Goal: Information Seeking & Learning: Check status

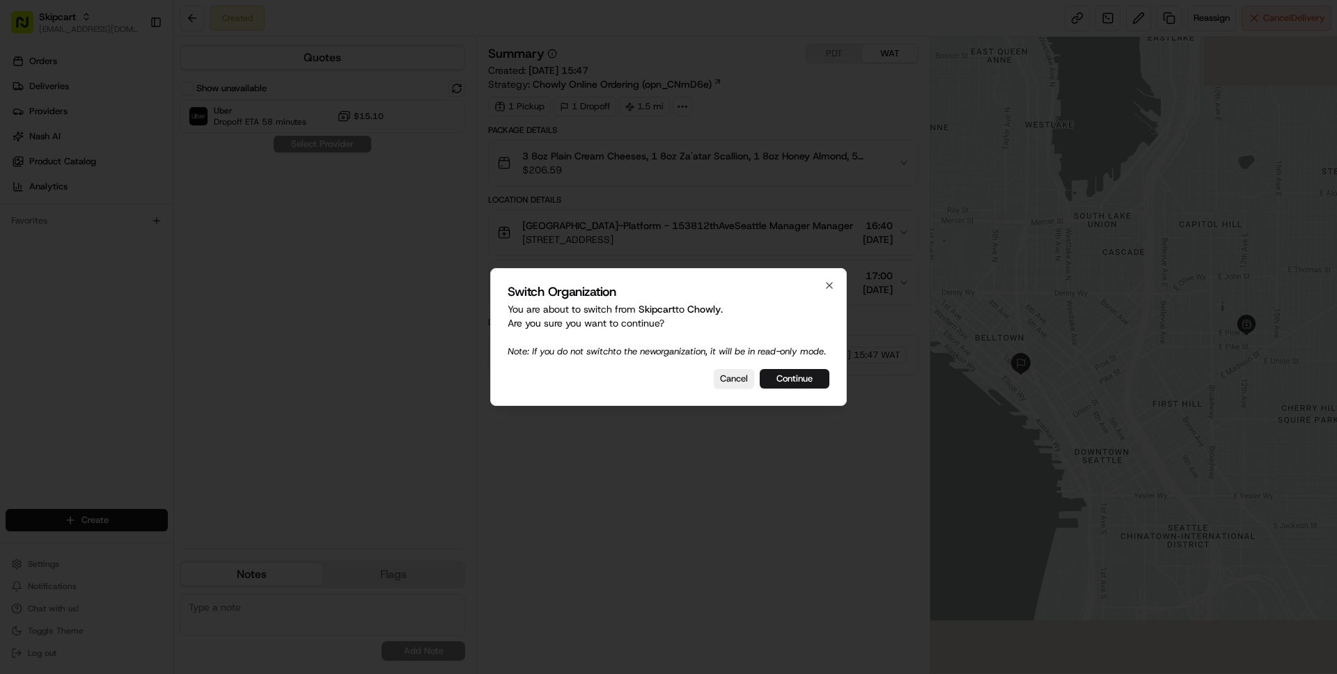
click at [794, 395] on div "Switch Organization You are about to switch from Skipcart to Chowly . Are you s…" at bounding box center [668, 337] width 356 height 138
click at [794, 387] on button "Continue" at bounding box center [795, 378] width 70 height 19
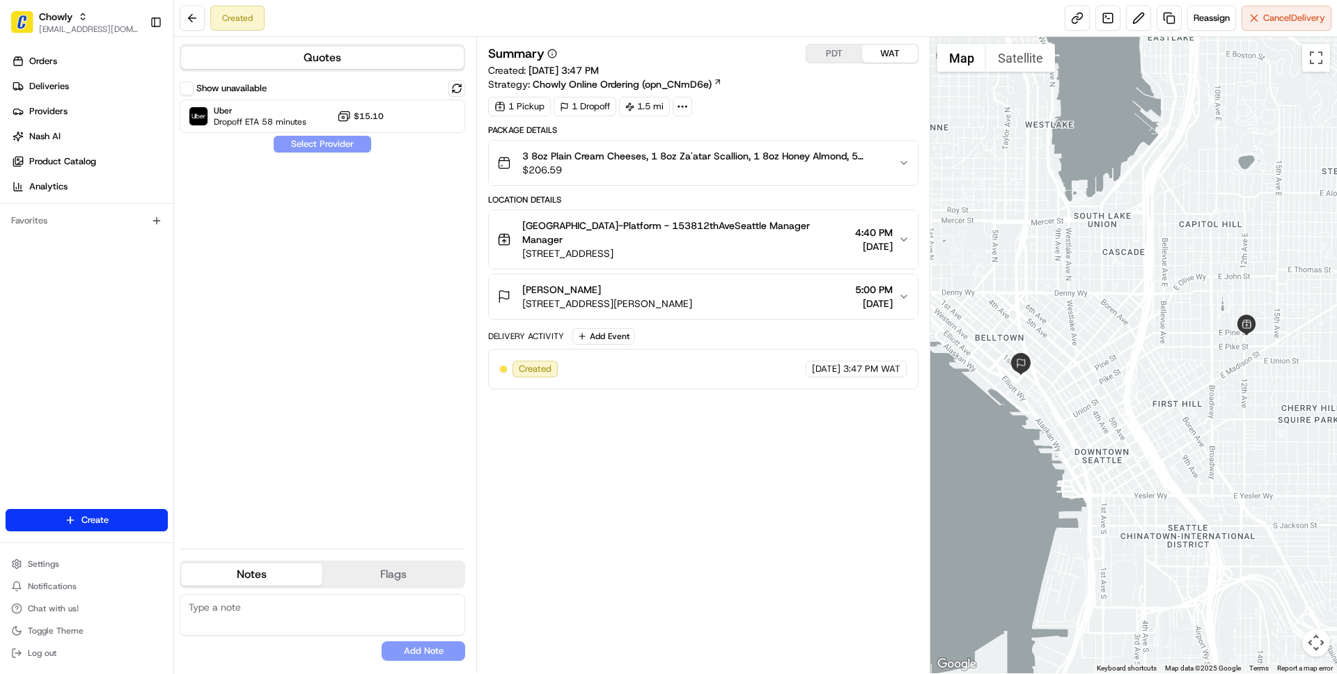
click at [831, 172] on span "$206.59" at bounding box center [704, 170] width 364 height 14
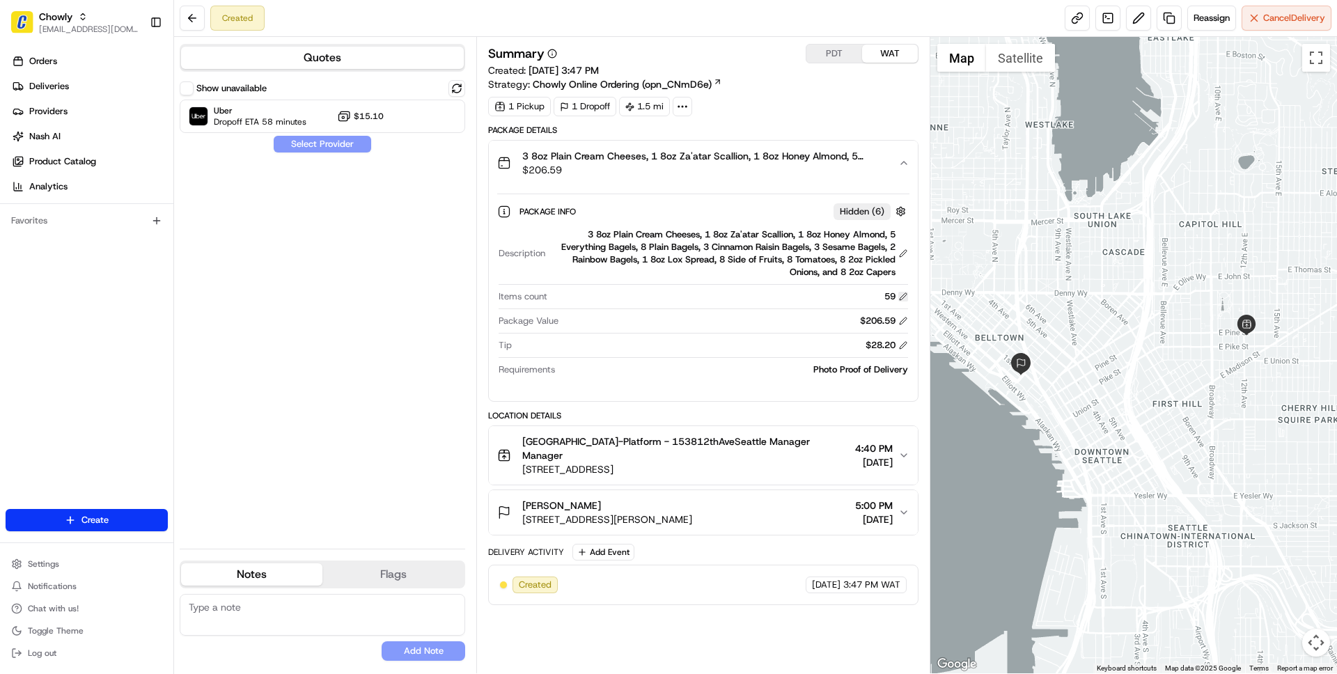
click at [904, 293] on button at bounding box center [903, 297] width 10 height 10
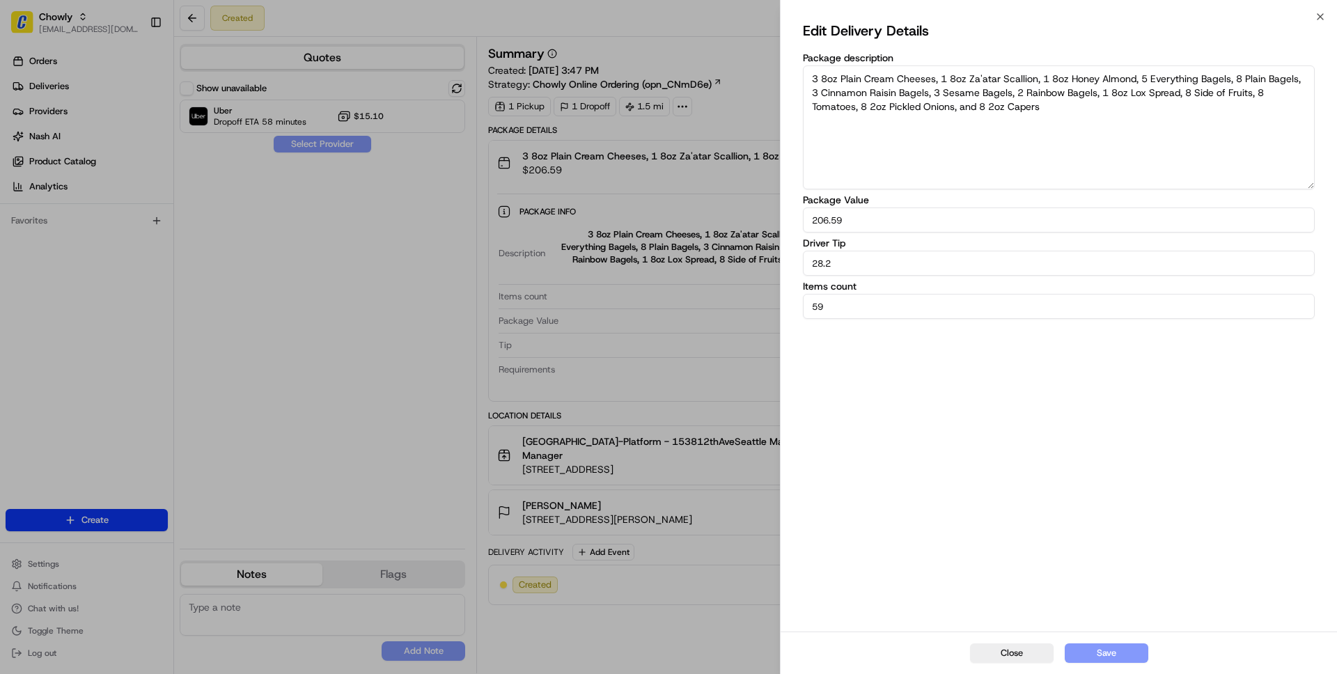
click at [904, 294] on input "59" at bounding box center [1059, 306] width 512 height 25
type input "23"
click at [1108, 654] on button "Save" at bounding box center [1107, 652] width 84 height 19
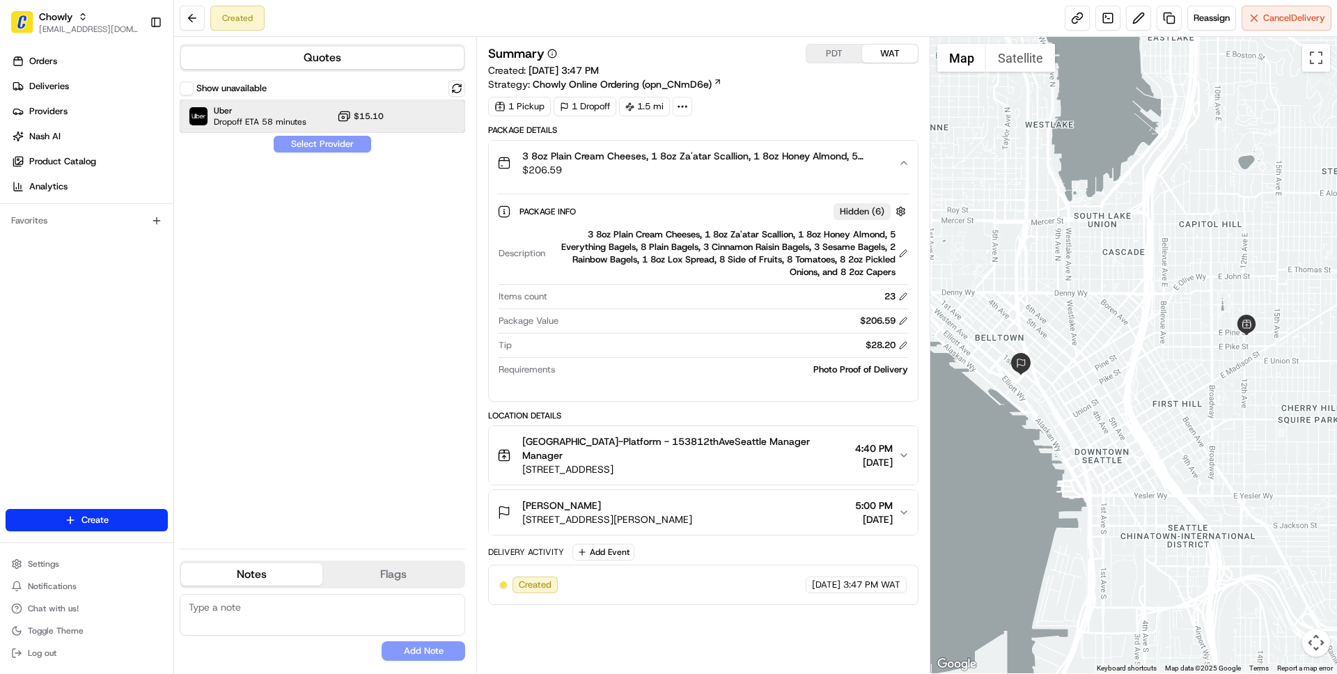
click at [314, 109] on div "Uber Dropoff ETA 58 minutes $15.10" at bounding box center [322, 116] width 285 height 33
click at [315, 147] on button "Assign Provider" at bounding box center [322, 144] width 99 height 17
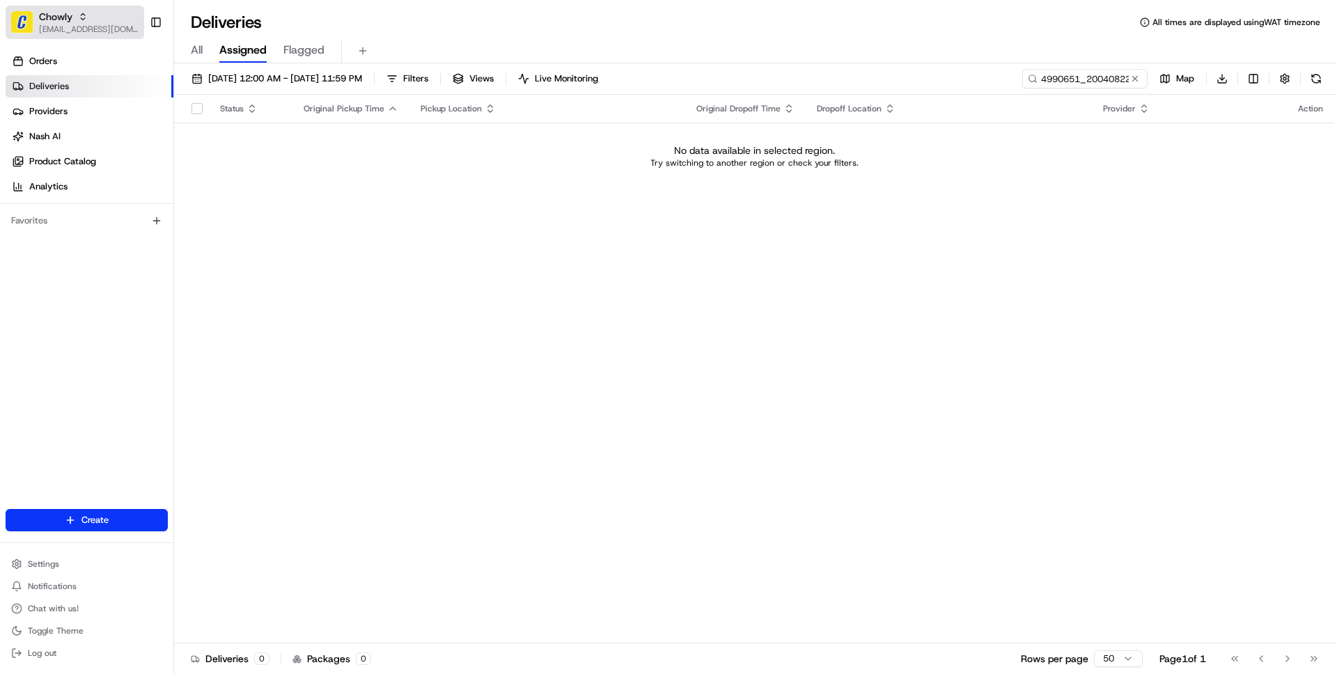
click at [73, 24] on span "[EMAIL_ADDRESS][DOMAIN_NAME]" at bounding box center [89, 29] width 100 height 11
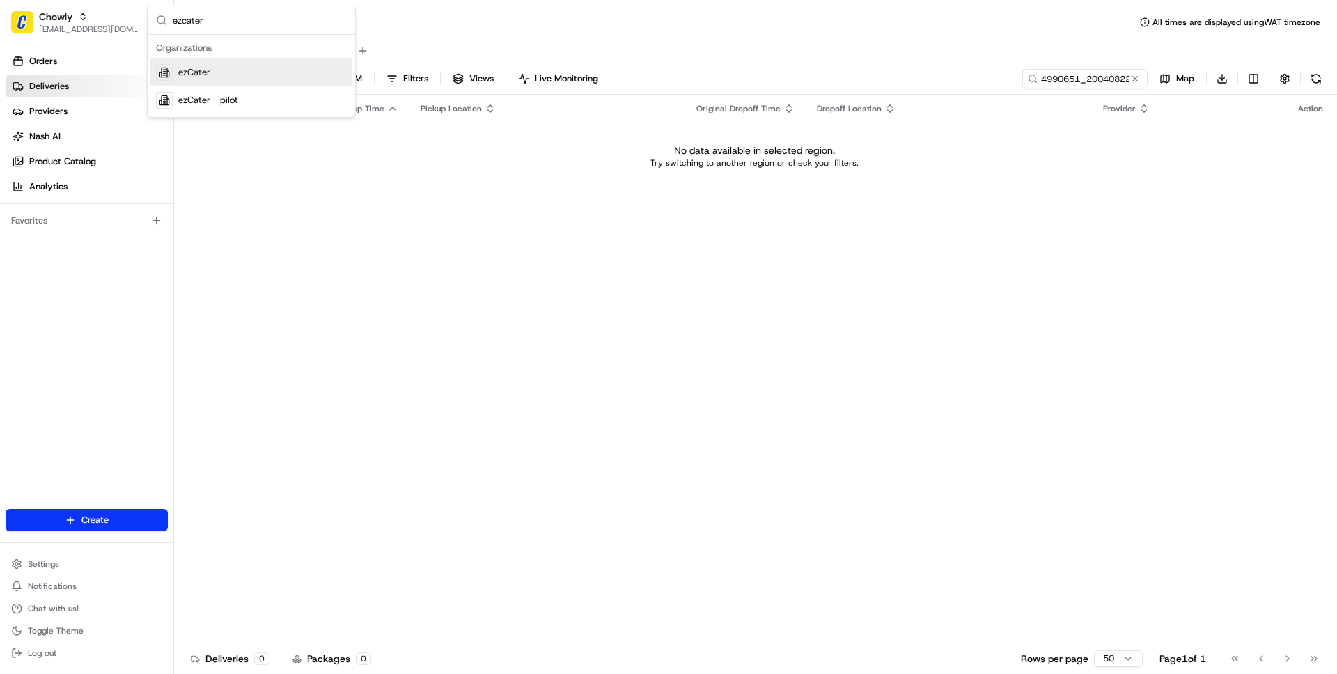
type input "ezcater"
click at [221, 74] on div "ezCater" at bounding box center [251, 72] width 202 height 28
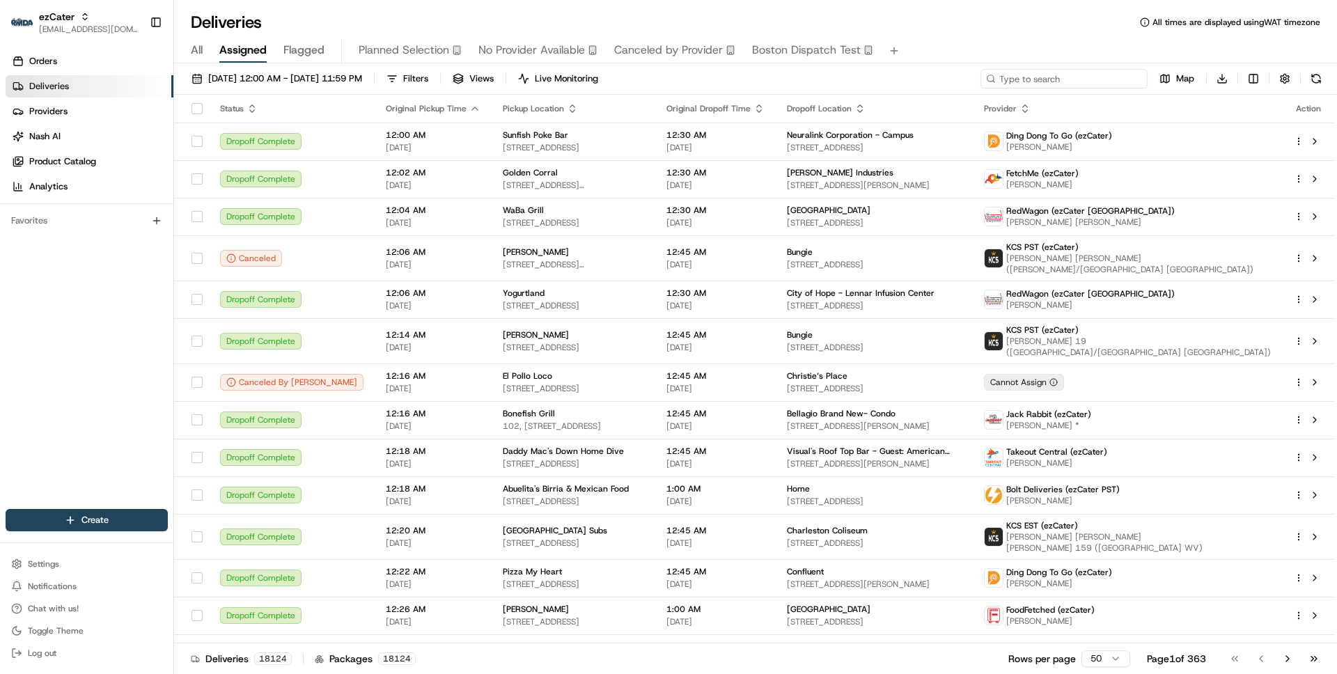
click at [1057, 79] on input at bounding box center [1063, 78] width 167 height 19
paste input "ZFP2V6"
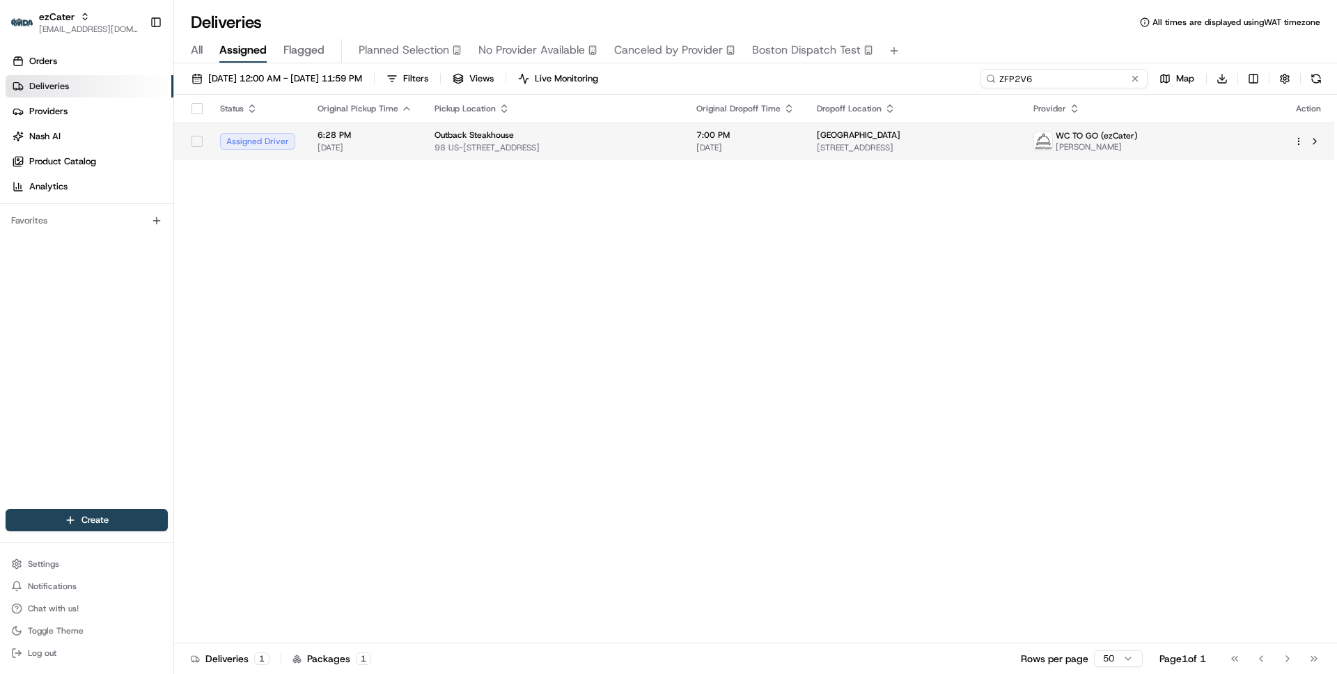
type input "ZFP2V6"
click at [634, 150] on span "98 US-[STREET_ADDRESS]" at bounding box center [554, 147] width 240 height 11
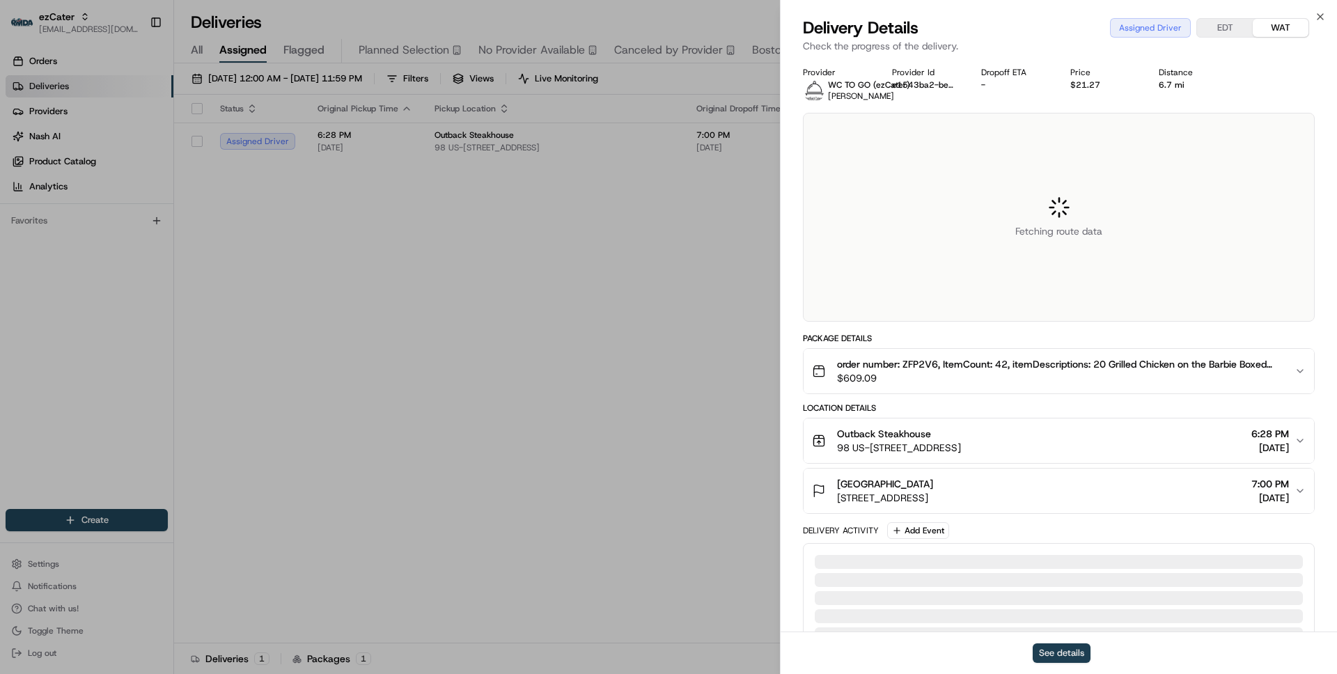
click at [1059, 649] on button "See details" at bounding box center [1062, 652] width 58 height 19
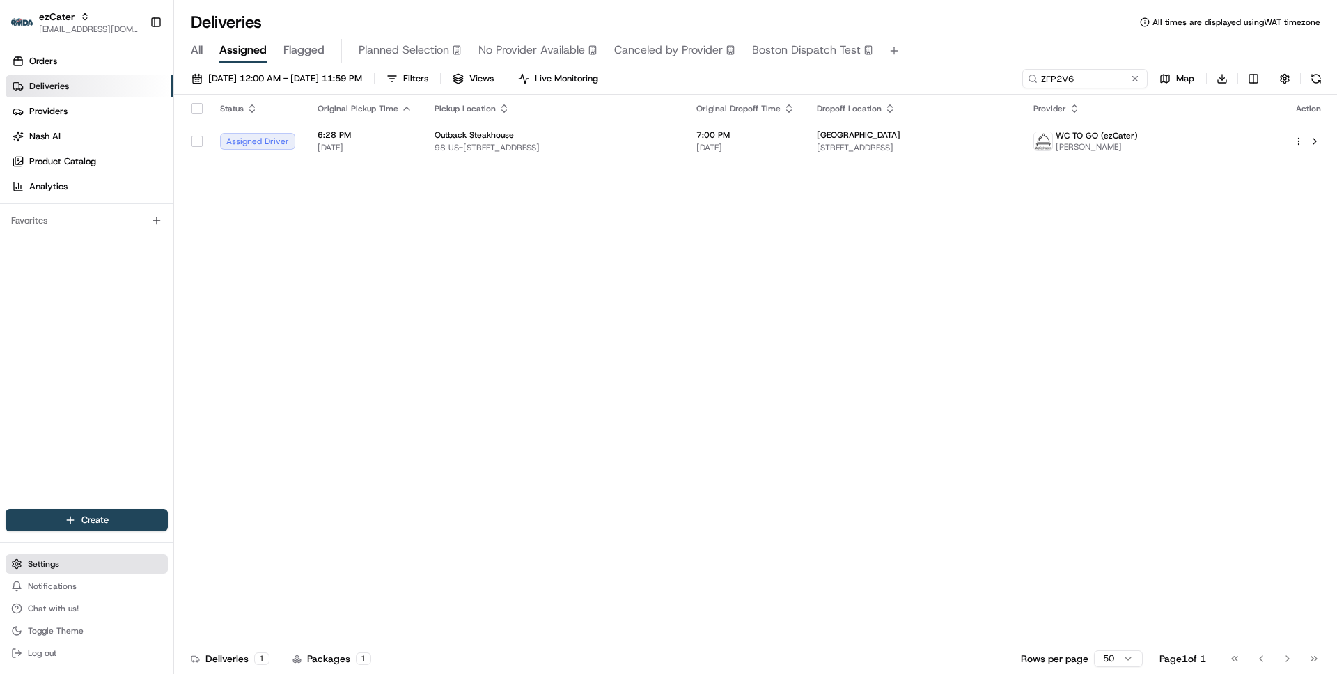
click at [29, 564] on span "Settings" at bounding box center [43, 563] width 31 height 11
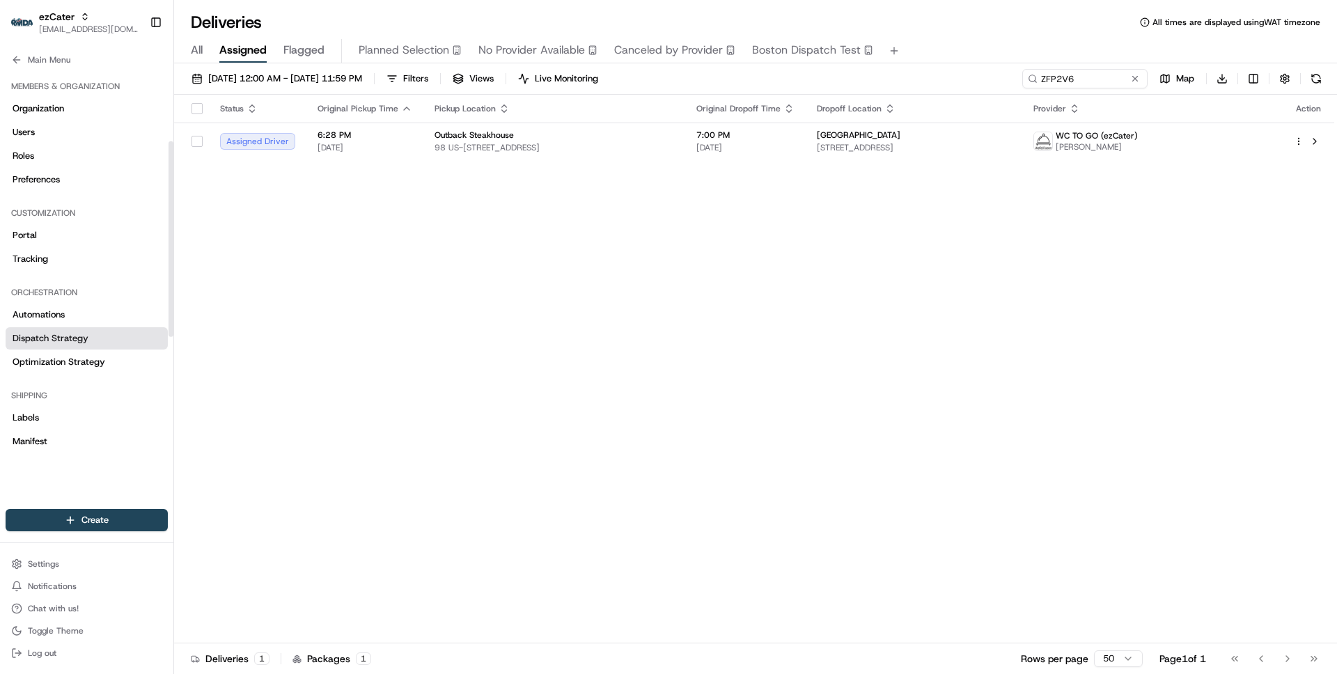
scroll to position [405, 0]
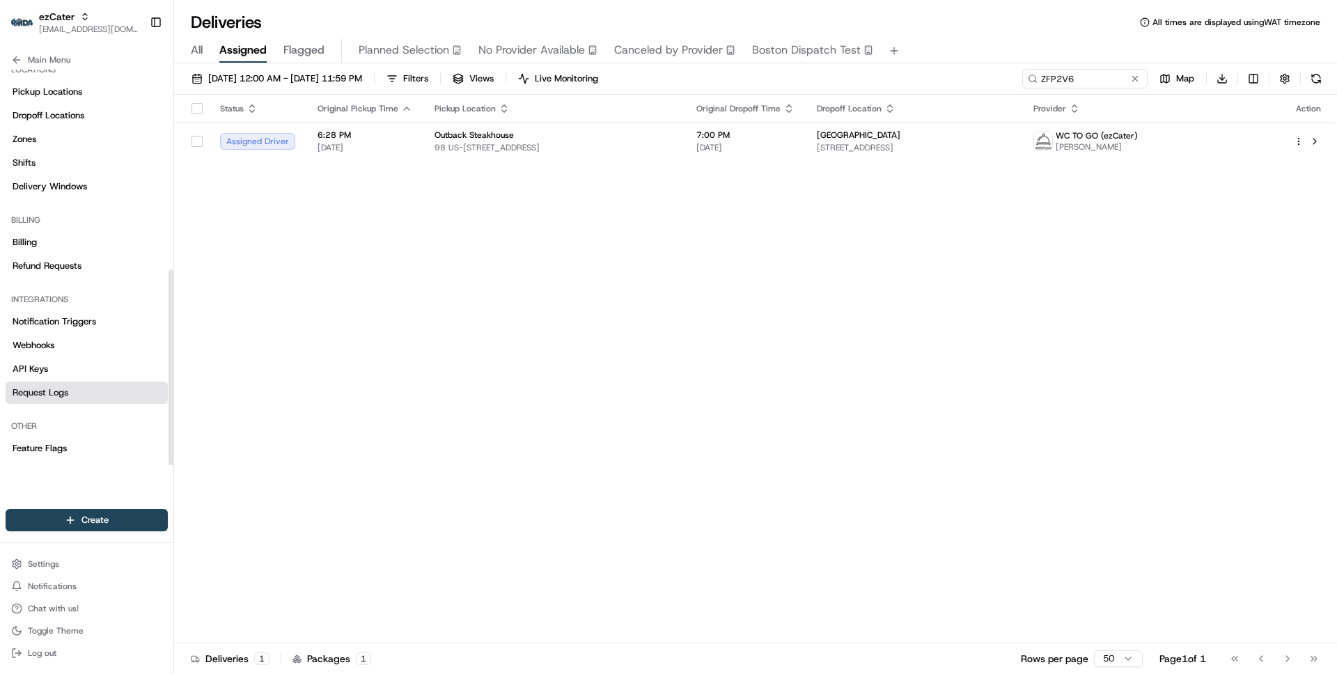
click at [42, 386] on span "Request Logs" at bounding box center [41, 392] width 56 height 13
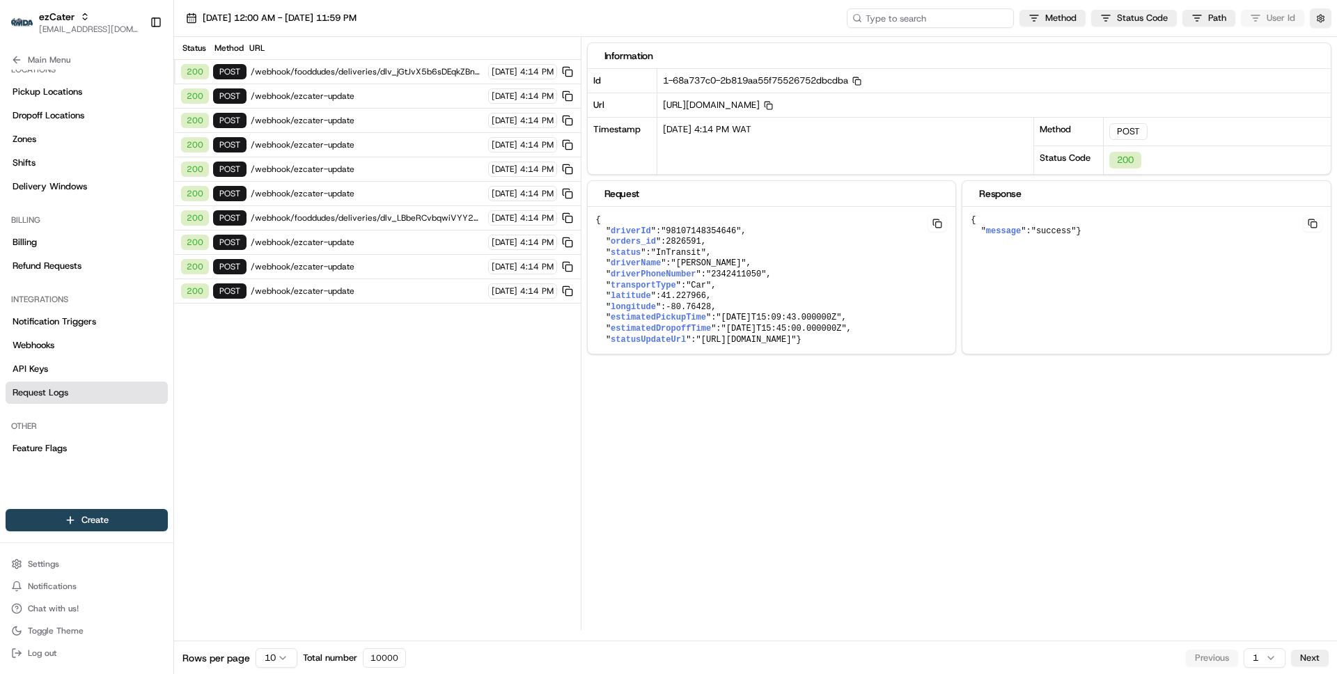
click at [952, 20] on input at bounding box center [930, 17] width 167 height 19
paste input "ord_dpXLAMGbLTK96UNPUNynFT"
type input "ord_dpXLAMGbLTK96UNPUNynFT"
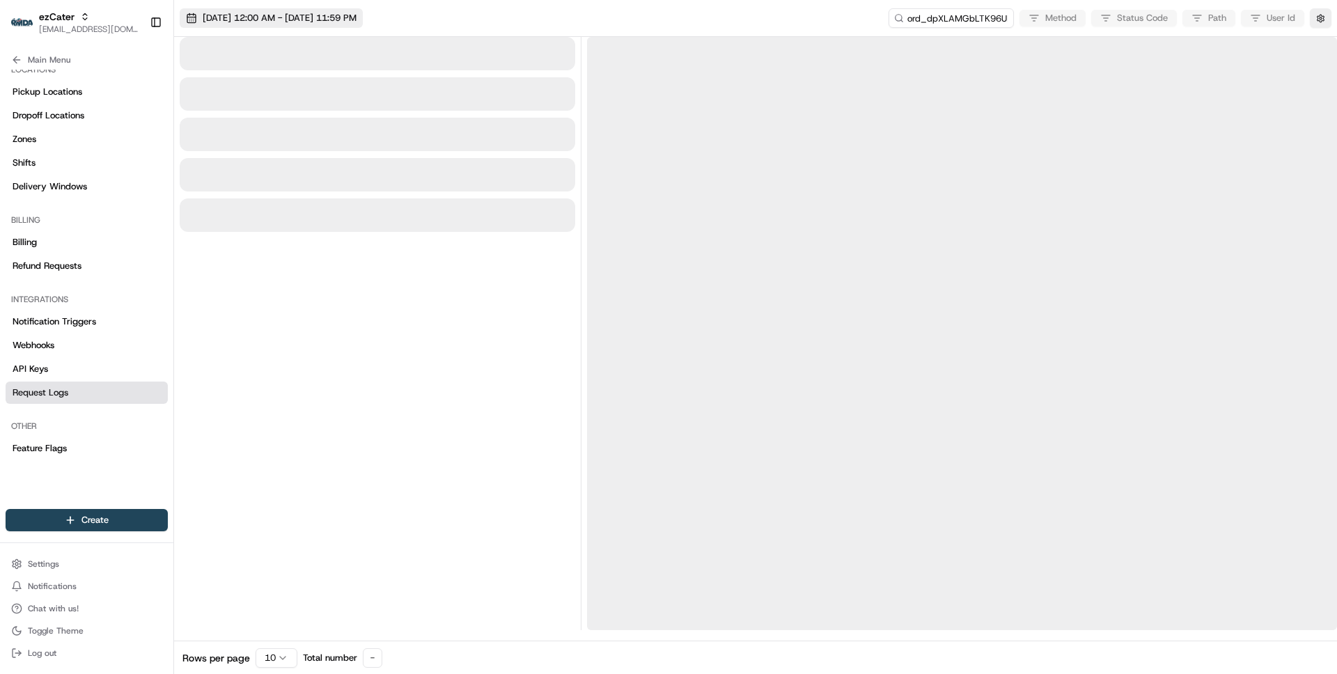
click at [335, 18] on span "[DATE] 12:00 AM - [DATE] 11:59 PM" at bounding box center [280, 18] width 154 height 13
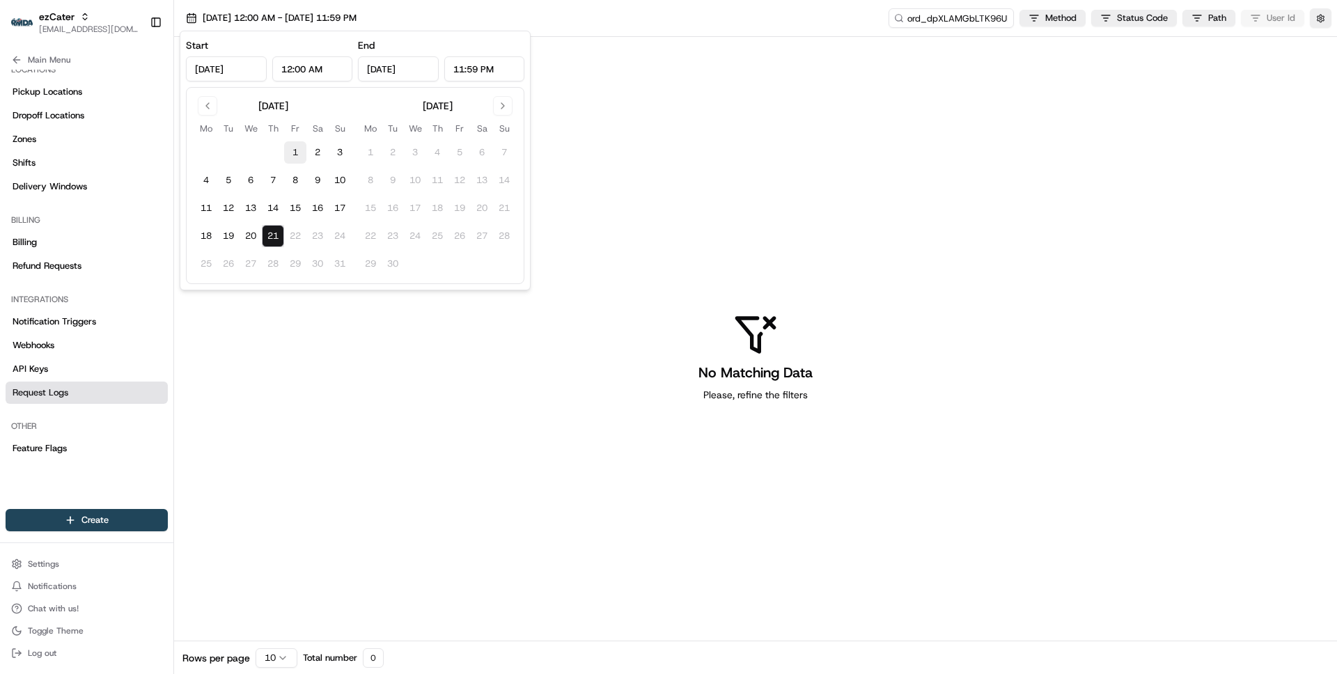
click at [294, 150] on button "1" at bounding box center [295, 152] width 22 height 22
type input "[DATE]"
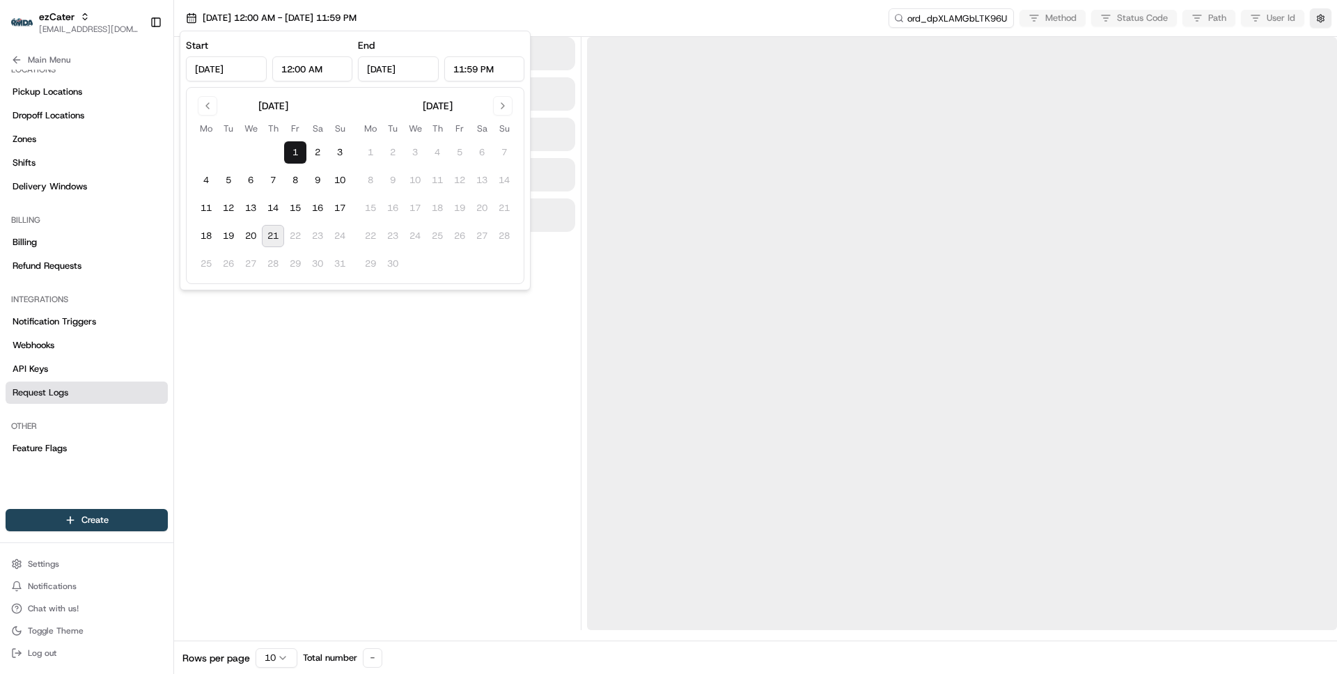
click at [276, 237] on button "21" at bounding box center [273, 236] width 22 height 22
type input "[DATE]"
click at [454, 358] on div at bounding box center [377, 333] width 395 height 593
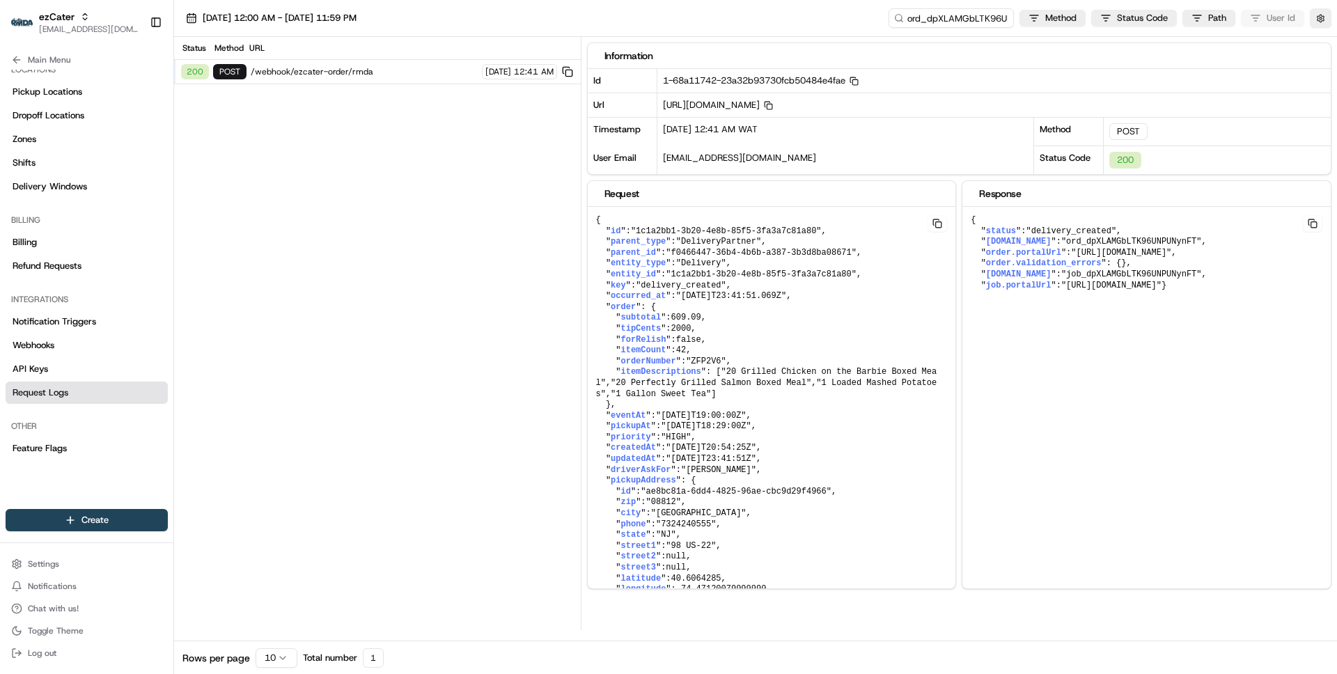
click at [392, 74] on span "/webhook/ezcater-order/rmda" at bounding box center [364, 71] width 227 height 11
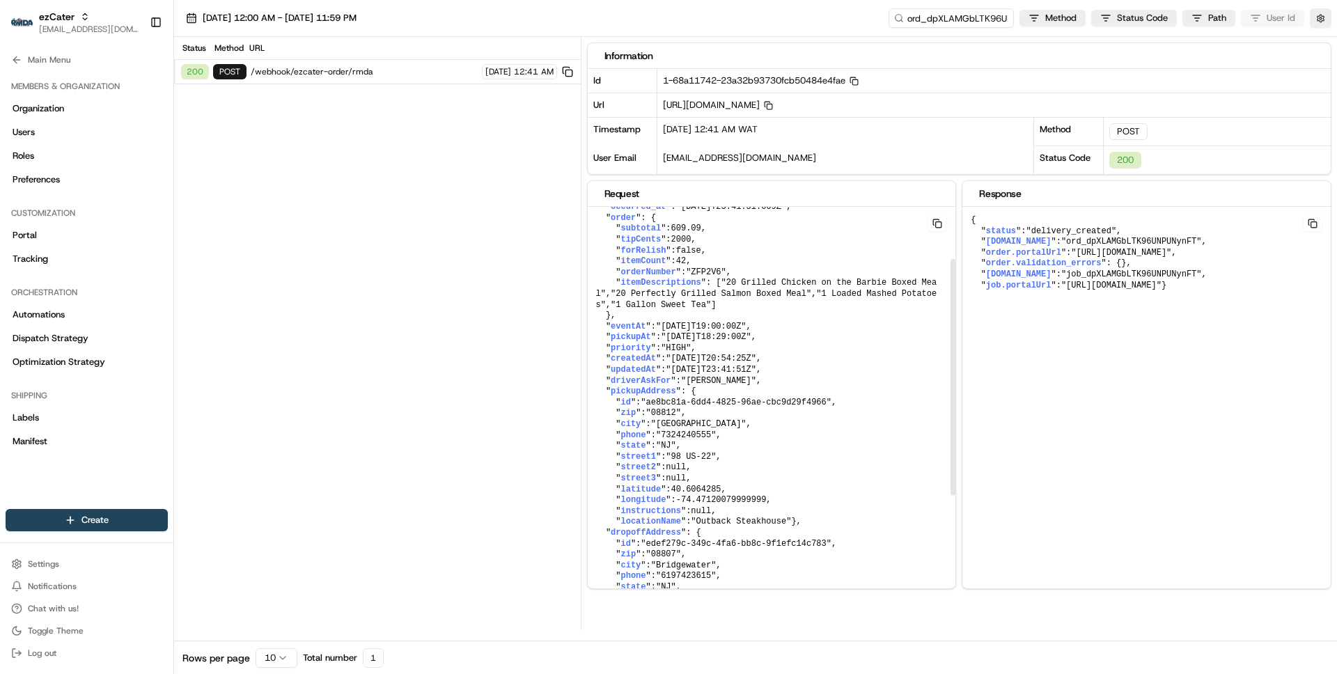
scroll to position [0, 0]
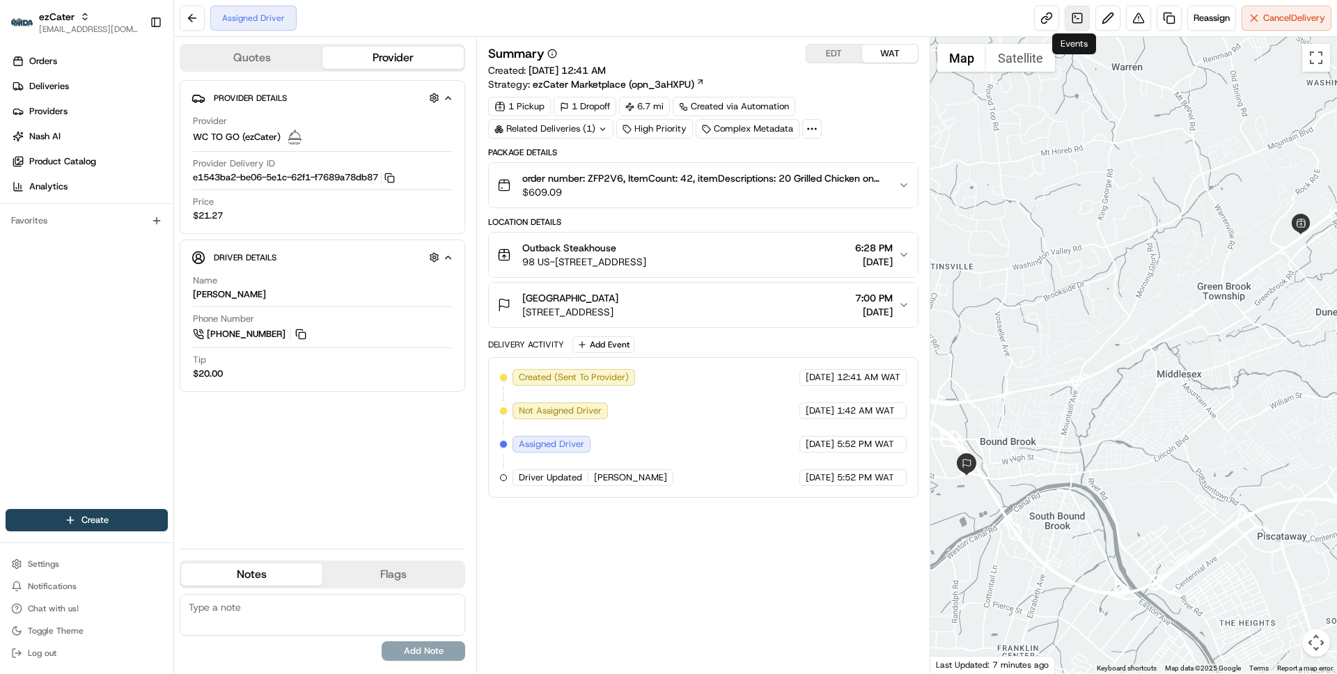
click at [1074, 17] on link at bounding box center [1077, 18] width 25 height 25
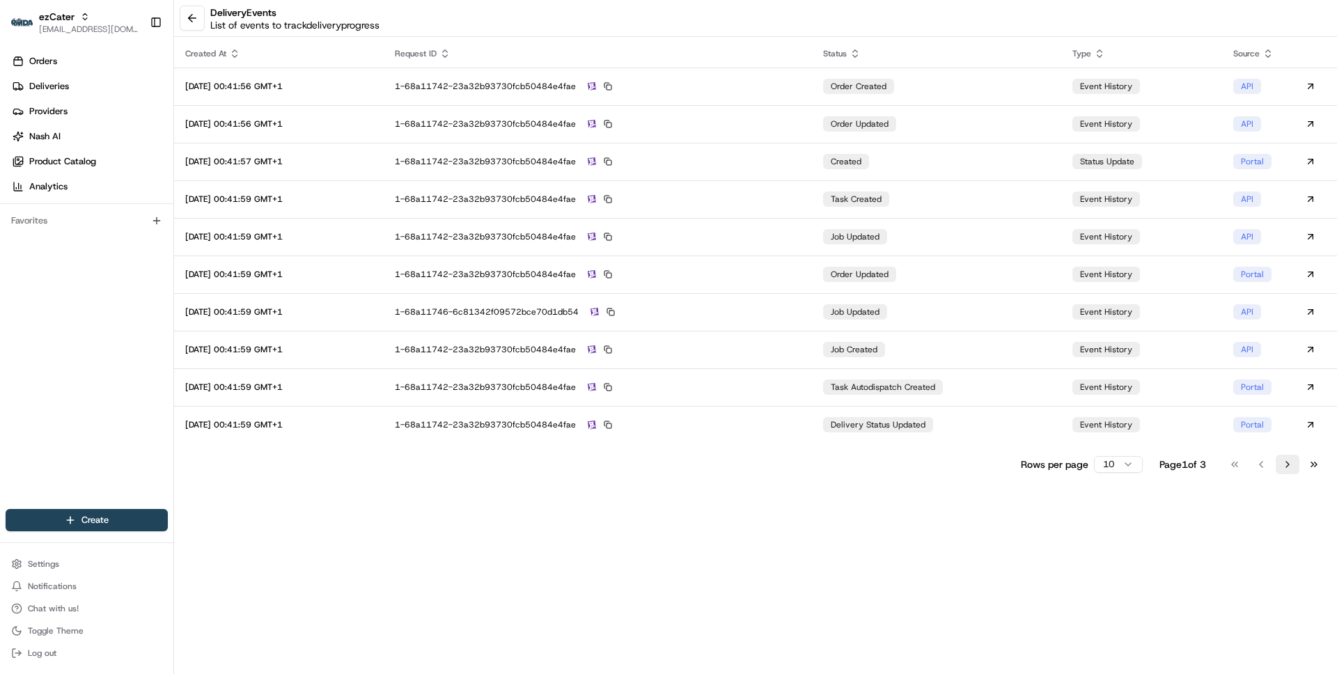
click at [1283, 465] on button "Go to next page" at bounding box center [1288, 464] width 24 height 19
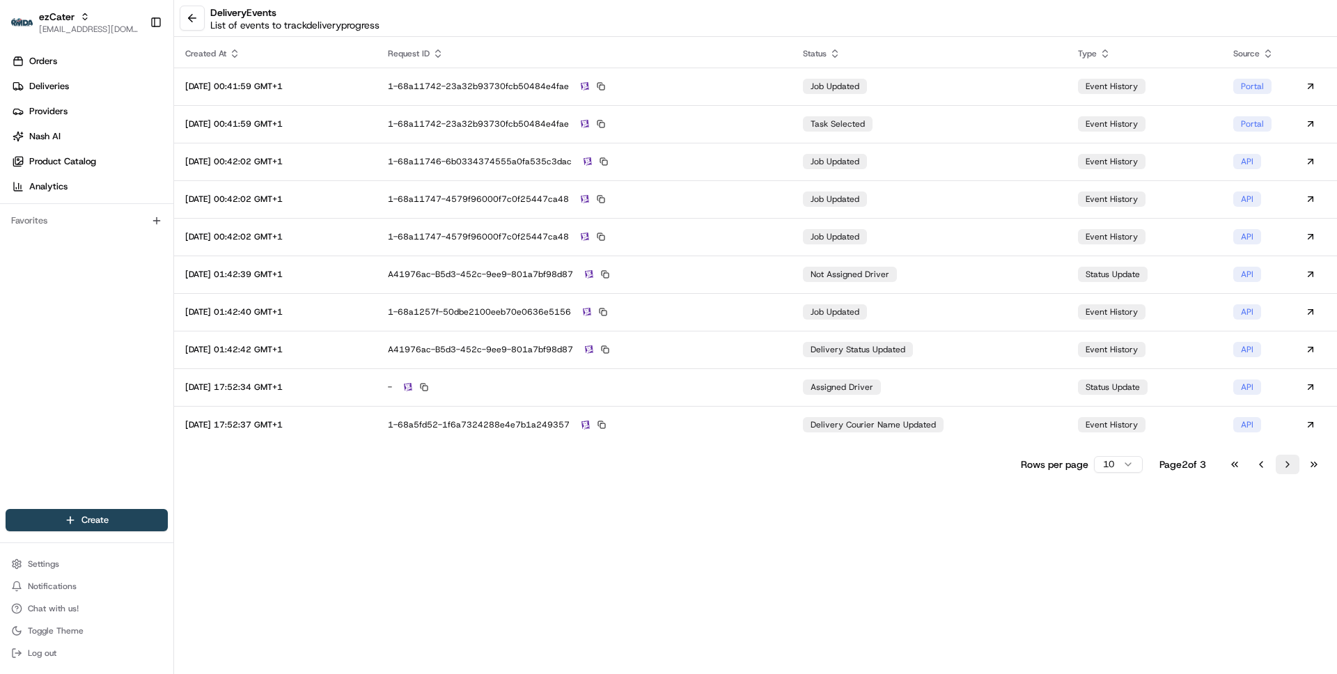
click at [1283, 465] on button "Go to next page" at bounding box center [1288, 464] width 24 height 19
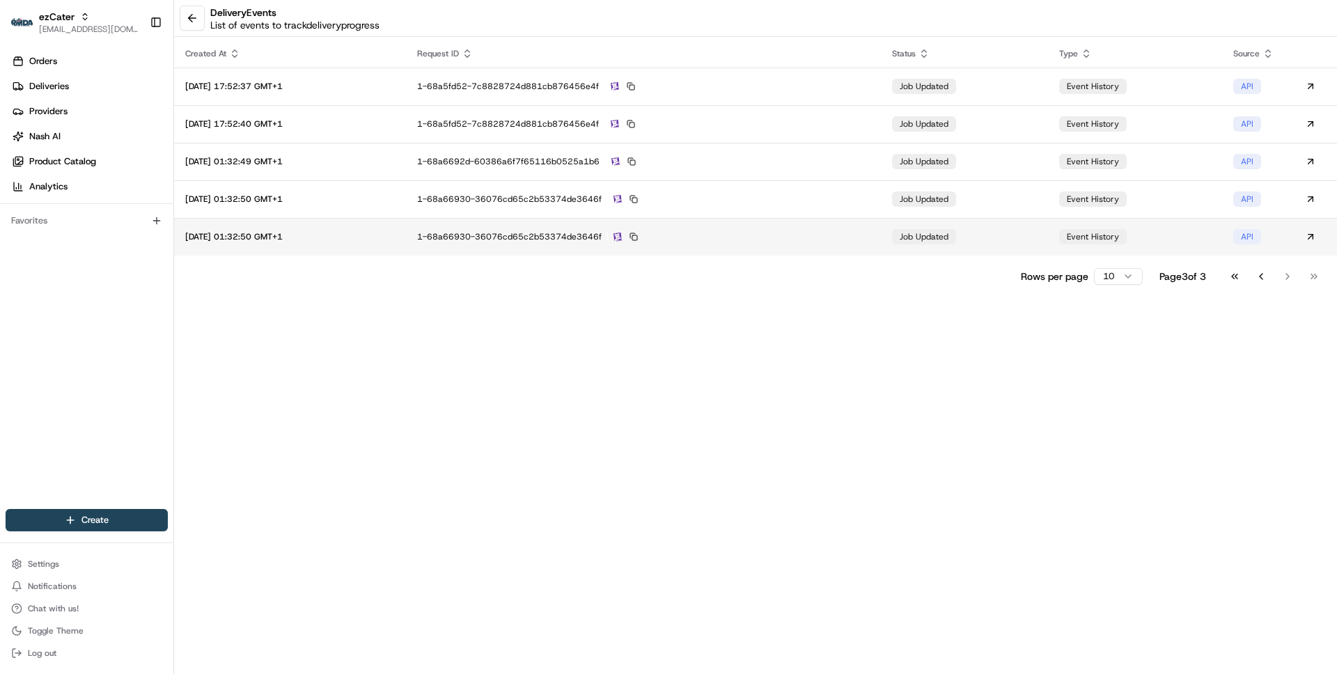
click at [842, 240] on div "1-68a66930-36076cd65c2b53374de3646f" at bounding box center [643, 236] width 453 height 13
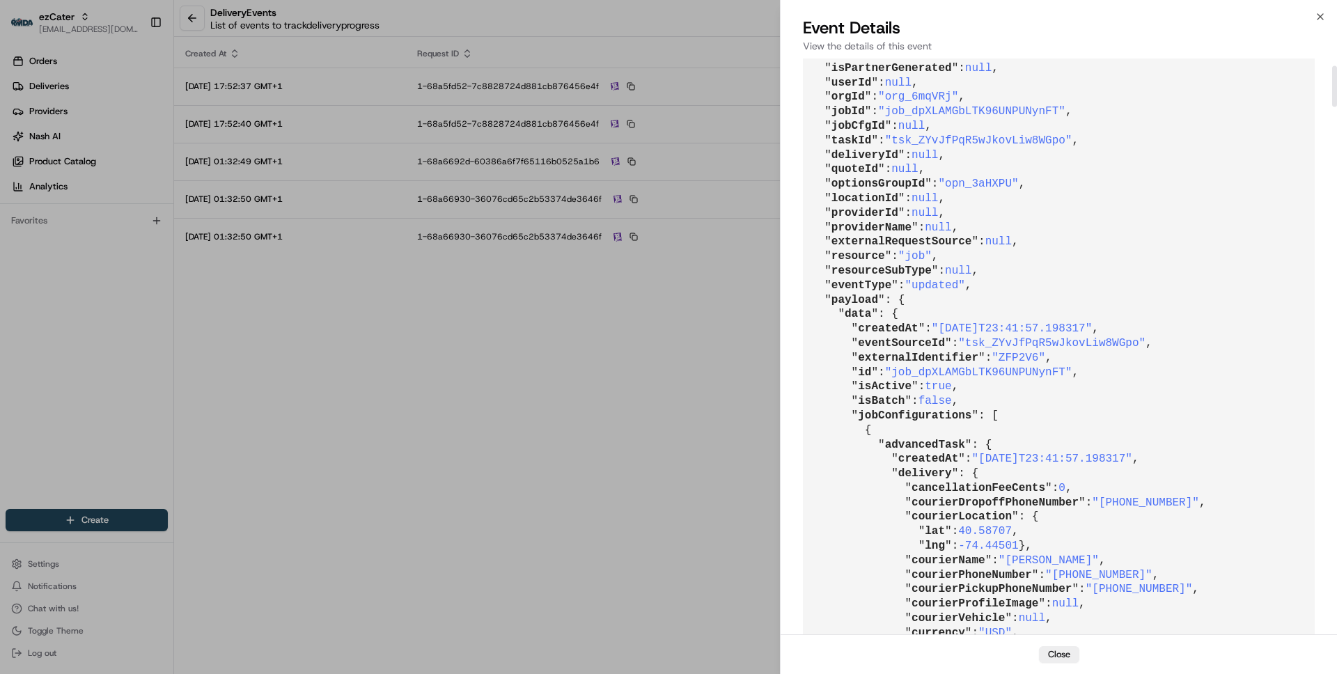
scroll to position [102, 0]
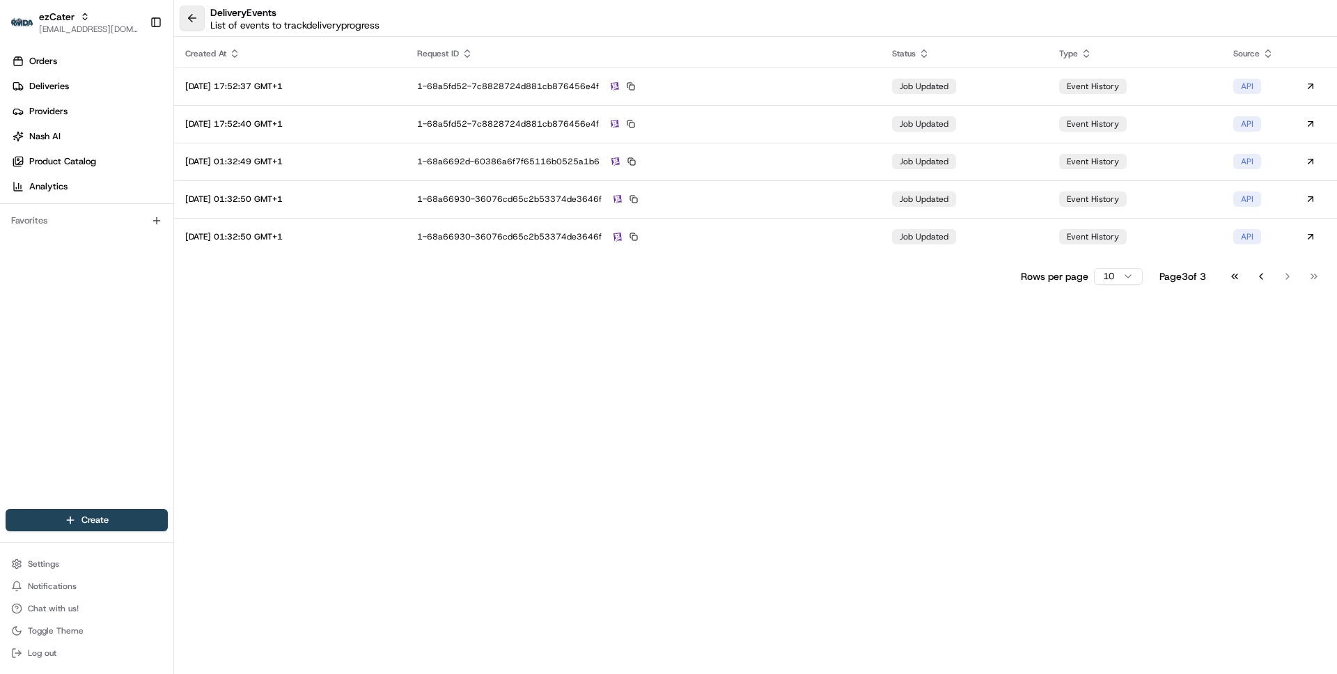
click at [186, 21] on button at bounding box center [192, 18] width 25 height 25
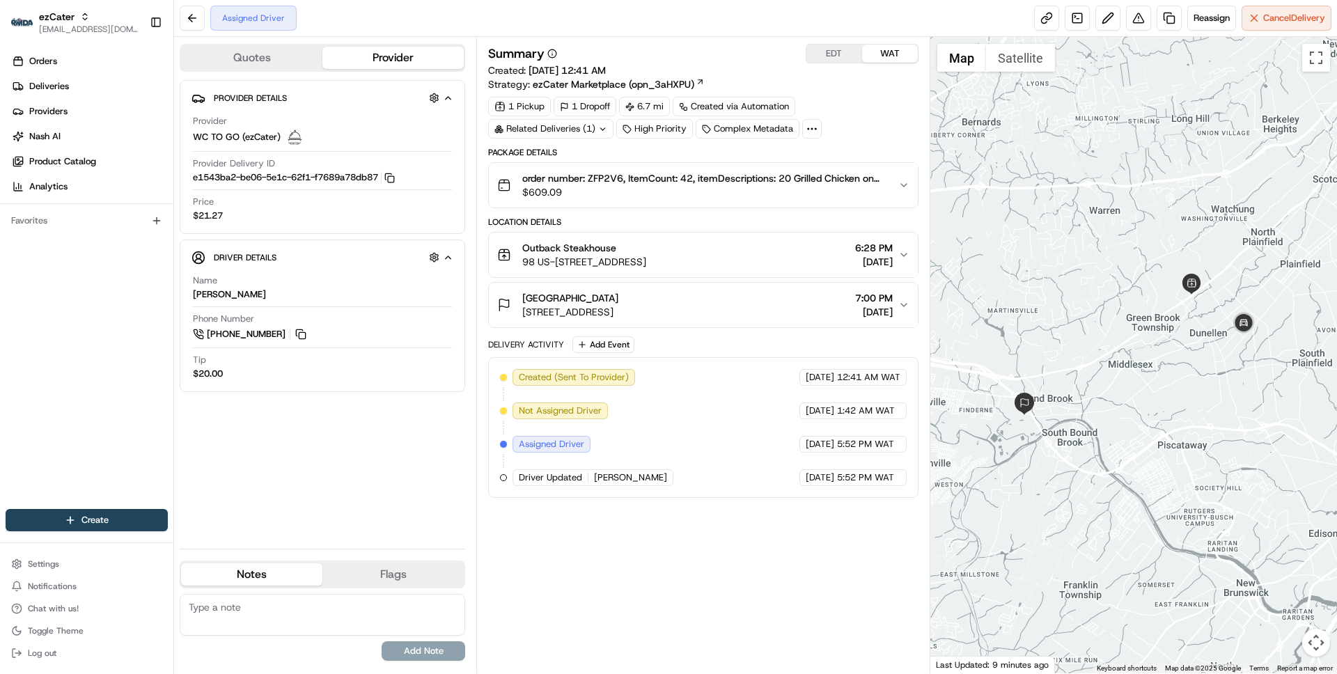
click at [837, 56] on button "EDT" at bounding box center [834, 54] width 56 height 18
click at [751, 302] on div "TD Bank Ballpark 1 Patriots Park, Bridgewater, NJ 08807, USA 2:00 PM 08/21/2025" at bounding box center [697, 305] width 400 height 28
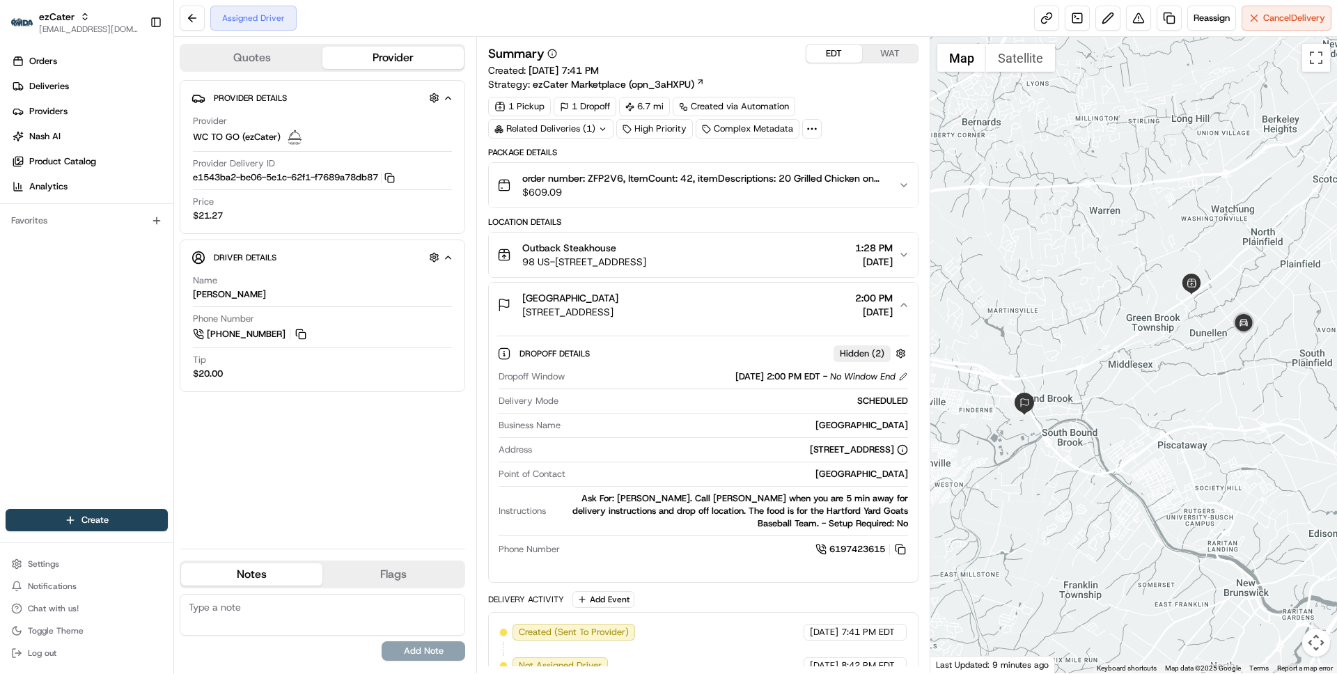
click at [751, 302] on div "[GEOGRAPHIC_DATA][STREET_ADDRESS][GEOGRAPHIC_DATA] 2:00 PM [DATE]" at bounding box center [697, 305] width 400 height 28
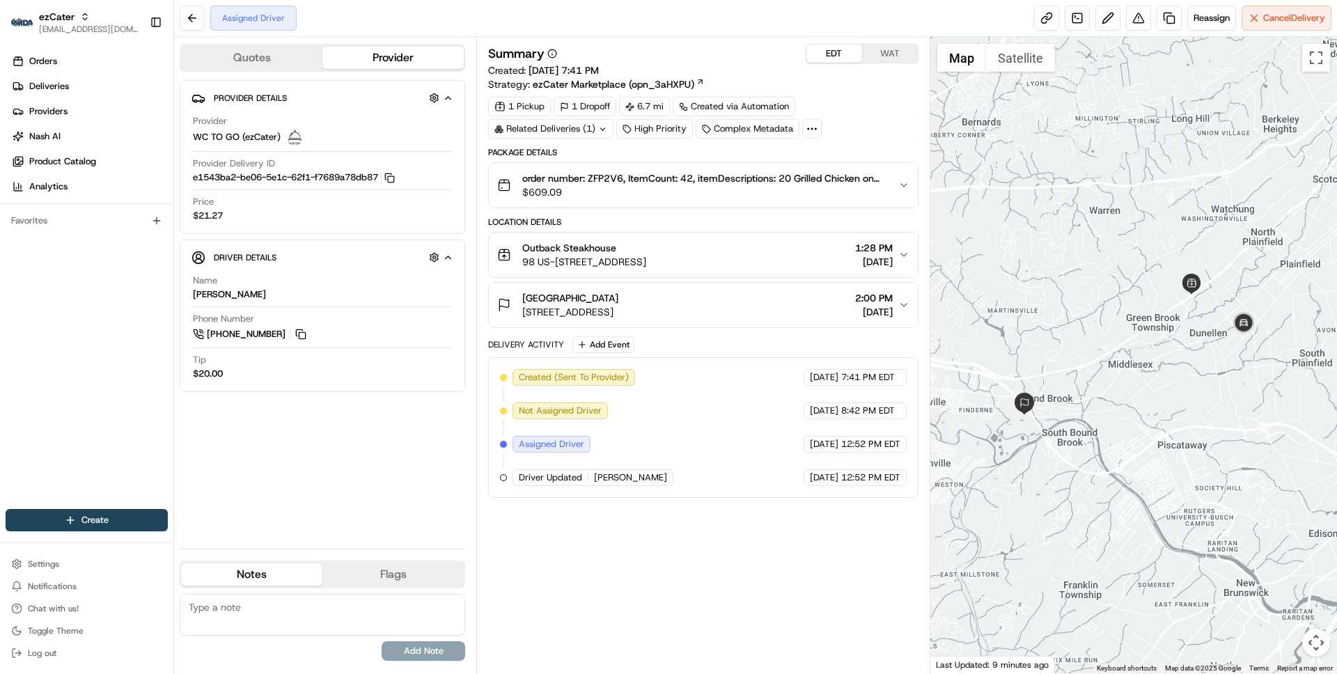
click at [756, 263] on div "Outback Steakhouse 98 US-22, Green Brook Township, NJ 08812, USA 1:28 PM 08/21/…" at bounding box center [697, 255] width 400 height 28
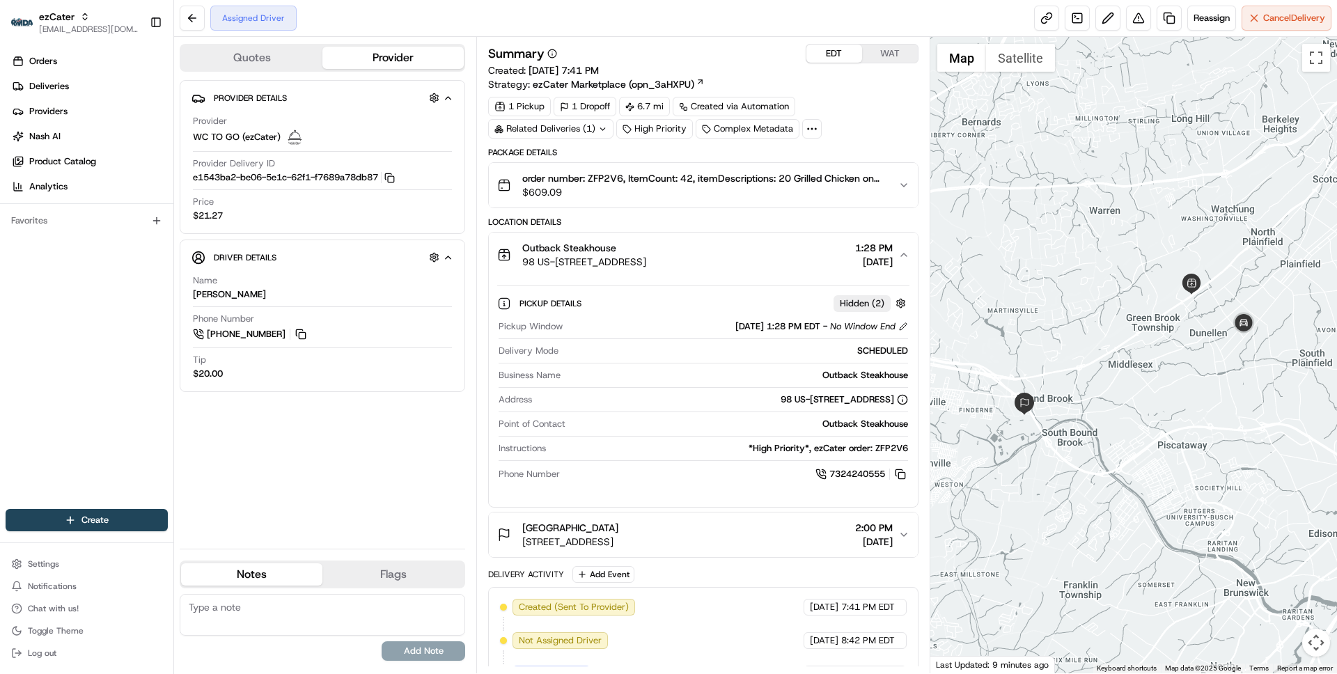
click at [756, 263] on div "Outback Steakhouse 98 US-22, Green Brook Township, NJ 08812, USA 1:28 PM 08/21/…" at bounding box center [697, 255] width 400 height 28
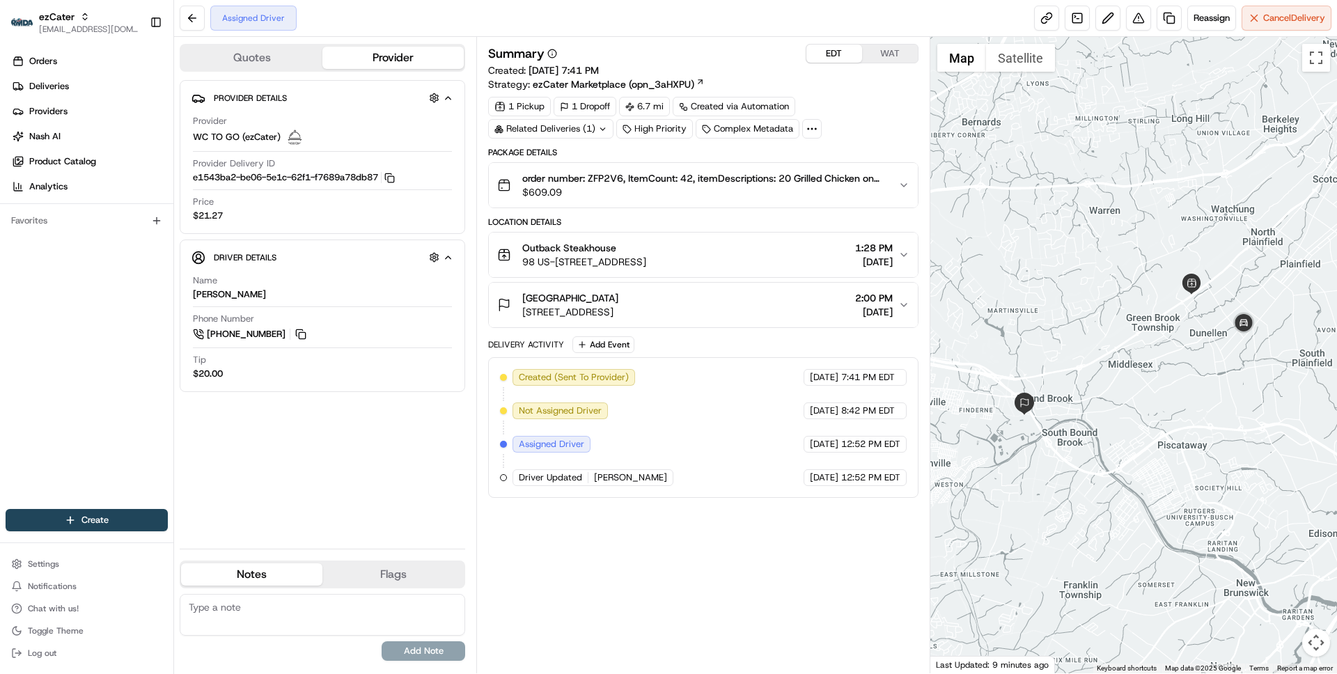
click at [748, 308] on div "TD Bank Ballpark 1 Patriots Park, Bridgewater, NJ 08807, USA 2:00 PM 08/21/2025" at bounding box center [697, 305] width 400 height 28
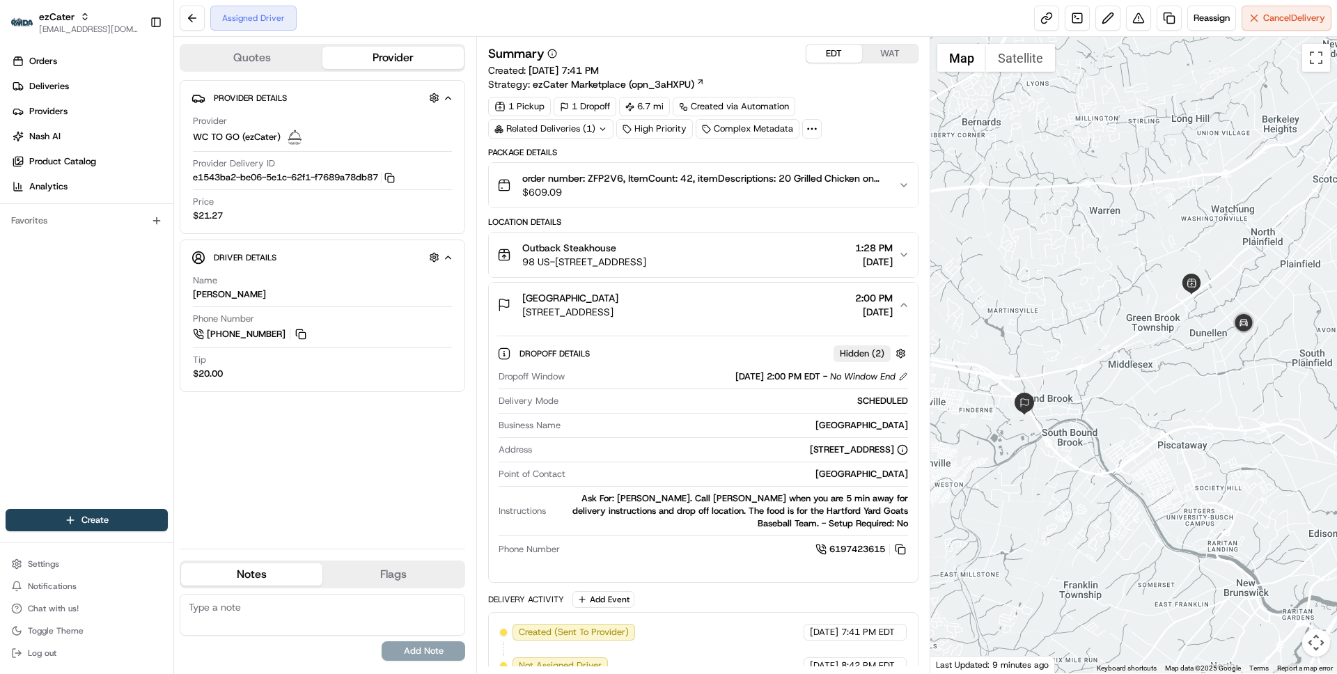
click at [760, 264] on div "Outback Steakhouse 98 US-22, Green Brook Township, NJ 08812, USA 1:28 PM 08/21/…" at bounding box center [697, 255] width 400 height 28
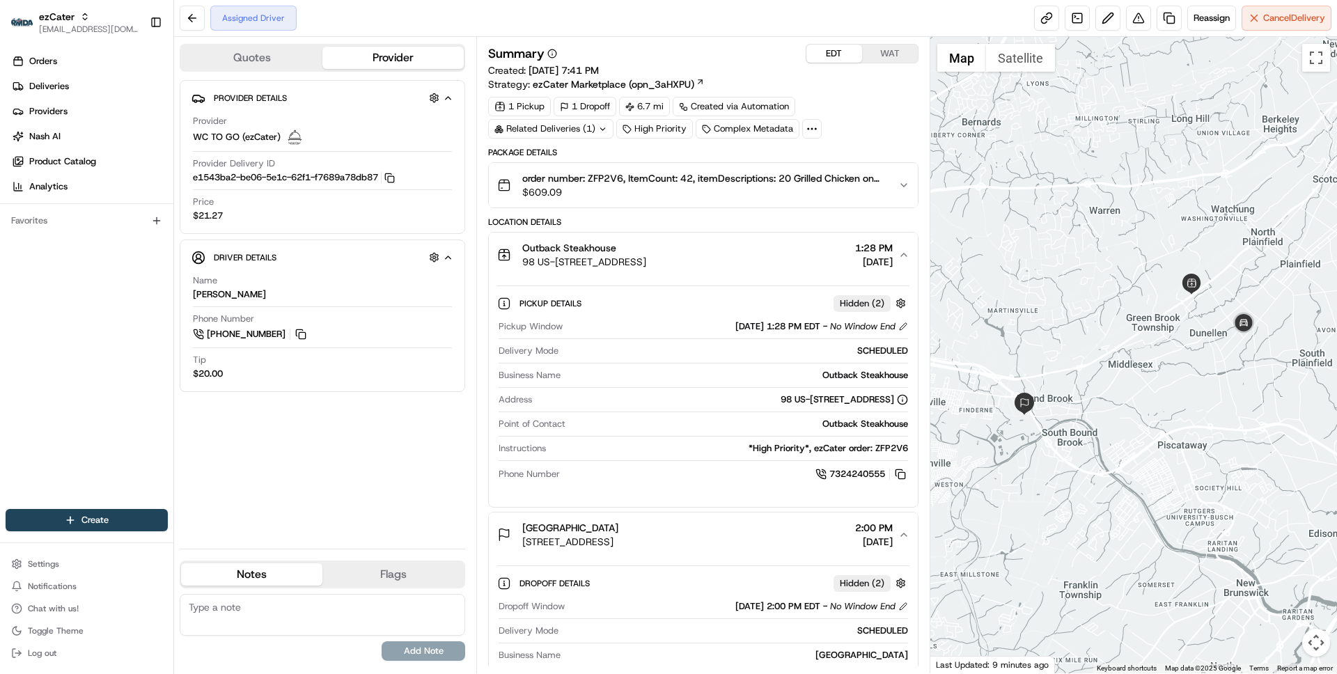
click at [743, 313] on div "Pickup Details Hidden ( 2 )" at bounding box center [702, 303] width 411 height 23
click at [747, 271] on button "Outback Steakhouse 98 US-22, Green Brook Township, NJ 08812, USA 1:28 PM 08/21/…" at bounding box center [703, 255] width 428 height 45
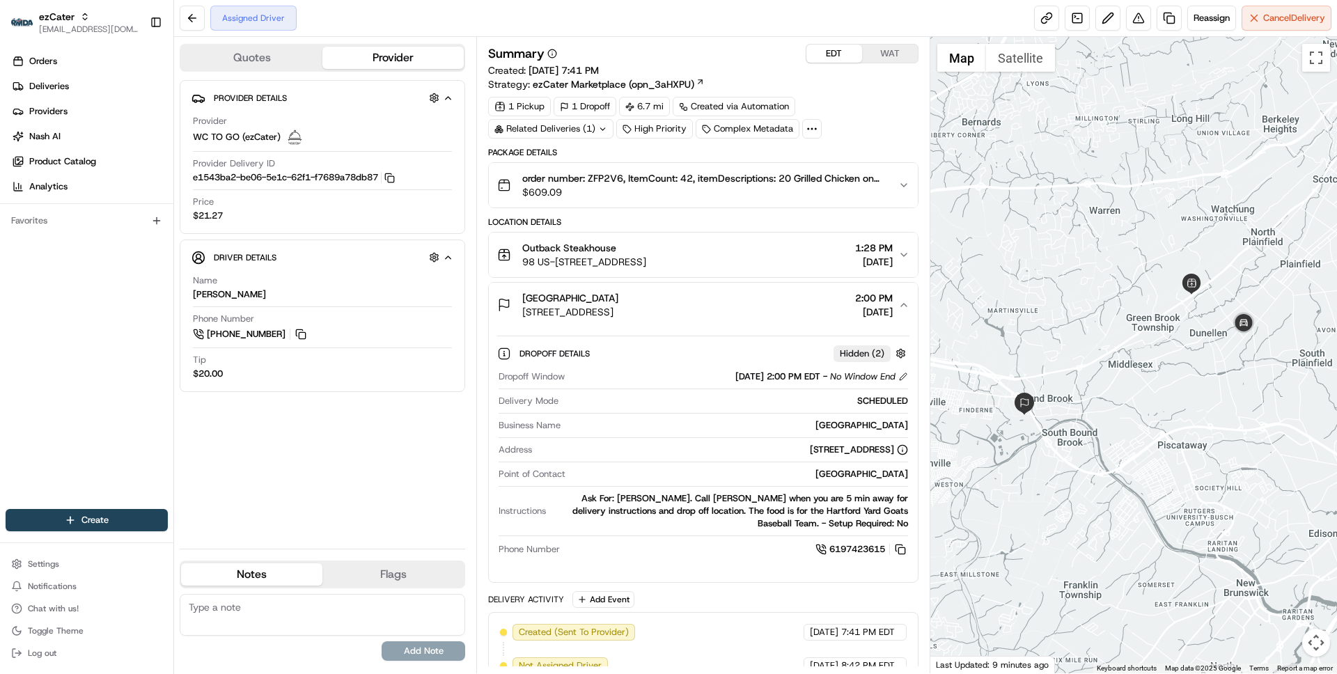
click at [746, 297] on div "TD Bank Ballpark 1 Patriots Park, Bridgewater, NJ 08807, USA 2:00 PM 08/21/2025" at bounding box center [697, 305] width 400 height 28
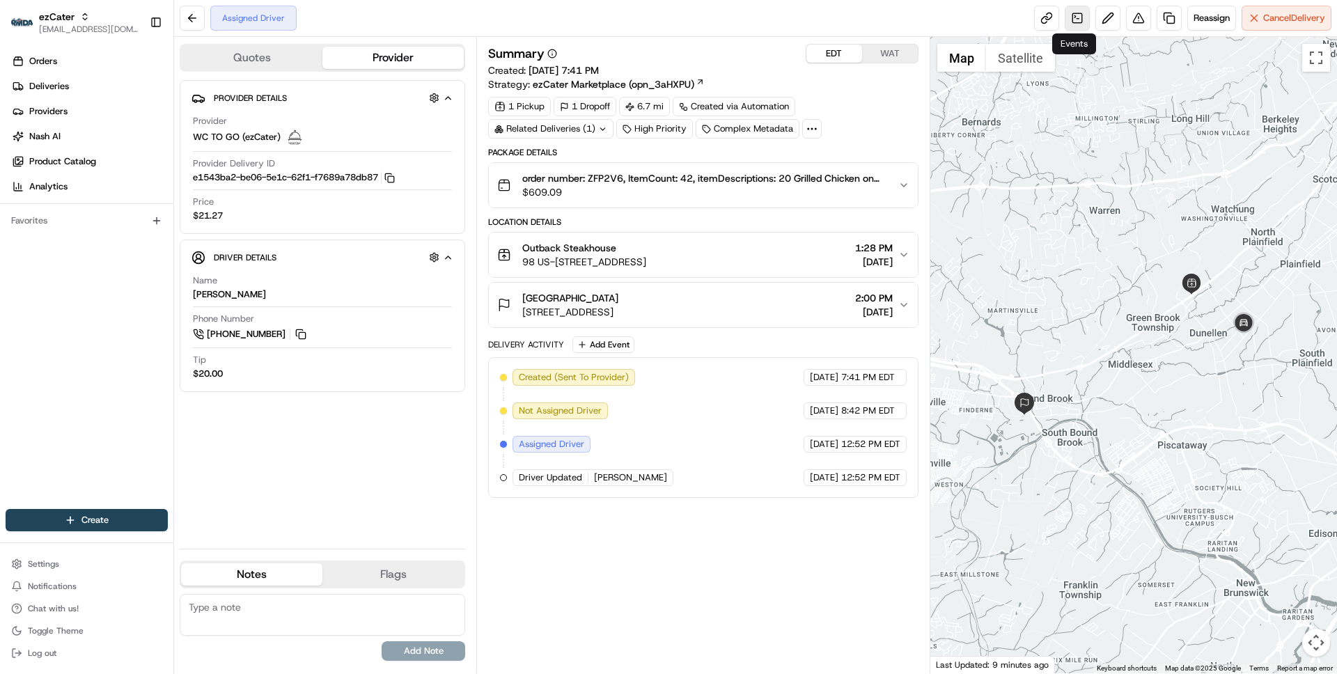
click at [1069, 17] on link at bounding box center [1077, 18] width 25 height 25
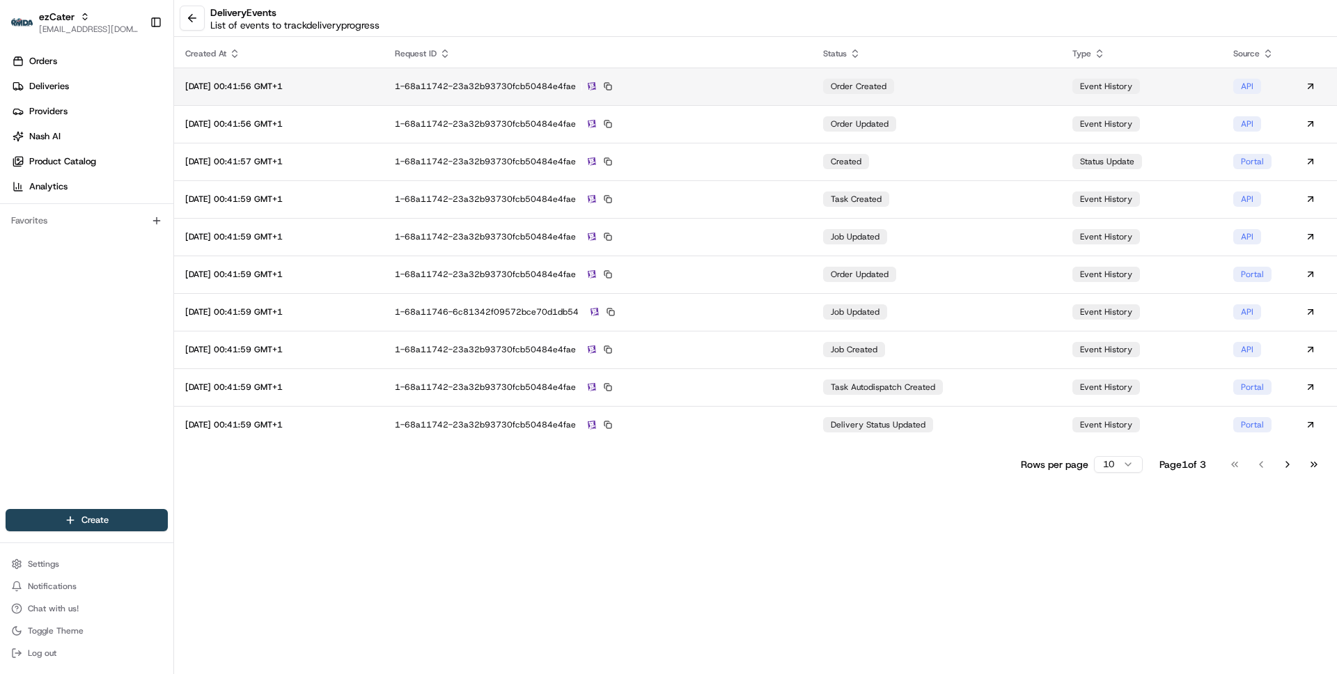
click at [762, 87] on div "1-68a11742-23a32b93730fcb50484e4fae" at bounding box center [598, 86] width 406 height 13
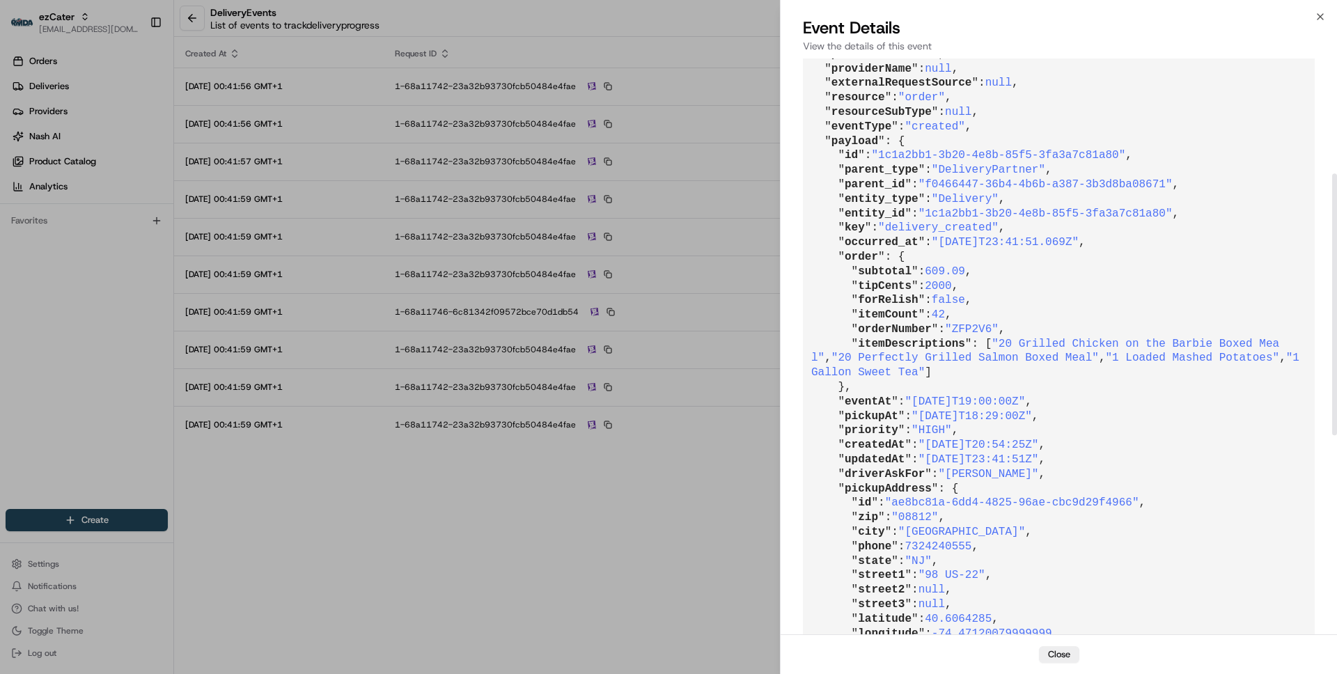
scroll to position [256, 0]
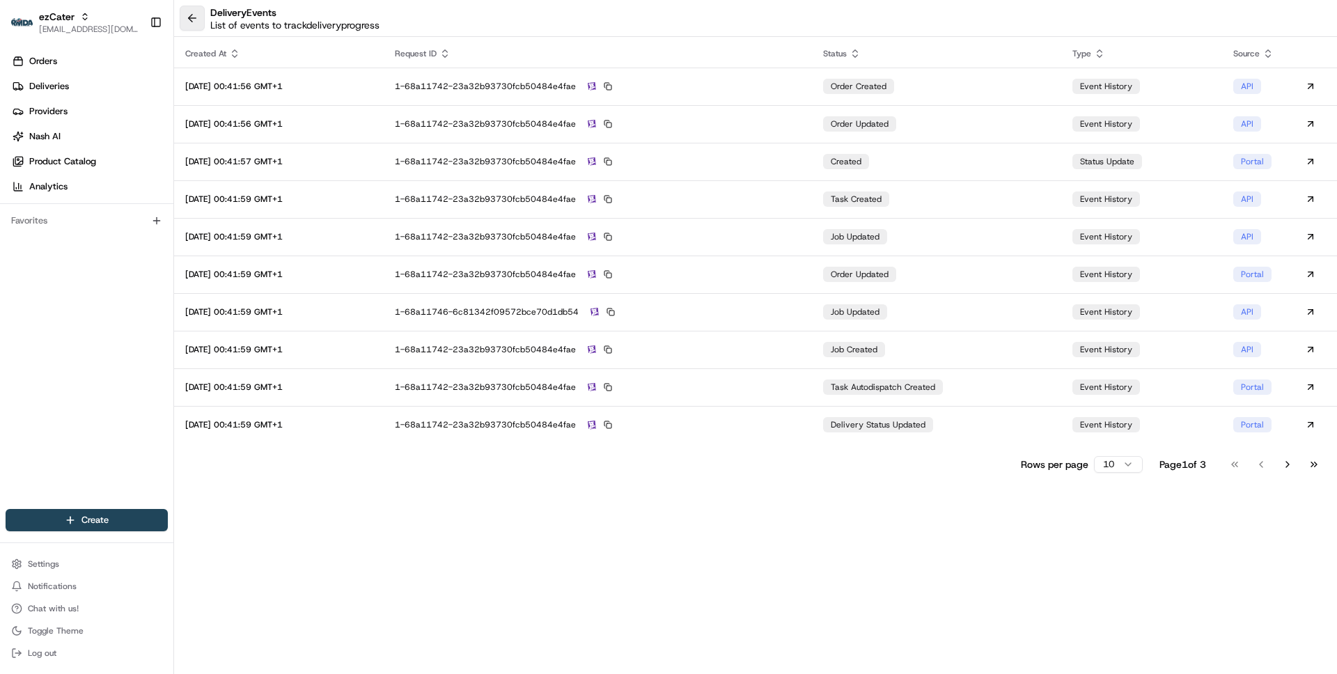
click at [189, 10] on button at bounding box center [192, 18] width 25 height 25
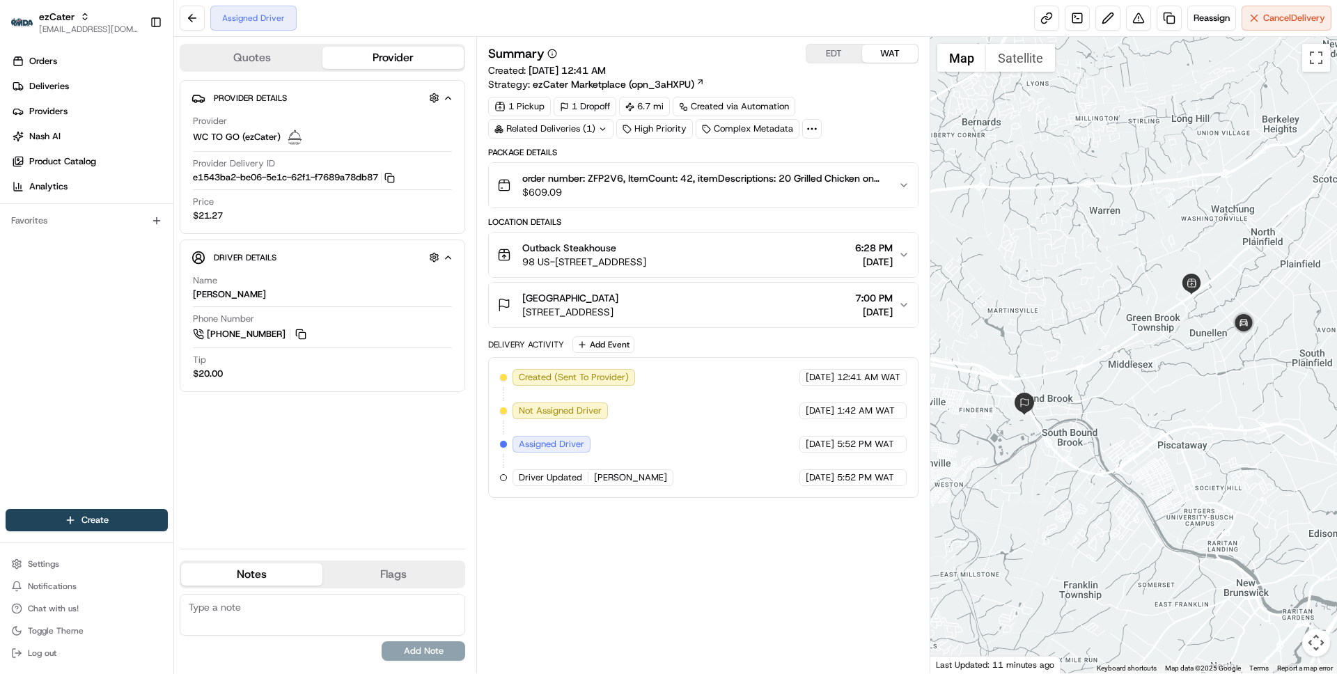
click at [889, 52] on button "WAT" at bounding box center [890, 54] width 56 height 18
click at [881, 305] on span "[DATE]" at bounding box center [874, 312] width 38 height 14
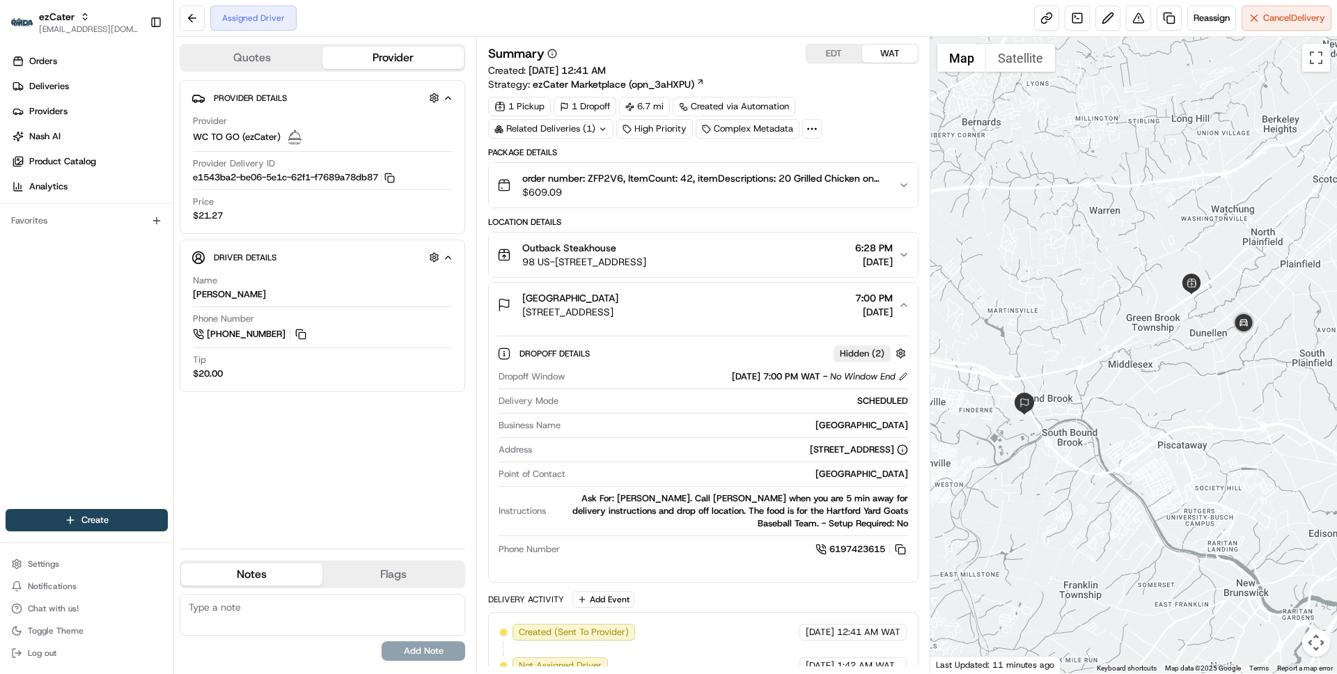
click at [881, 305] on span "[DATE]" at bounding box center [874, 312] width 38 height 14
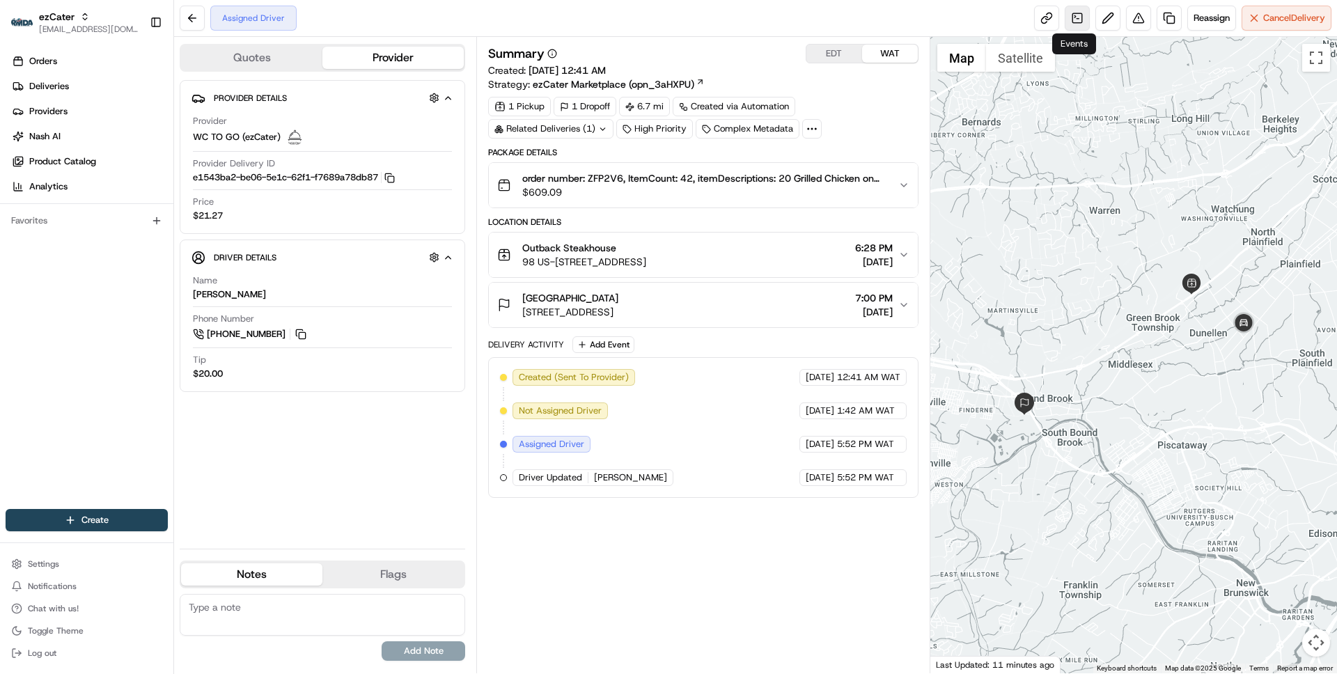
click at [1069, 14] on link at bounding box center [1077, 18] width 25 height 25
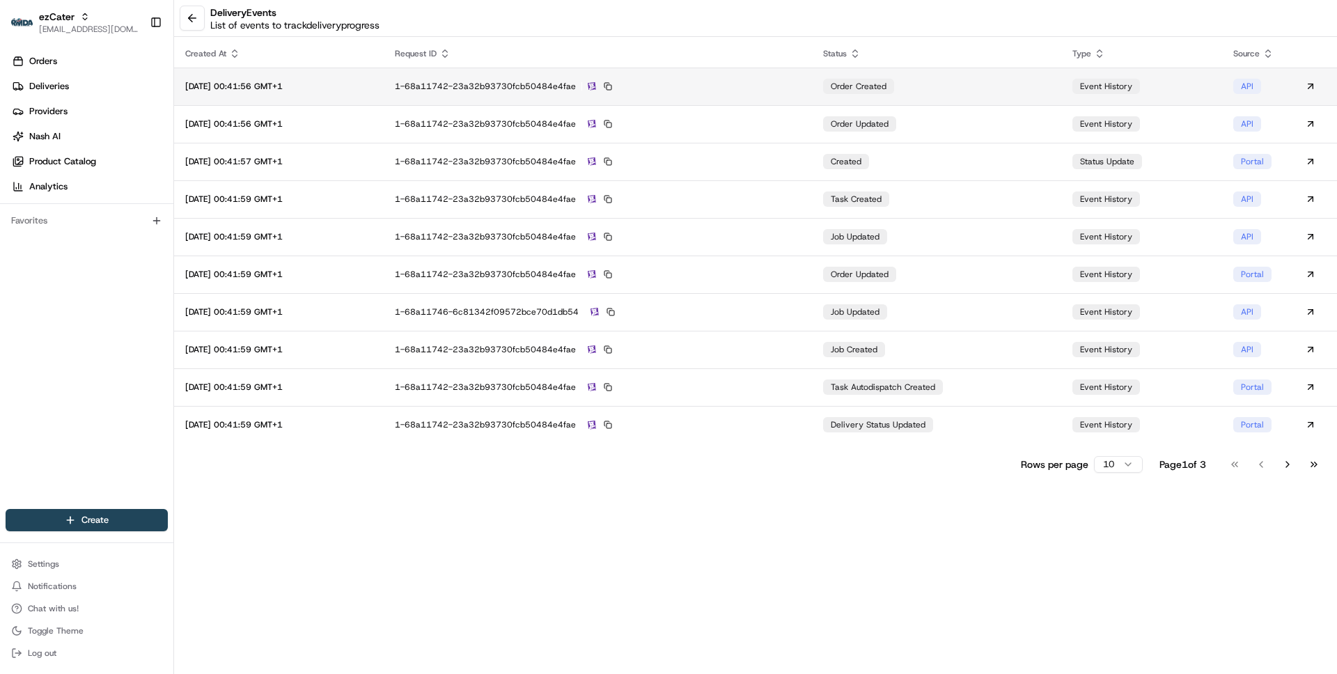
click at [812, 96] on td "1-68a11742-23a32b93730fcb50484e4fae" at bounding box center [598, 87] width 428 height 38
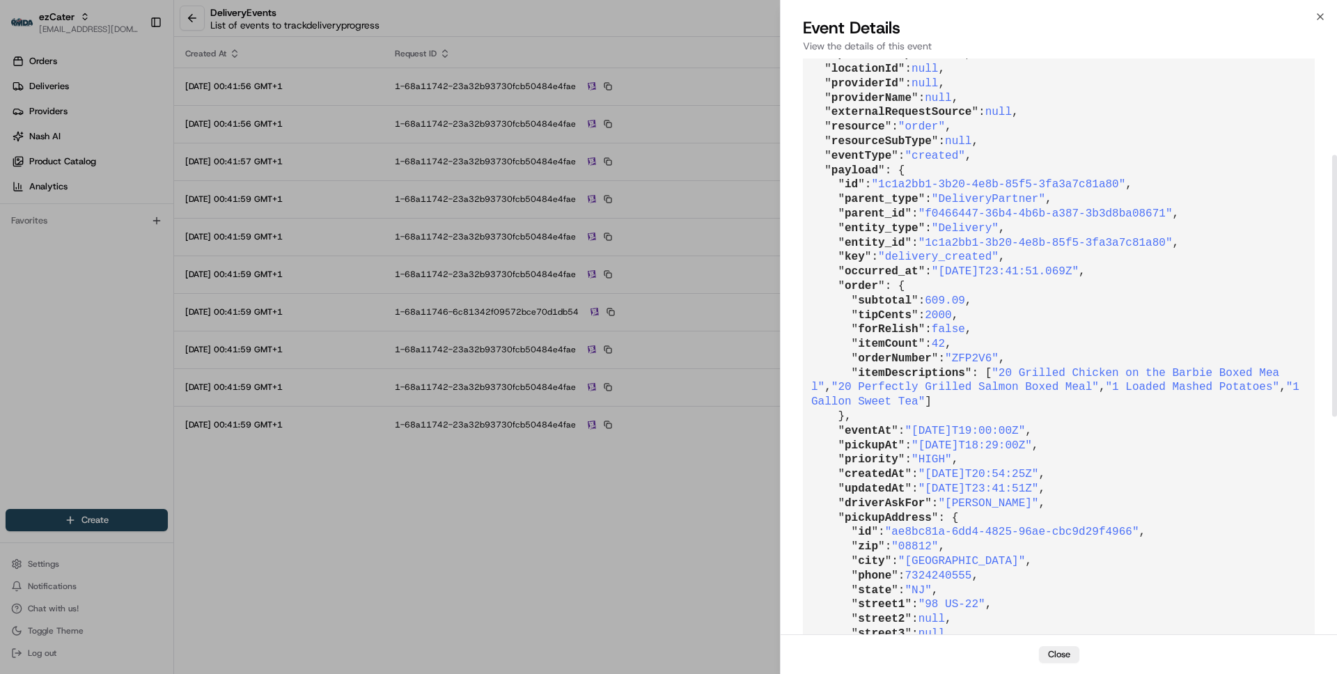
scroll to position [226, 0]
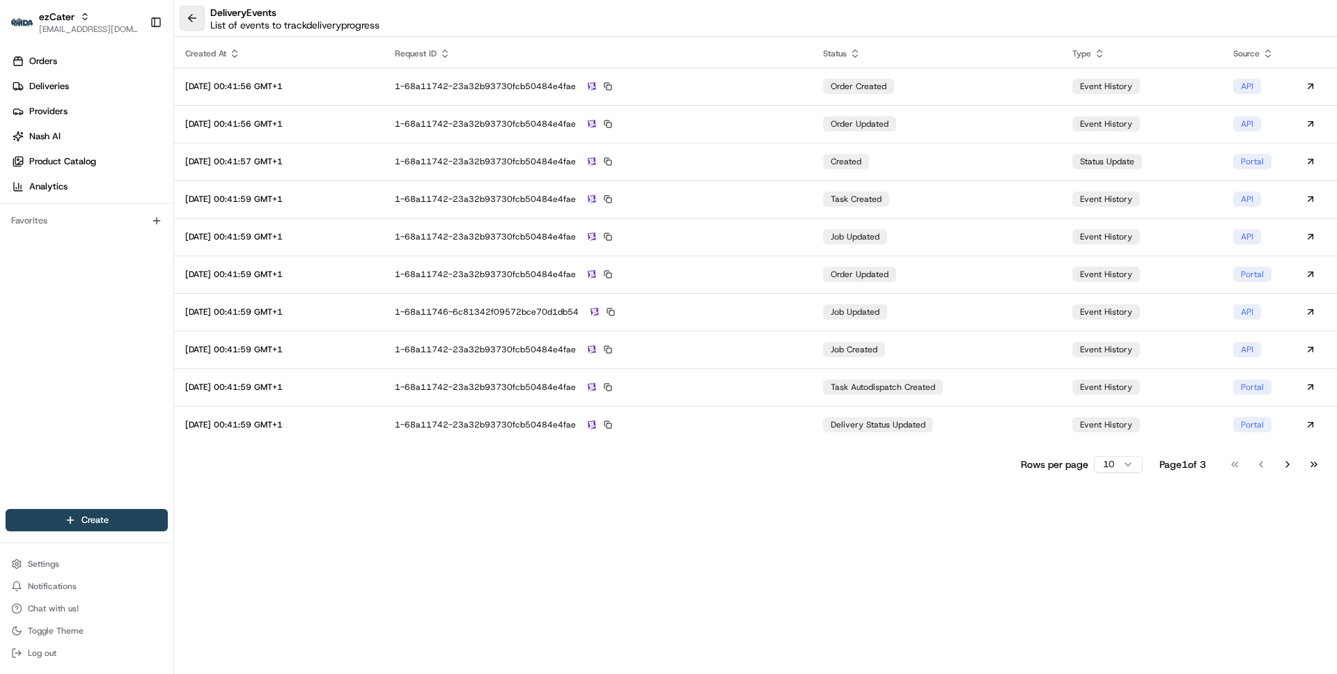
click at [196, 19] on button at bounding box center [192, 18] width 25 height 25
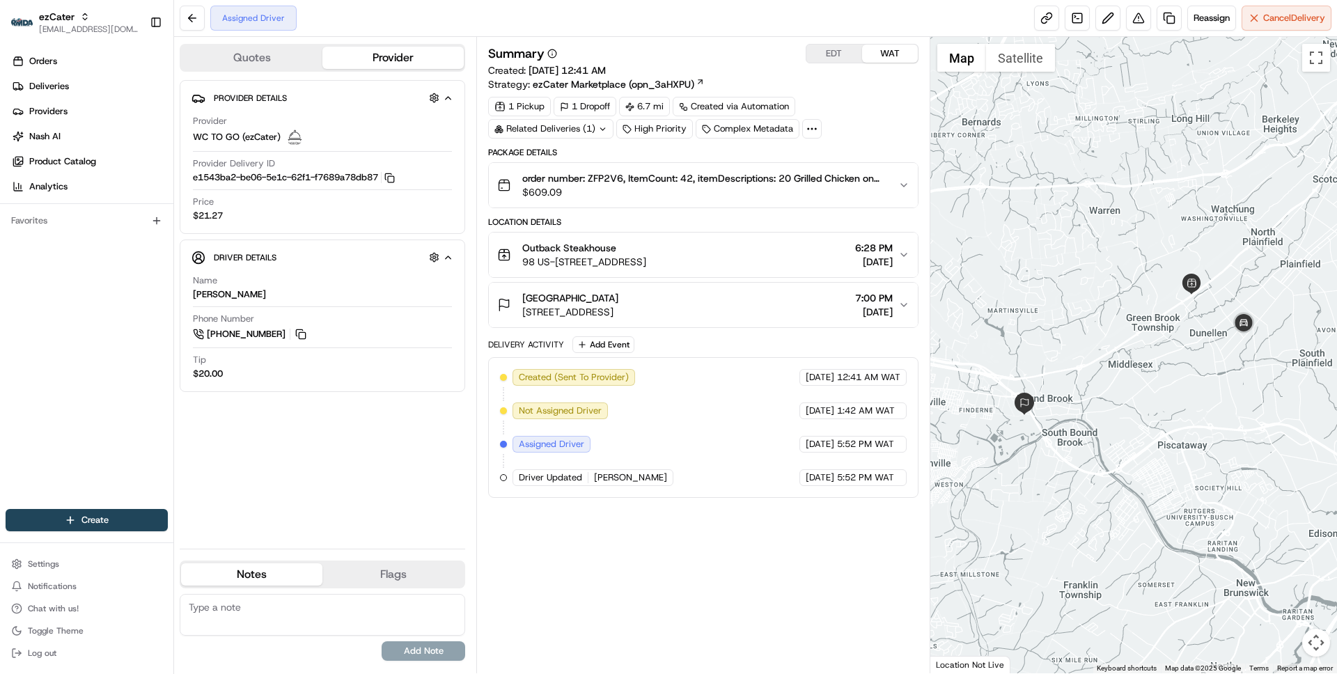
click at [595, 130] on div "Related Deliveries (1)" at bounding box center [550, 128] width 125 height 19
click at [640, 157] on icon at bounding box center [641, 158] width 3 height 3
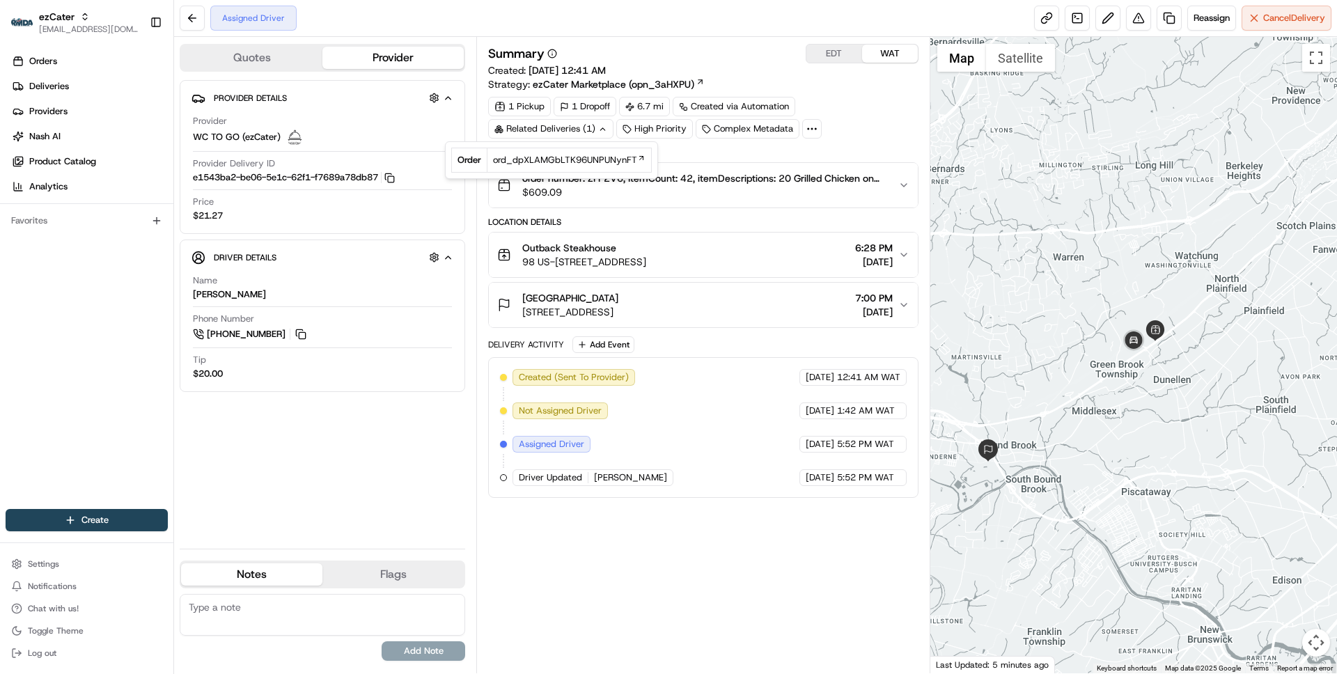
click at [838, 103] on div "1 Pickup 1 Dropoff 6.7 mi Created via Automation Related Deliveries (1) High Pr…" at bounding box center [703, 118] width 430 height 42
click at [863, 306] on span "[DATE]" at bounding box center [874, 312] width 38 height 14
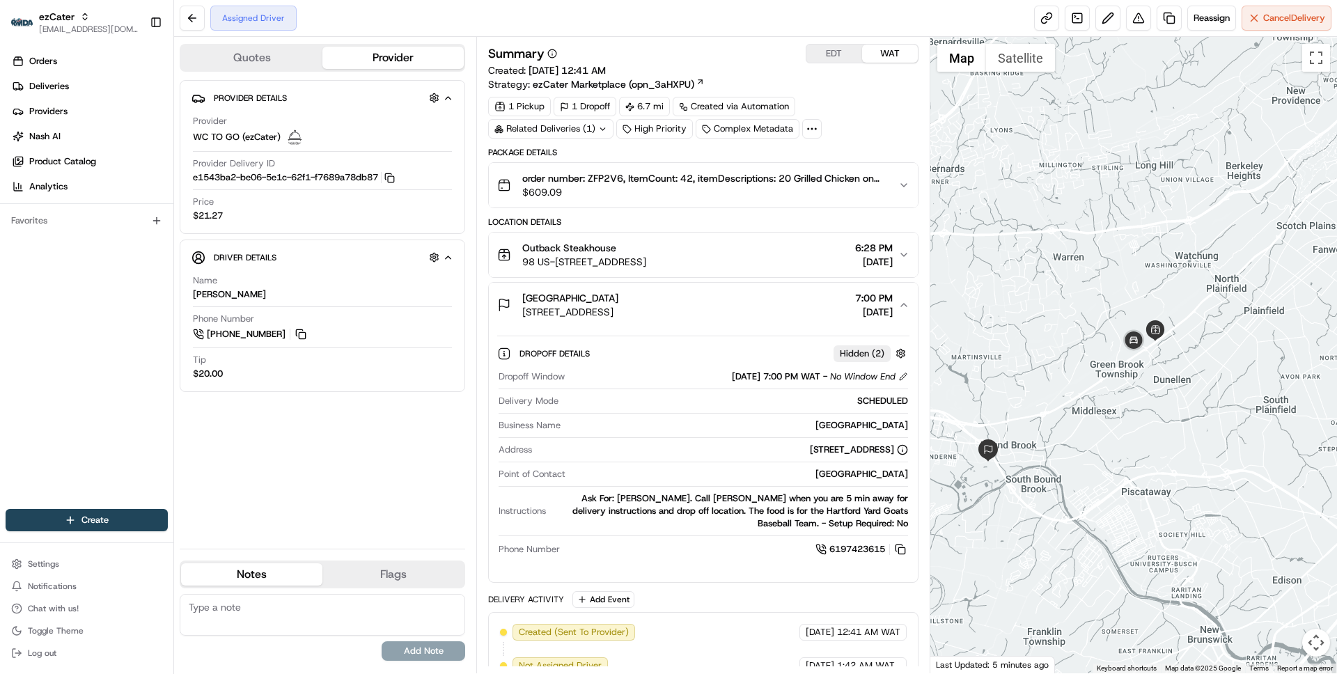
click at [863, 306] on span "[DATE]" at bounding box center [874, 312] width 38 height 14
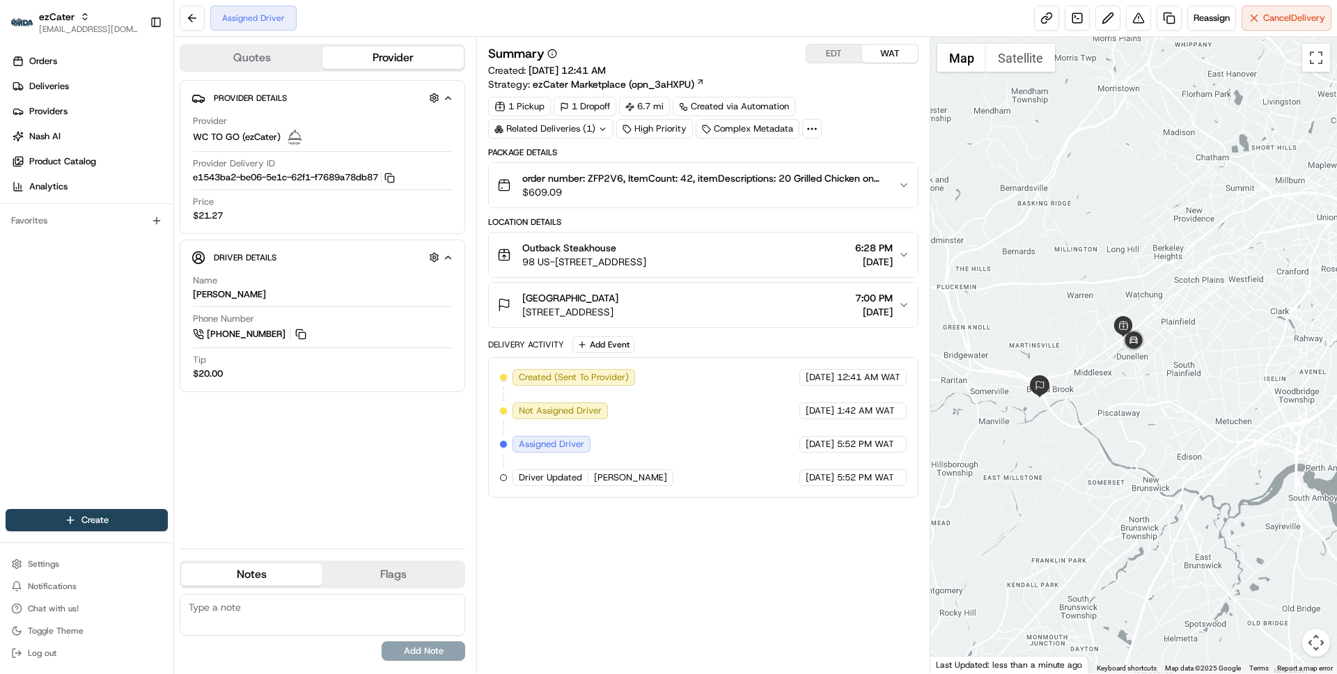
click at [839, 49] on button "EDT" at bounding box center [834, 54] width 56 height 18
click at [855, 305] on span "[DATE]" at bounding box center [874, 312] width 38 height 14
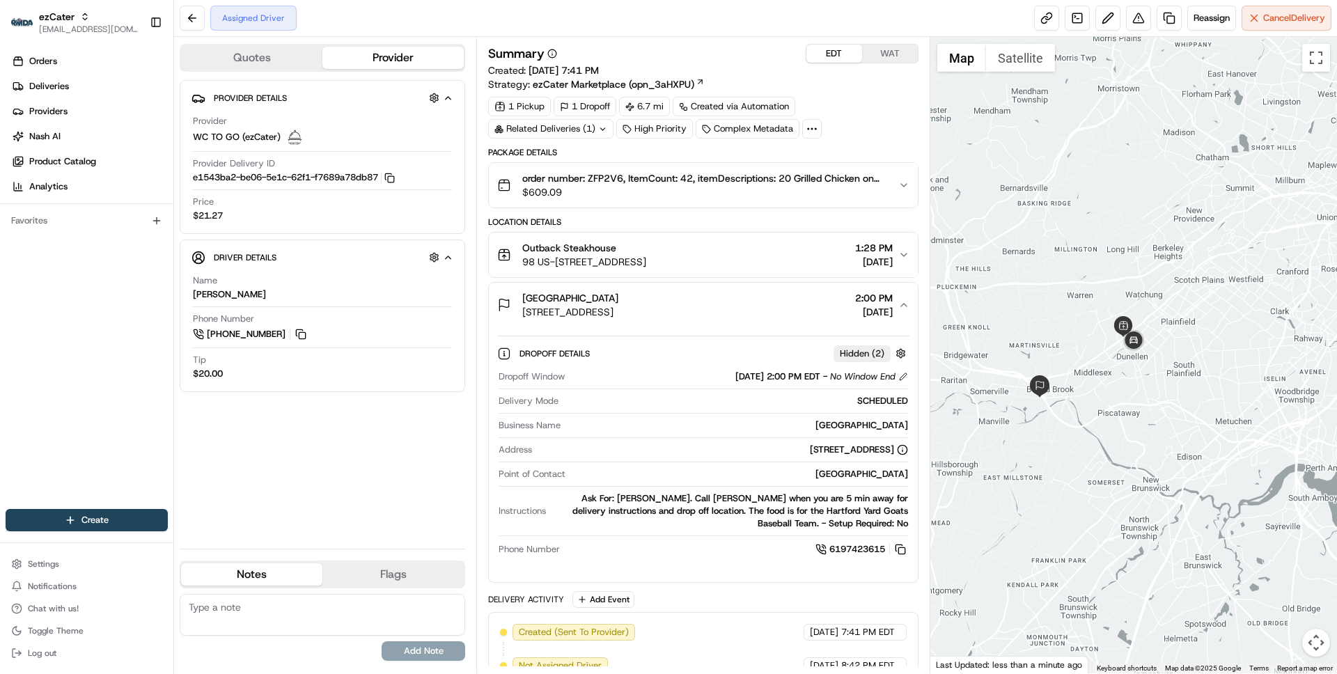
click at [855, 306] on span "[DATE]" at bounding box center [874, 312] width 38 height 14
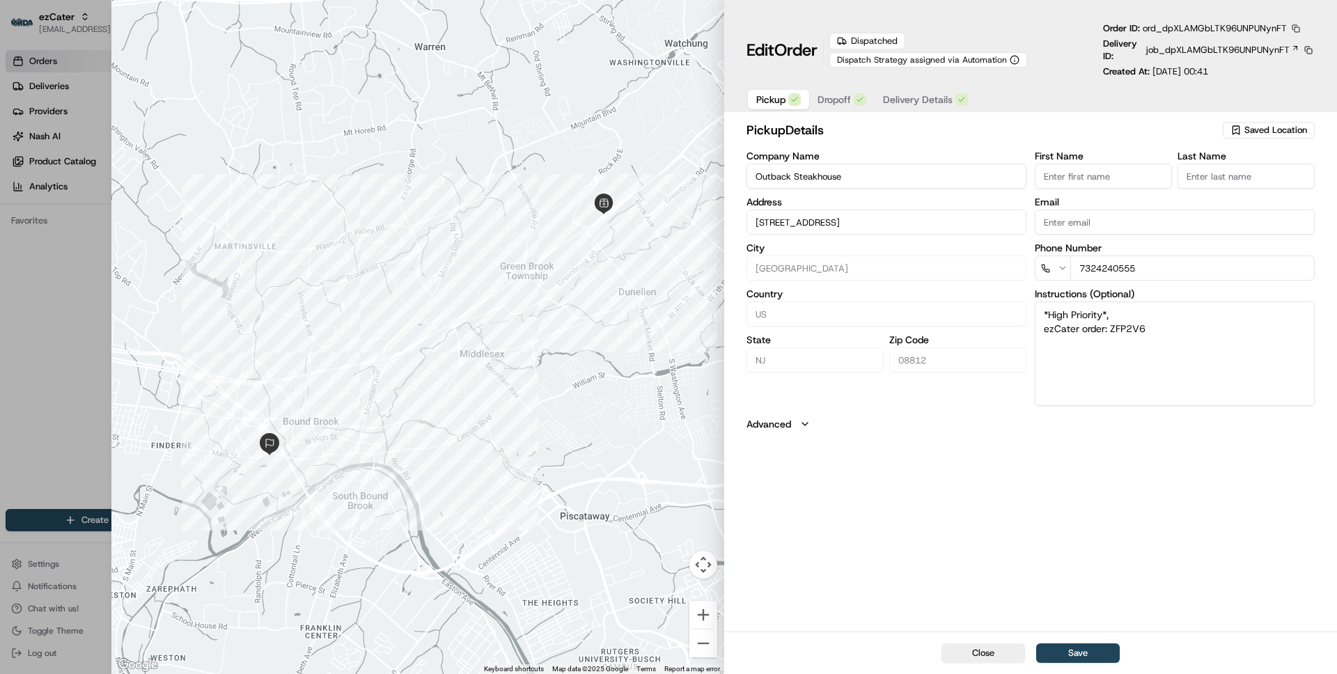
click at [1299, 29] on button "button" at bounding box center [1295, 28] width 13 height 13
click at [1235, 45] on button "Copy ID" at bounding box center [1270, 49] width 127 height 17
click at [1228, 50] on button "Copy ID" at bounding box center [1270, 49] width 127 height 17
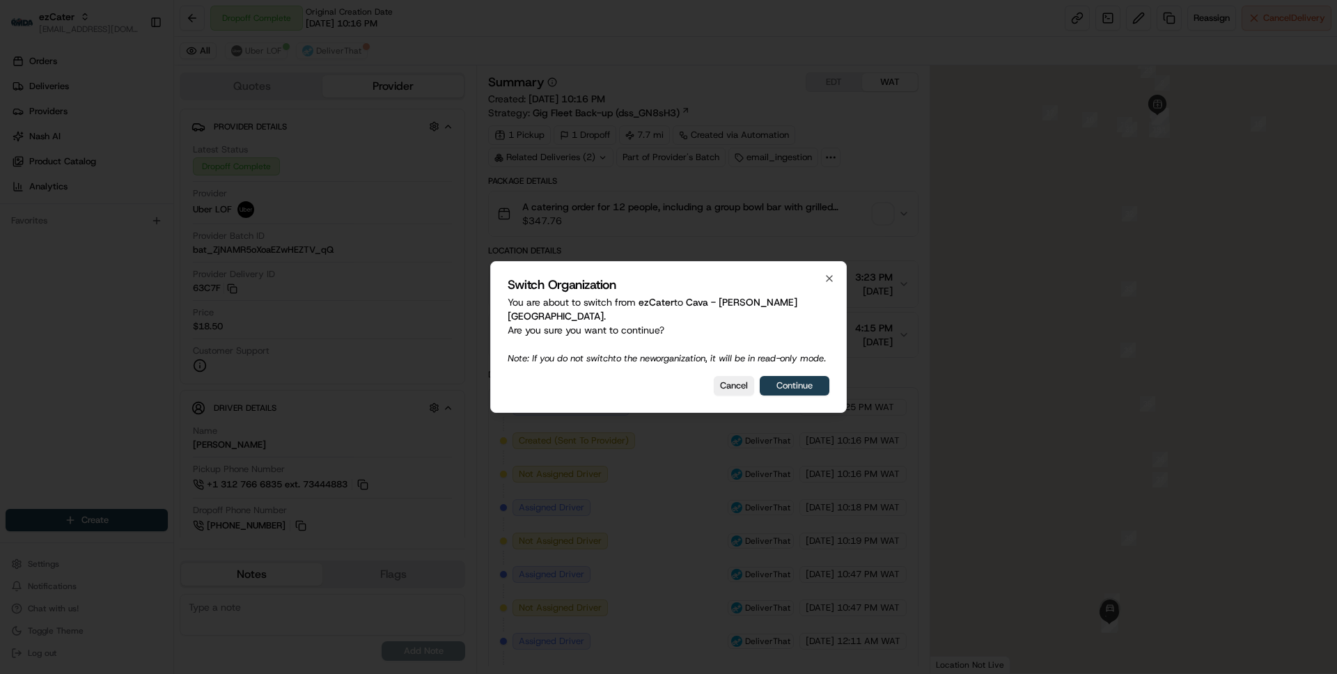
click at [796, 383] on button "Continue" at bounding box center [795, 385] width 70 height 19
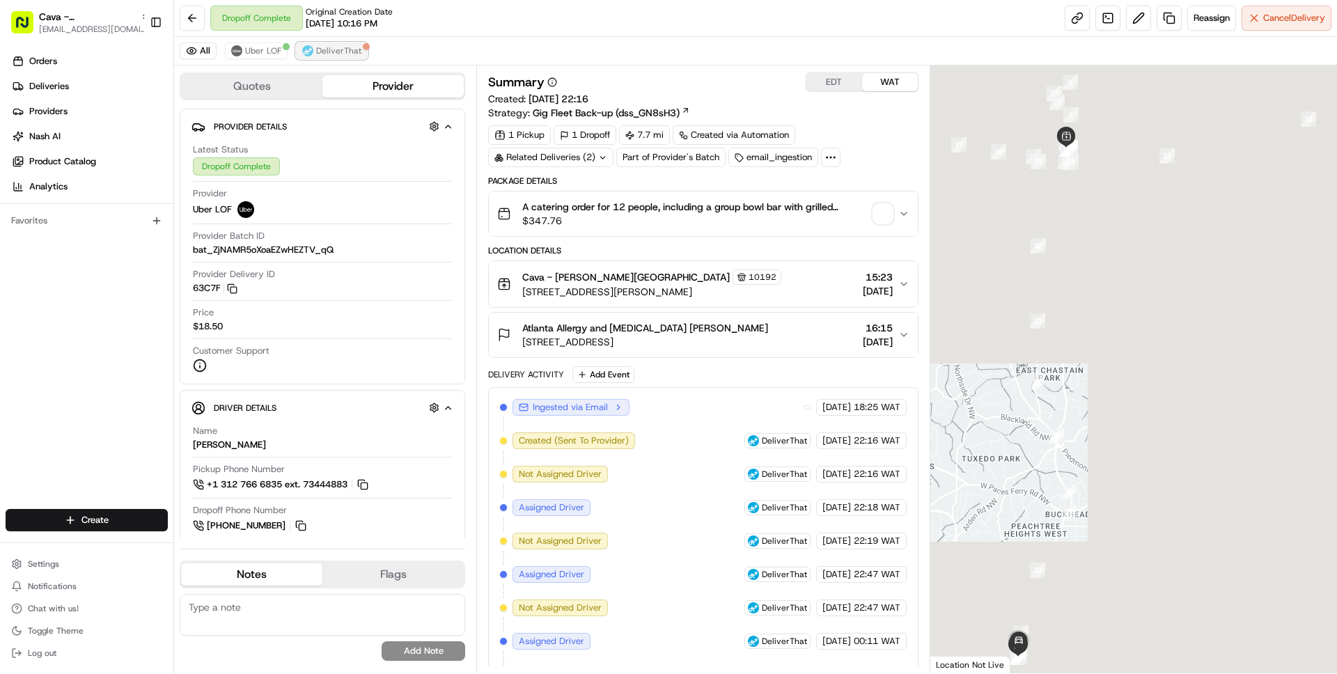
click at [347, 55] on span "DeliverThat" at bounding box center [338, 50] width 45 height 11
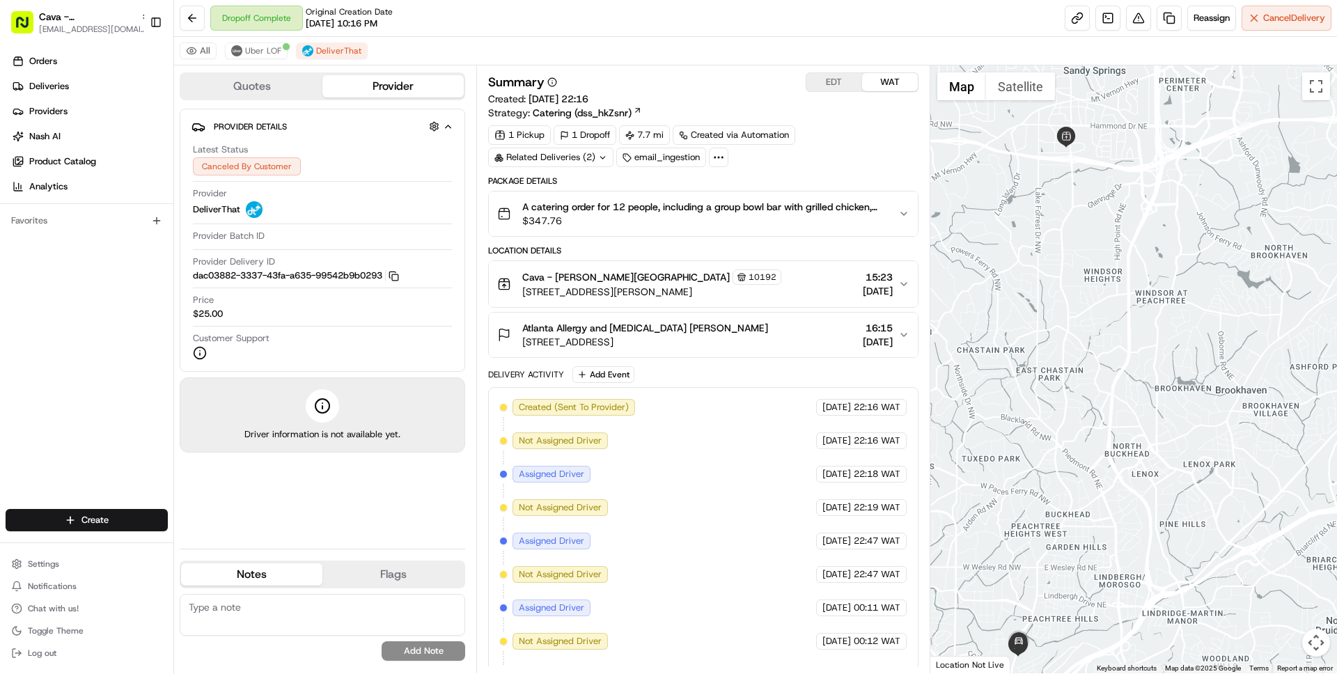
click at [678, 329] on span "Atlanta Allergy and [MEDICAL_DATA] [PERSON_NAME]" at bounding box center [645, 328] width 246 height 14
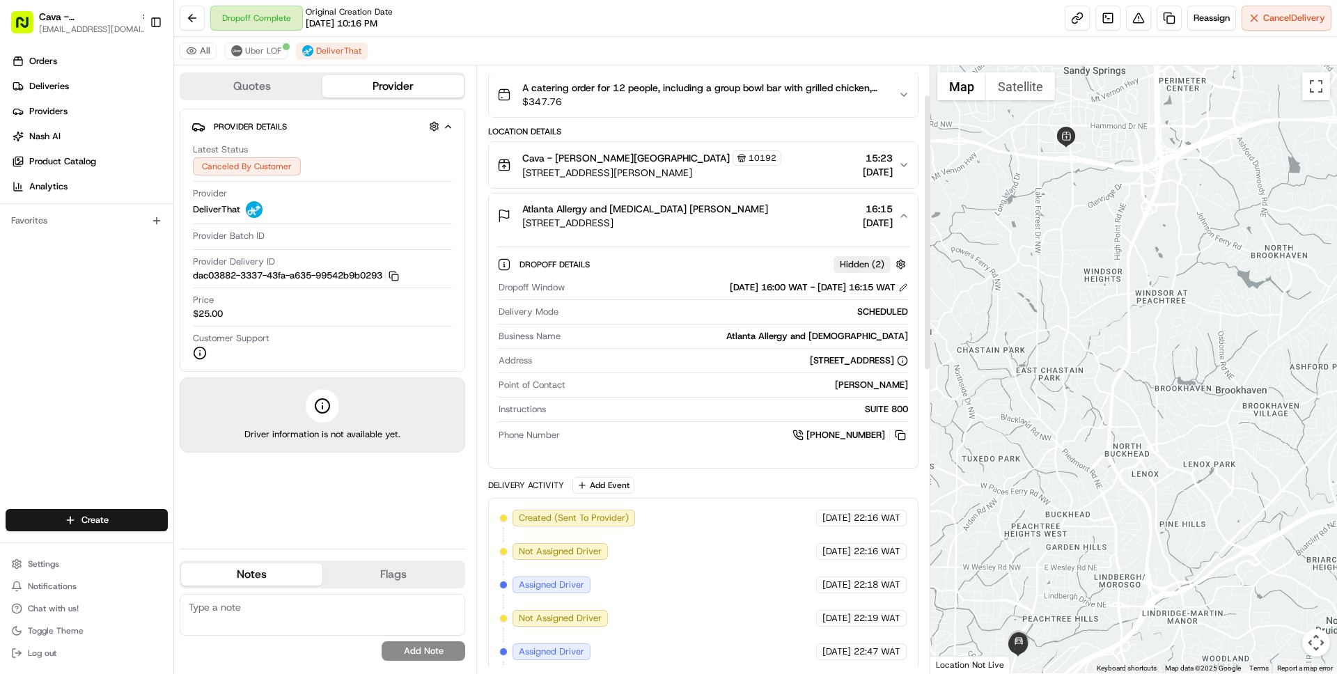
scroll to position [120, 0]
click at [874, 385] on div "[PERSON_NAME]" at bounding box center [739, 383] width 336 height 13
drag, startPoint x: 874, startPoint y: 385, endPoint x: 896, endPoint y: 386, distance: 21.6
click at [896, 386] on div "[PERSON_NAME]" at bounding box center [739, 383] width 336 height 13
copy div "[PERSON_NAME]"
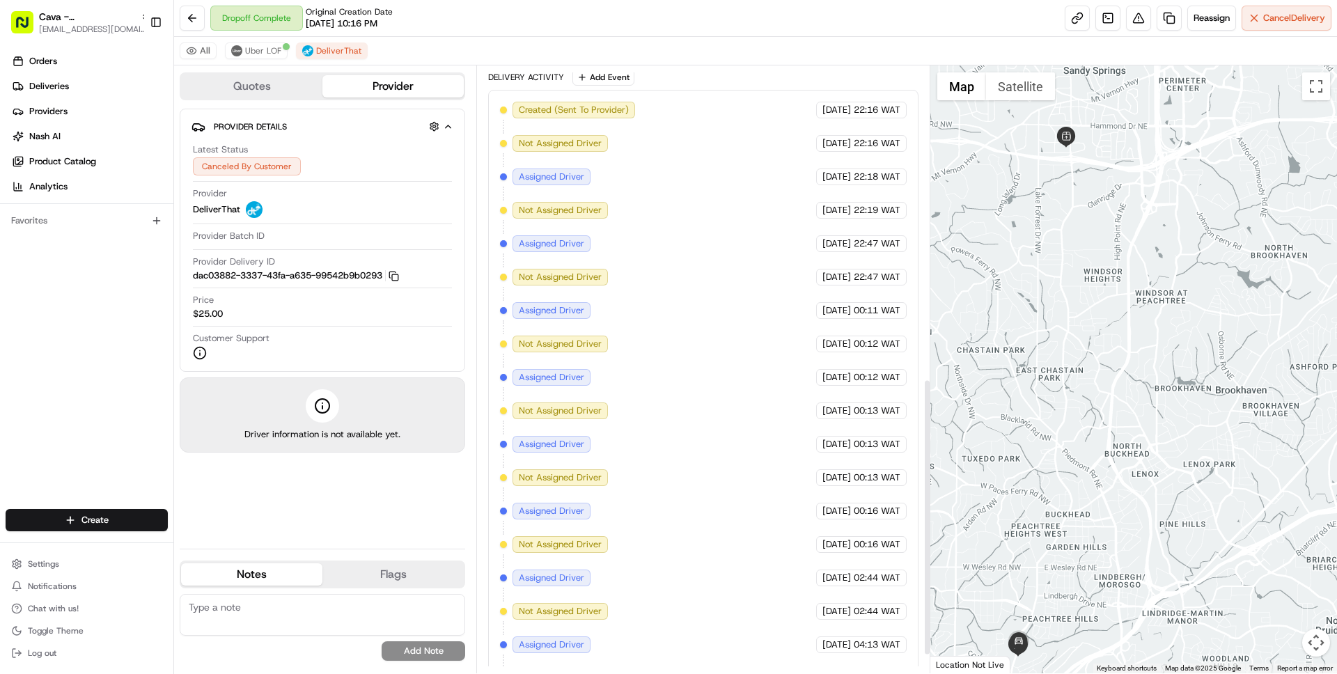
scroll to position [726, 0]
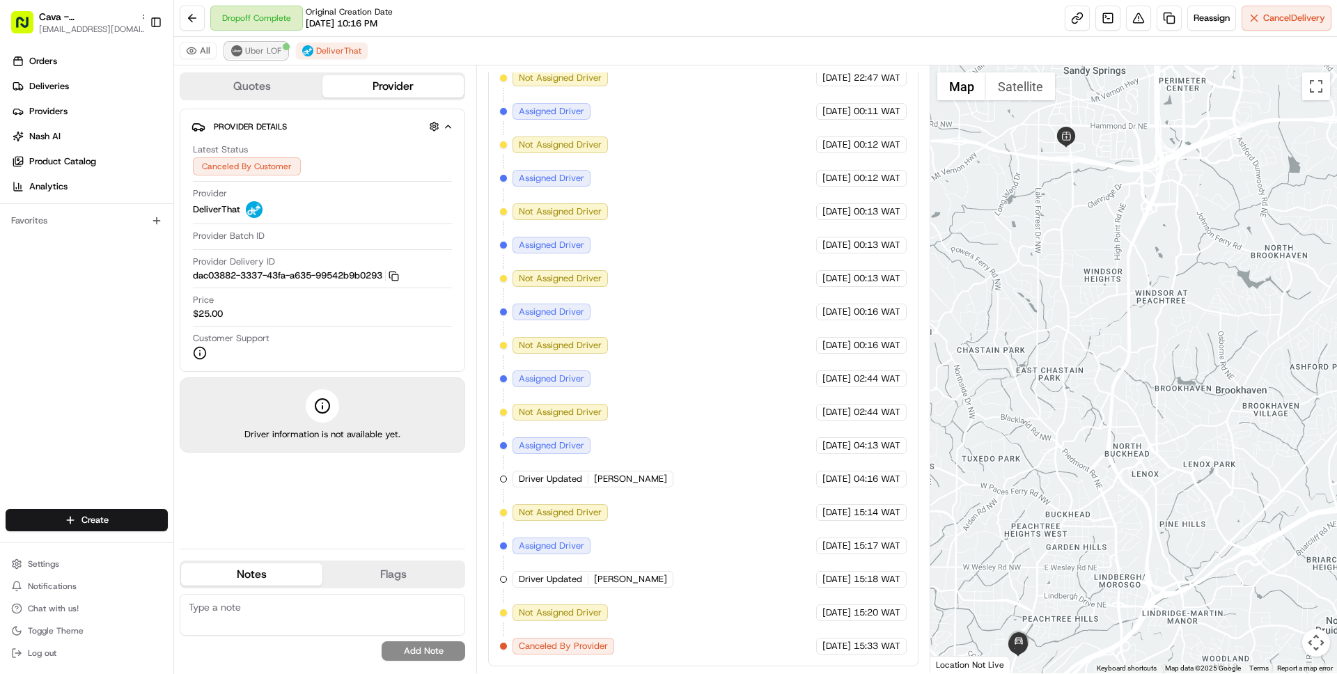
click at [252, 45] on span "Uber LOF" at bounding box center [263, 50] width 36 height 11
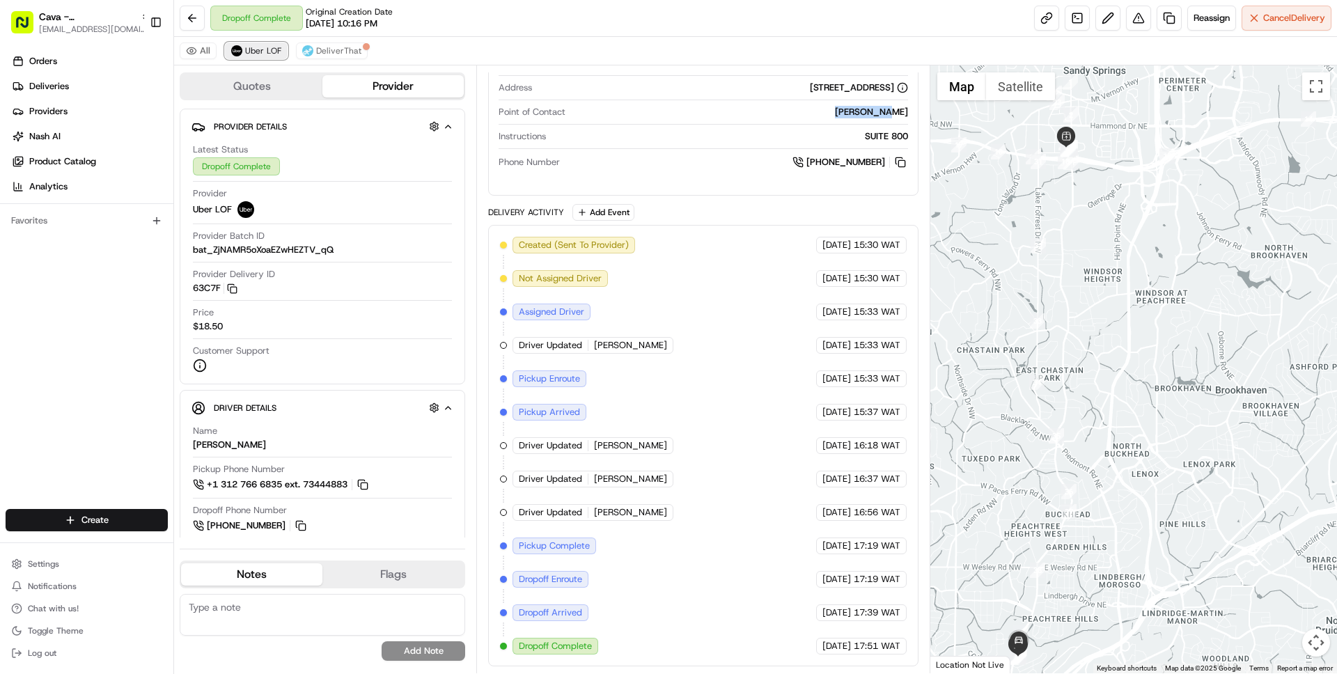
scroll to position [392, 0]
click at [706, 221] on div "Delivery Activity Add Event Created (Sent To Provider) Uber LOF [DATE] 15:30 WA…" at bounding box center [703, 435] width 430 height 462
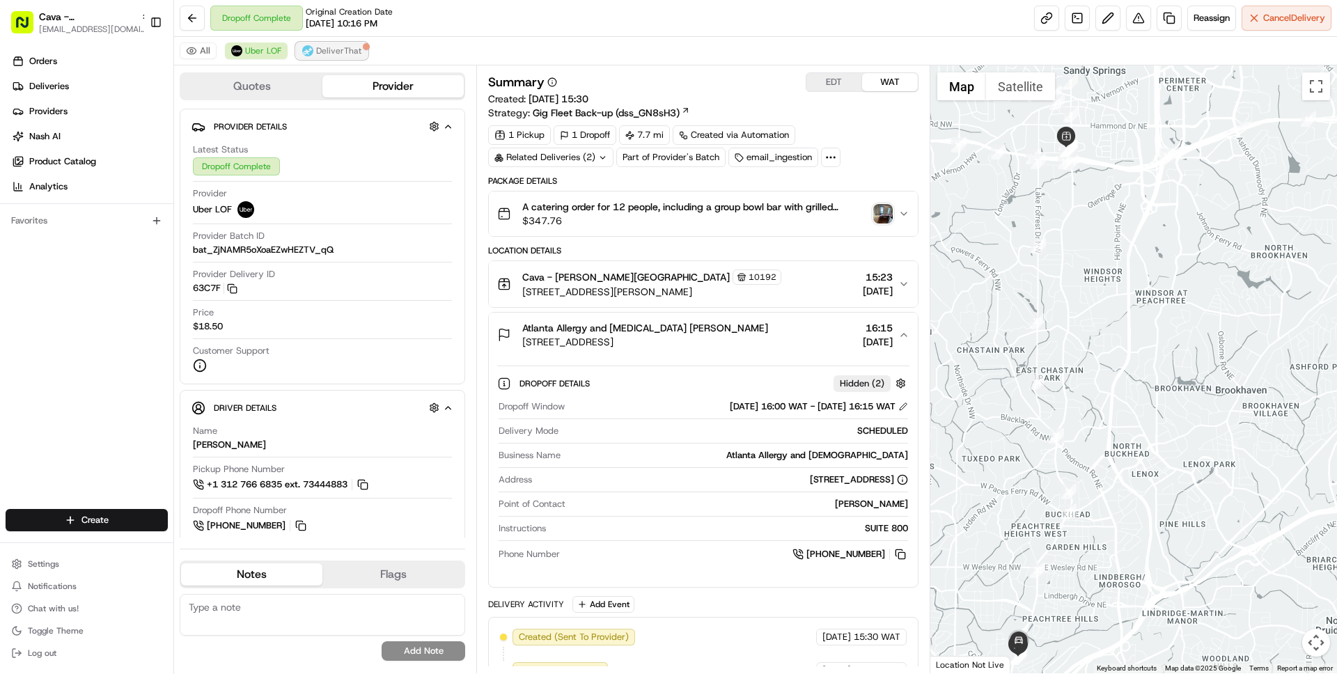
click at [320, 47] on span "DeliverThat" at bounding box center [338, 50] width 45 height 11
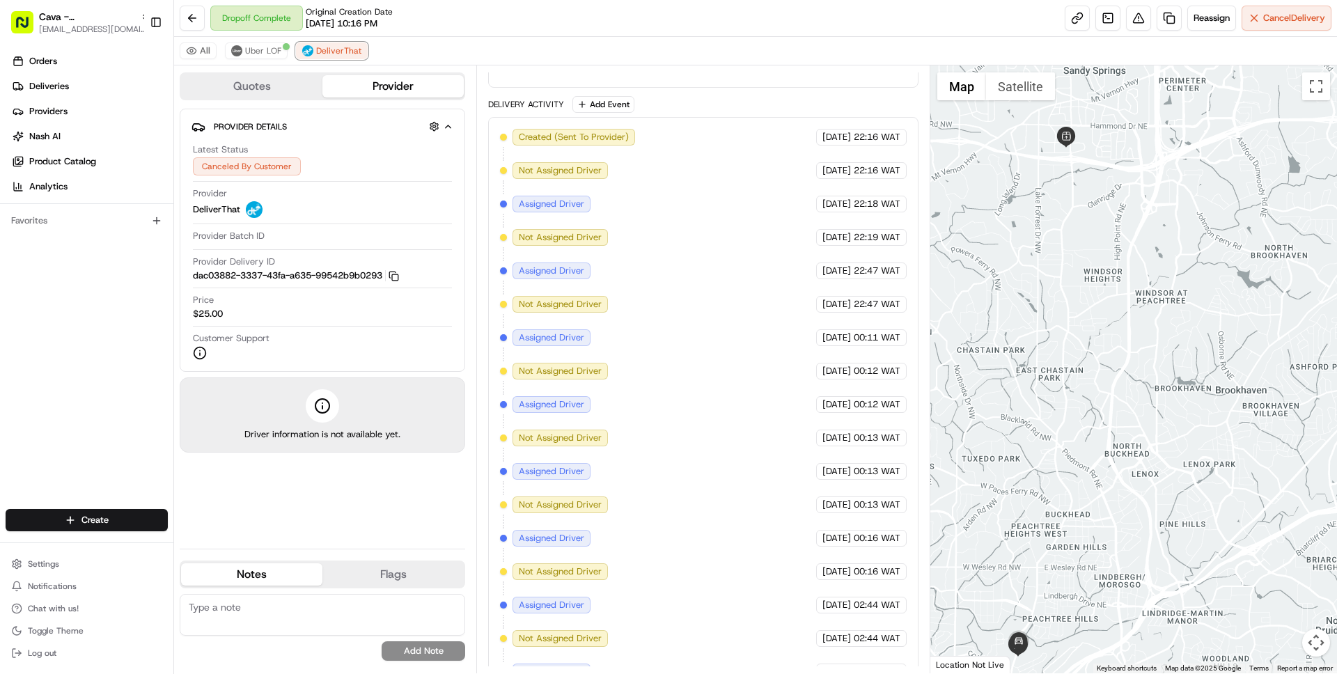
scroll to position [726, 0]
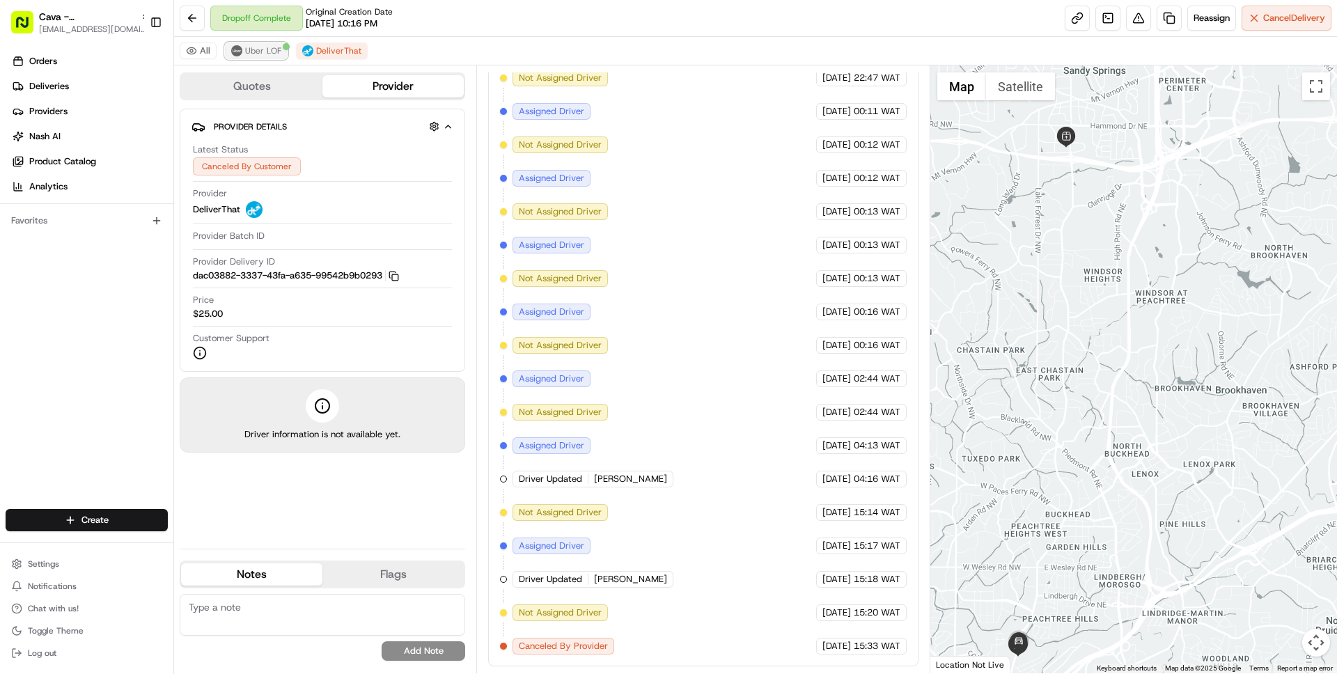
click at [263, 49] on span "Uber LOF" at bounding box center [263, 50] width 36 height 11
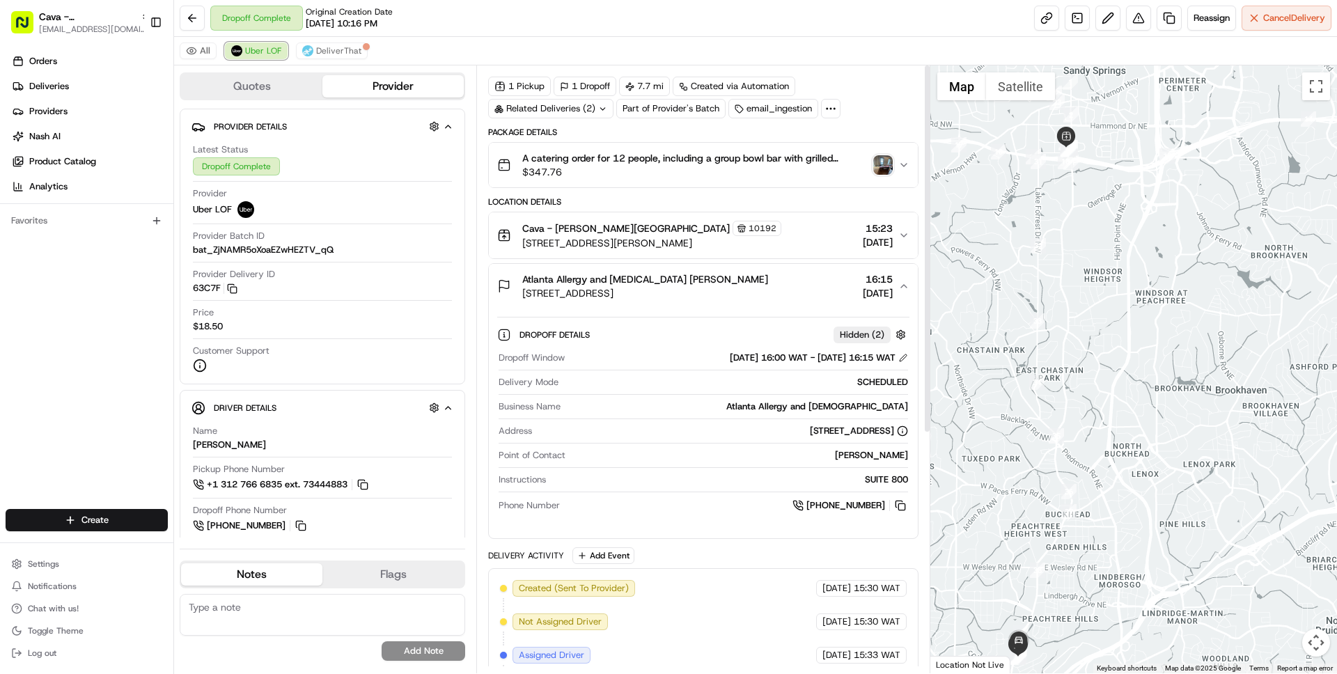
scroll to position [0, 0]
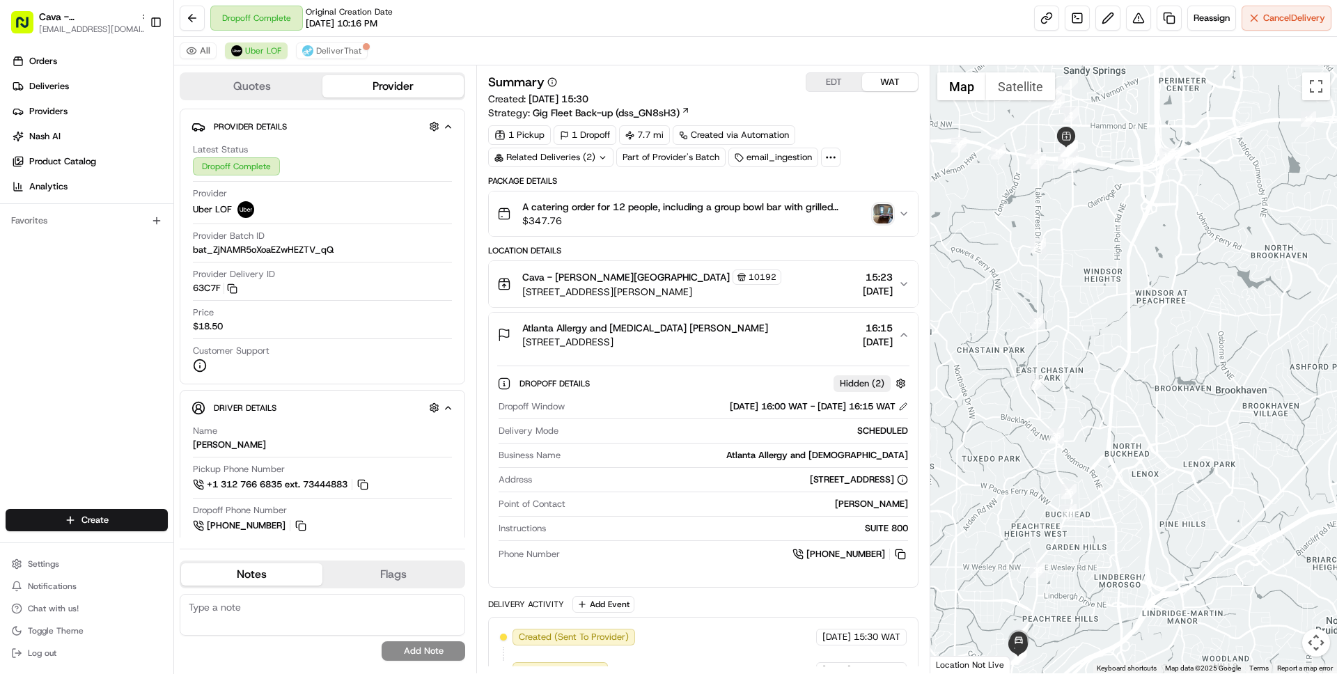
click at [884, 213] on img "button" at bounding box center [882, 213] width 19 height 19
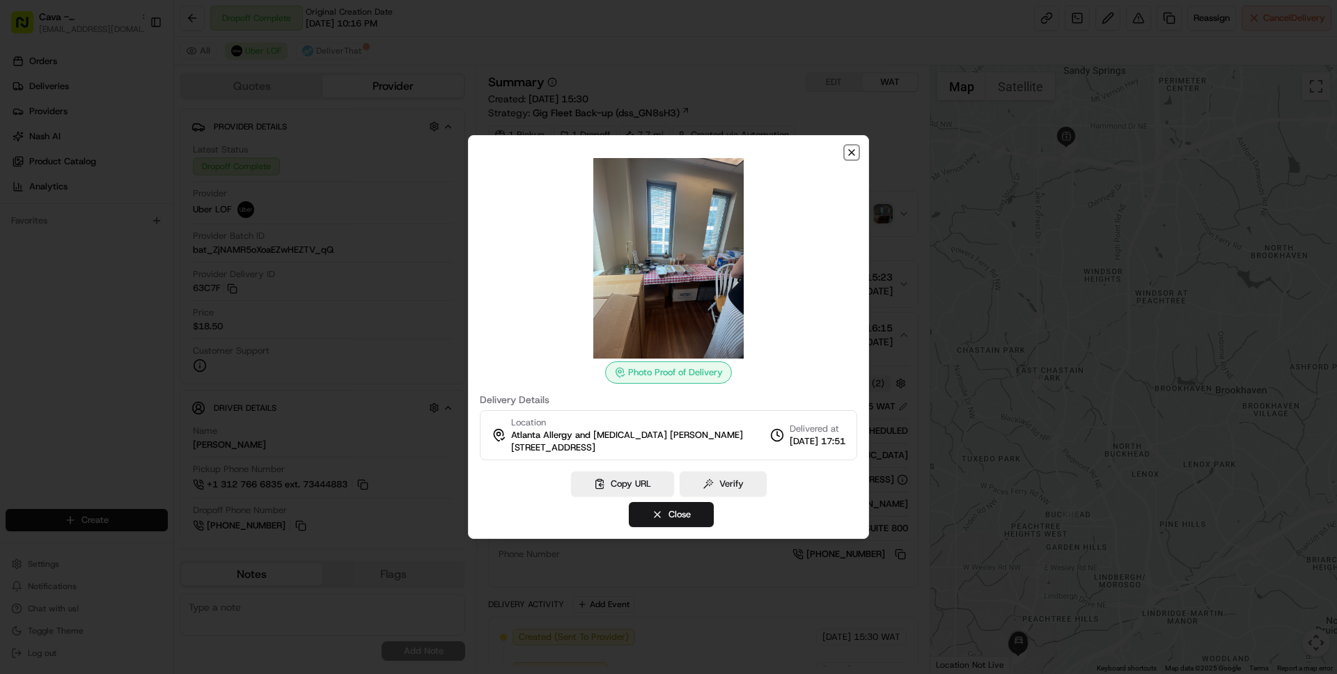
click at [854, 155] on icon "button" at bounding box center [852, 153] width 6 height 6
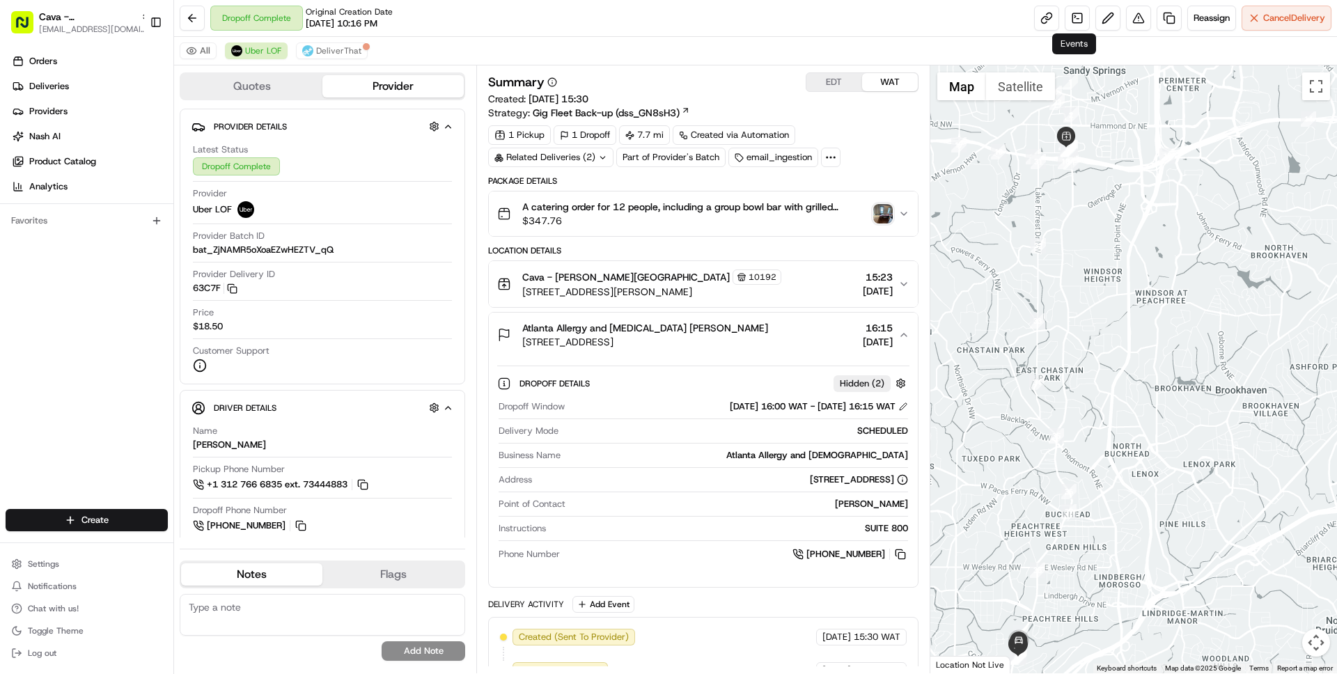
click at [885, 218] on img "button" at bounding box center [882, 213] width 19 height 19
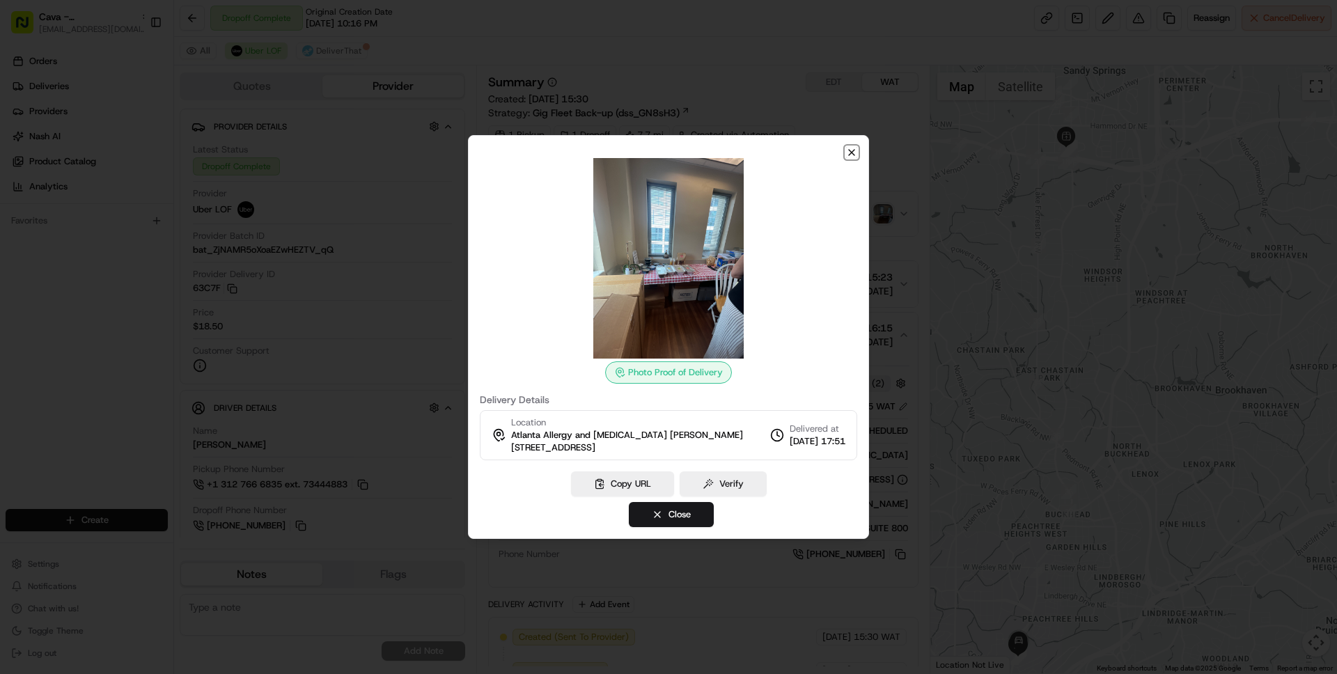
click at [851, 154] on icon "button" at bounding box center [851, 152] width 11 height 11
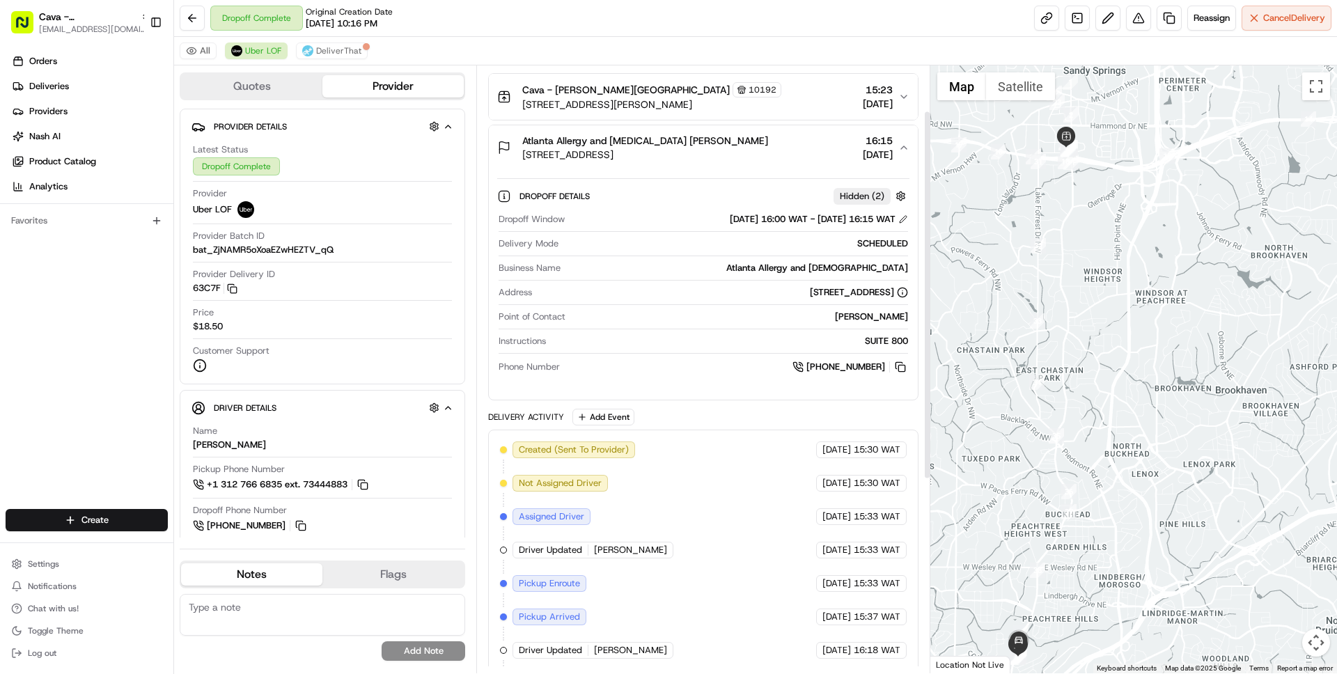
scroll to position [392, 0]
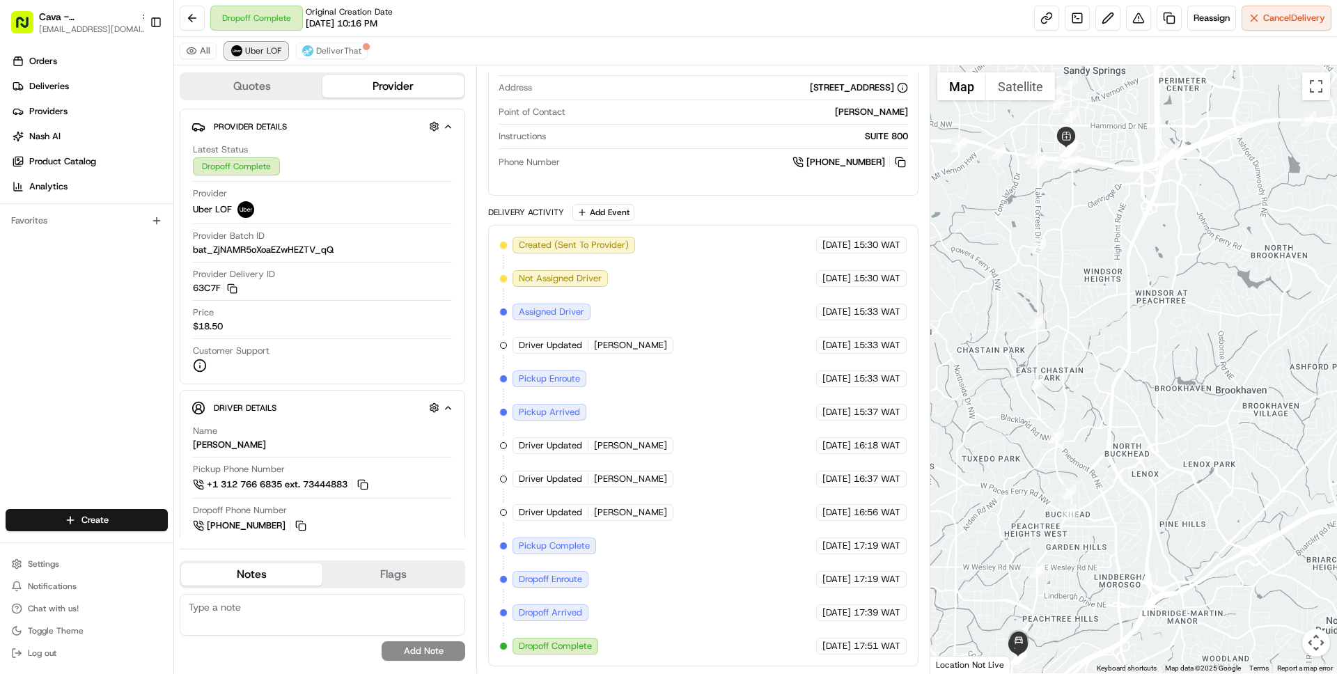
click at [261, 51] on span "Uber LOF" at bounding box center [263, 50] width 36 height 11
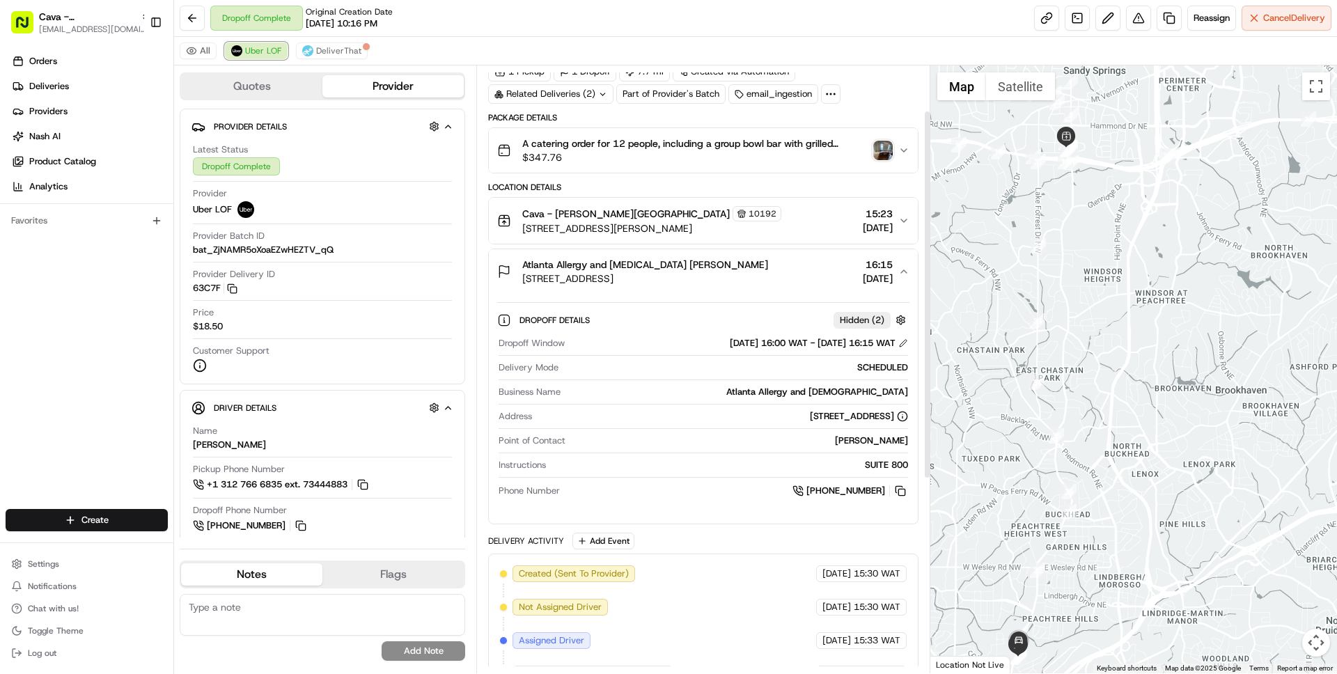
scroll to position [0, 0]
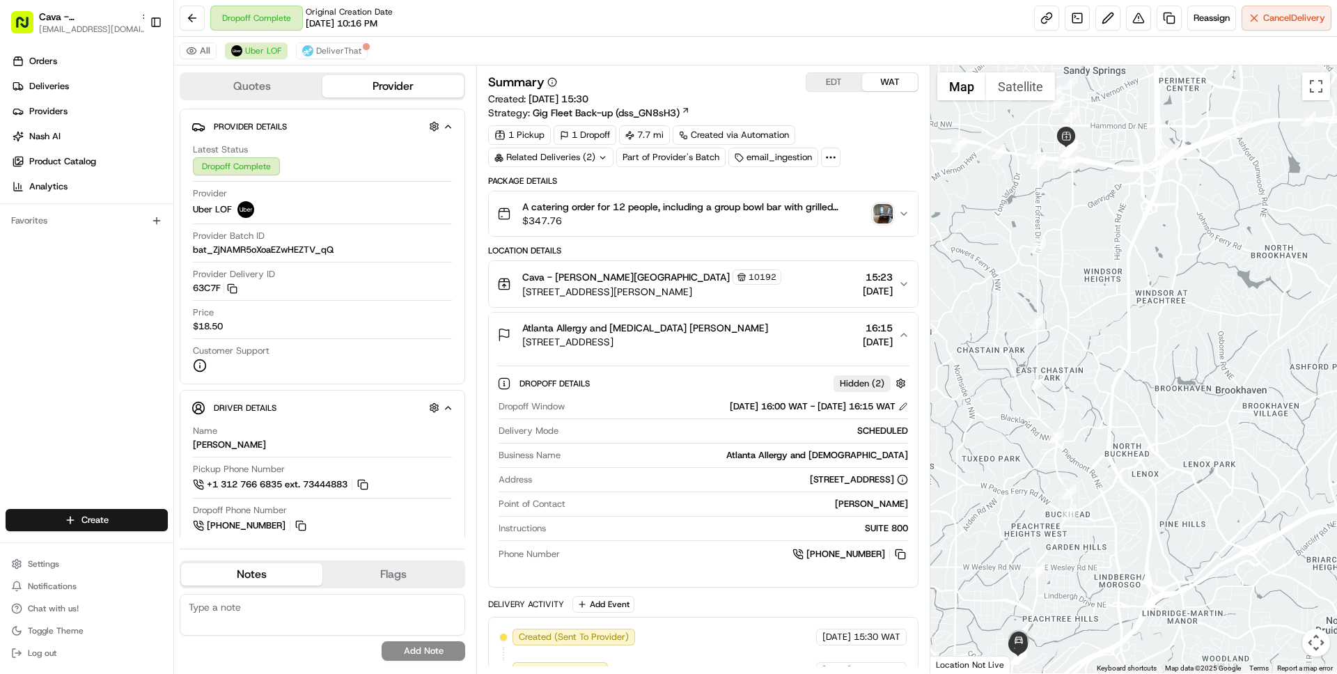
click at [678, 208] on span "A catering order for 12 people, including a group bowl bar with grilled chicken…" at bounding box center [694, 207] width 345 height 14
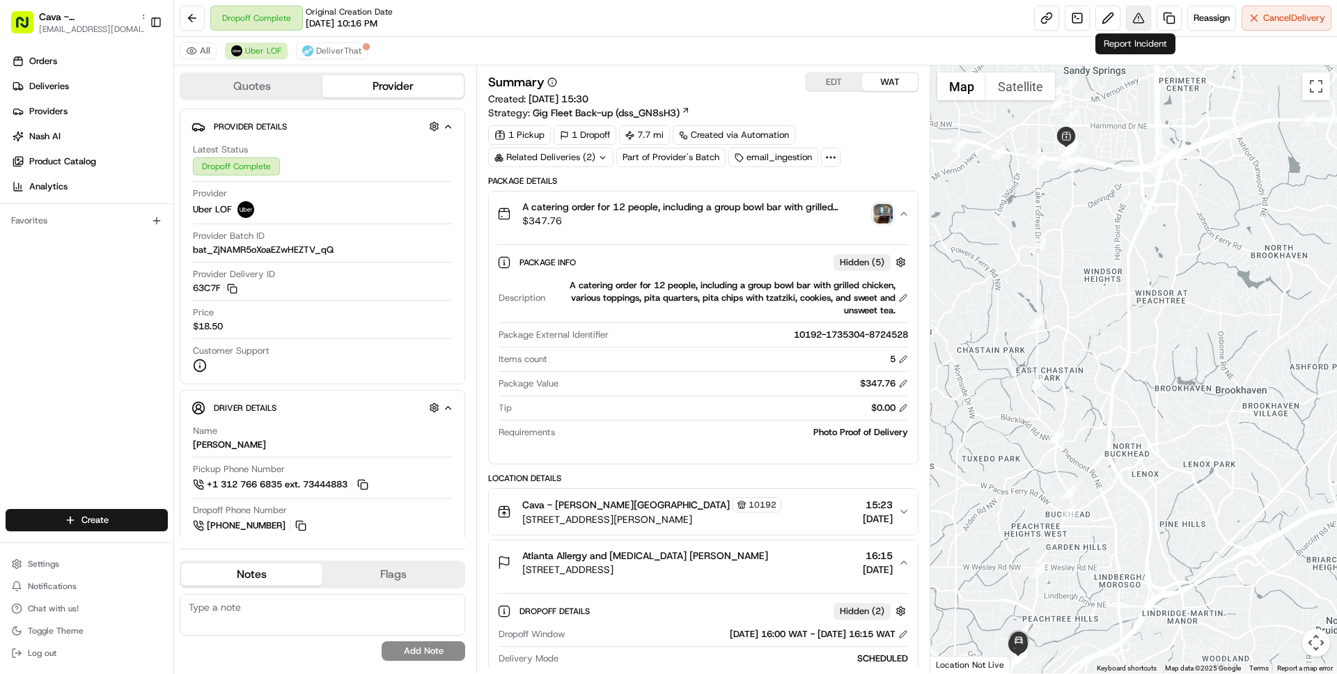
click at [1132, 19] on button at bounding box center [1138, 18] width 25 height 25
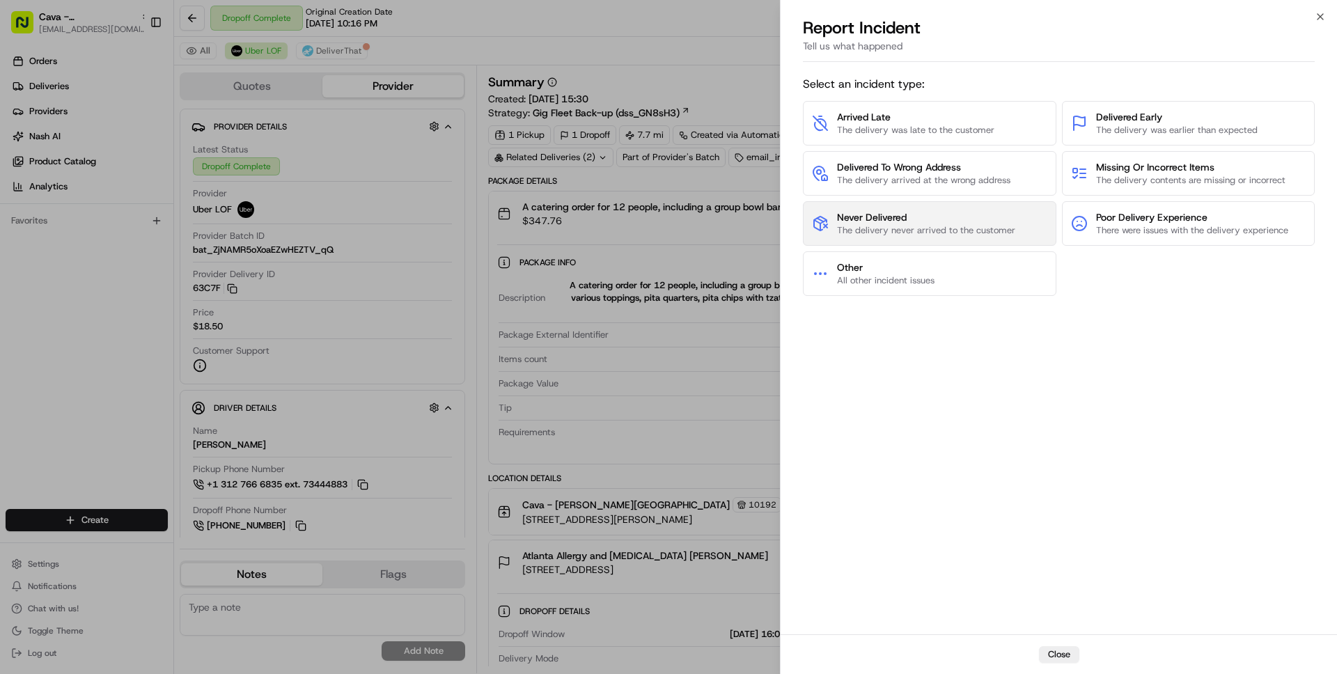
click at [950, 233] on span "The delivery never arrived to the customer" at bounding box center [926, 230] width 178 height 13
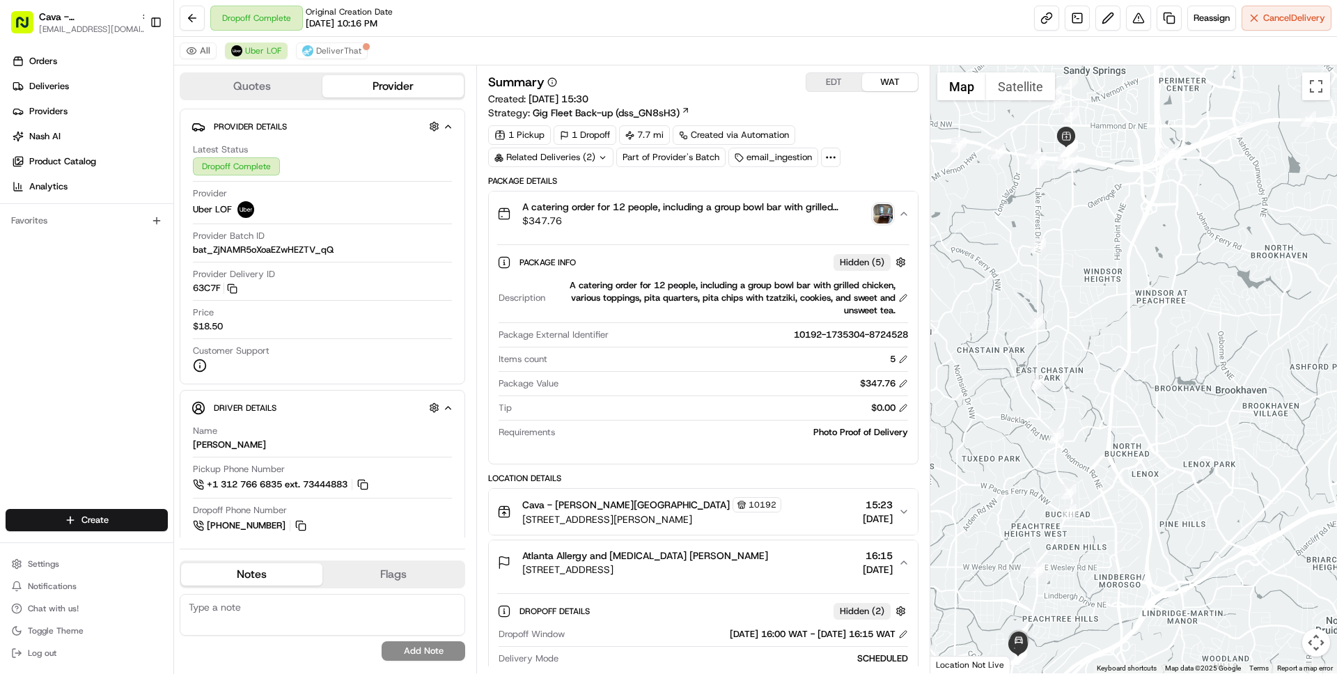
click at [880, 211] on img "button" at bounding box center [882, 213] width 19 height 19
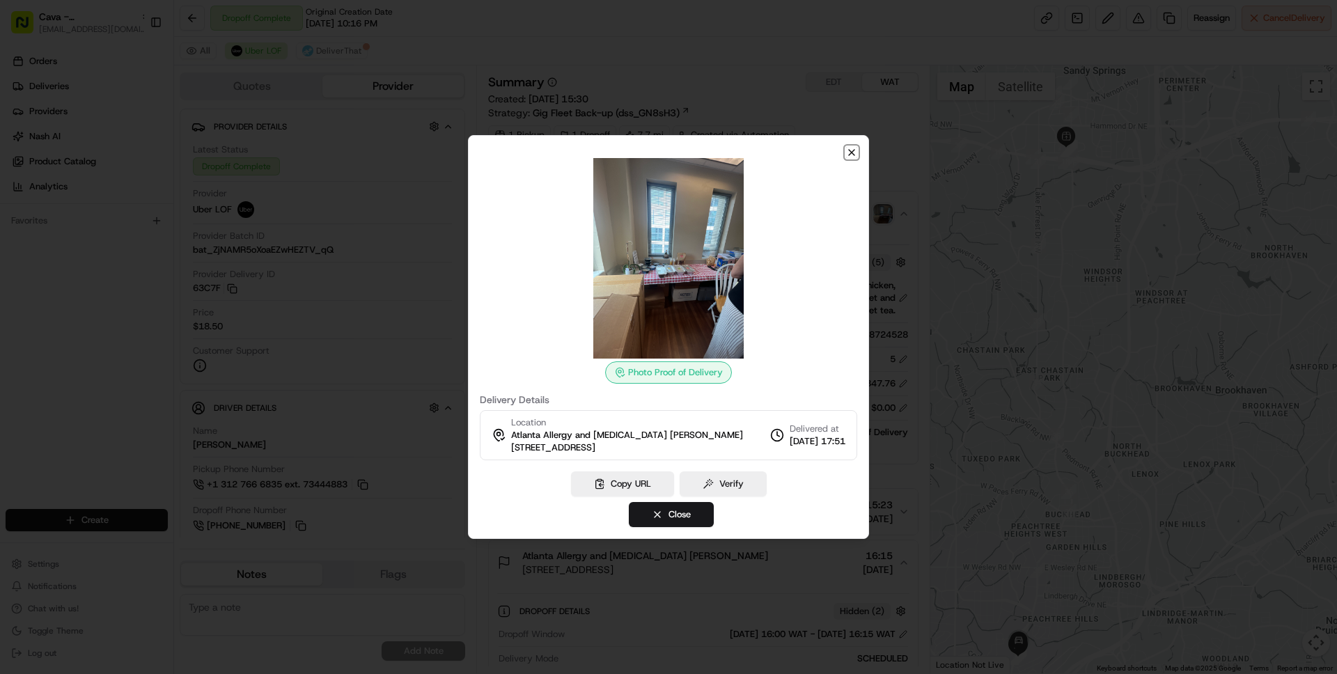
click at [851, 151] on icon "button" at bounding box center [852, 153] width 6 height 6
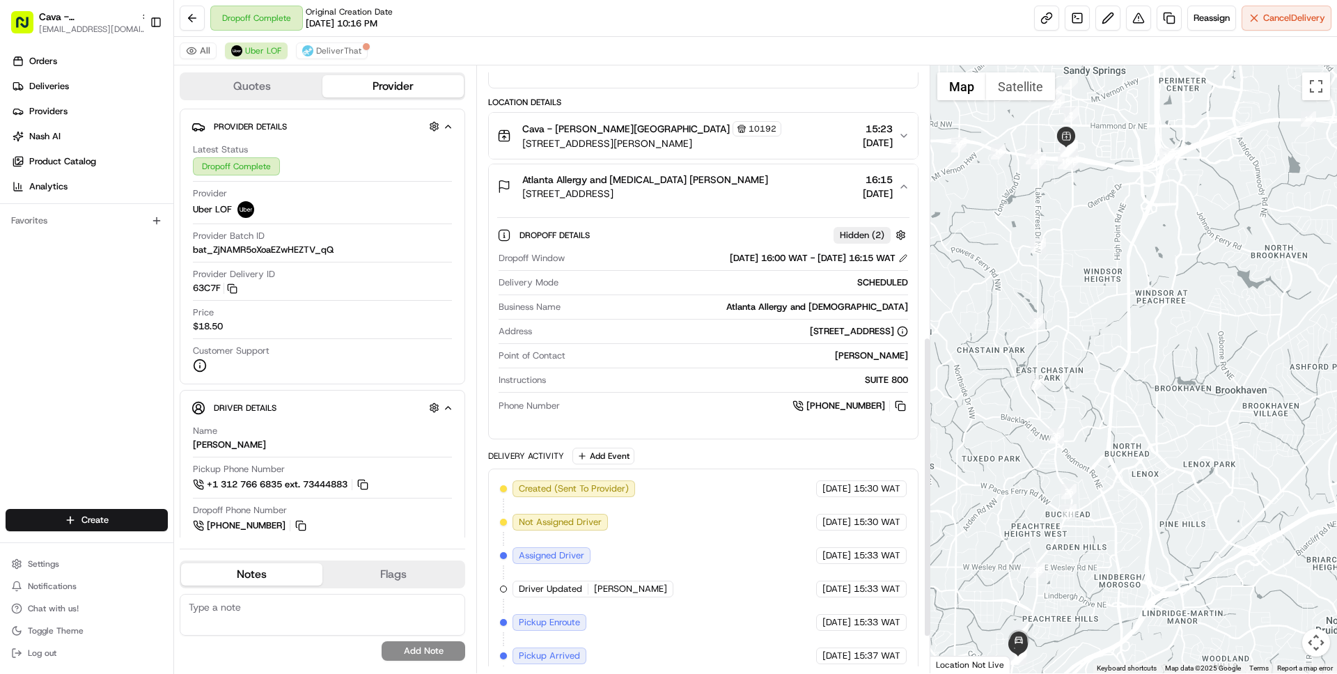
scroll to position [620, 0]
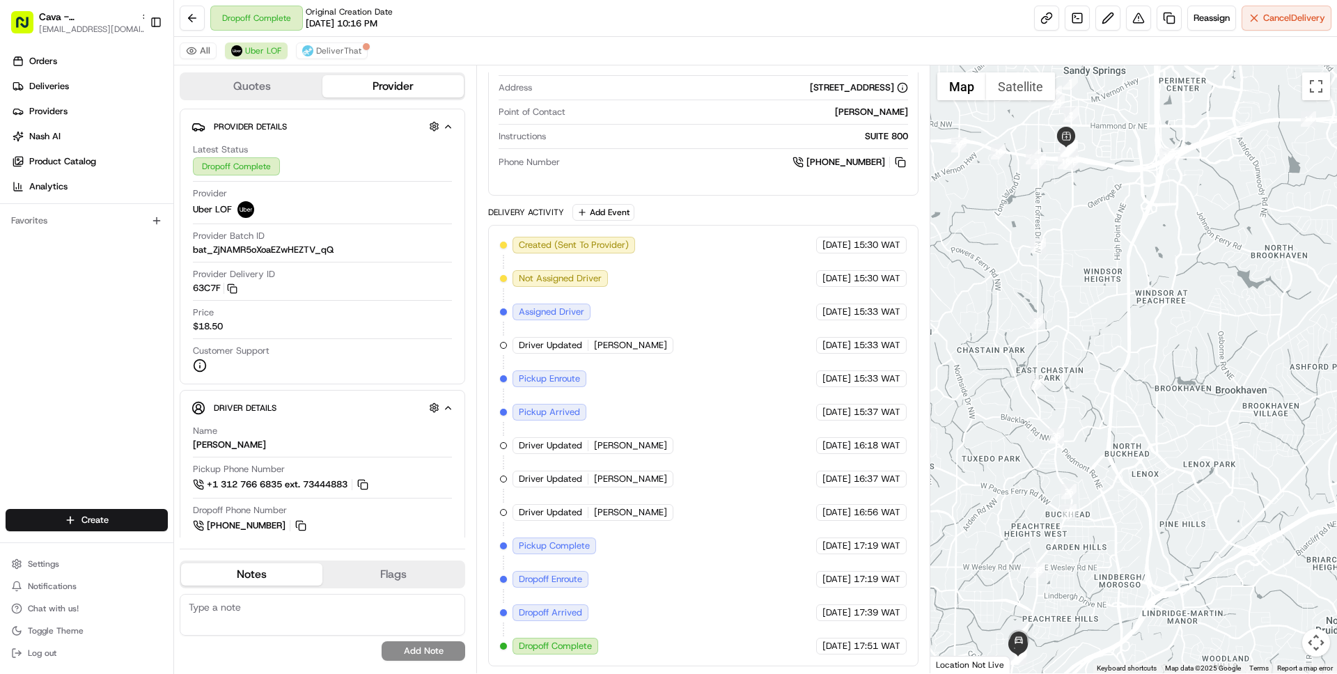
click at [606, 346] on span "Wilson D." at bounding box center [630, 345] width 73 height 13
copy span "Wilson"
click at [49, 80] on span "Deliveries" at bounding box center [49, 86] width 40 height 13
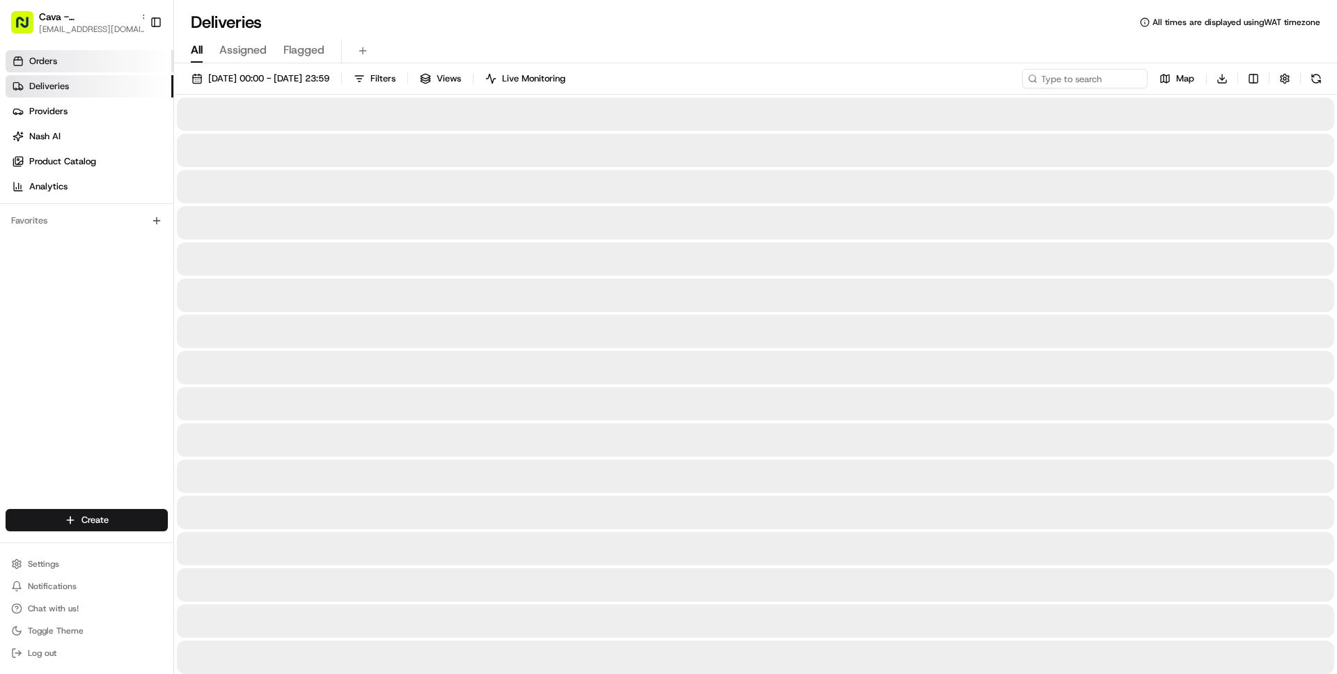
click at [70, 58] on link "Orders" at bounding box center [90, 61] width 168 height 22
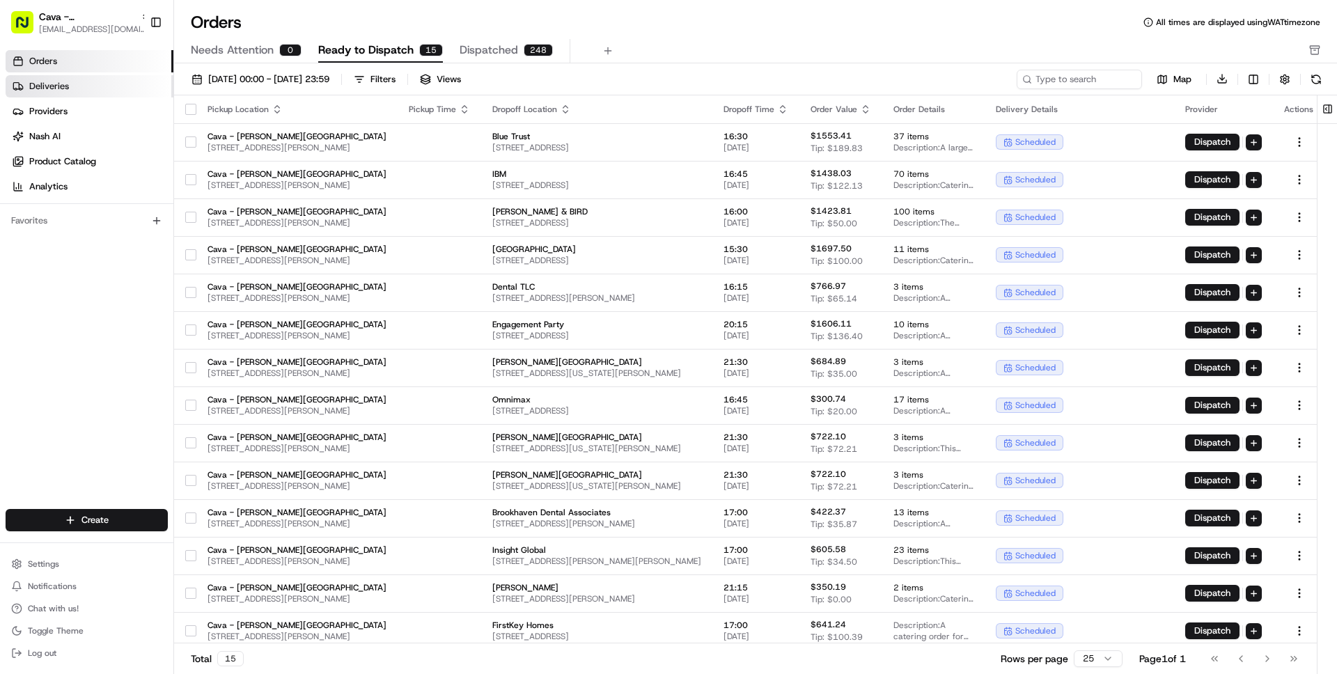
click at [55, 93] on link "Deliveries" at bounding box center [90, 86] width 168 height 22
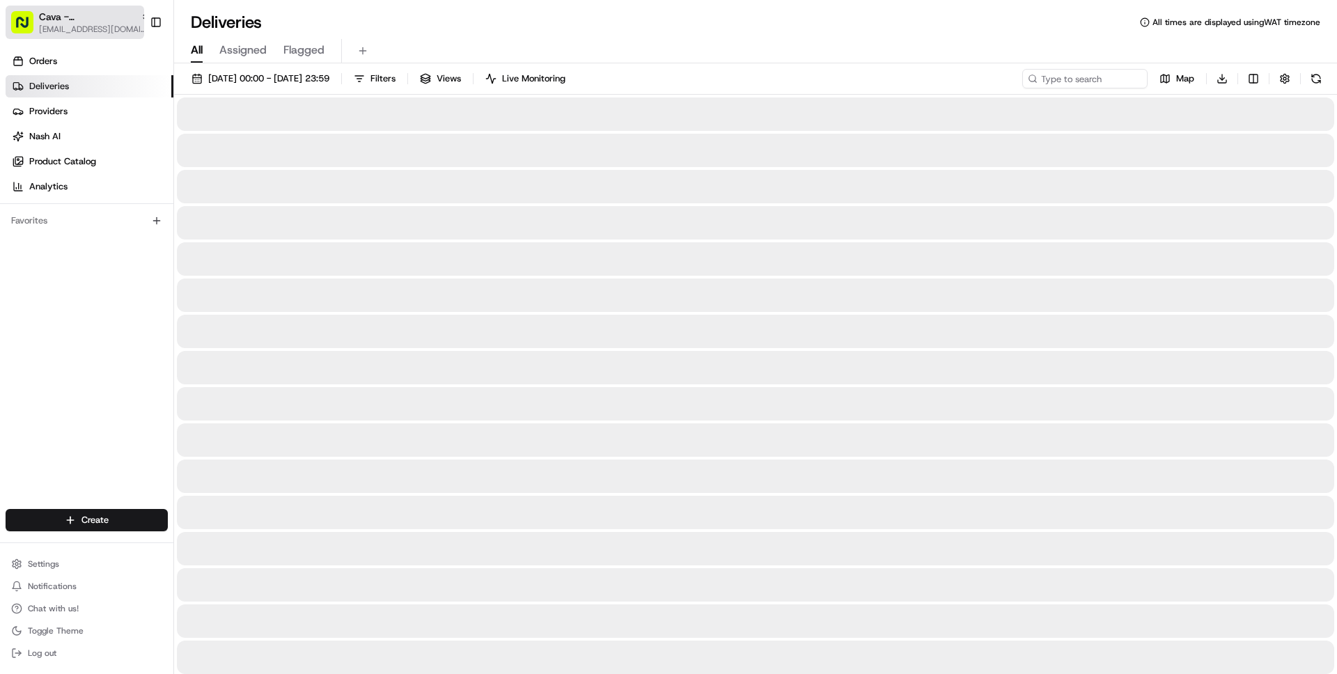
click at [72, 29] on span "[EMAIL_ADDRESS][DOMAIN_NAME]" at bounding box center [94, 29] width 111 height 11
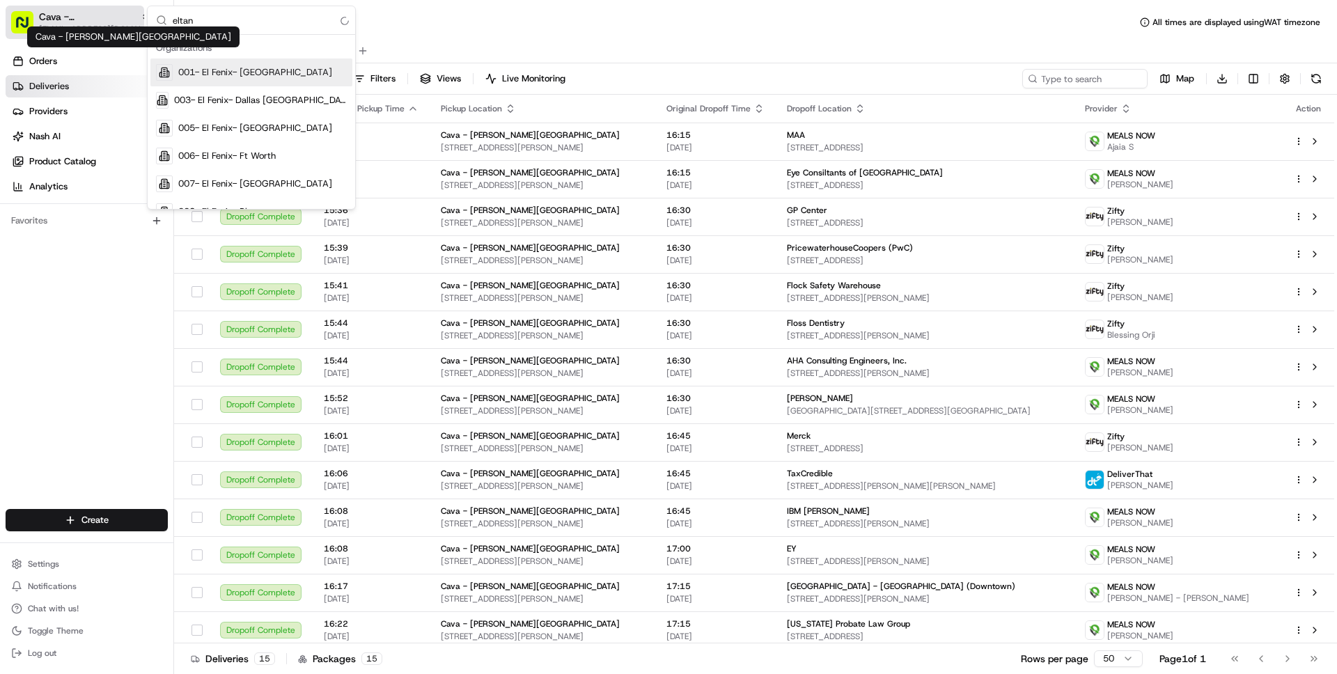
type input "eltana"
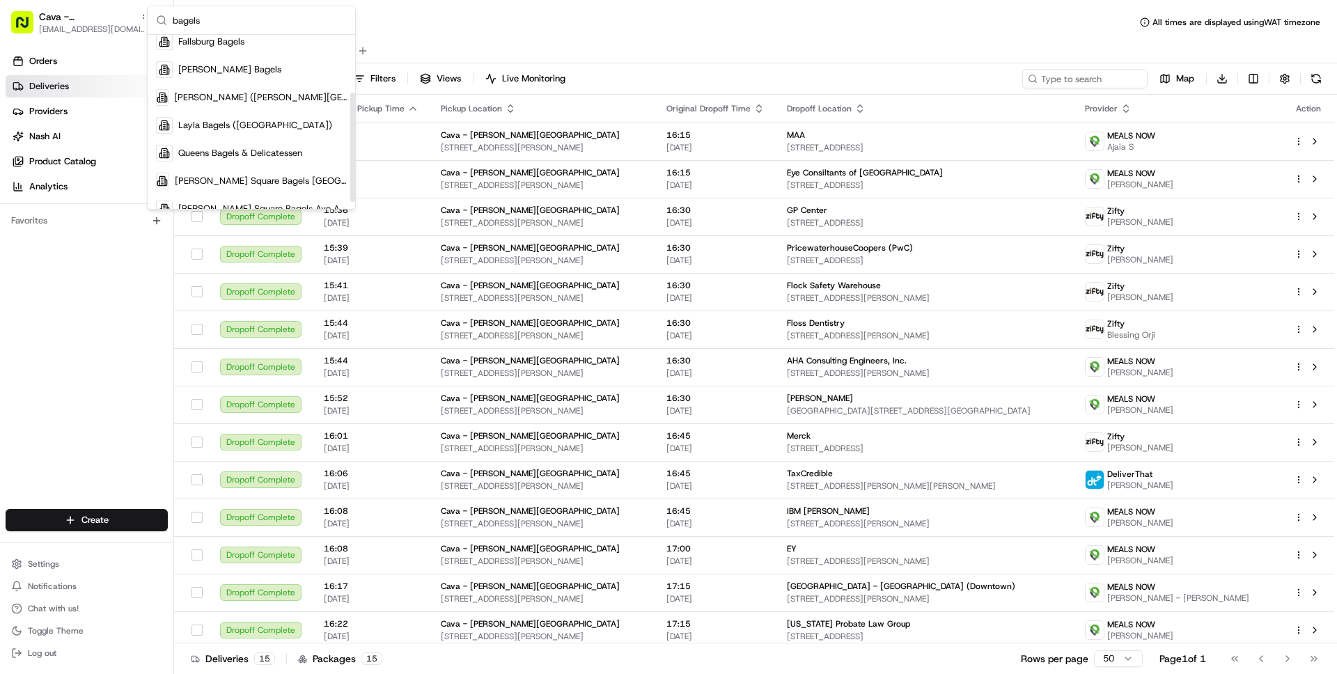
scroll to position [103, 0]
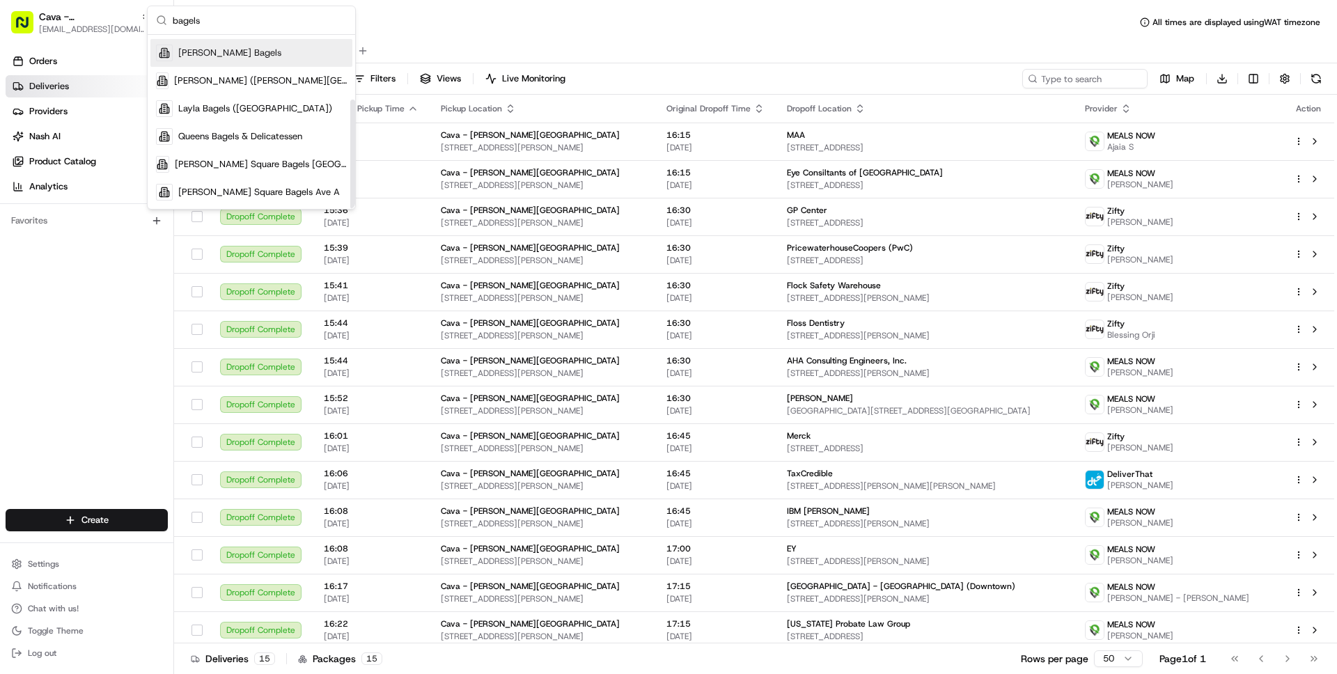
type input "bagels"
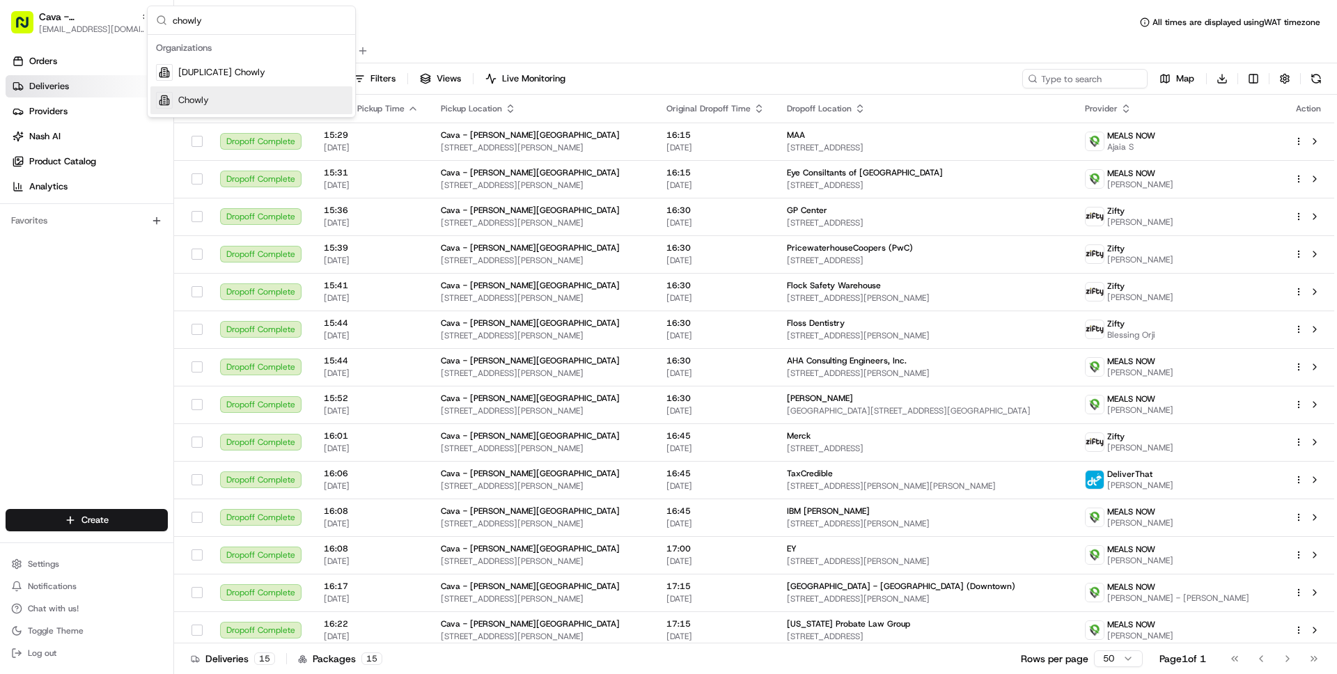
type input "chowly"
click at [205, 104] on span "Chowly" at bounding box center [193, 100] width 31 height 13
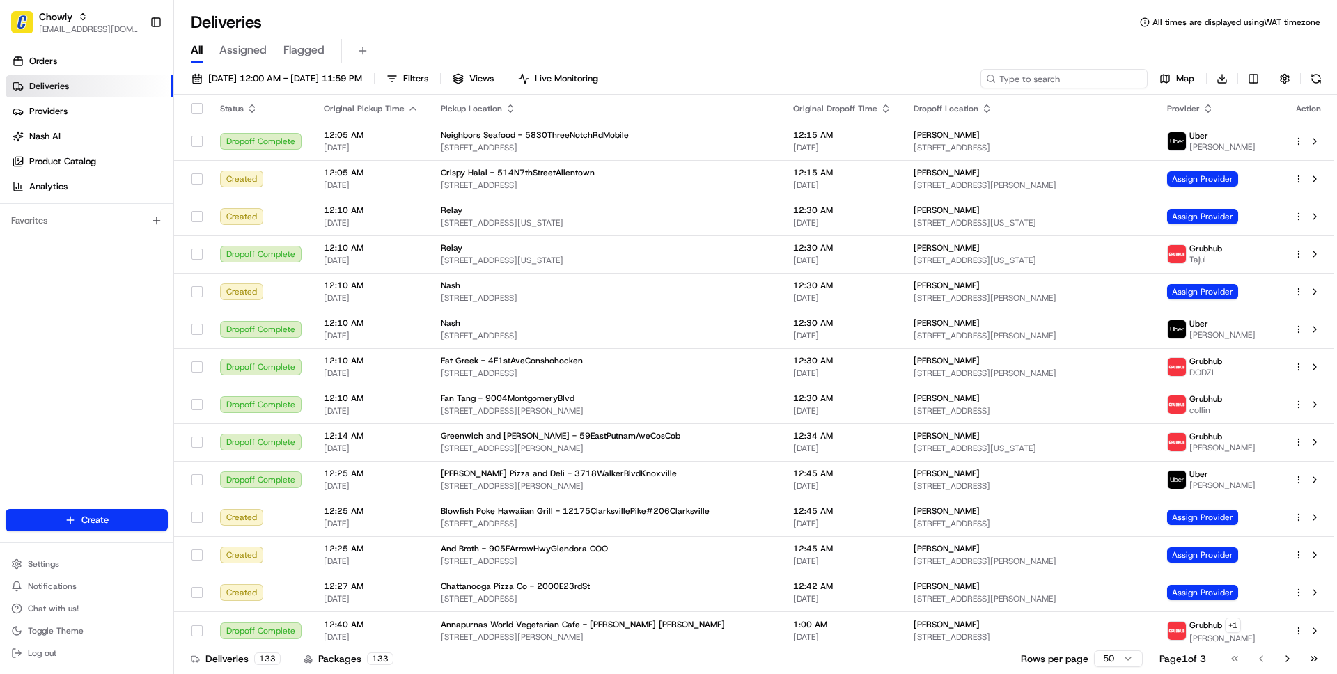
click at [1089, 78] on input at bounding box center [1063, 78] width 167 height 19
paste input "9fb0177c-11c2-4ea7-b1ea-f1a4583c8bc2"
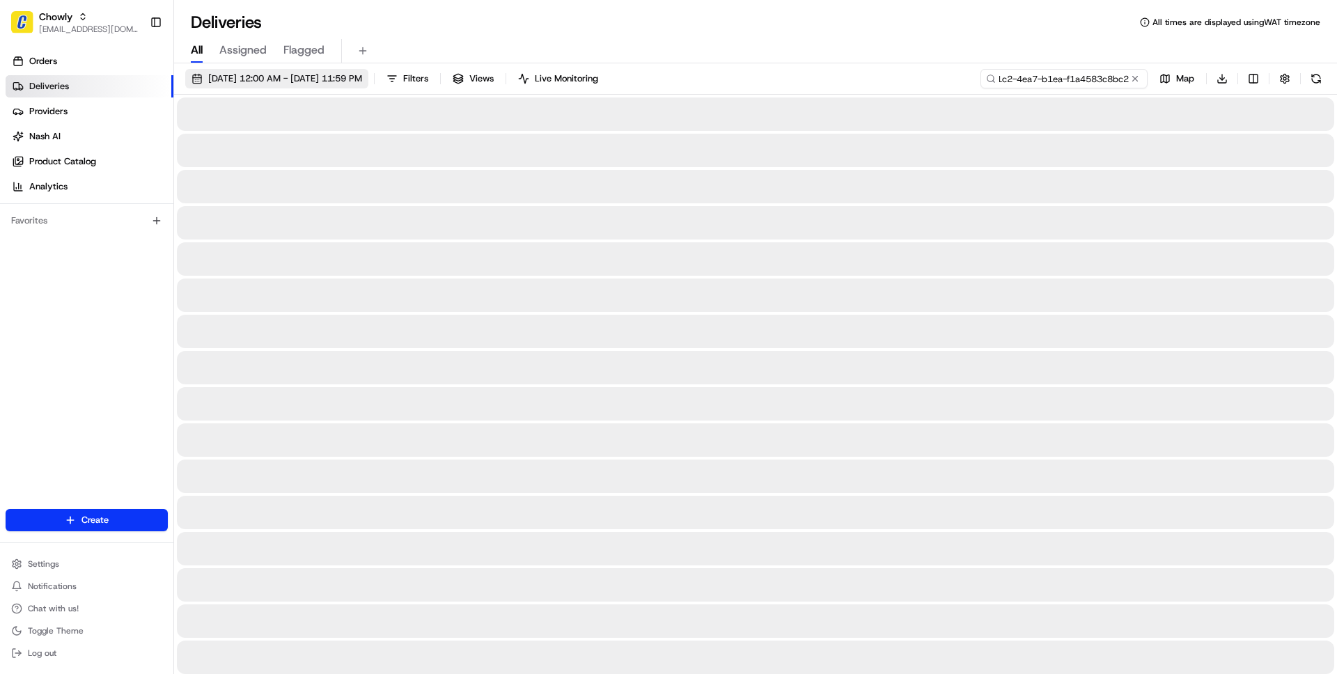
type input "9fb0177c-11c2-4ea7-b1ea-f1a4583c8bc2"
click at [273, 88] on button "08/21/2025 12:00 AM - 08/21/2025 11:59 PM" at bounding box center [276, 78] width 183 height 19
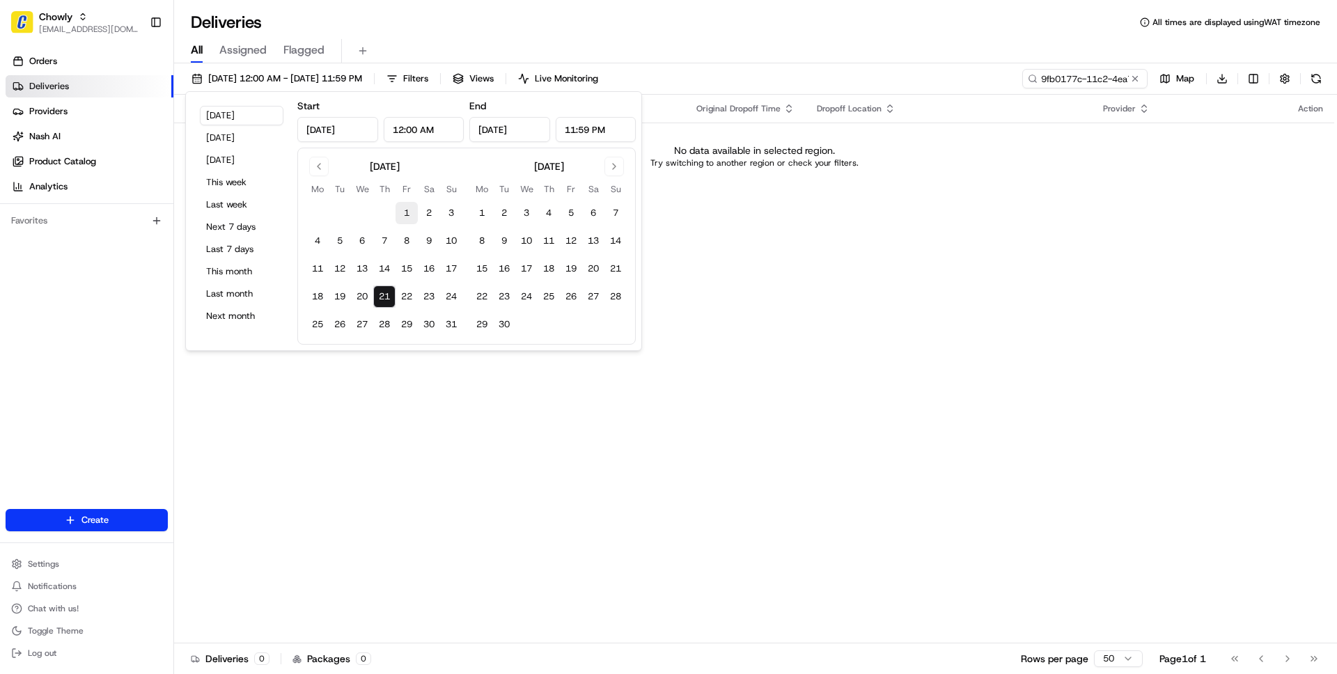
click at [408, 210] on button "1" at bounding box center [406, 213] width 22 height 22
type input "Aug 1, 2025"
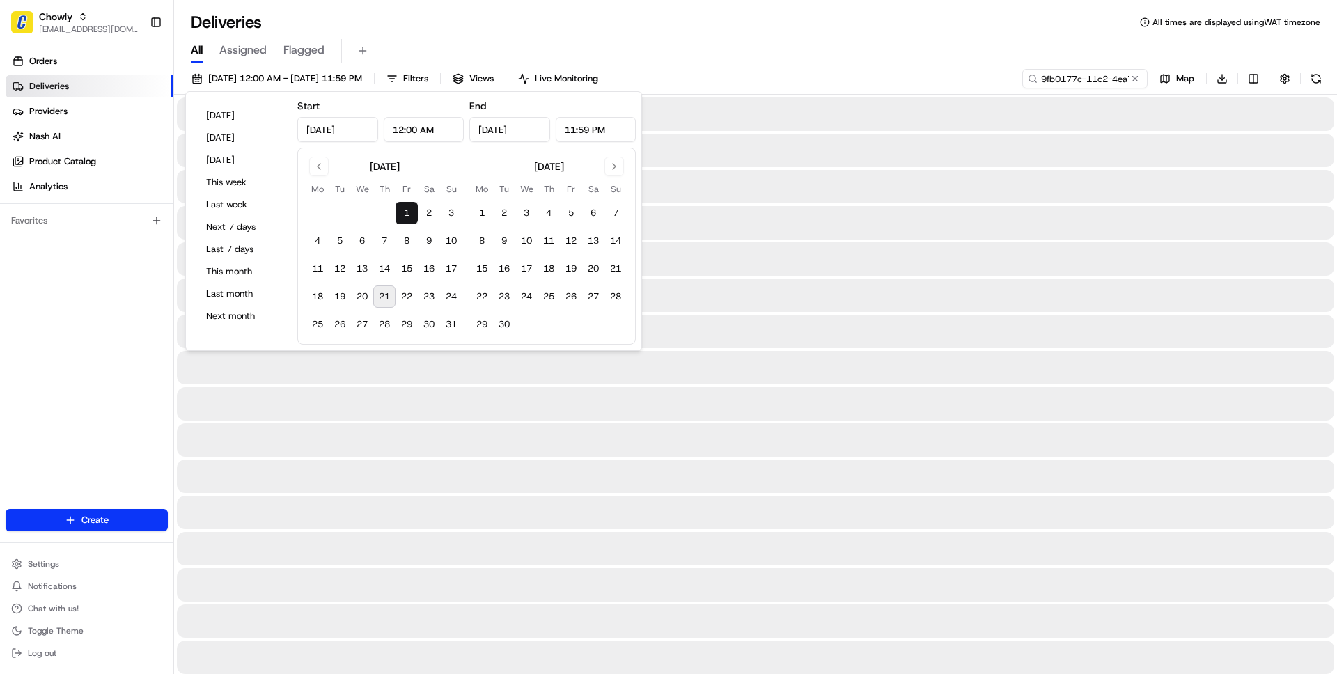
click at [386, 294] on button "21" at bounding box center [384, 296] width 22 height 22
type input "Aug 21, 2025"
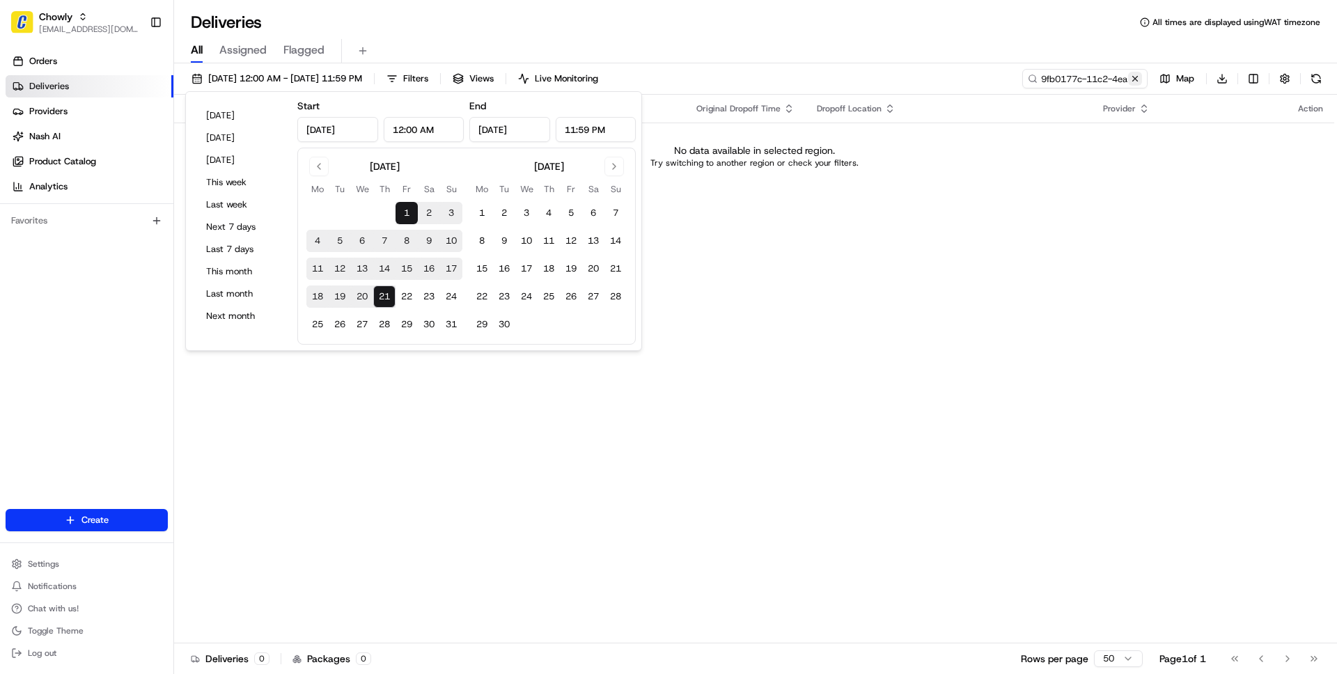
click at [1138, 77] on button at bounding box center [1135, 79] width 14 height 14
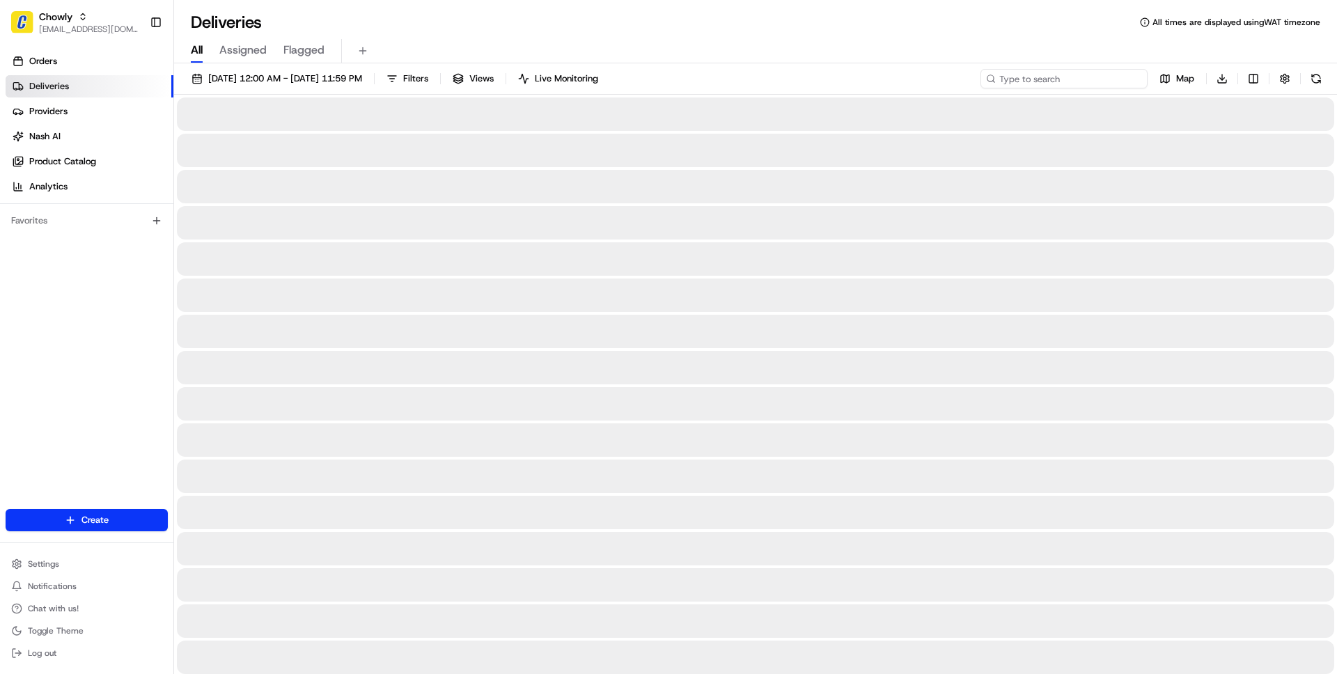
click at [1094, 77] on input at bounding box center [1063, 78] width 167 height 19
paste input "Daniel Natividad"
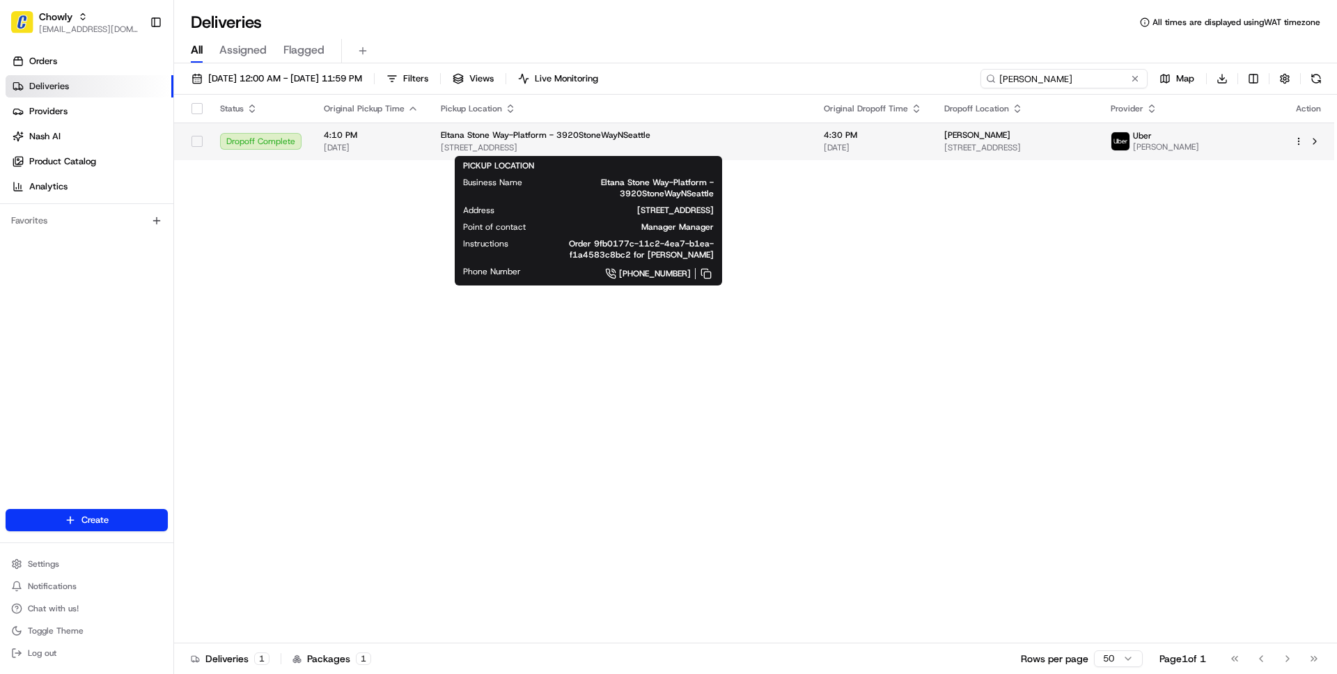
type input "Daniel Natividad"
click at [681, 146] on span "3920 Stone Way N, Seattle, WA 98103, USA" at bounding box center [621, 147] width 361 height 11
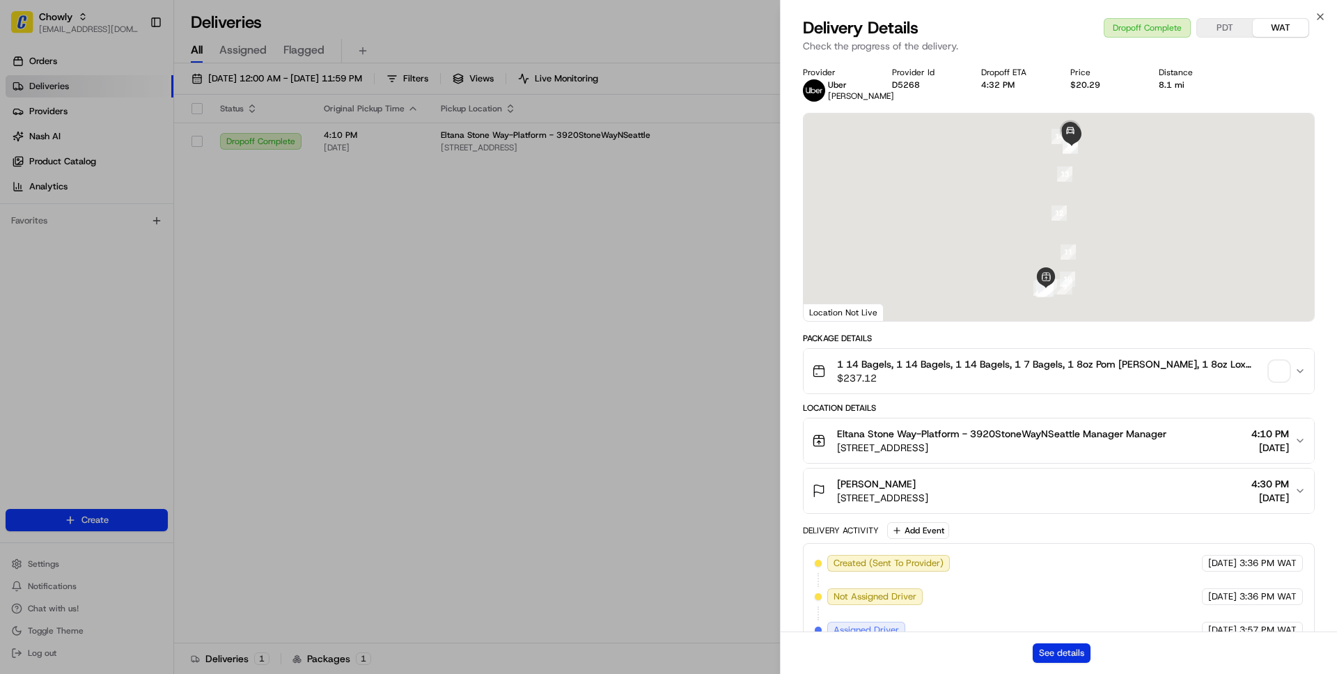
click at [1070, 655] on button "See details" at bounding box center [1062, 652] width 58 height 19
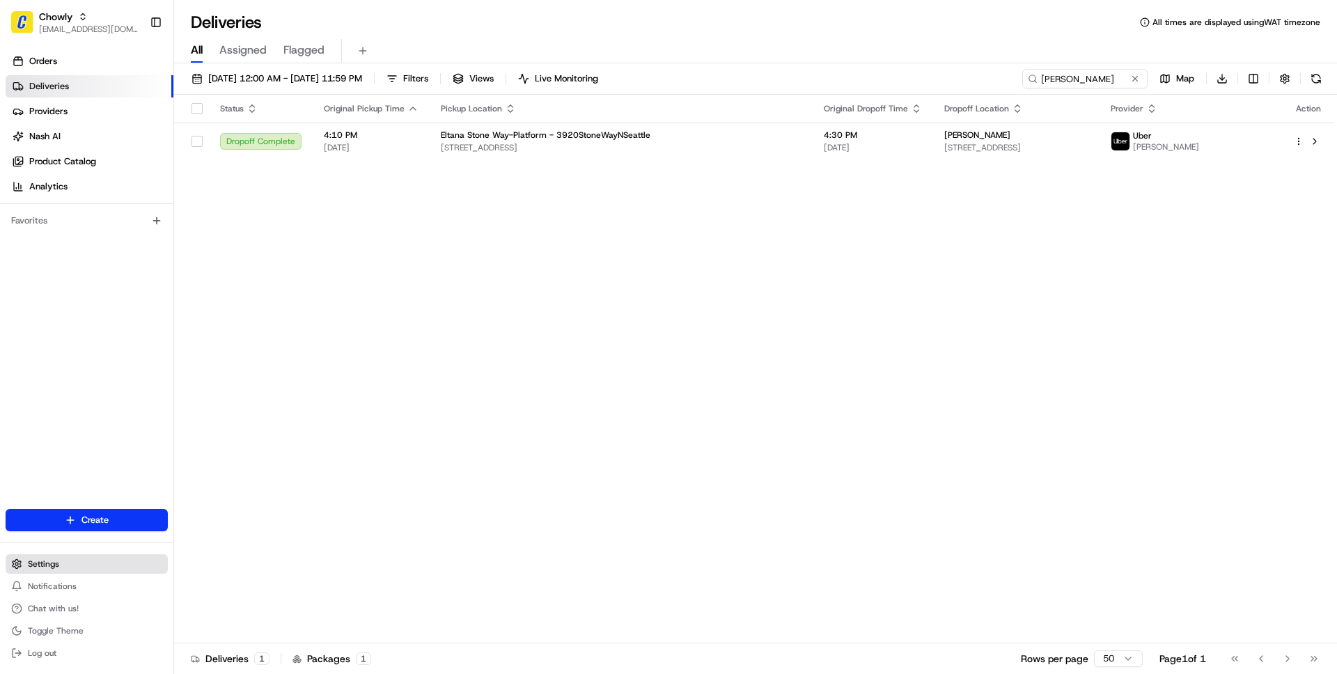
click at [49, 568] on span "Settings" at bounding box center [43, 563] width 31 height 11
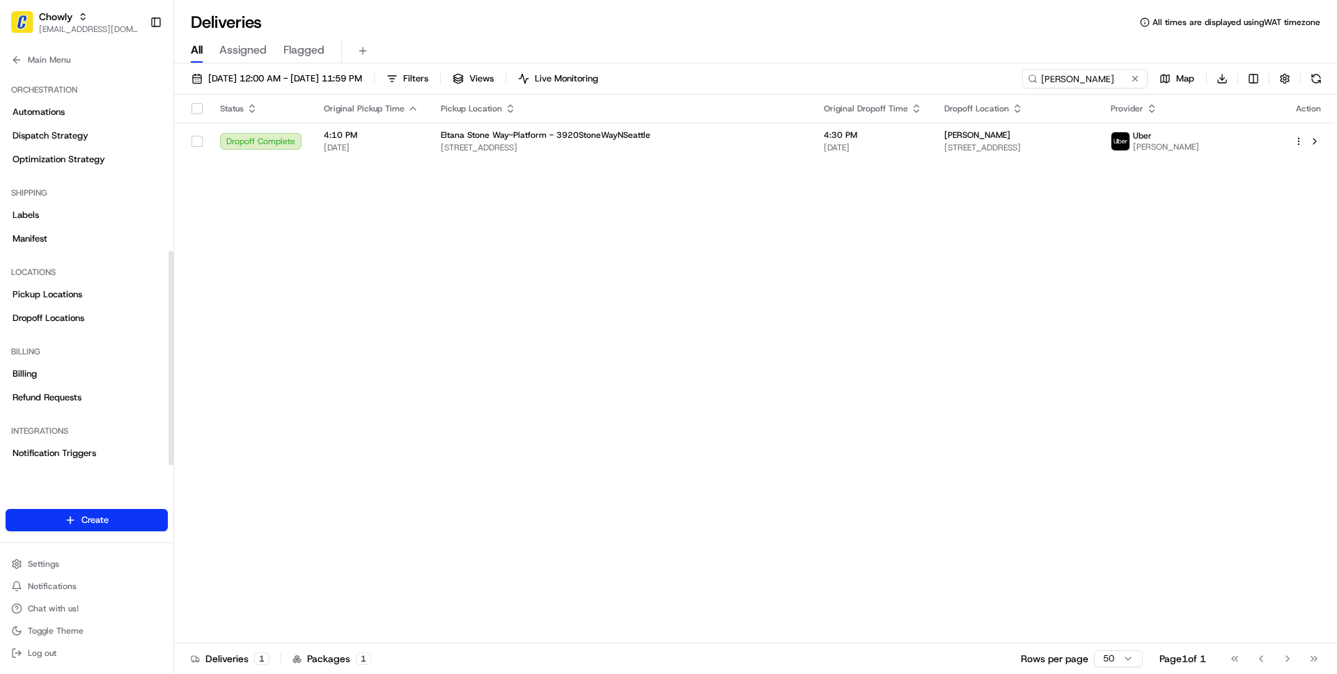
scroll to position [334, 0]
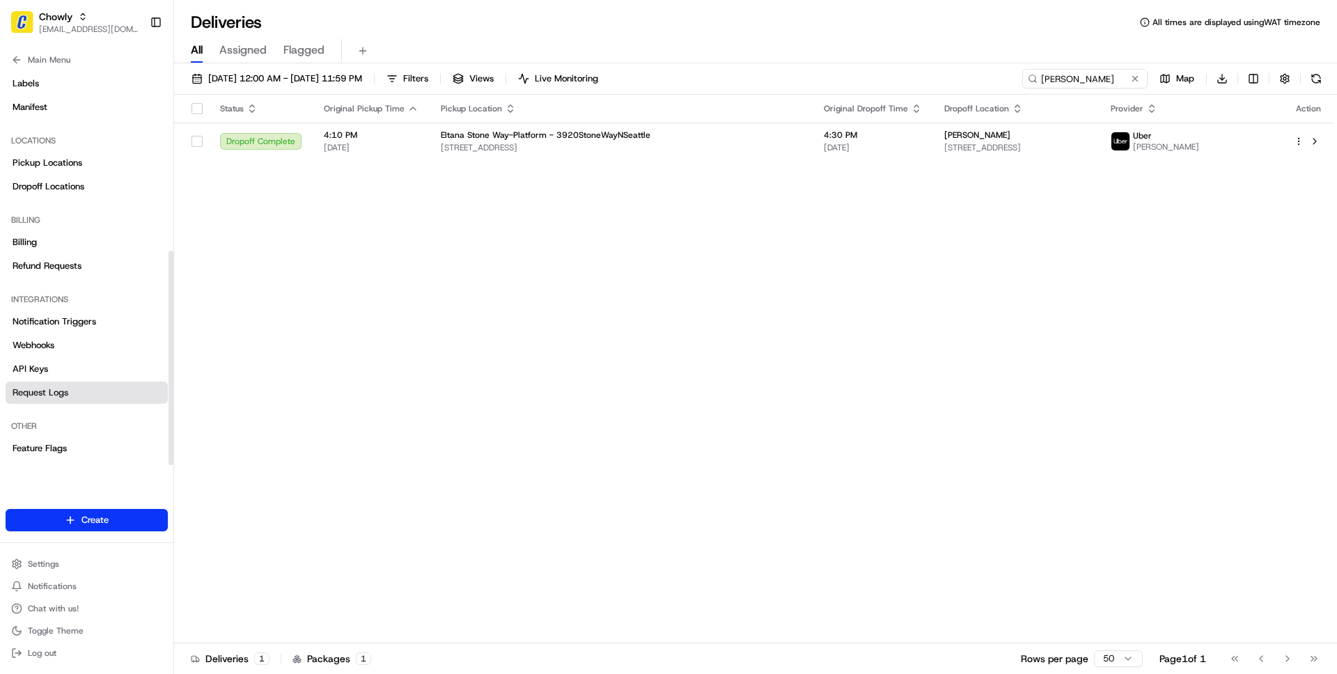
click at [54, 394] on span "Request Logs" at bounding box center [41, 392] width 56 height 13
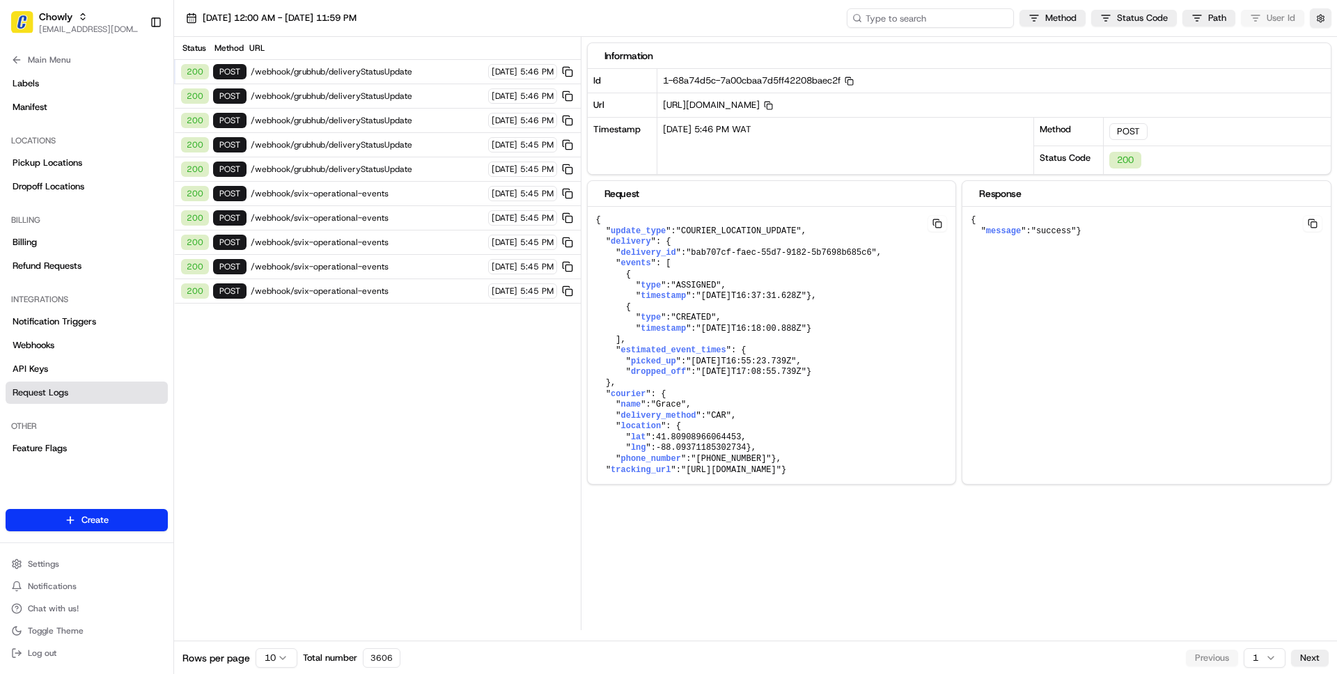
click at [944, 19] on input at bounding box center [930, 17] width 167 height 19
paste input "job_2L6R52yjGmucyoEt3Cq9Et"
type input "job_2L6R52yjGmucyoEt3Cq9Et"
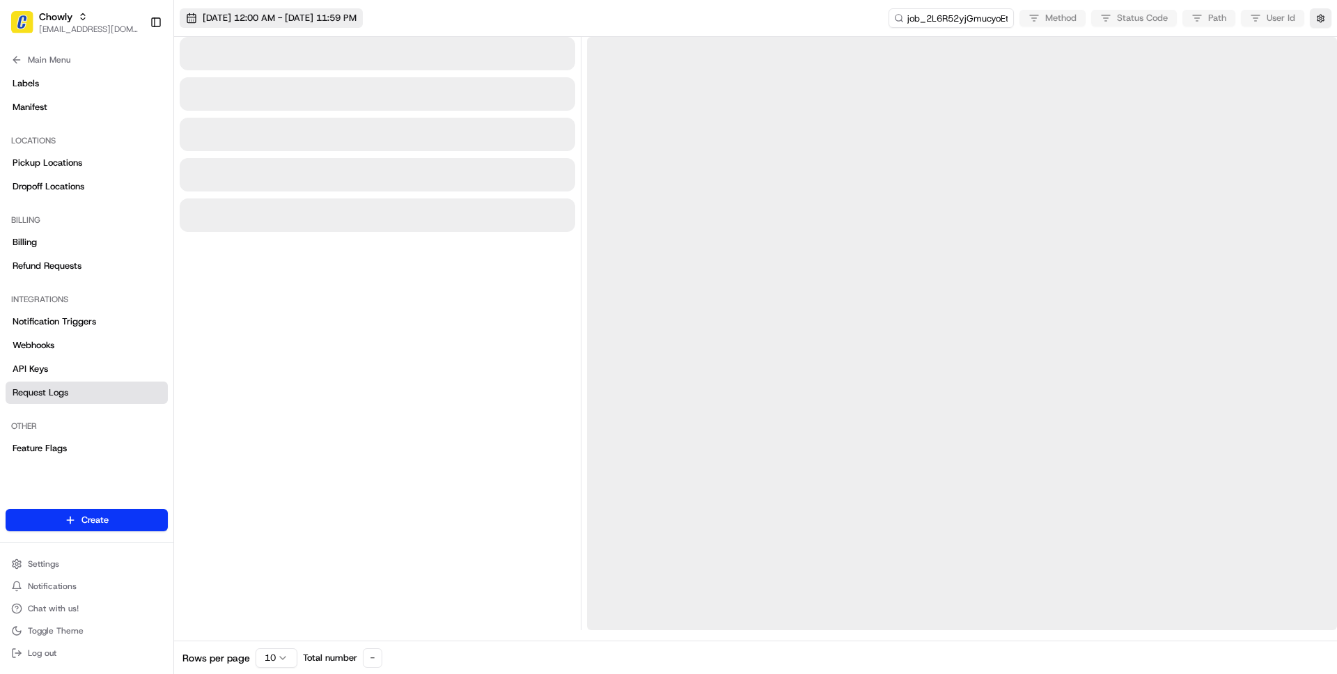
click at [327, 26] on button "08/21/2025 12:00 AM - 08/21/2025 11:59 PM" at bounding box center [271, 17] width 183 height 19
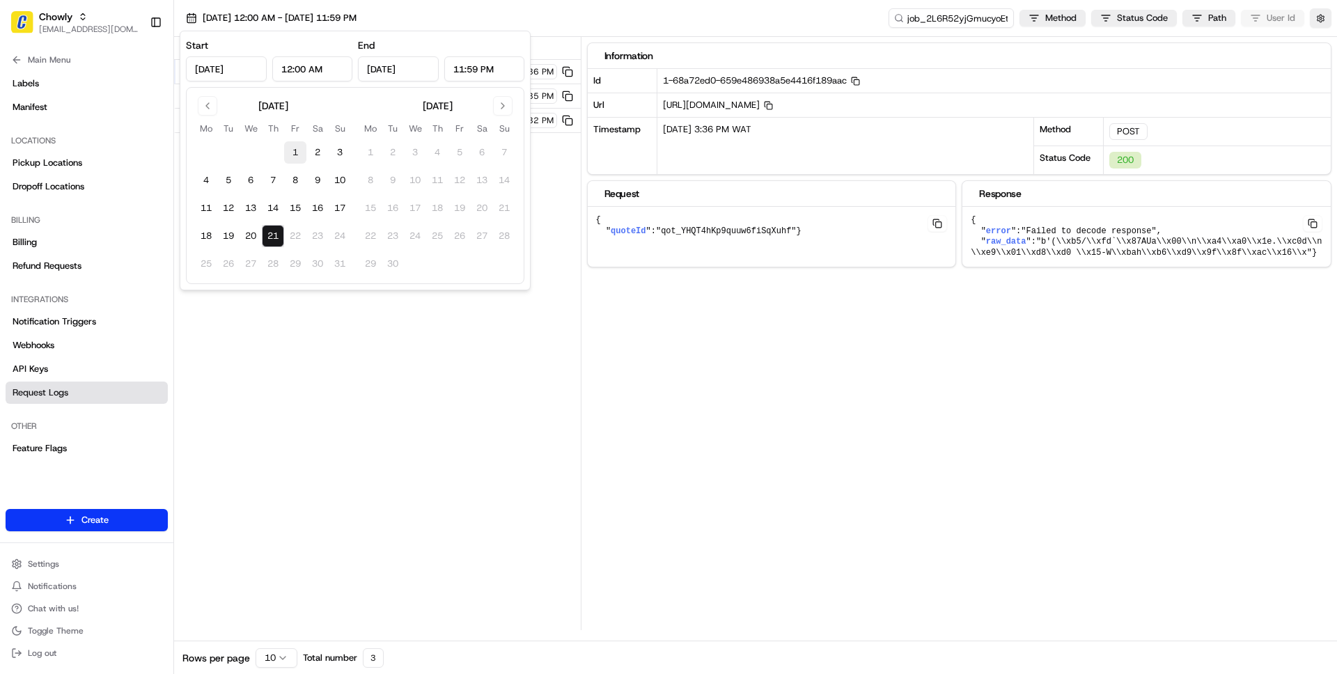
click at [295, 147] on button "1" at bounding box center [295, 152] width 22 height 22
type input "Aug 1, 2025"
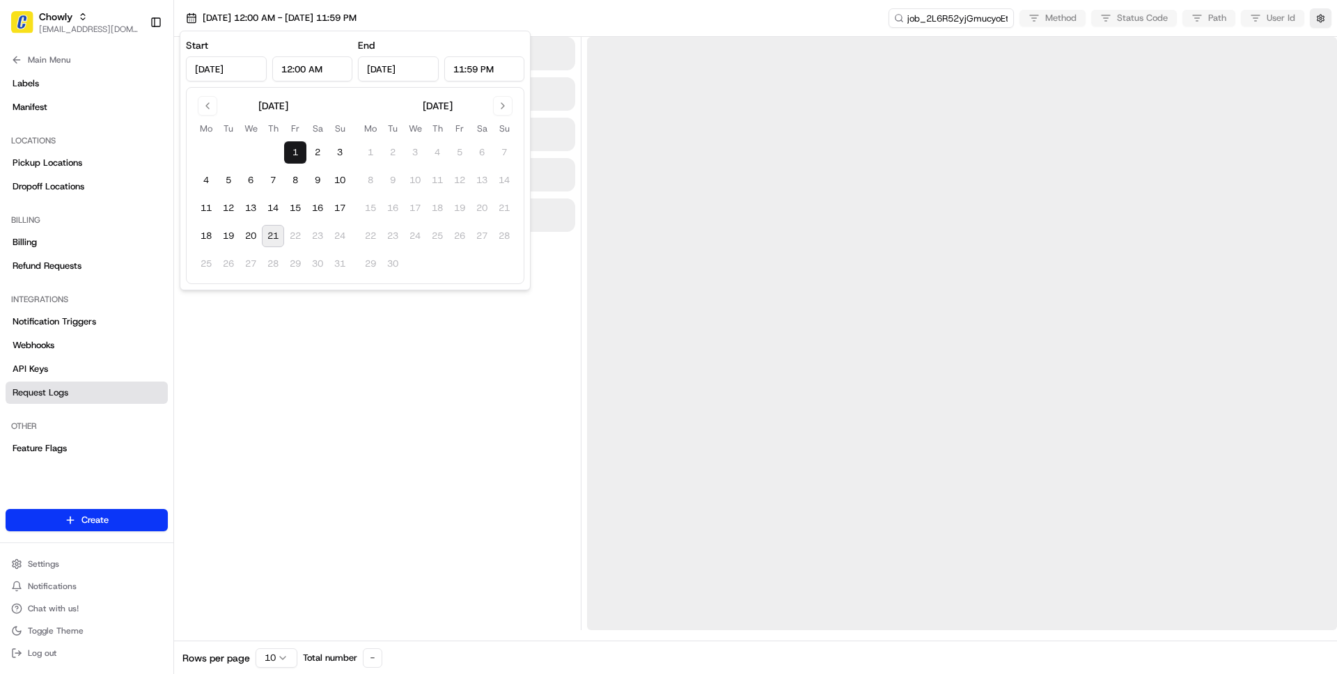
click at [276, 235] on button "21" at bounding box center [273, 236] width 22 height 22
type input "Aug 21, 2025"
click at [368, 313] on div at bounding box center [377, 333] width 395 height 593
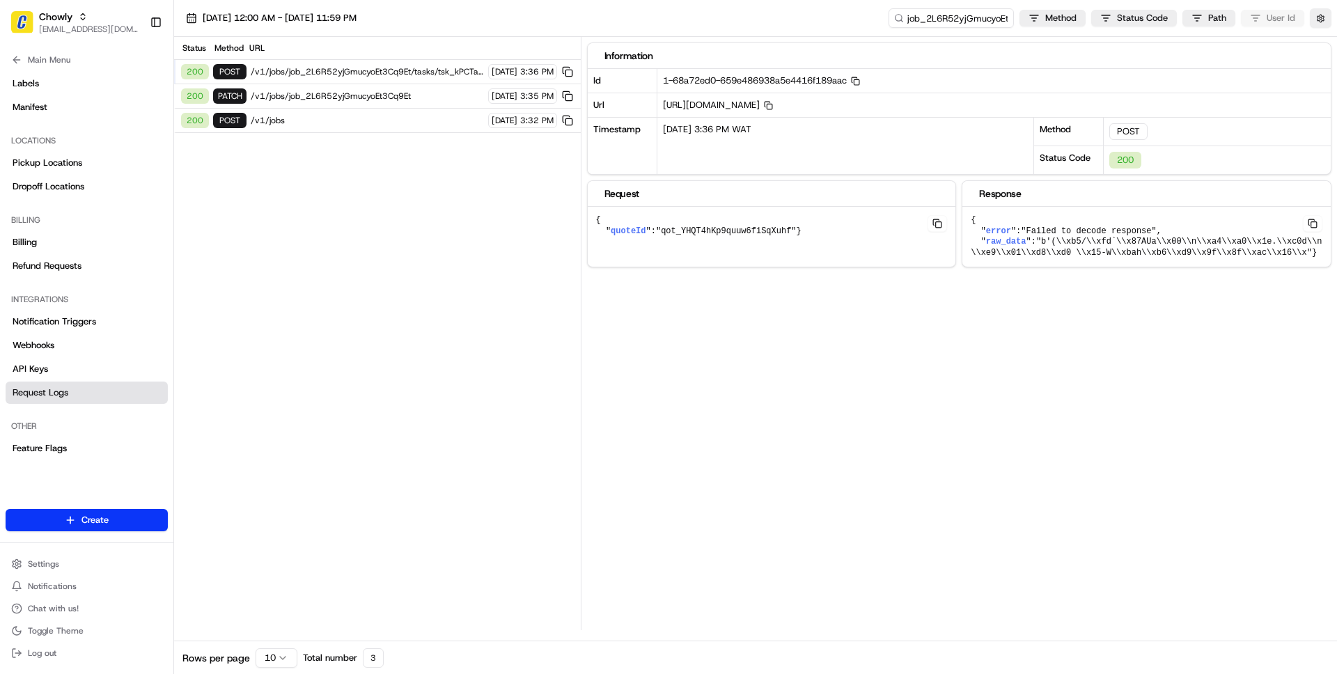
click at [321, 121] on span "/v1/jobs" at bounding box center [367, 120] width 233 height 11
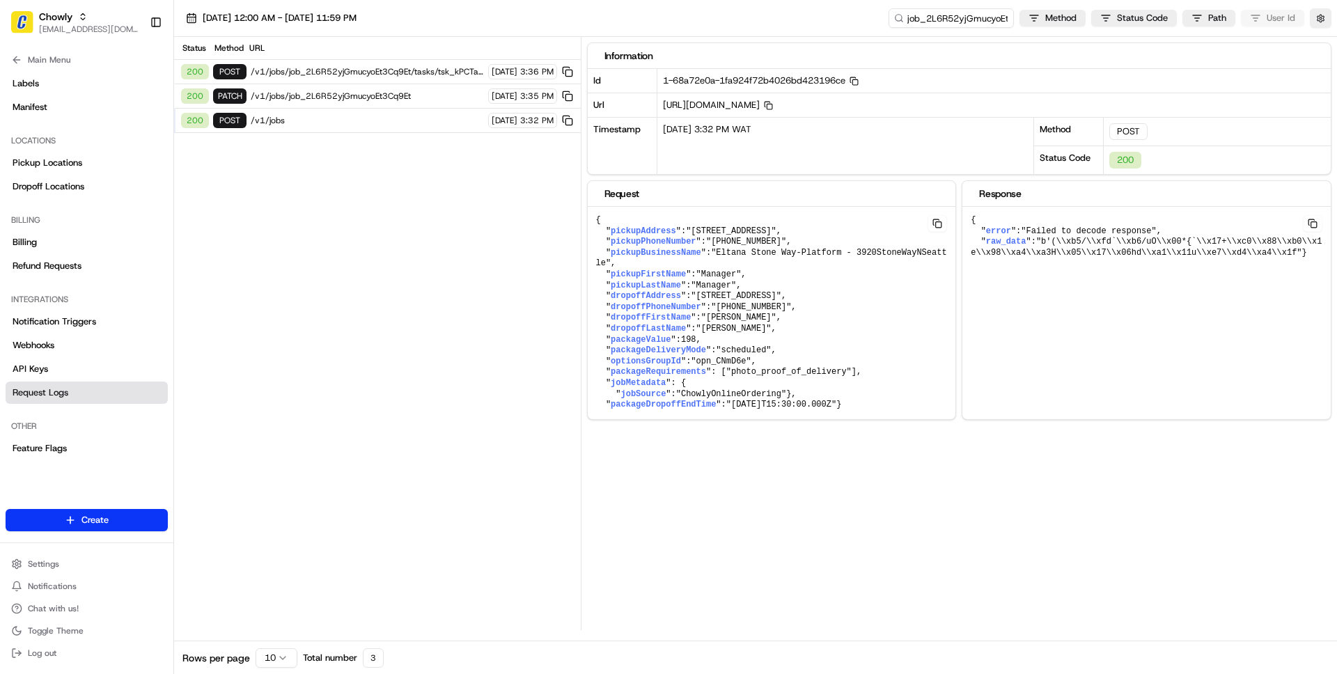
click at [374, 101] on span "/v1/jobs/job_2L6R52yjGmucyoEt3Cq9Et" at bounding box center [367, 96] width 233 height 11
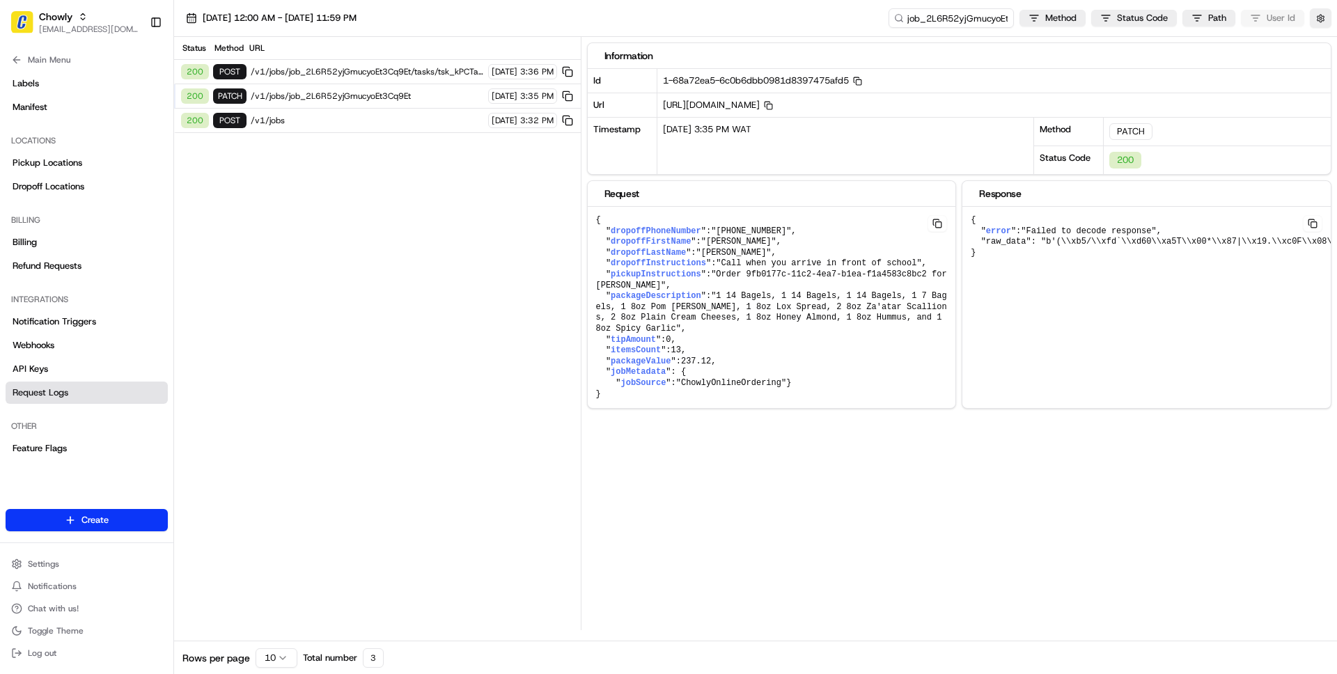
click at [370, 127] on div "200 POST /v1/jobs 08/21/2025 3:32 PM" at bounding box center [377, 121] width 407 height 24
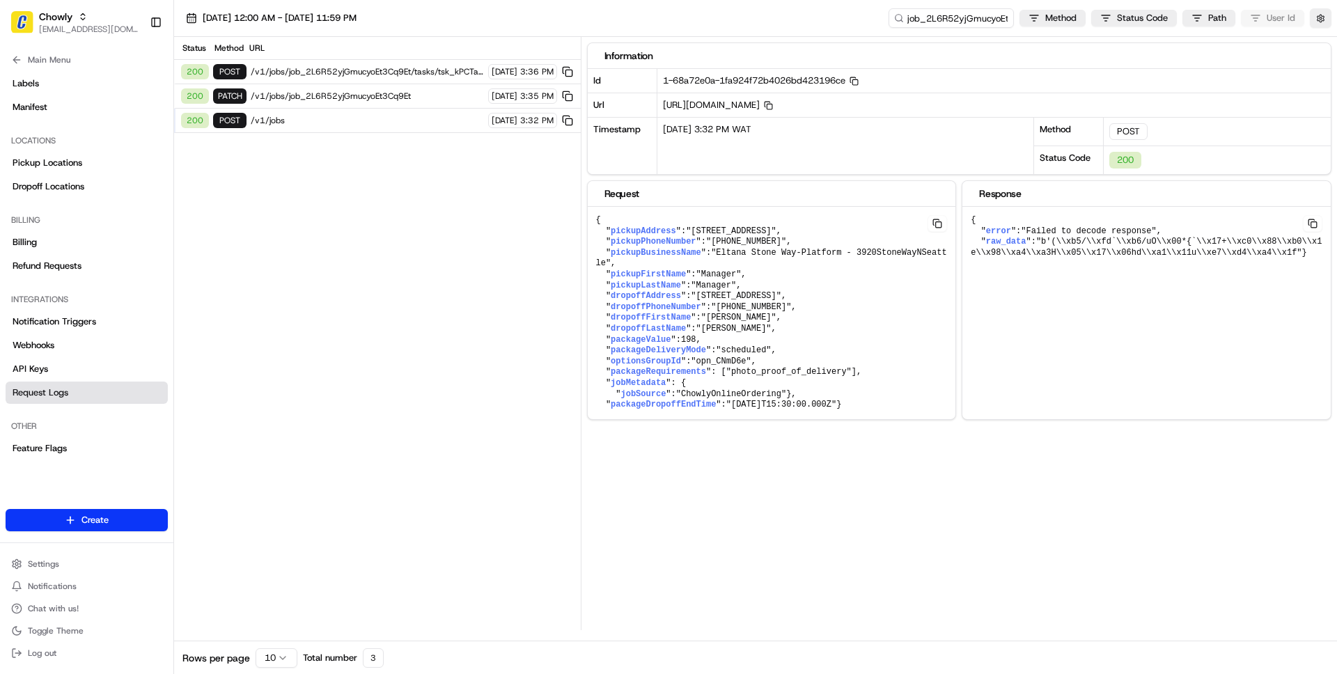
click at [375, 94] on span "/v1/jobs/job_2L6R52yjGmucyoEt3Cq9Et" at bounding box center [367, 96] width 233 height 11
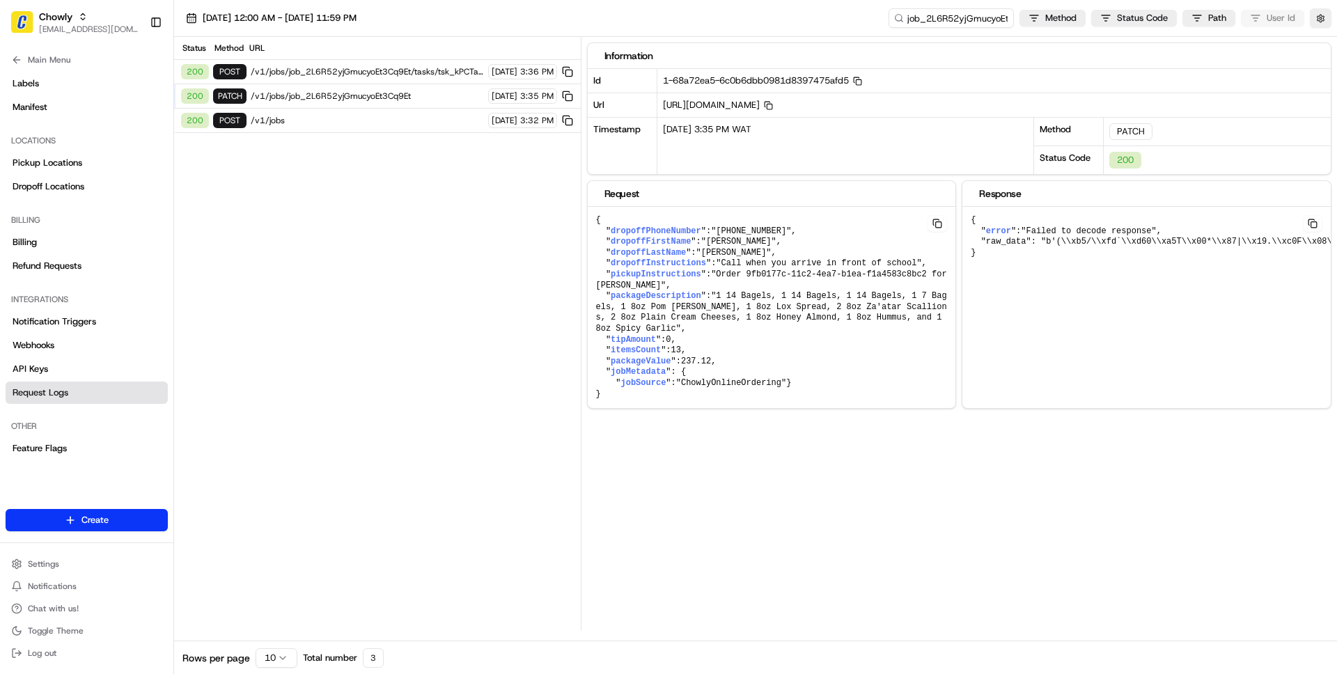
click at [334, 76] on span "/v1/jobs/job_2L6R52yjGmucyoEt3Cq9Et/tasks/tsk_kPCTauSpMAL72YeHaZ2DdU/quotes" at bounding box center [367, 71] width 233 height 11
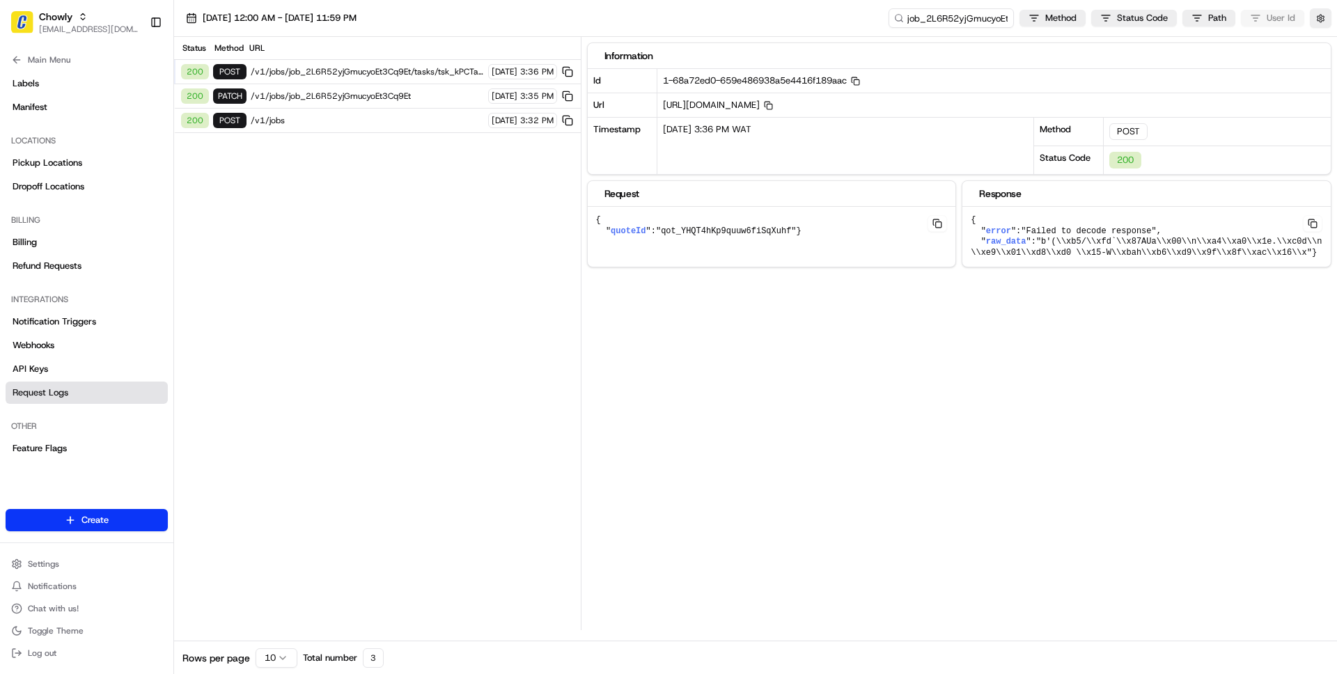
click at [366, 97] on span "/v1/jobs/job_2L6R52yjGmucyoEt3Cq9Et" at bounding box center [367, 96] width 233 height 11
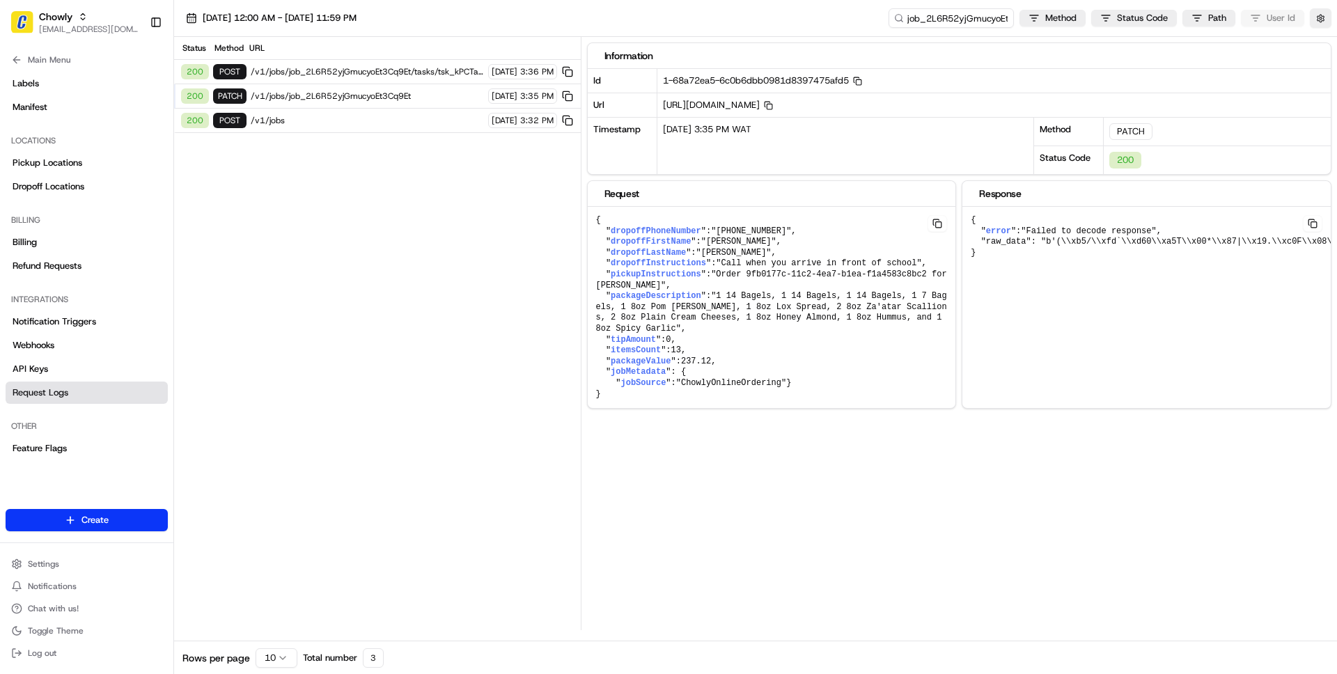
click at [327, 120] on span "/v1/jobs" at bounding box center [367, 120] width 233 height 11
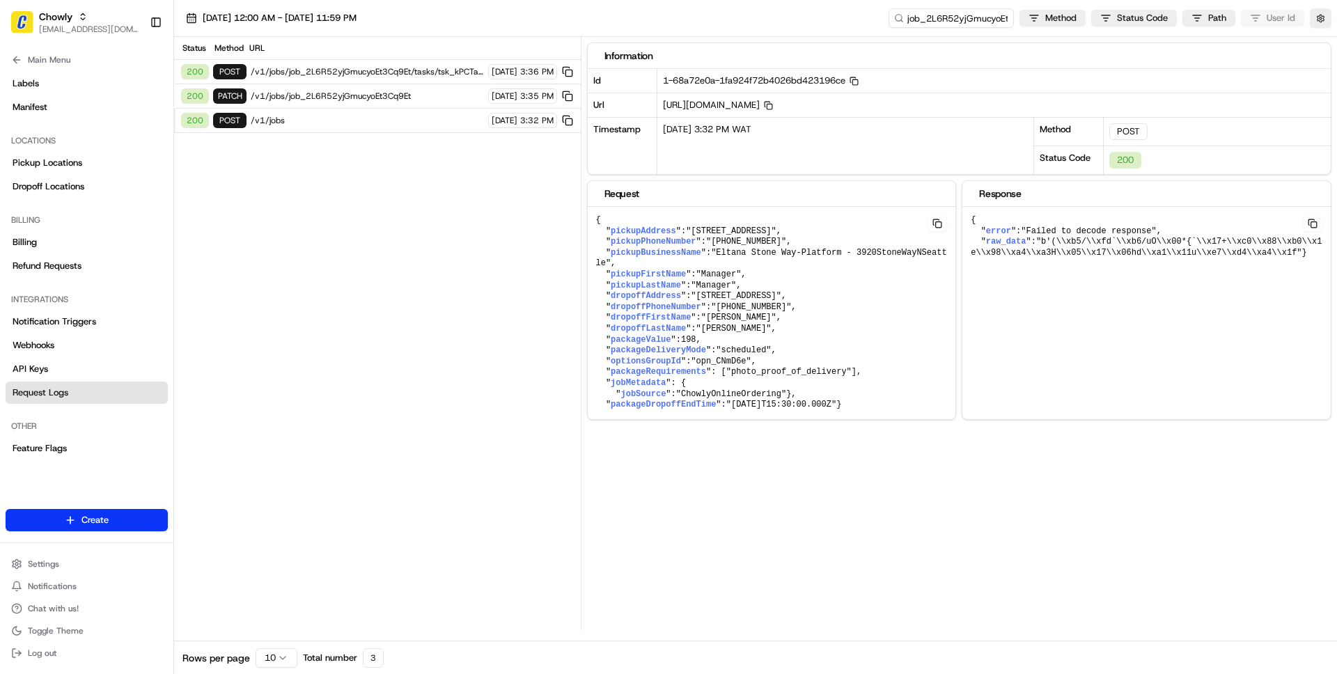
click at [381, 92] on span "/v1/jobs/job_2L6R52yjGmucyoEt3Cq9Et" at bounding box center [367, 96] width 233 height 11
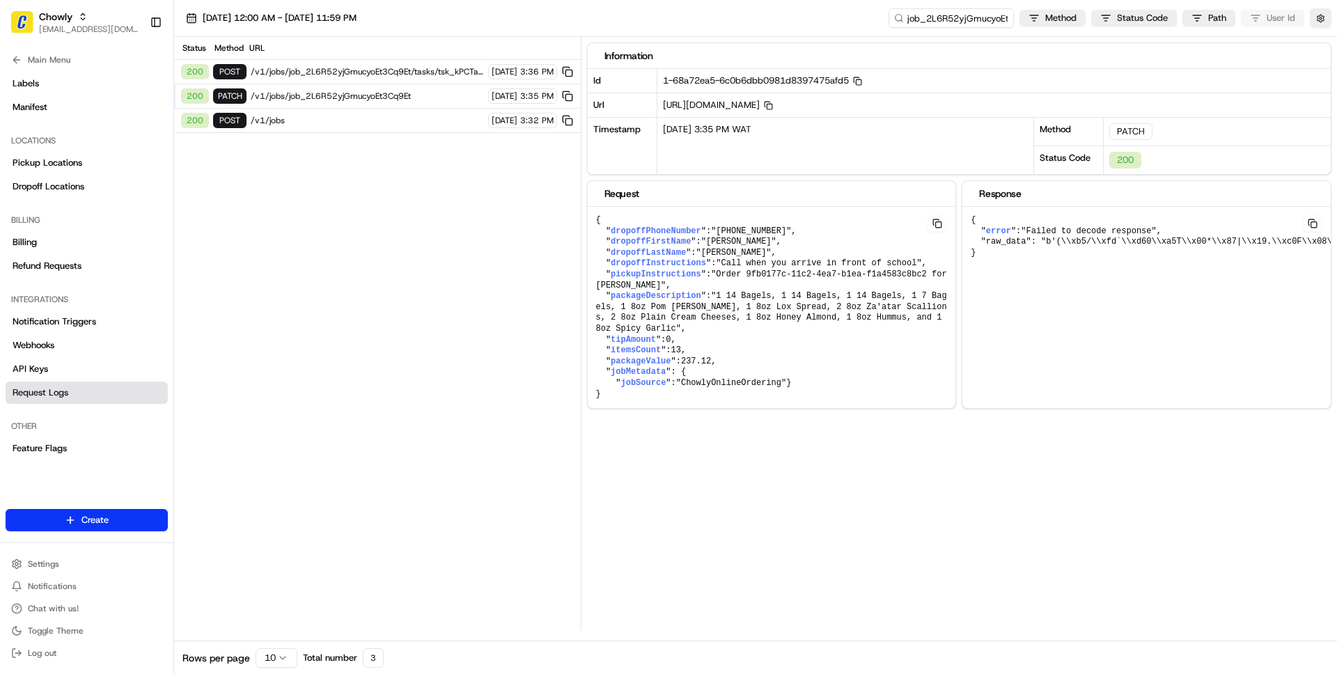
click at [382, 72] on span "/v1/jobs/job_2L6R52yjGmucyoEt3Cq9Et/tasks/tsk_kPCTauSpMAL72YeHaZ2DdU/quotes" at bounding box center [367, 71] width 233 height 11
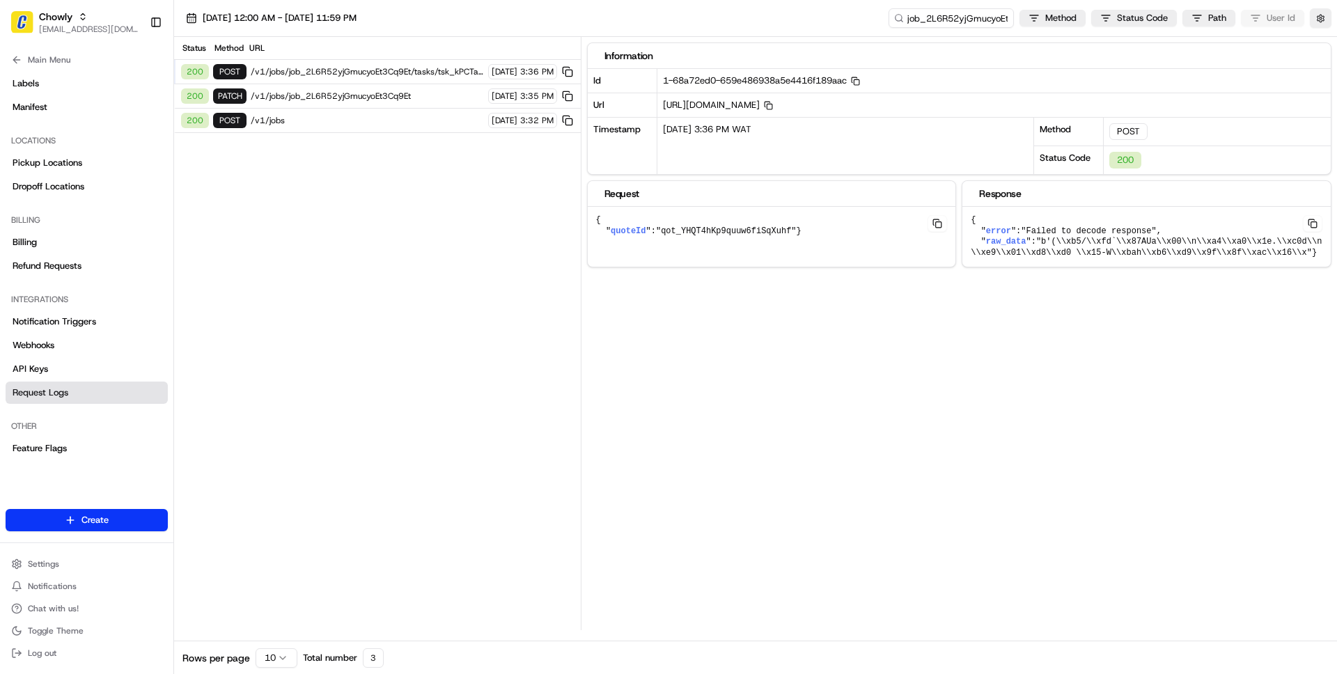
click at [362, 95] on span "/v1/jobs/job_2L6R52yjGmucyoEt3Cq9Et" at bounding box center [367, 96] width 233 height 11
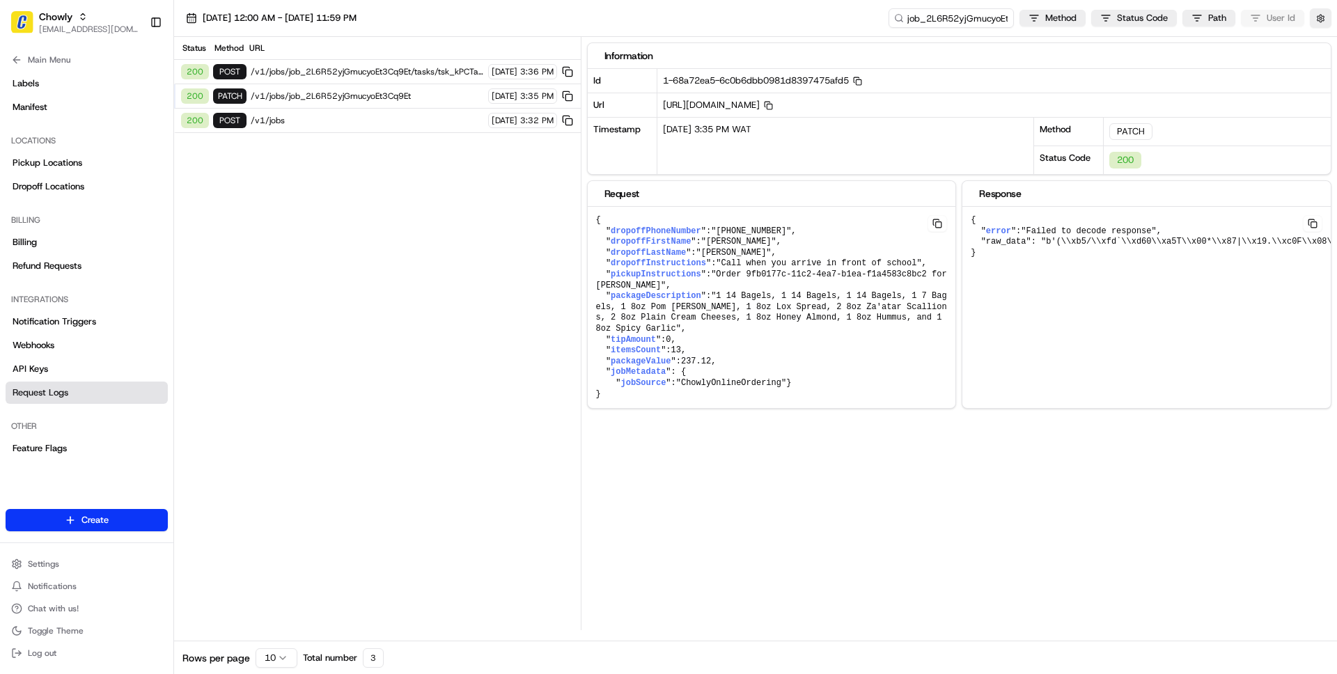
click at [338, 115] on span "/v1/jobs" at bounding box center [367, 120] width 233 height 11
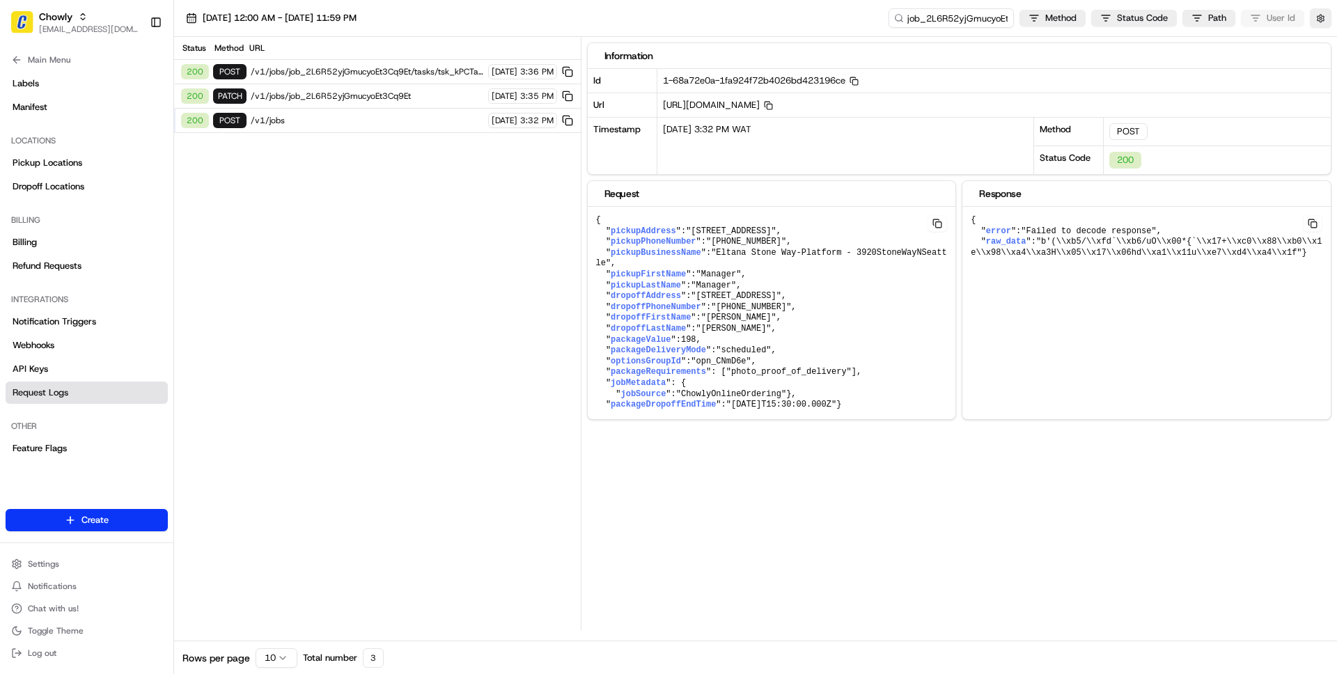
click at [744, 409] on span ""2025-08-21T15:30:00.000Z"" at bounding box center [781, 405] width 110 height 10
drag, startPoint x: 744, startPoint y: 437, endPoint x: 842, endPoint y: 435, distance: 98.9
click at [836, 409] on span ""2025-08-21T15:30:00.000Z"" at bounding box center [781, 405] width 110 height 10
copy span "2025-08-21T15:30:00.000Z"
click at [39, 65] on span "Main Menu" at bounding box center [49, 59] width 42 height 11
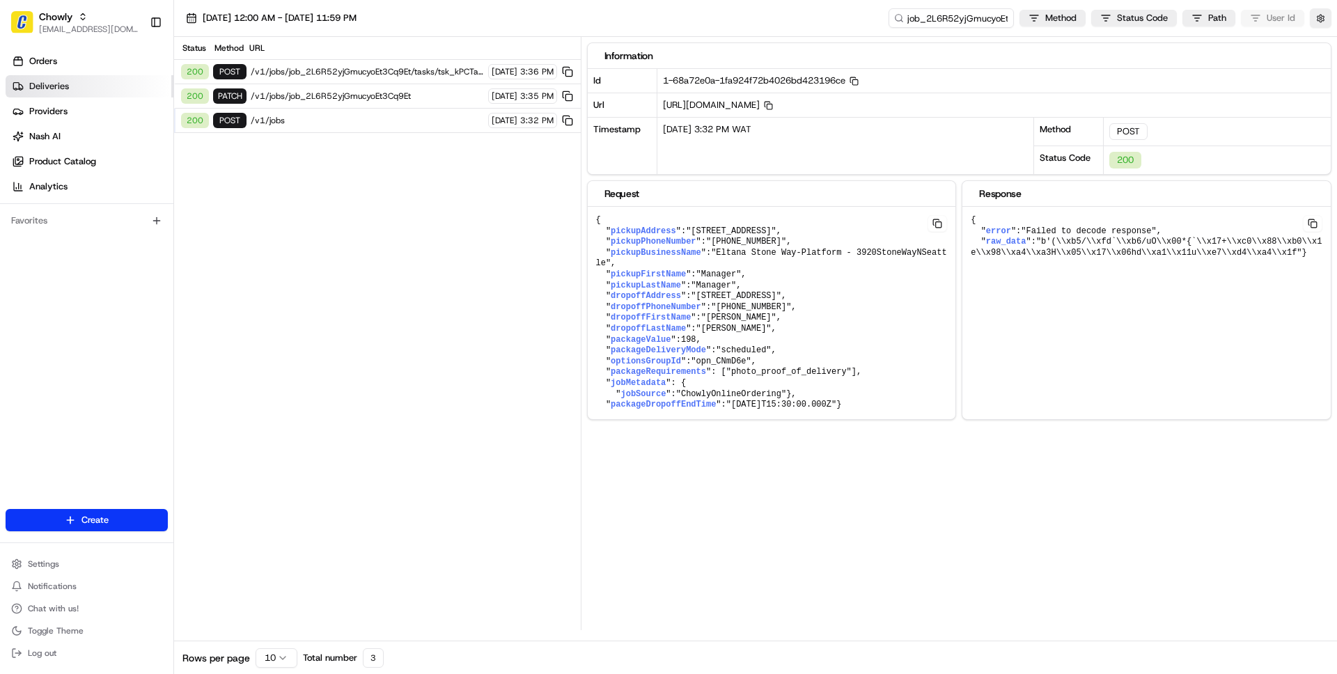
click at [33, 77] on link "Deliveries" at bounding box center [90, 86] width 168 height 22
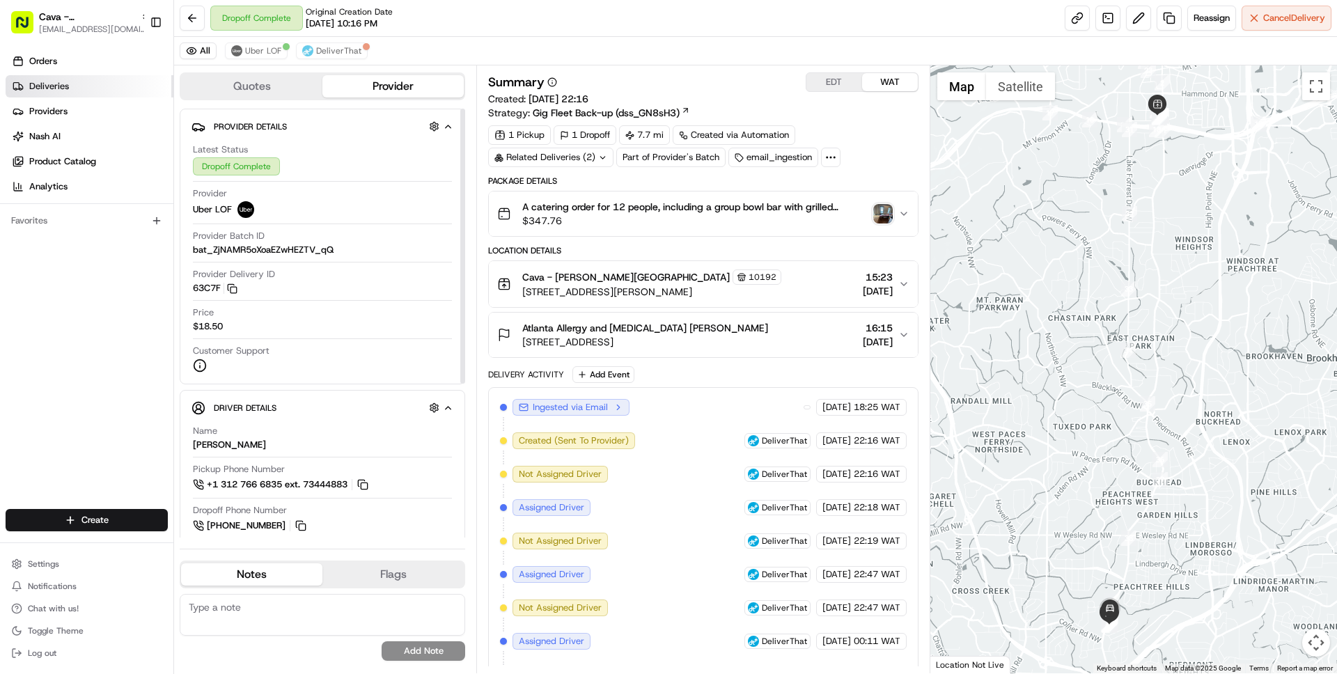
click at [79, 94] on link "Deliveries" at bounding box center [90, 86] width 168 height 22
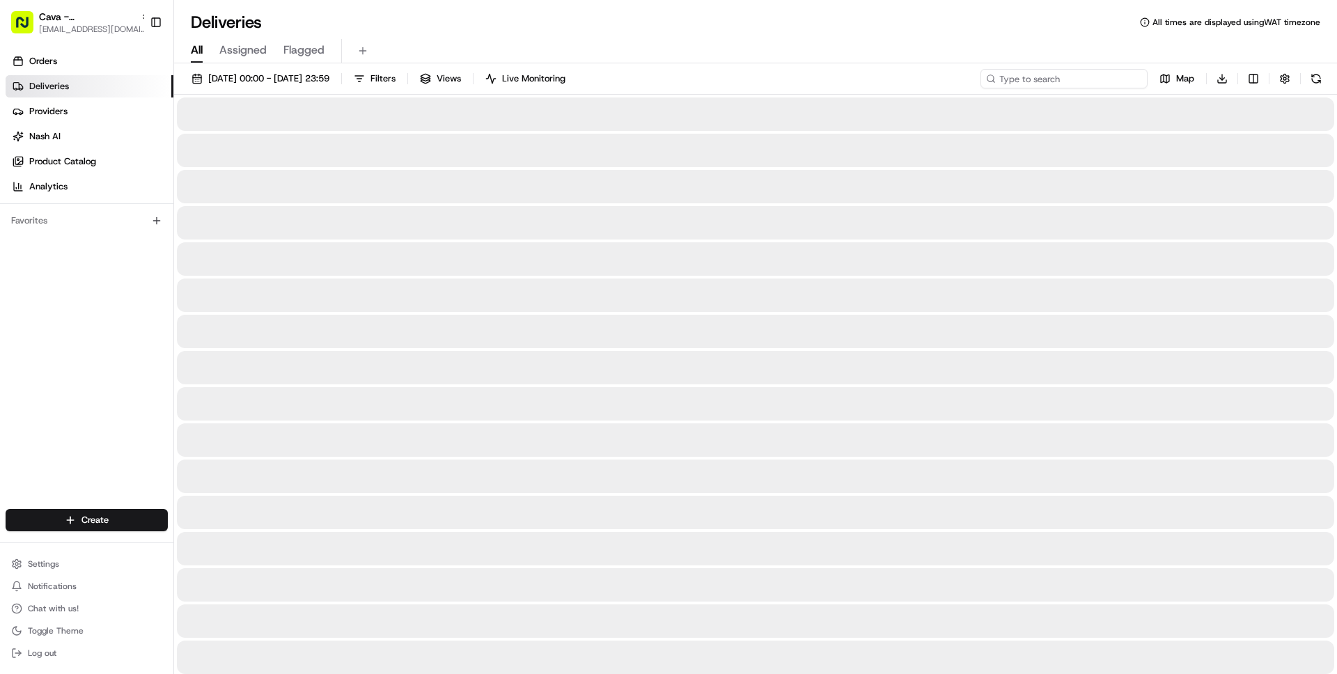
click at [1080, 86] on input at bounding box center [1063, 78] width 167 height 19
paste input "8594844"
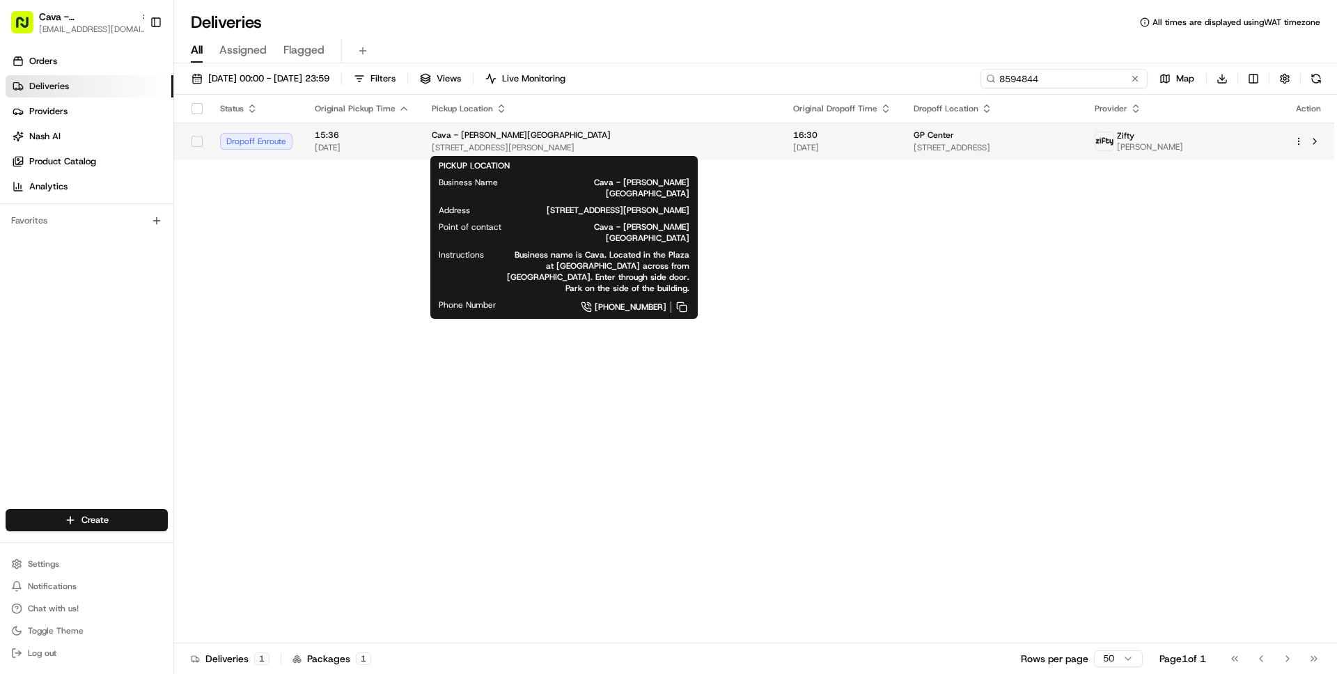
type input "8594844"
click at [664, 133] on div "Cava - [PERSON_NAME][GEOGRAPHIC_DATA]" at bounding box center [601, 134] width 339 height 11
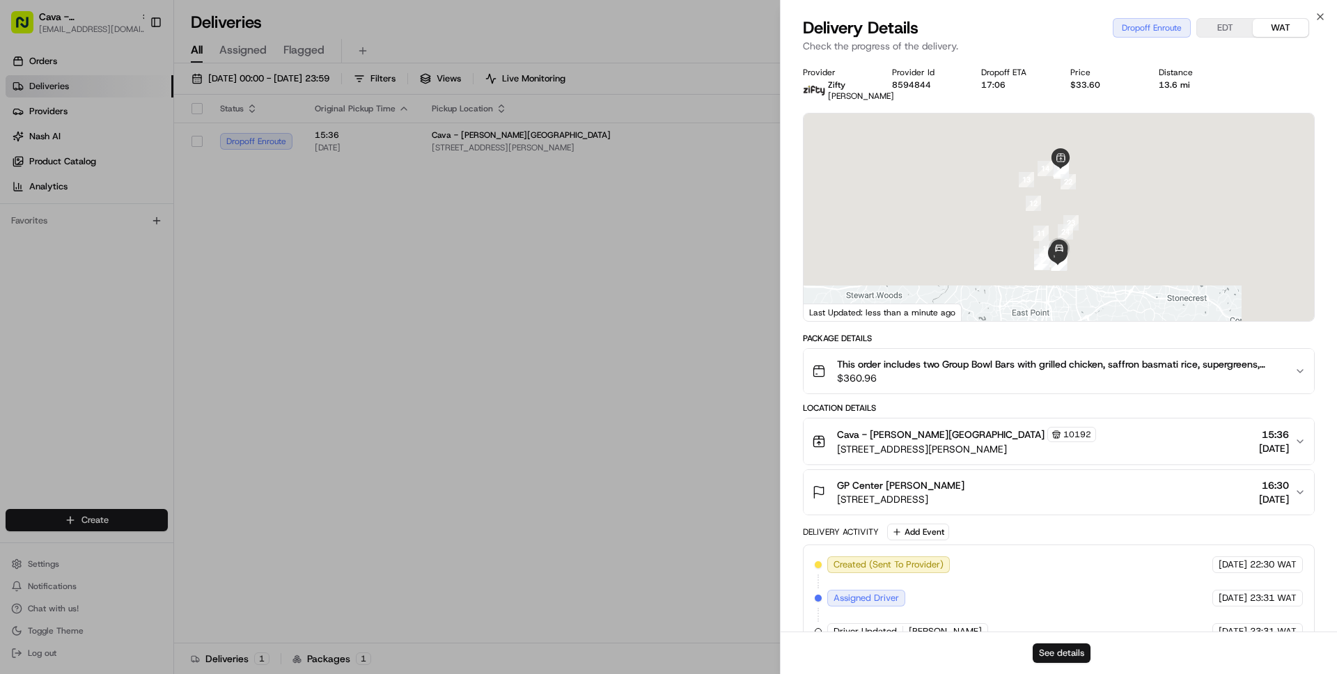
click at [1058, 648] on button "See details" at bounding box center [1062, 652] width 58 height 19
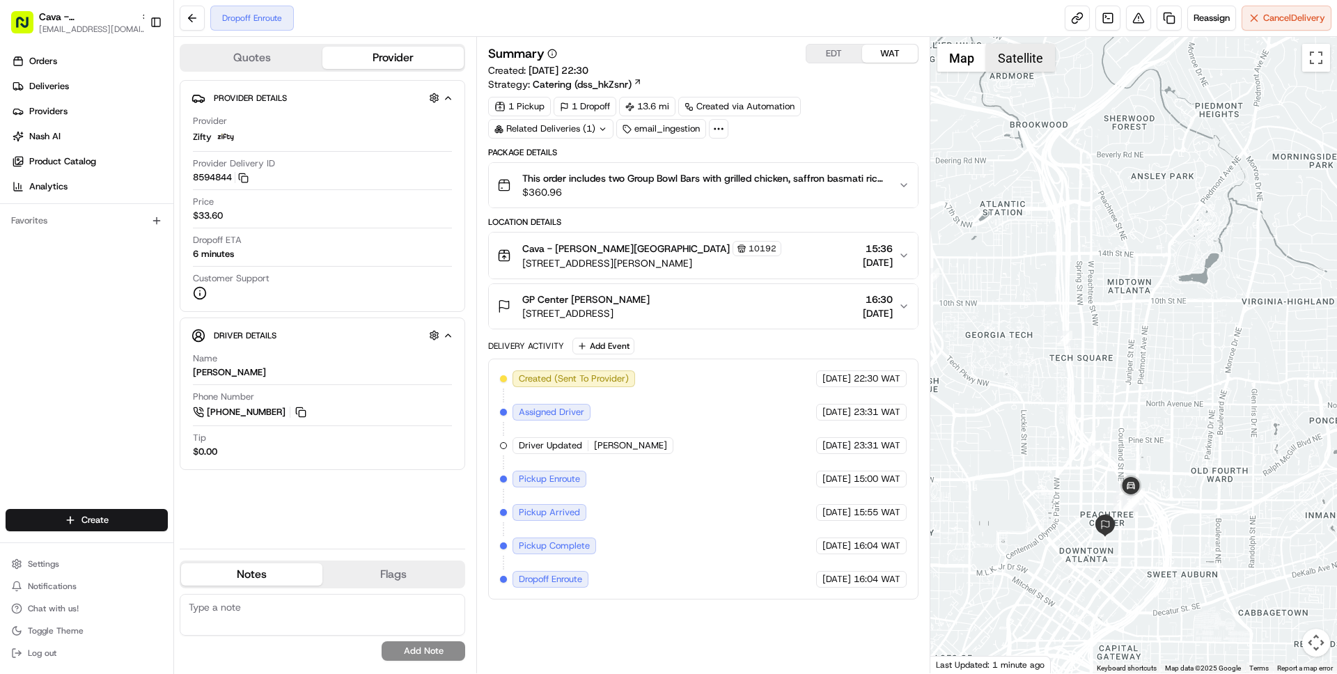
click at [1013, 62] on button "Satellite" at bounding box center [1020, 58] width 69 height 28
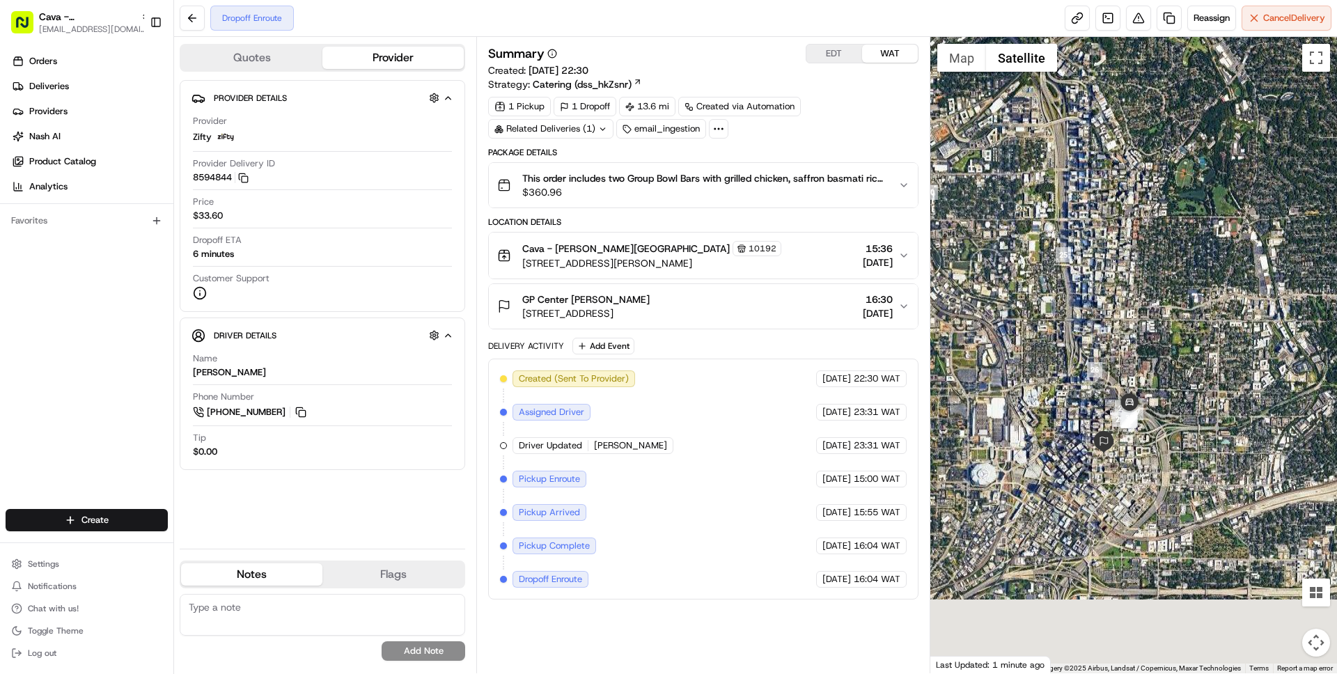
drag, startPoint x: 1131, startPoint y: 535, endPoint x: 1129, endPoint y: 450, distance: 85.0
click at [1129, 450] on div at bounding box center [1133, 355] width 407 height 636
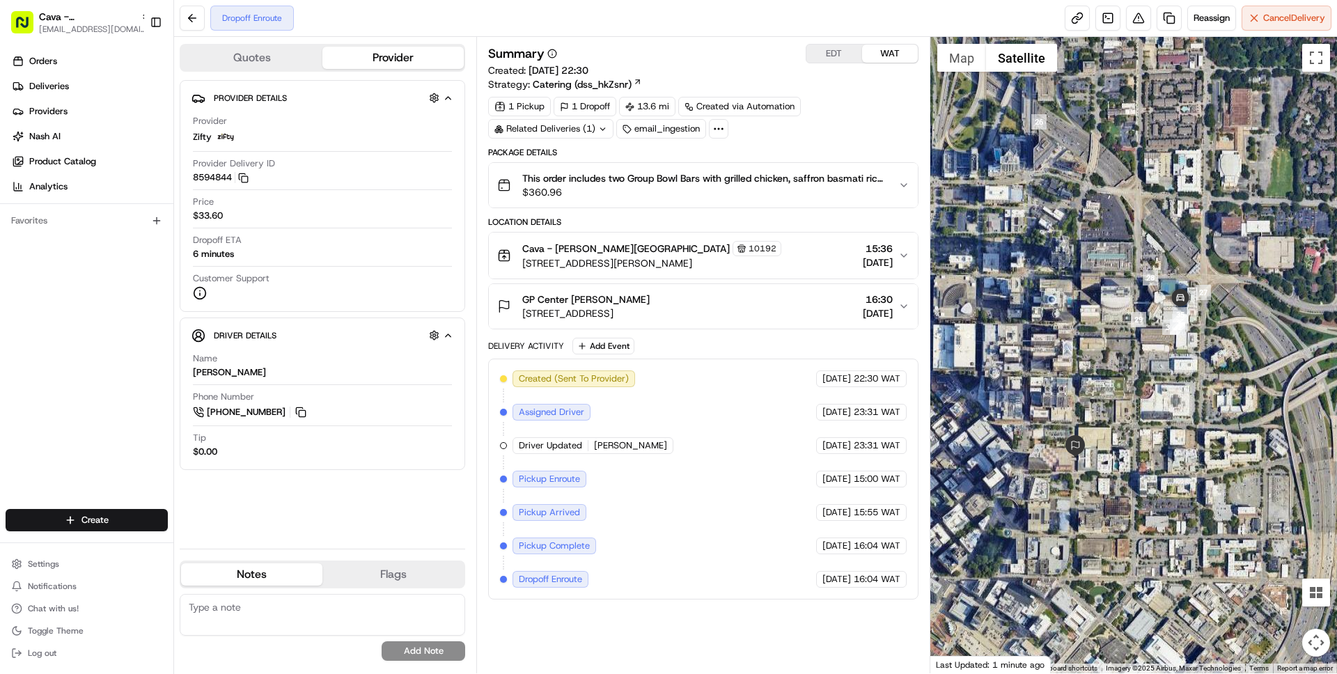
drag, startPoint x: 1057, startPoint y: 435, endPoint x: 1109, endPoint y: 430, distance: 52.4
click at [1109, 430] on div at bounding box center [1133, 355] width 407 height 636
click at [648, 272] on button "Cava - [PERSON_NAME][GEOGRAPHIC_DATA] [STREET_ADDRESS][PERSON_NAME] 15:36 [DATE]" at bounding box center [703, 256] width 428 height 46
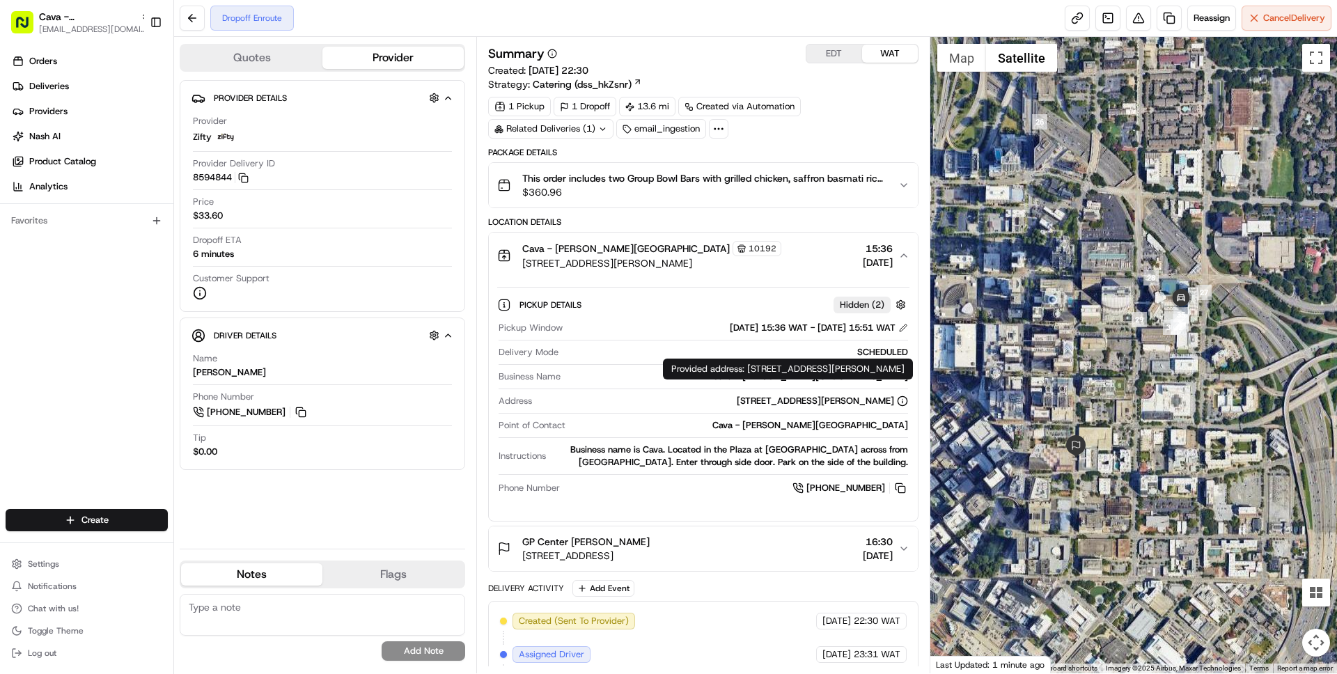
click at [752, 369] on div "Provided address: [STREET_ADDRESS][PERSON_NAME] Provided address: [STREET_ADDRE…" at bounding box center [788, 369] width 250 height 21
click at [749, 375] on div "Provided address: [STREET_ADDRESS][PERSON_NAME] Provided address: [STREET_ADDRE…" at bounding box center [788, 369] width 250 height 21
copy div "[STREET_ADDRESS][PERSON_NAME]"
click at [714, 255] on div "Cava - [PERSON_NAME][GEOGRAPHIC_DATA] 10192" at bounding box center [651, 248] width 259 height 15
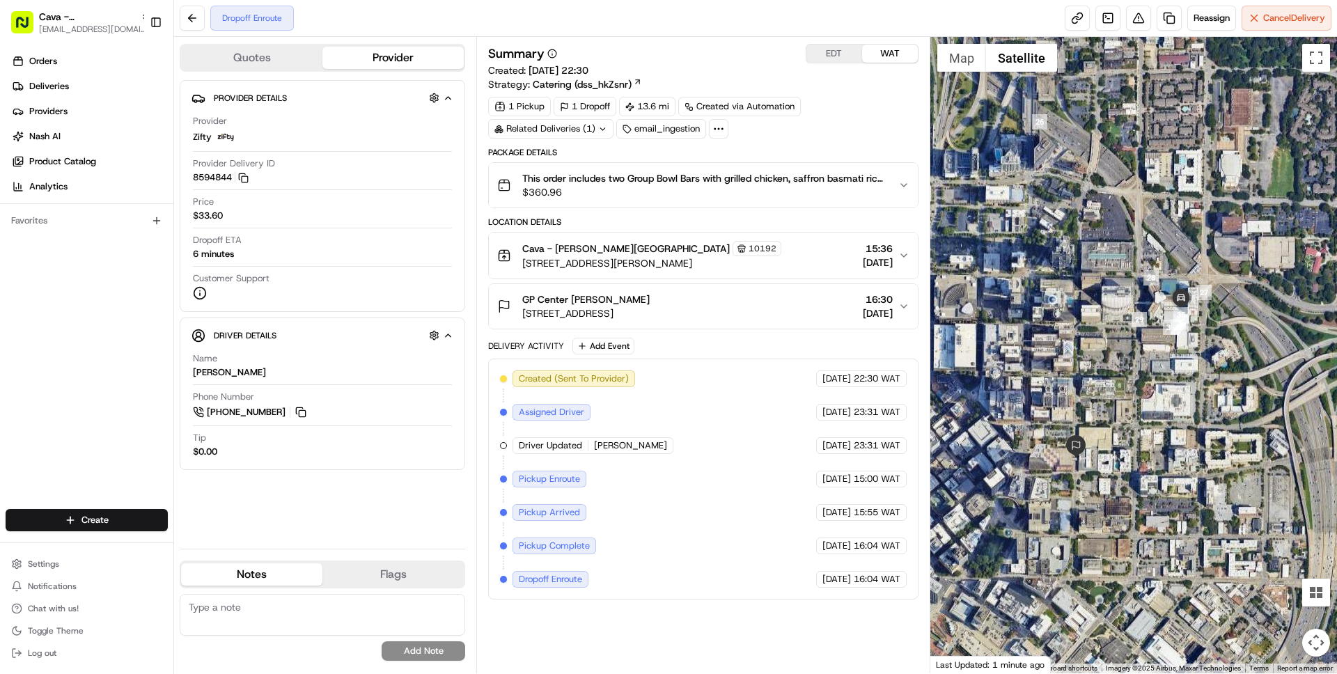
click at [650, 314] on span "[STREET_ADDRESS]" at bounding box center [585, 313] width 127 height 14
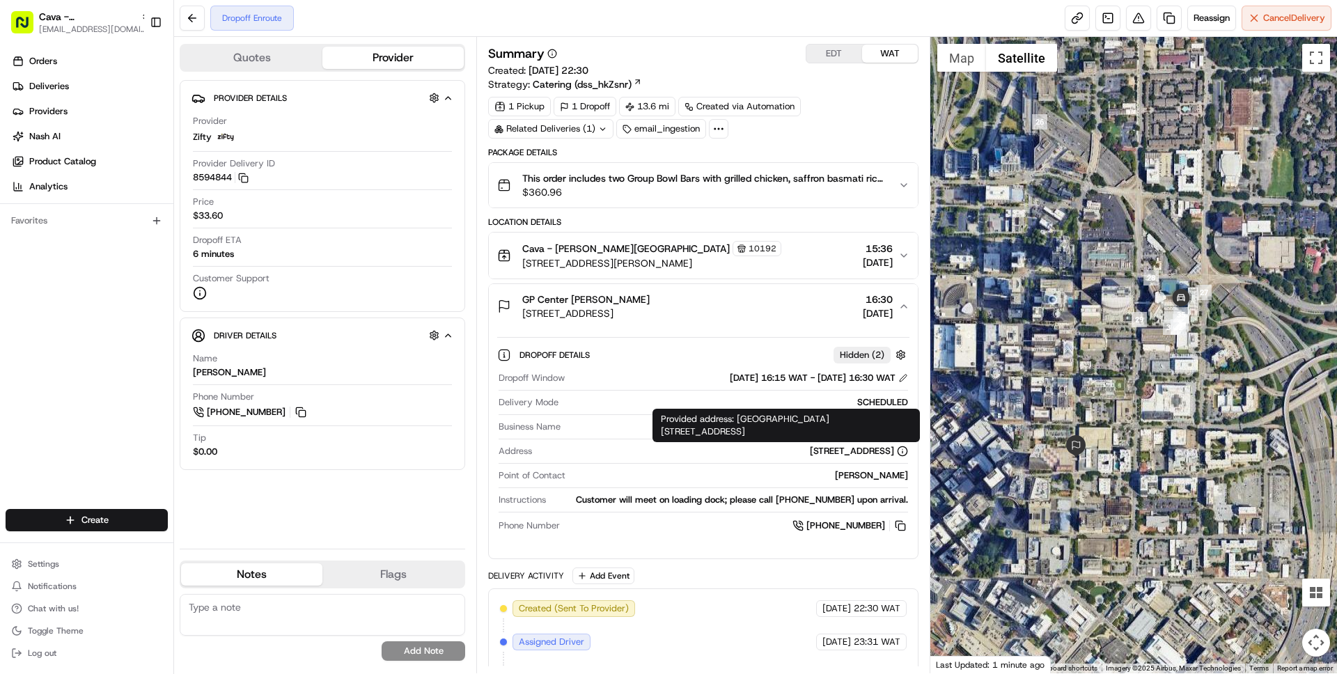
click at [740, 416] on div "Provided address: GP Center [STREET_ADDRESS] Provided address: [GEOGRAPHIC_DATA…" at bounding box center [785, 425] width 267 height 33
drag, startPoint x: 740, startPoint y: 416, endPoint x: 737, endPoint y: 432, distance: 15.7
click at [737, 432] on div "Provided address: GP Center [STREET_ADDRESS] Provided address: [GEOGRAPHIC_DATA…" at bounding box center [785, 425] width 267 height 33
copy div "GP Center [STREET_ADDRESS]"
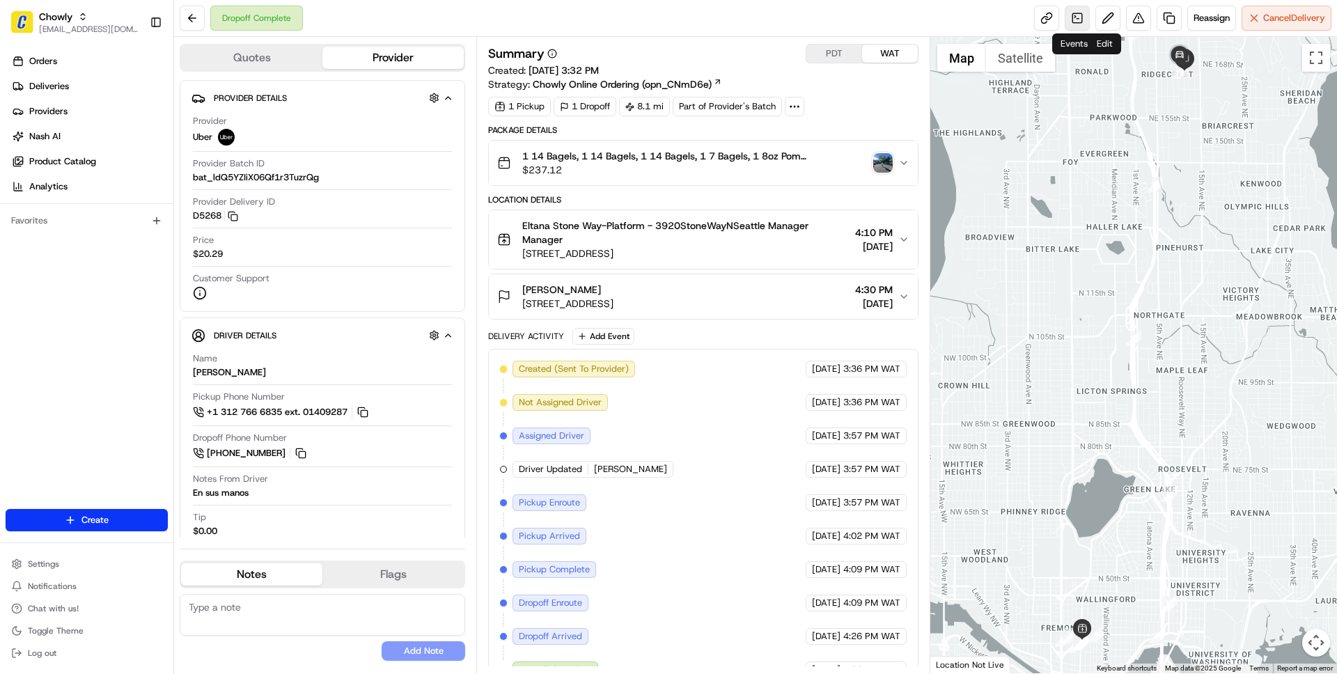
click at [1076, 17] on link at bounding box center [1077, 18] width 25 height 25
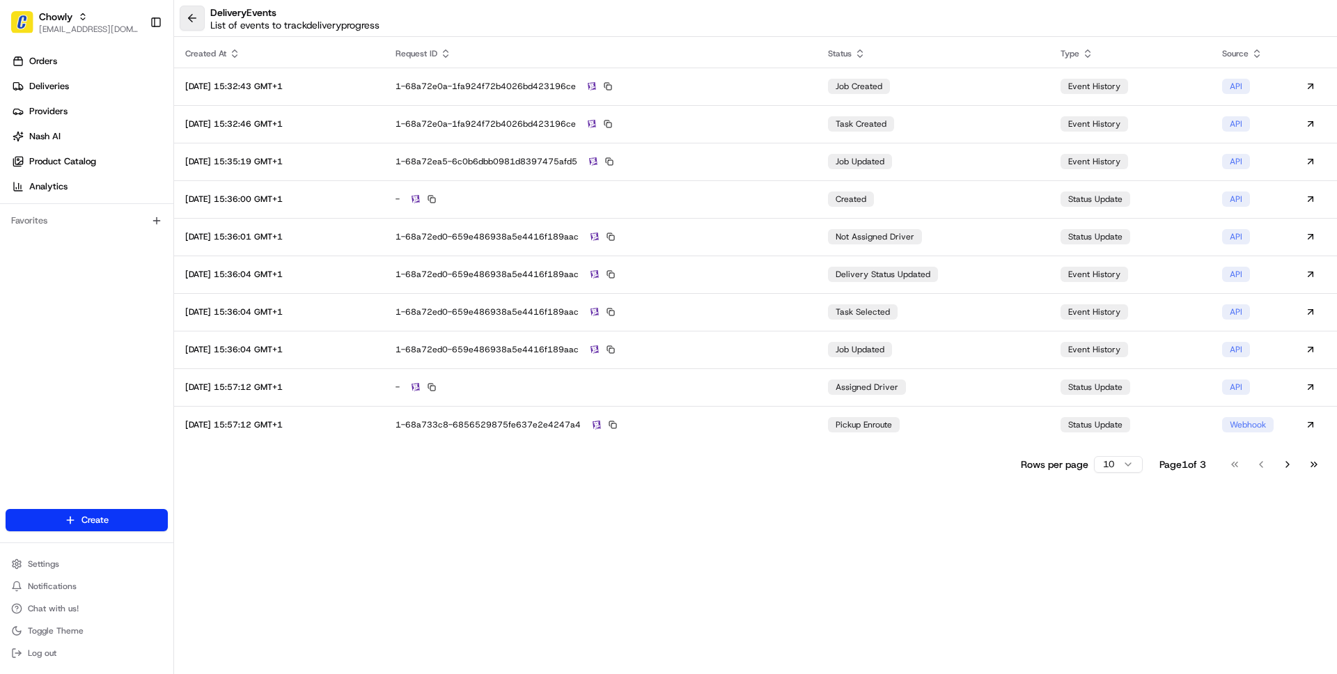
click at [193, 21] on button at bounding box center [192, 18] width 25 height 25
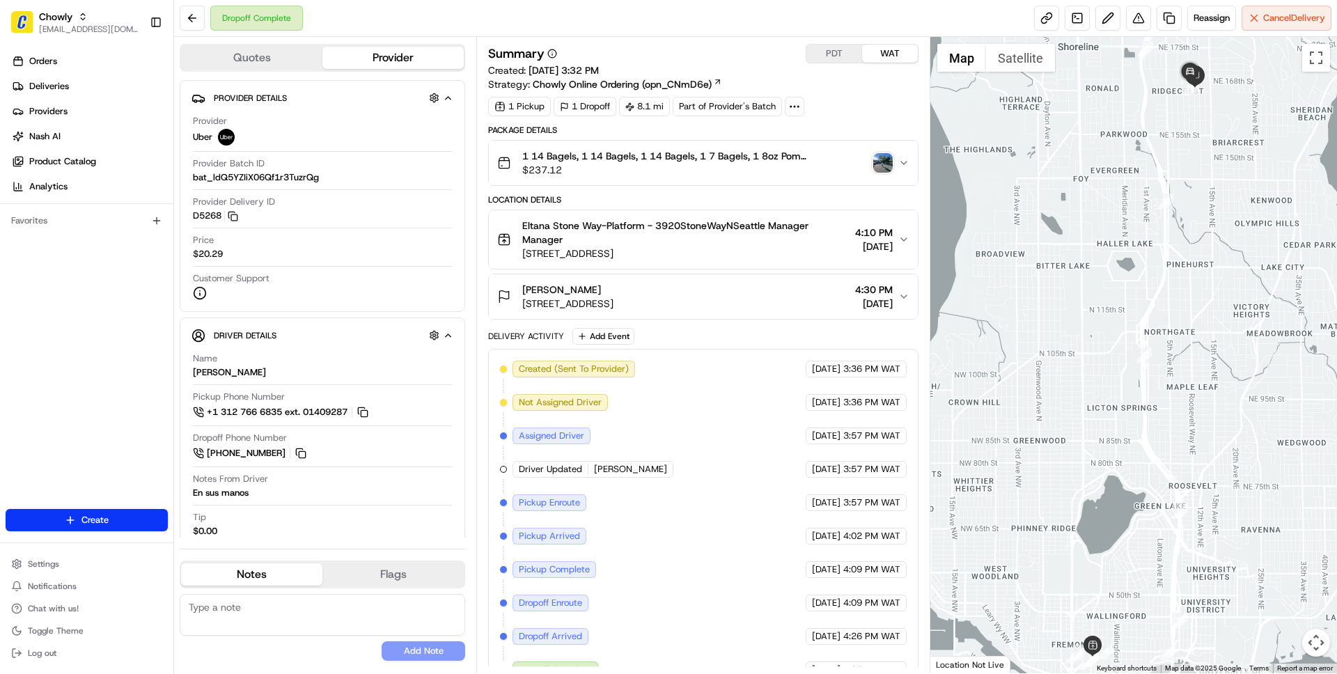
click at [881, 163] on img "button" at bounding box center [882, 162] width 19 height 19
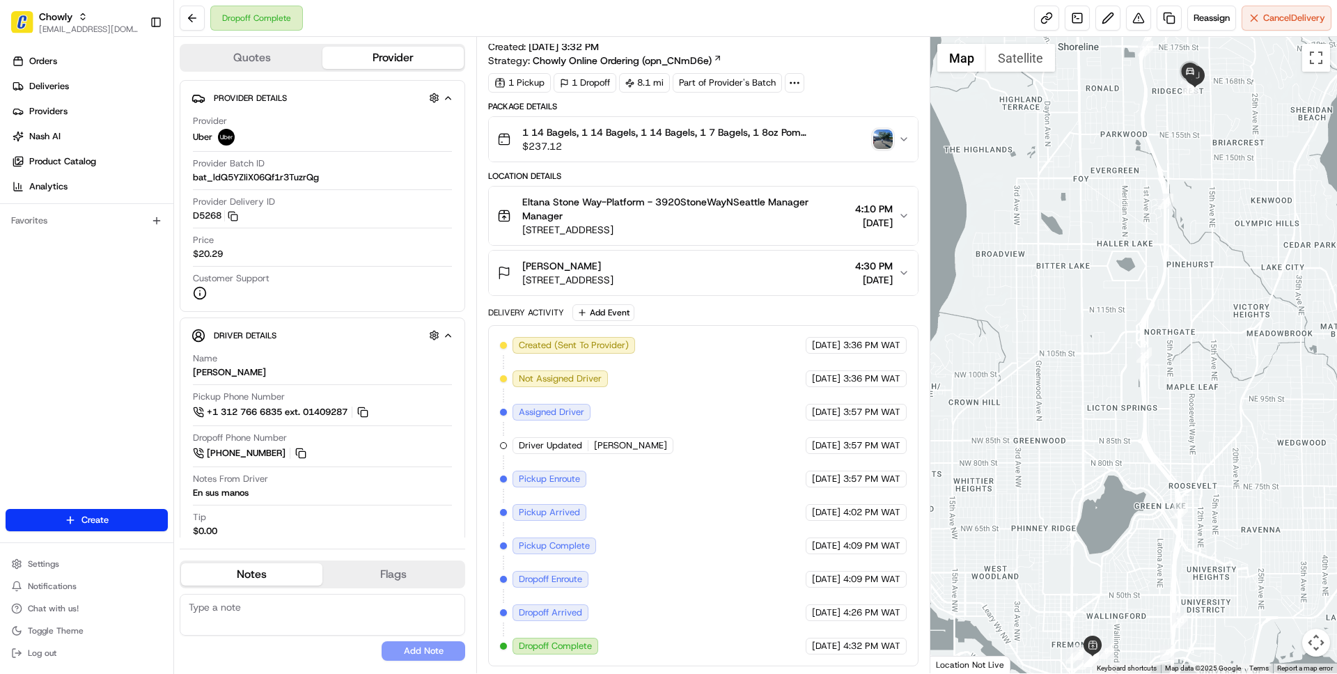
click at [638, 141] on span "$237.12" at bounding box center [694, 146] width 345 height 14
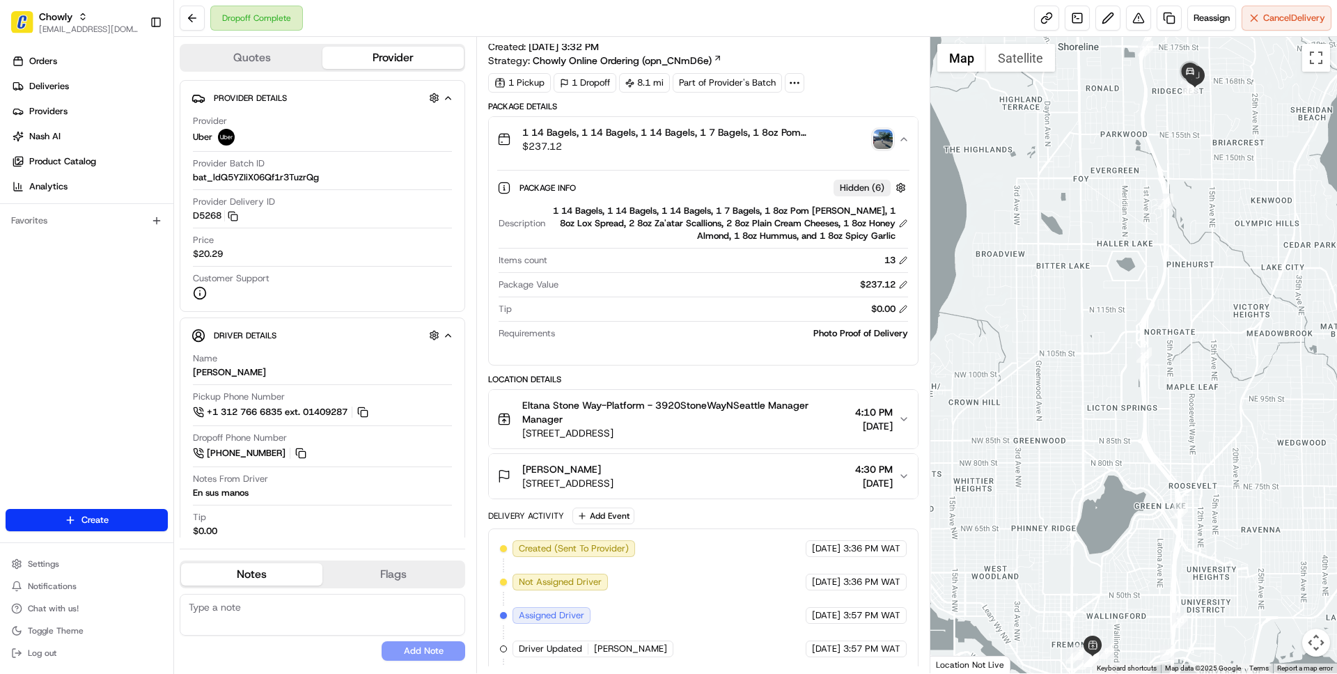
click at [683, 144] on span "$237.12" at bounding box center [694, 146] width 345 height 14
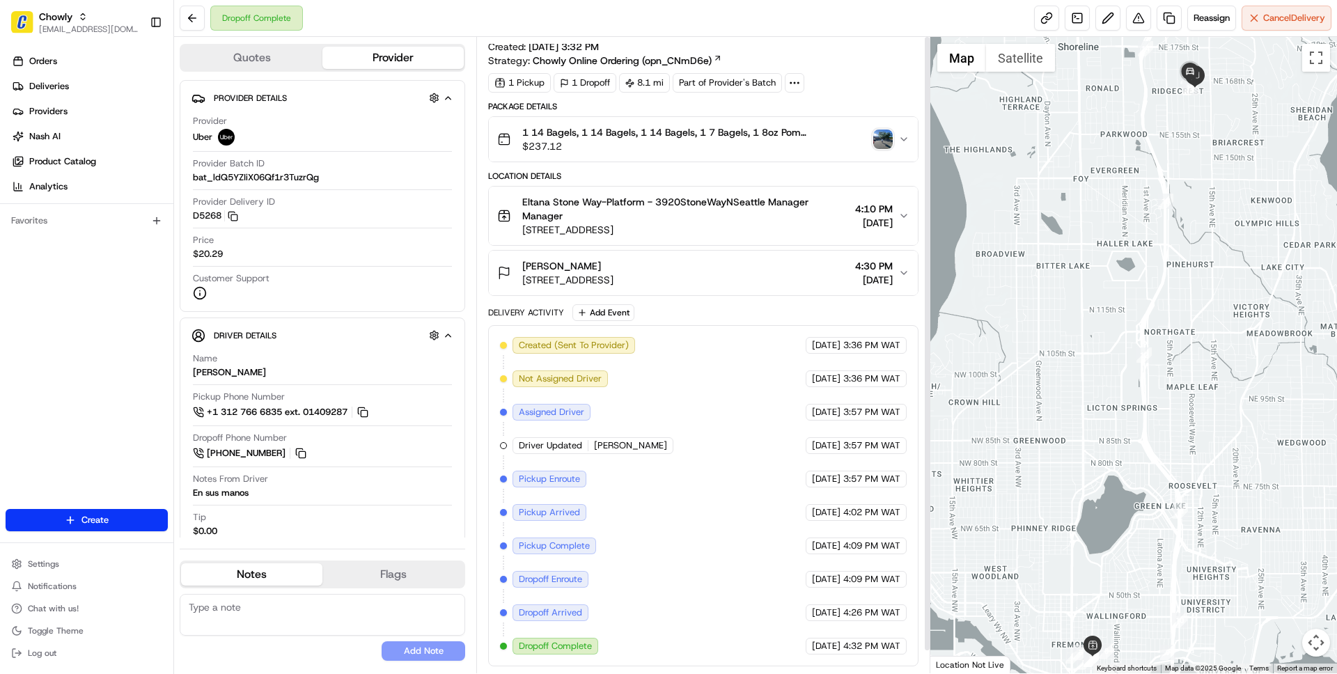
scroll to position [0, 0]
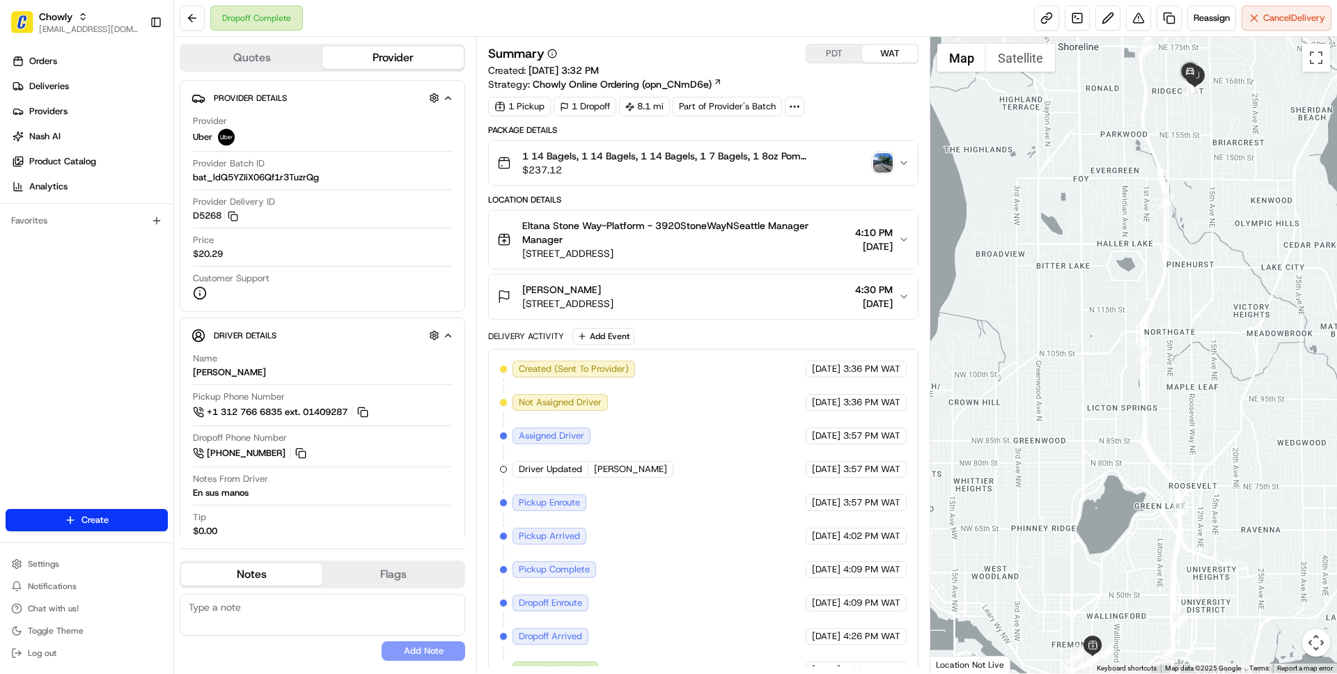
click at [825, 50] on button "PDT" at bounding box center [834, 54] width 56 height 18
click at [1081, 20] on link at bounding box center [1077, 18] width 25 height 25
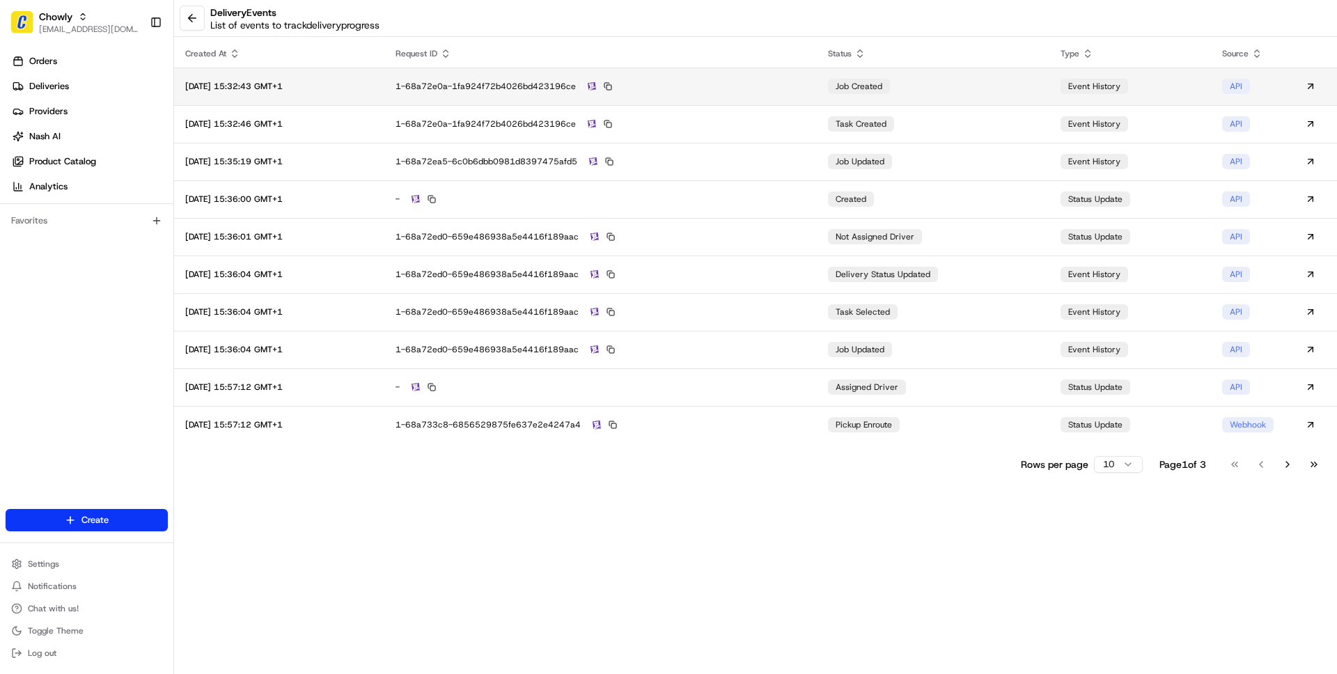
click at [772, 86] on div "1-68a72e0a-1fa924f72b4026bd423196ce" at bounding box center [600, 86] width 410 height 13
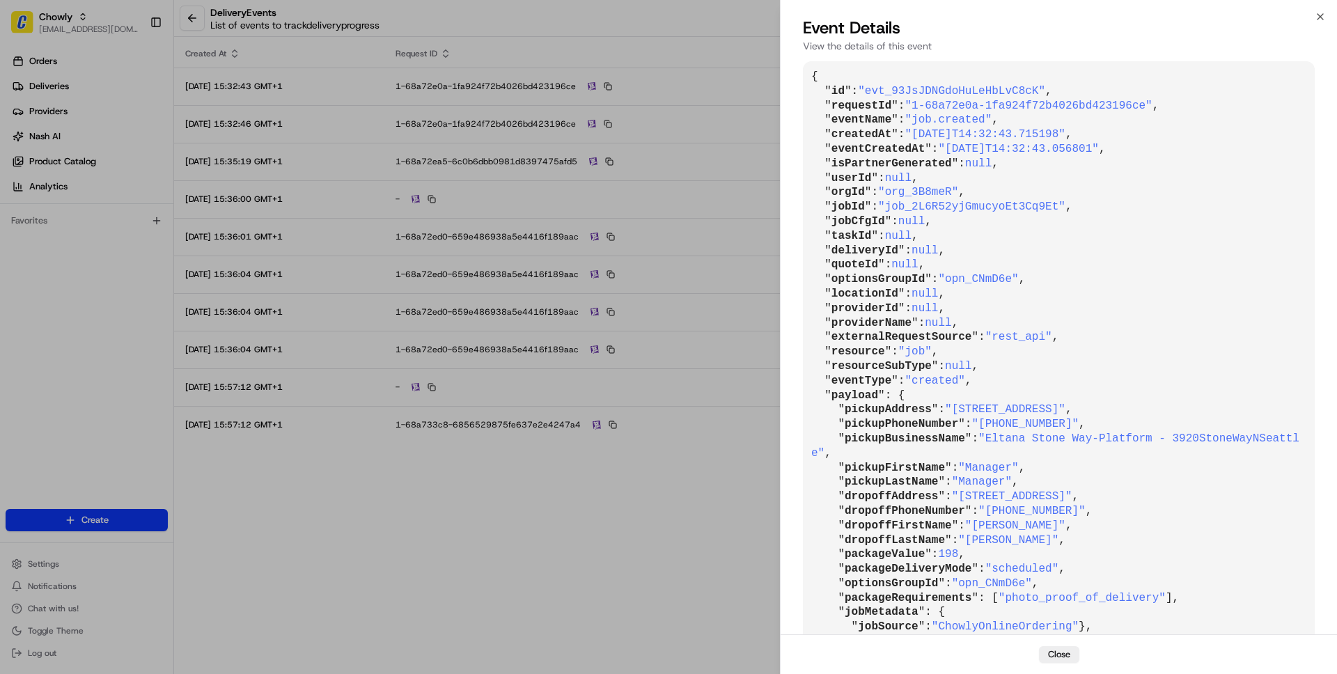
scroll to position [98, 0]
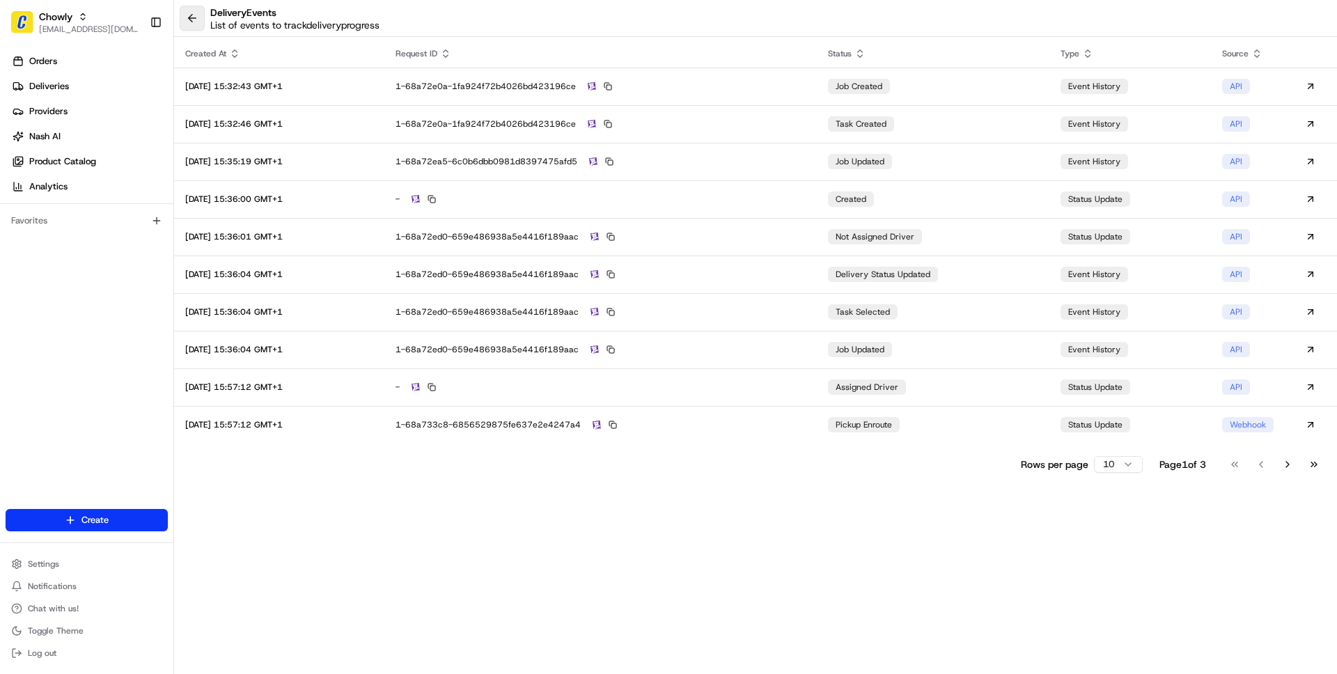
click at [188, 16] on button at bounding box center [192, 18] width 25 height 25
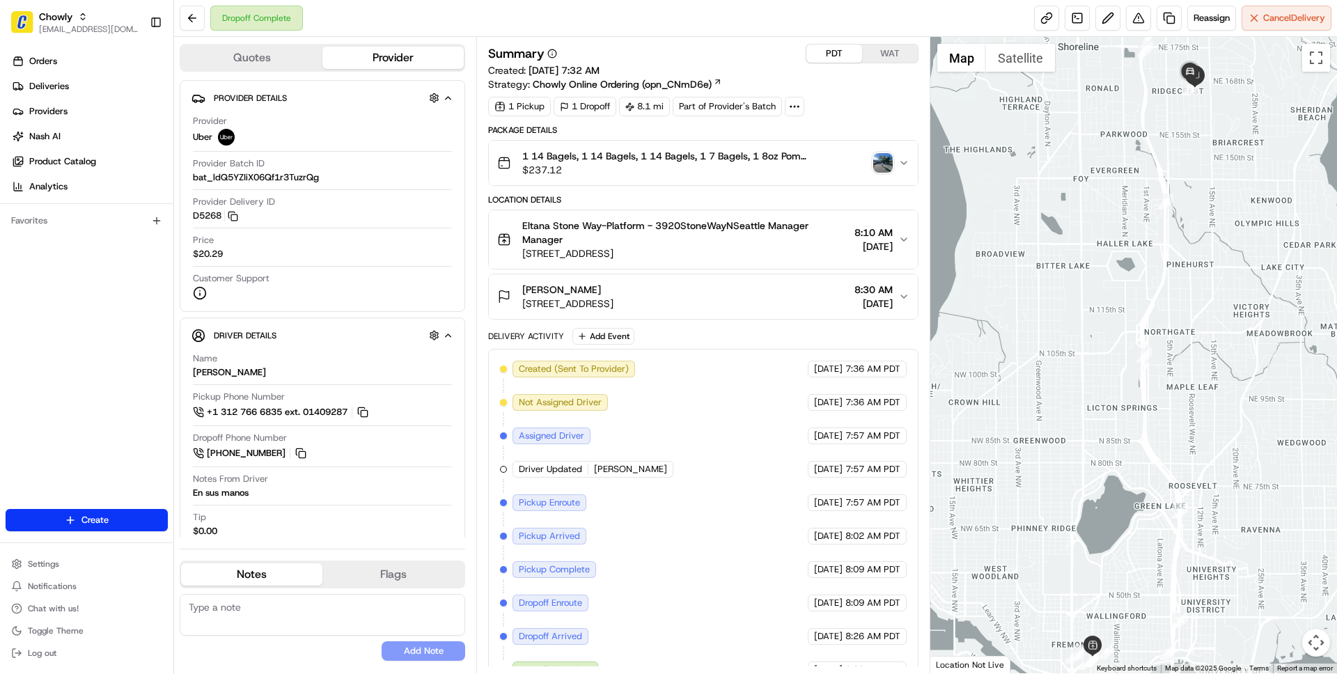
click at [613, 299] on span "[STREET_ADDRESS]" at bounding box center [567, 304] width 91 height 14
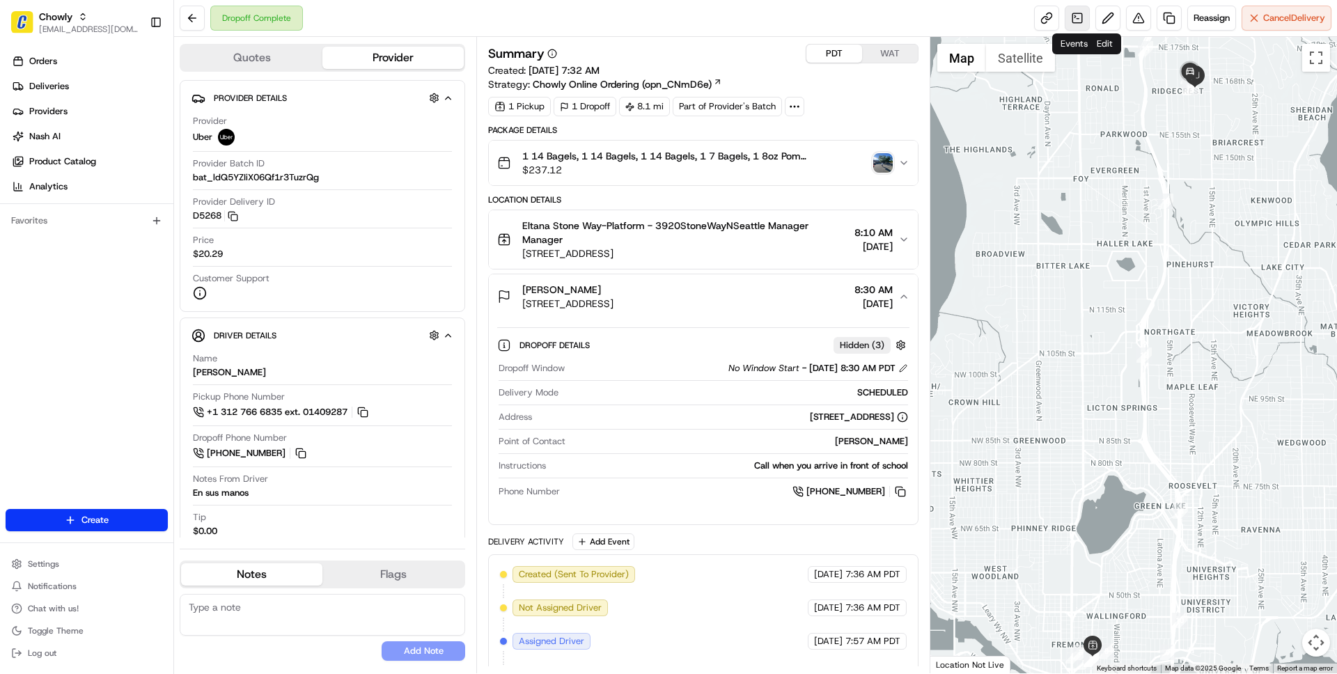
click at [1078, 17] on link at bounding box center [1077, 18] width 25 height 25
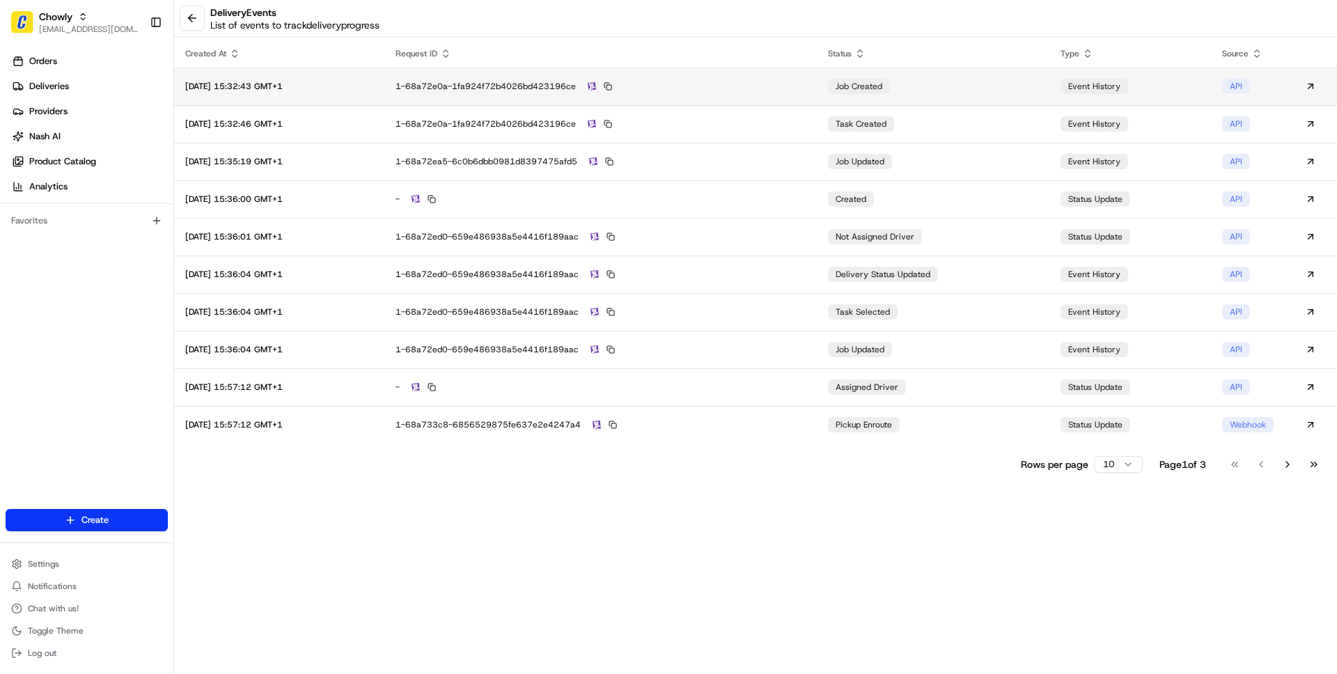
click at [797, 88] on div "1-68a72e0a-1fa924f72b4026bd423196ce" at bounding box center [600, 86] width 410 height 13
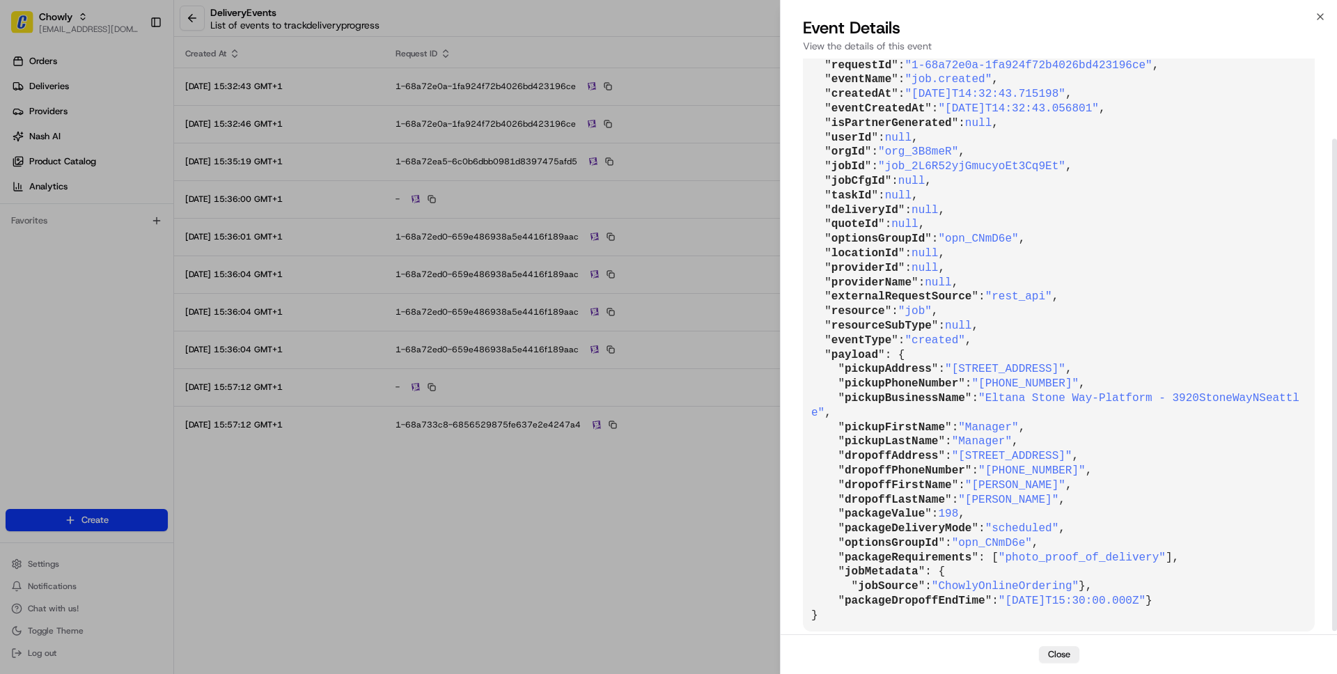
scroll to position [98, 0]
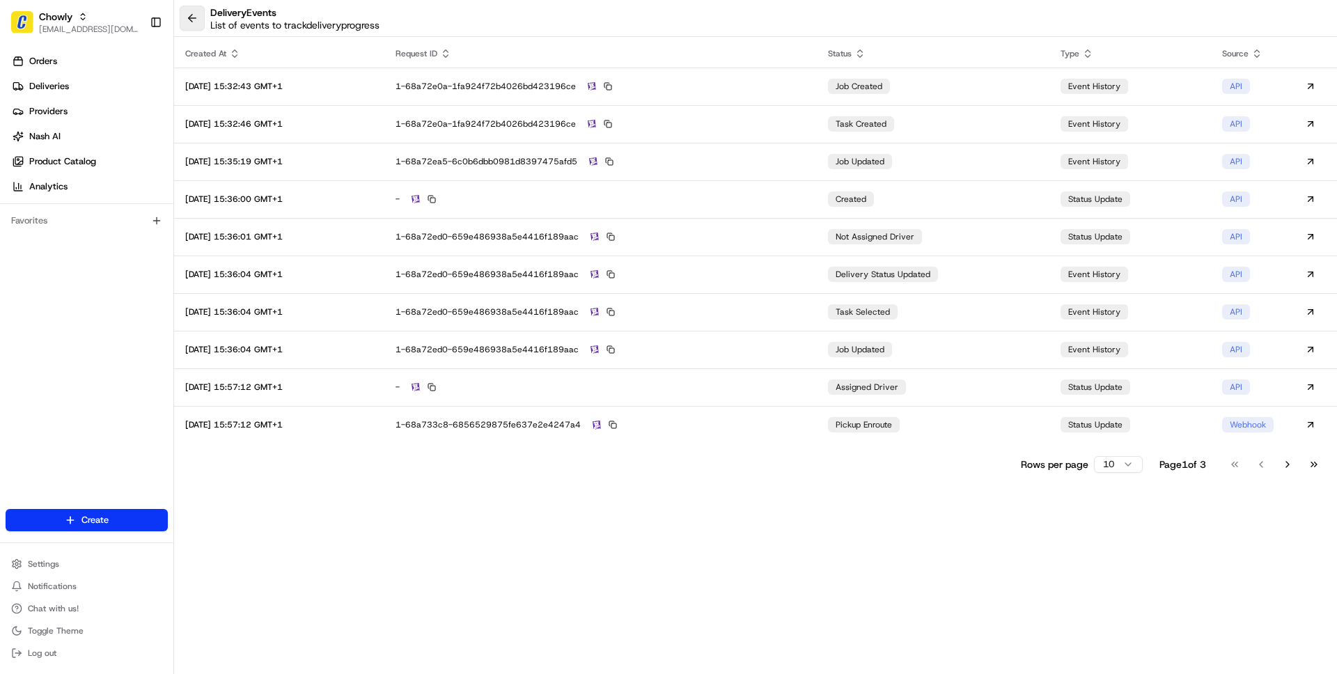
click at [196, 25] on button at bounding box center [192, 18] width 25 height 25
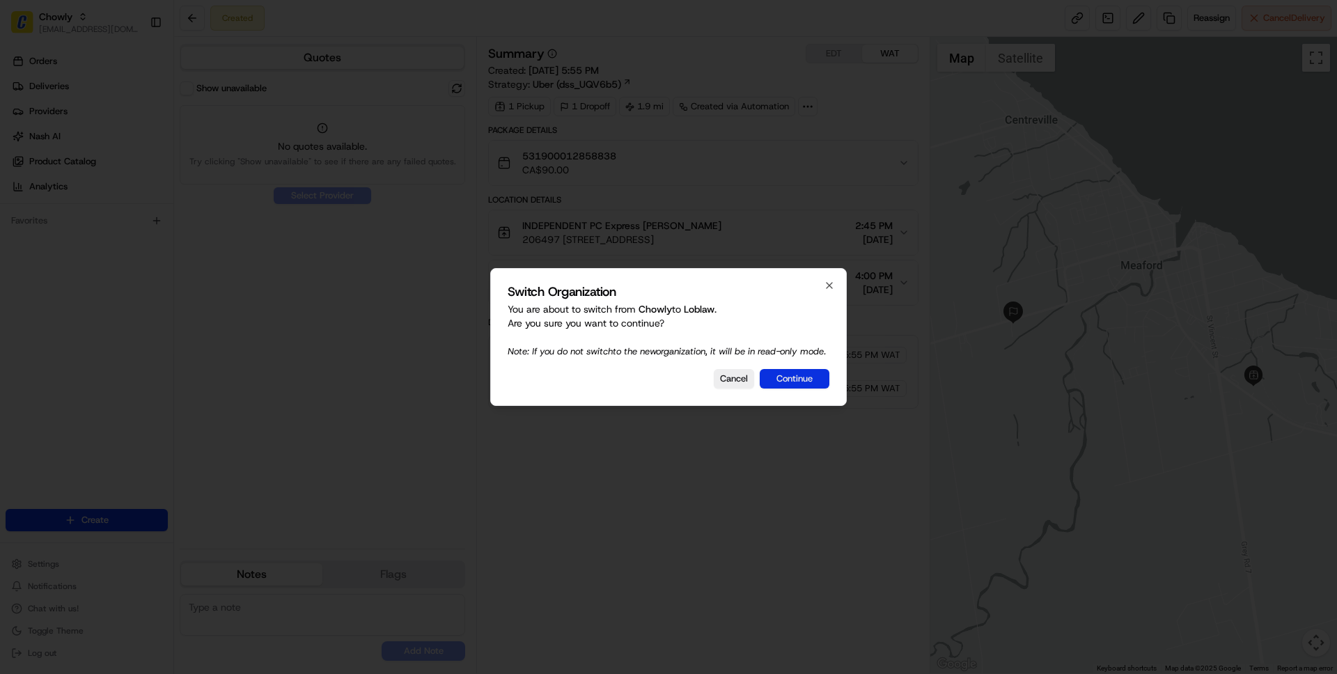
click at [783, 387] on button "Continue" at bounding box center [795, 378] width 70 height 19
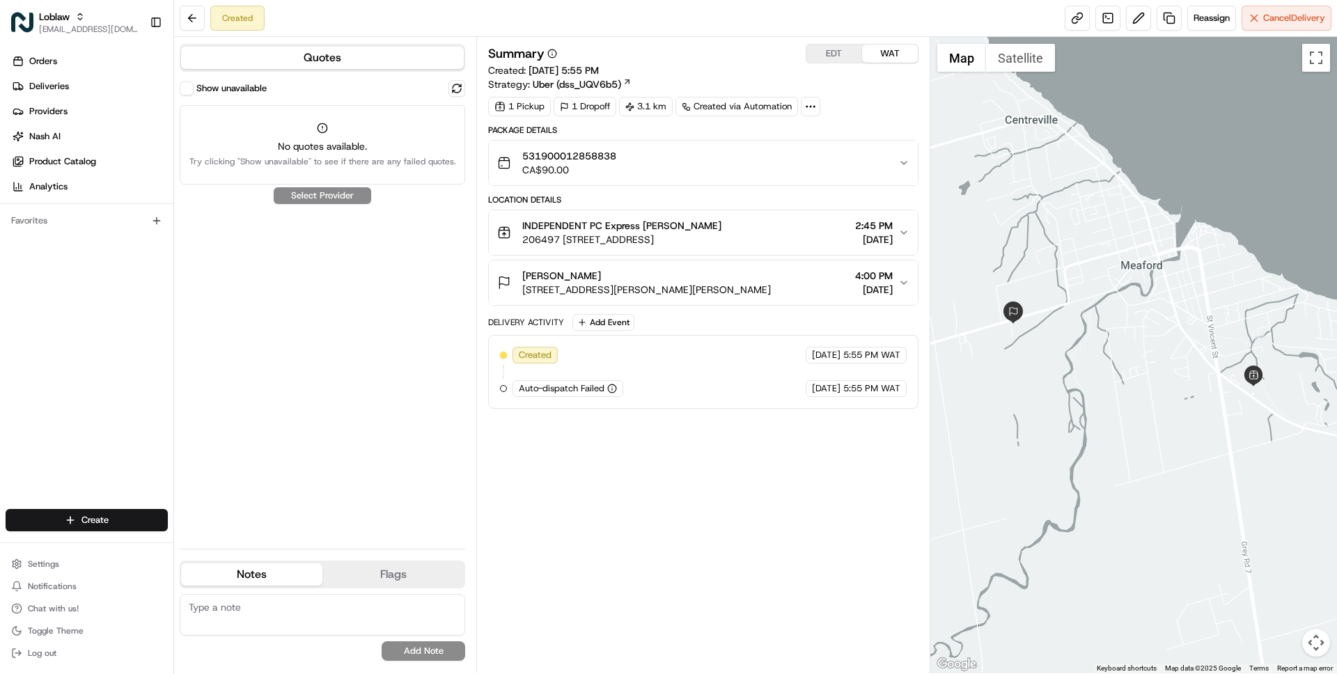
click at [183, 87] on button "Show unavailable" at bounding box center [187, 88] width 14 height 14
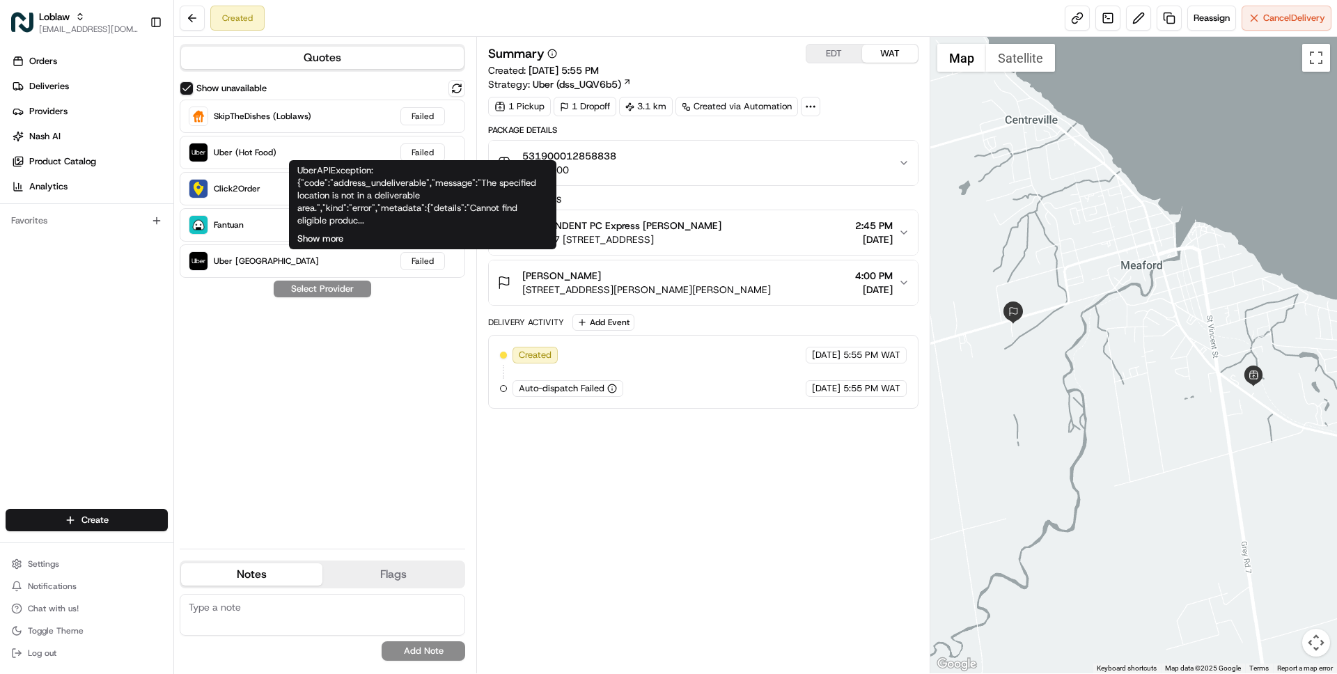
click at [322, 234] on button "Show more" at bounding box center [320, 239] width 46 height 13
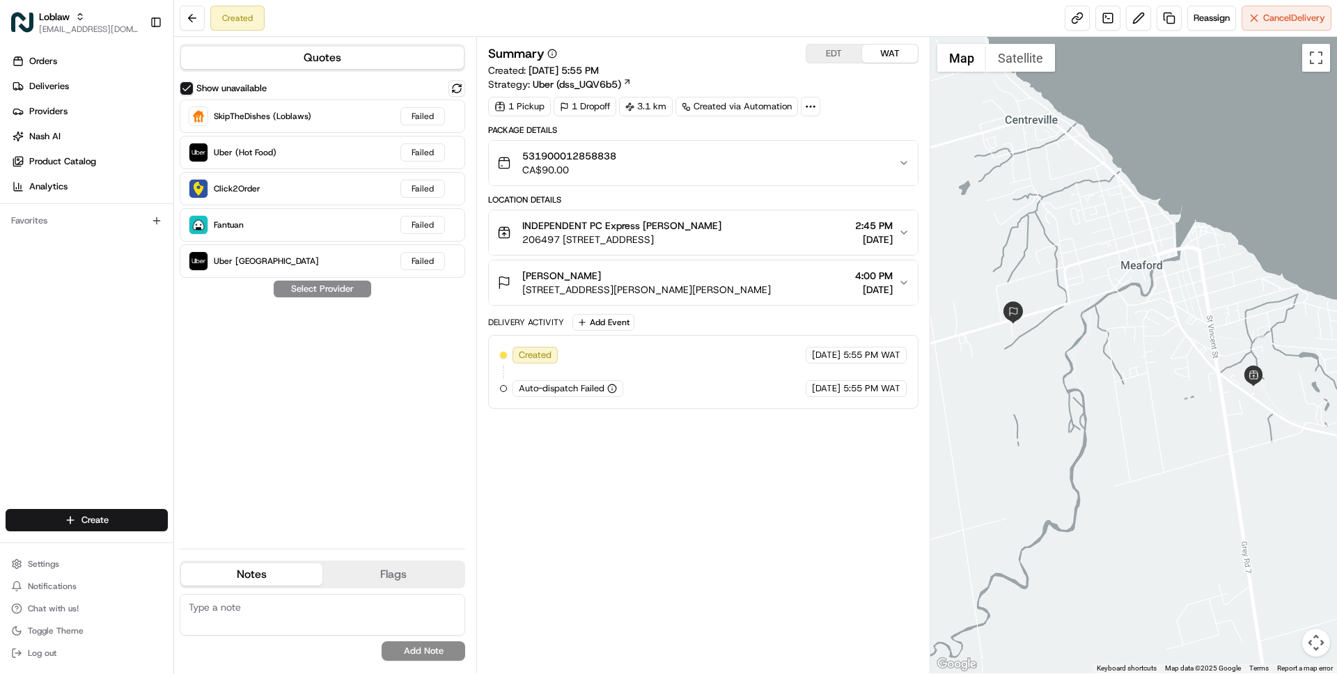
click at [551, 152] on span "531900012858838" at bounding box center [569, 156] width 94 height 14
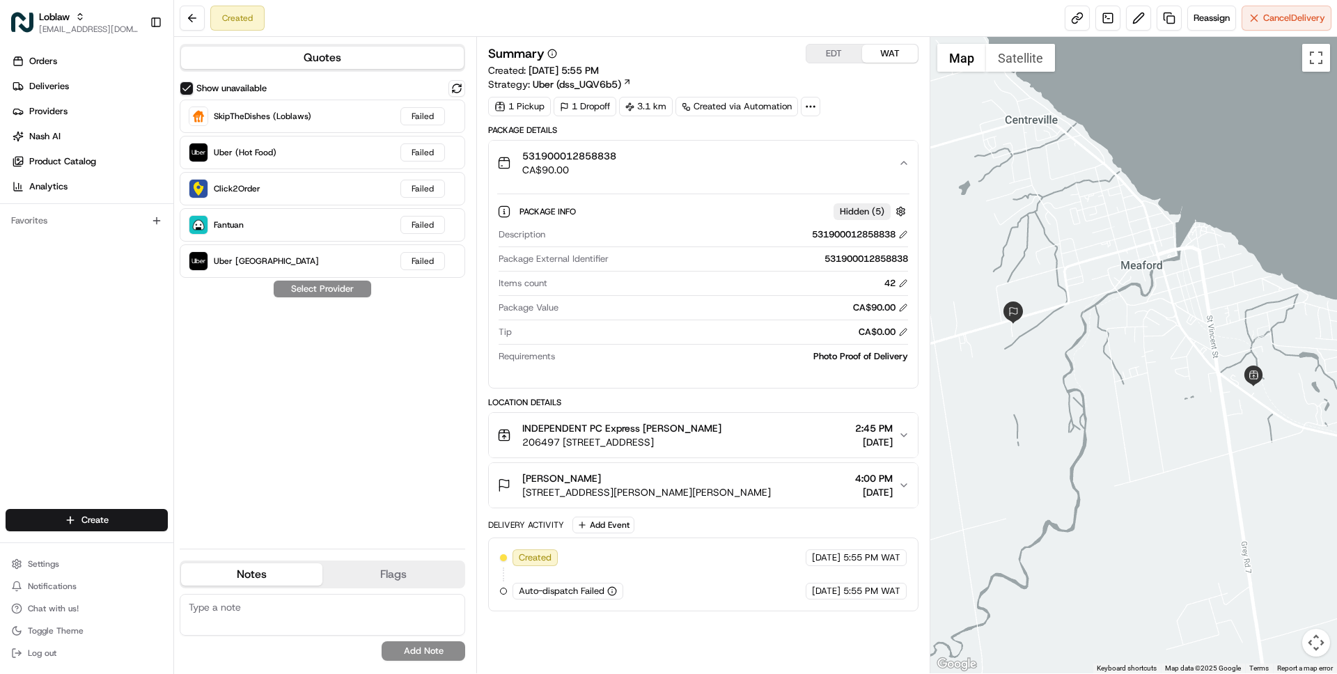
click at [551, 152] on span "531900012858838" at bounding box center [569, 156] width 94 height 14
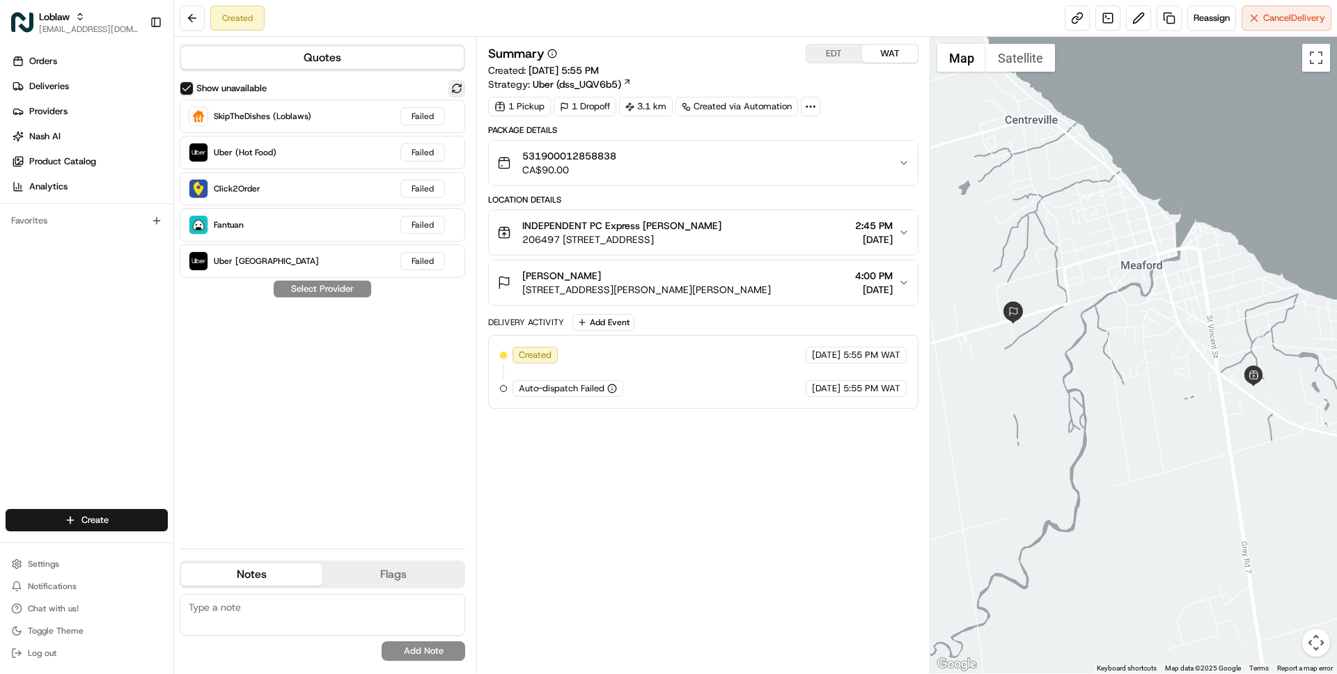
click at [460, 89] on button at bounding box center [456, 88] width 17 height 17
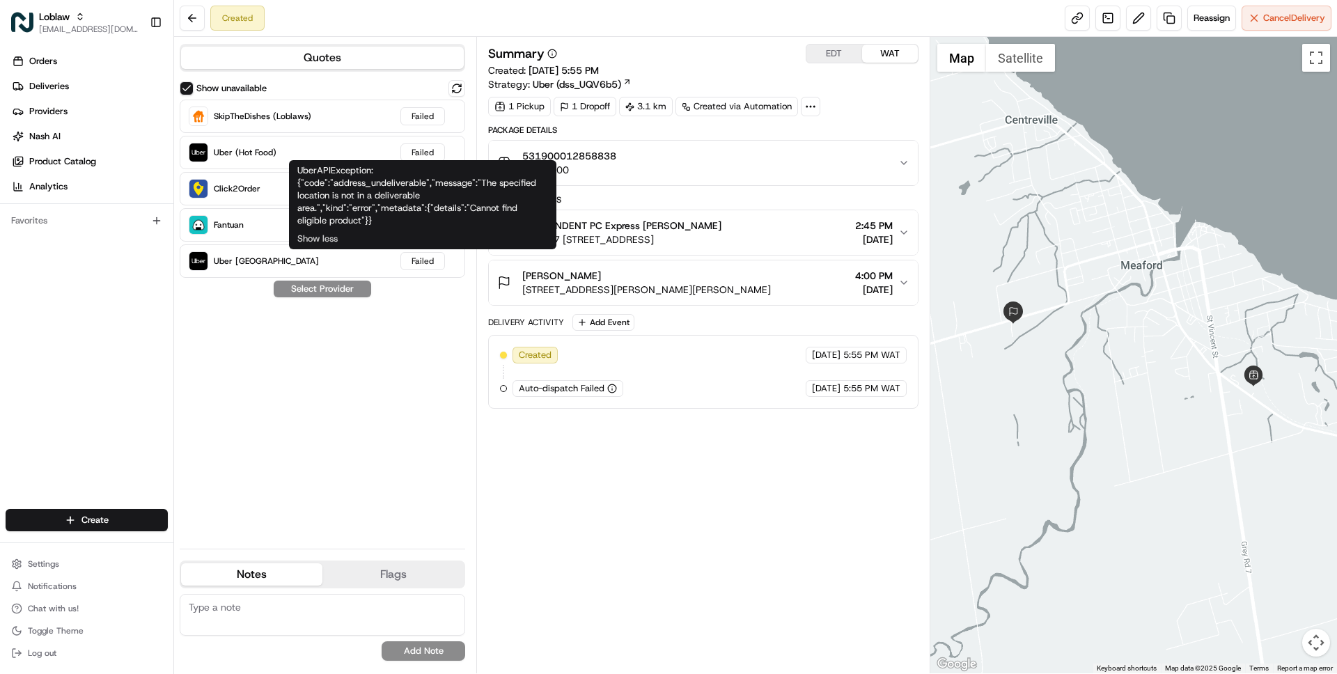
click at [478, 207] on div "UberAPIException: {"code":"address_undeliverable","message":"The specified loca…" at bounding box center [422, 195] width 251 height 63
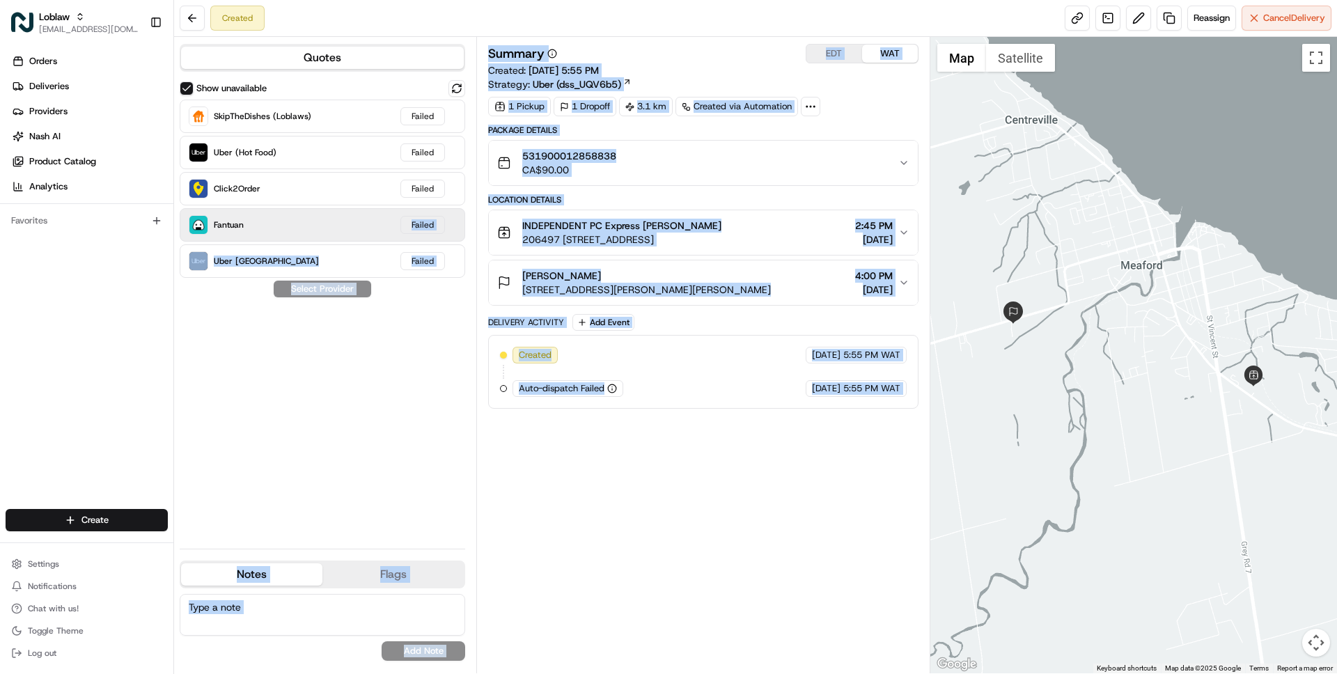
drag, startPoint x: 478, startPoint y: 207, endPoint x: 315, endPoint y: 230, distance: 165.2
click at [446, 366] on div "Show unavailable SkipTheDishes (Loblaws) Failed Uber (Hot Food) Failed Click2Or…" at bounding box center [322, 308] width 285 height 457
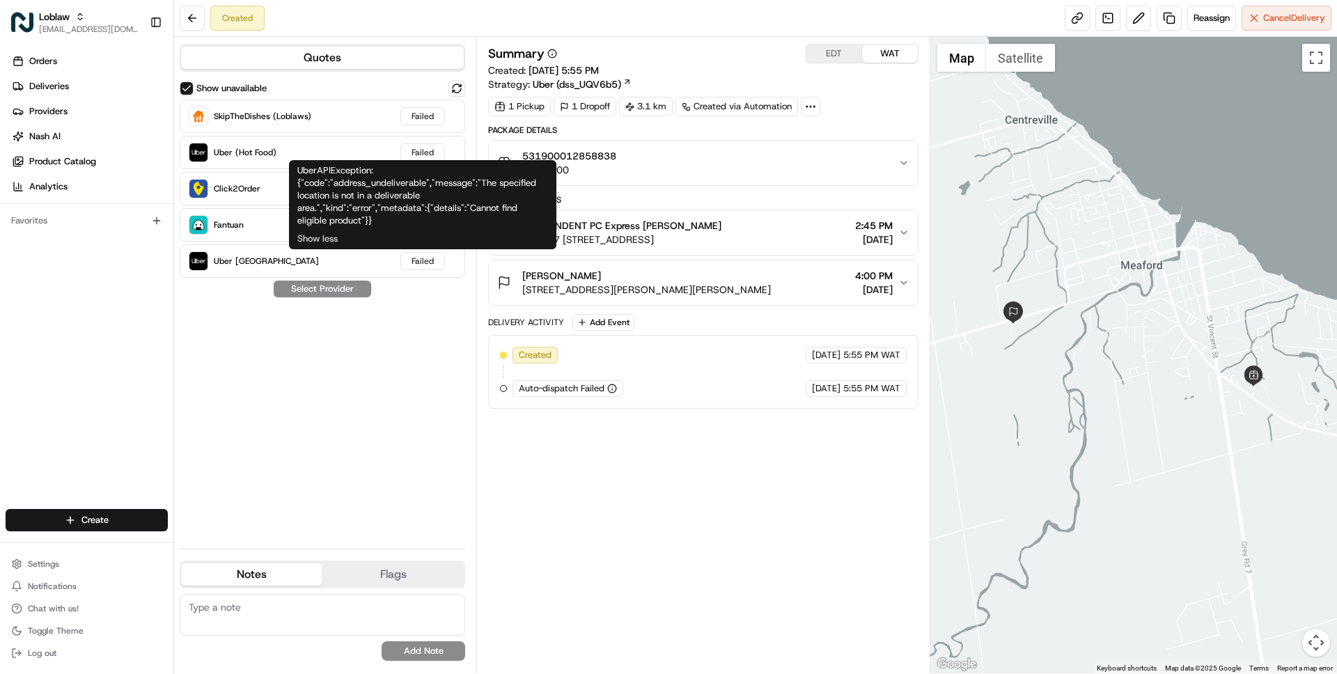
click at [477, 211] on div "UberAPIException: {"code":"address_undeliverable","message":"The specified loca…" at bounding box center [422, 195] width 251 height 63
drag, startPoint x: 477, startPoint y: 211, endPoint x: 327, endPoint y: 221, distance: 150.0
click at [327, 221] on div "UberAPIException: {"code":"address_undeliverable","message":"The specified loca…" at bounding box center [422, 195] width 251 height 63
copy div "Cannot find eligible product"
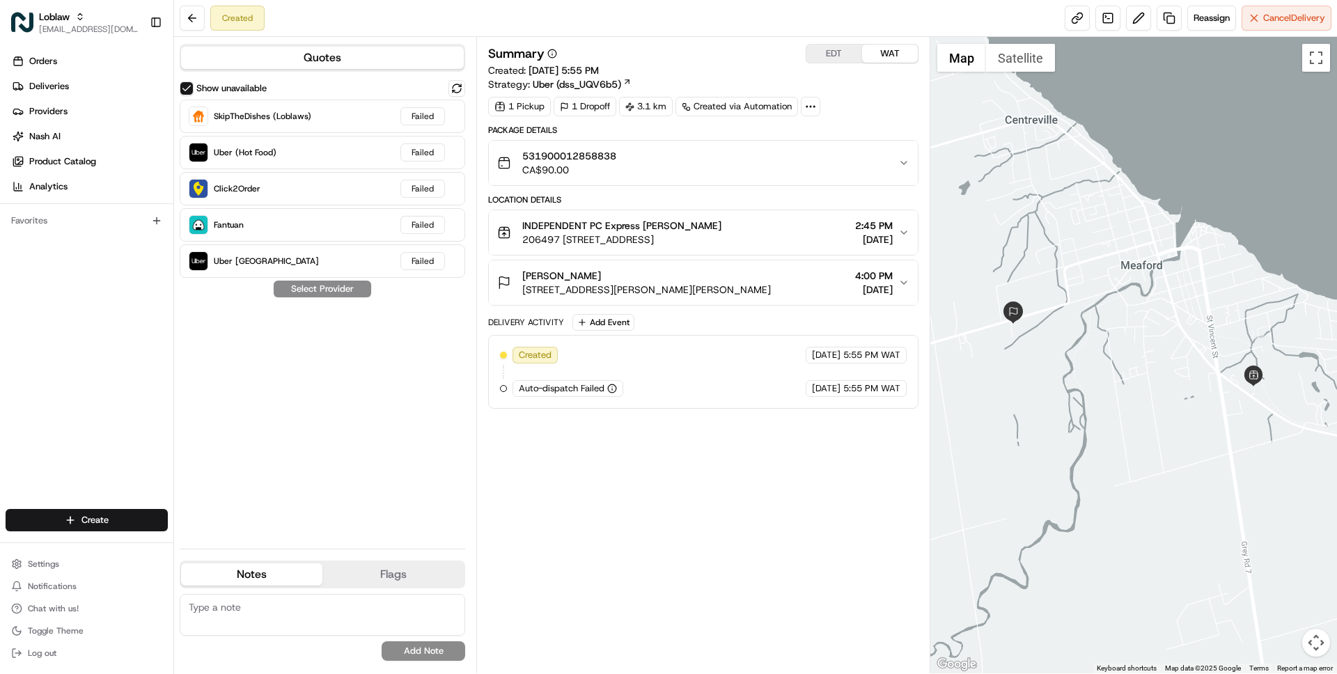
click at [605, 246] on span "206497 [STREET_ADDRESS]" at bounding box center [621, 240] width 199 height 14
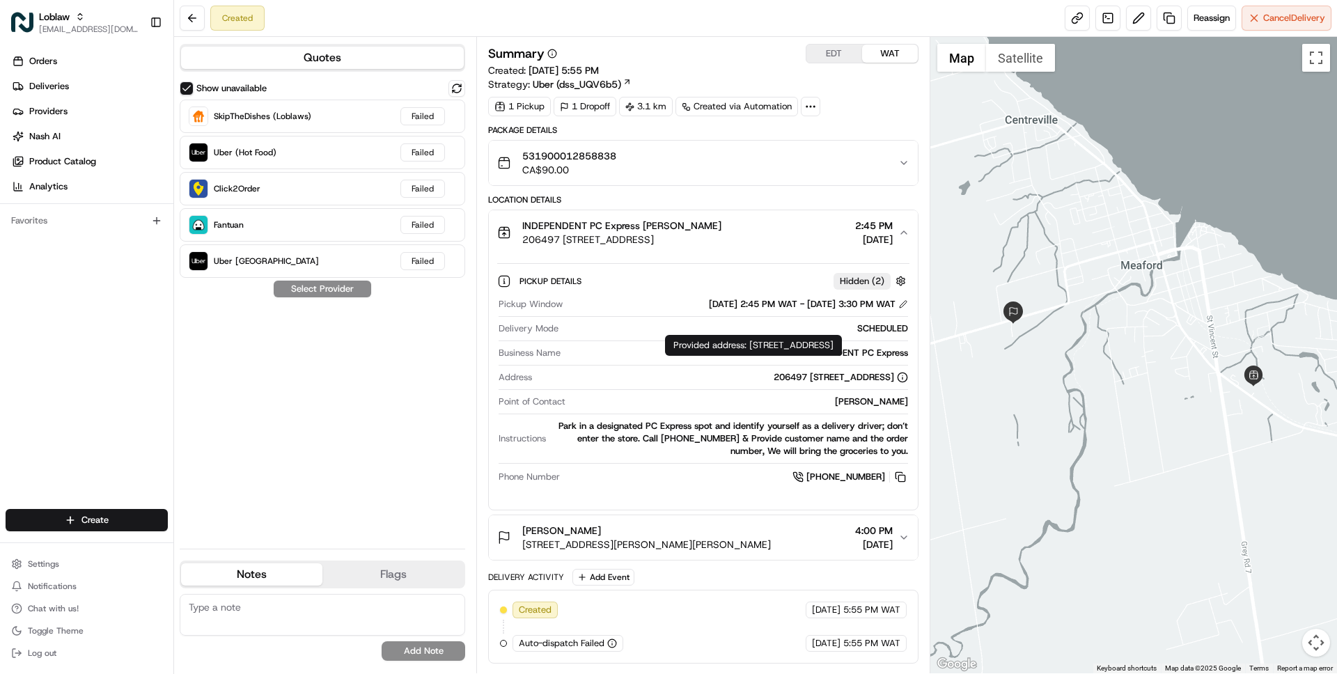
click at [751, 343] on div "Provided address: [STREET_ADDRESS] Provided address: [STREET_ADDRESS]" at bounding box center [753, 345] width 177 height 21
drag, startPoint x: 751, startPoint y: 343, endPoint x: 752, endPoint y: 355, distance: 11.9
click at [752, 355] on div "Provided address: [STREET_ADDRESS] Provided address: [STREET_ADDRESS]" at bounding box center [753, 345] width 177 height 21
copy div "[STREET_ADDRESS]"
click at [645, 231] on span "INDEPENDENT PC Express [PERSON_NAME]" at bounding box center [621, 226] width 199 height 14
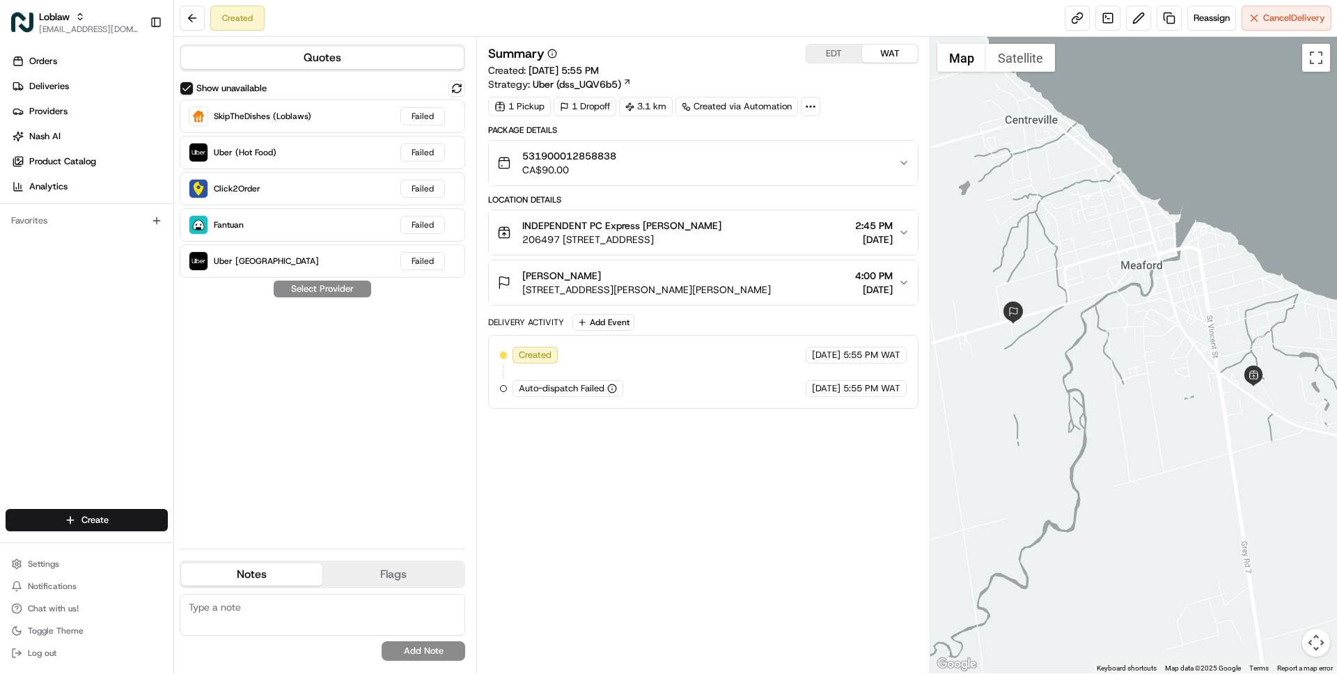
click at [638, 279] on div "[PERSON_NAME]" at bounding box center [646, 276] width 249 height 14
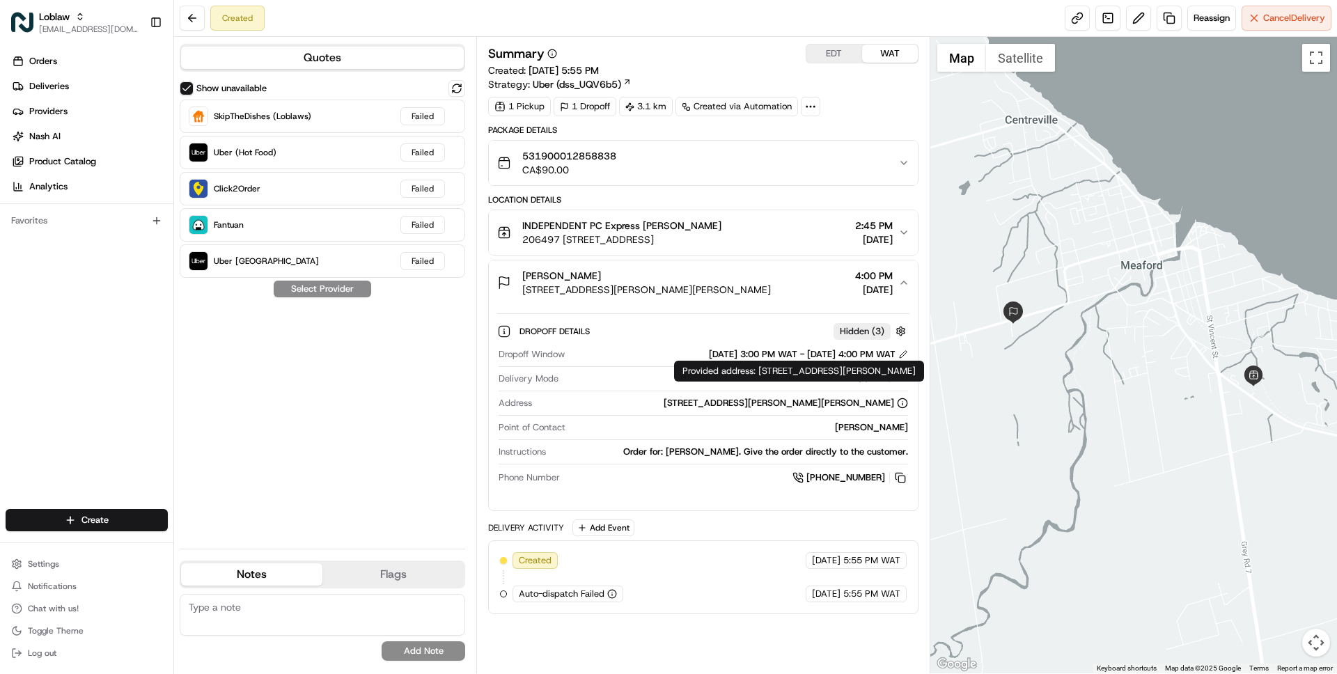
click at [762, 368] on div "Provided address: [STREET_ADDRESS][PERSON_NAME] Provided address: [STREET_ADDRE…" at bounding box center [799, 371] width 250 height 21
drag, startPoint x: 762, startPoint y: 368, endPoint x: 765, endPoint y: 386, distance: 17.8
click at [765, 382] on div "Provided address: [STREET_ADDRESS][PERSON_NAME] Provided address: [STREET_ADDRE…" at bounding box center [799, 371] width 250 height 21
copy div "[STREET_ADDRESS][PERSON_NAME][PERSON_NAME]"
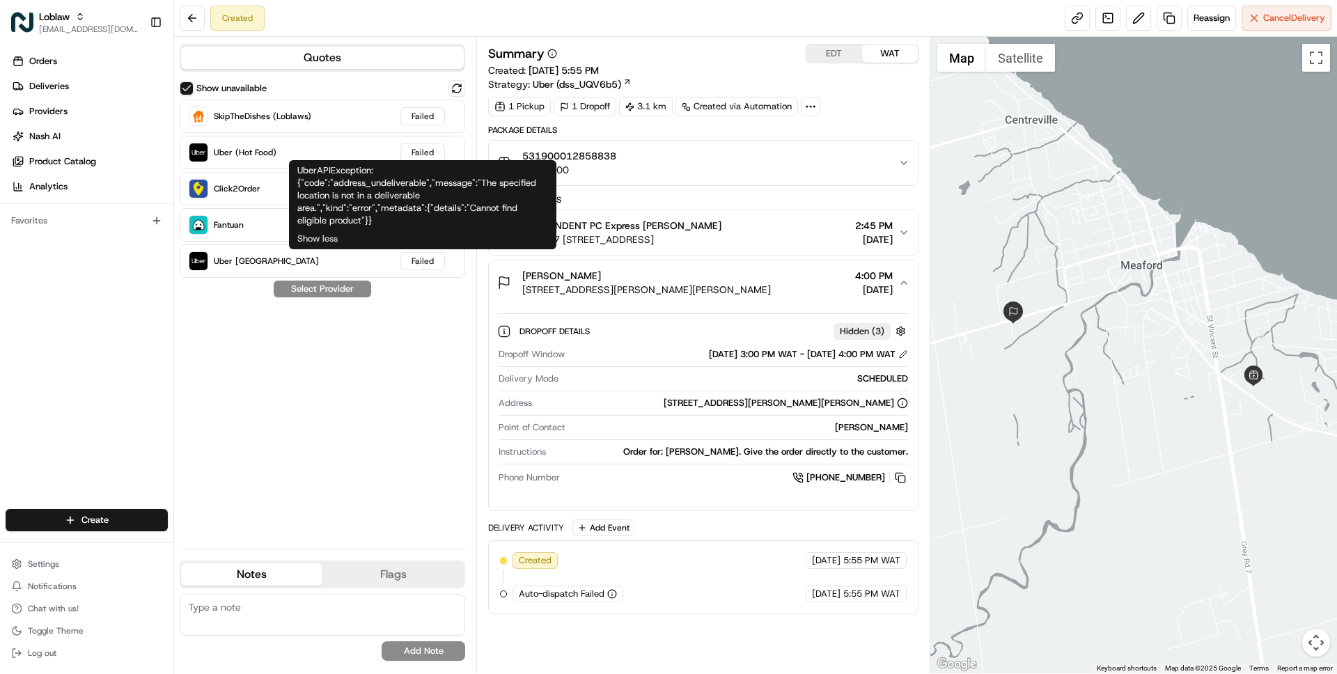
click at [487, 184] on div "UberAPIException: {"code":"address_undeliverable","message":"The specified loca…" at bounding box center [422, 195] width 251 height 63
drag, startPoint x: 487, startPoint y: 184, endPoint x: 408, endPoint y: 196, distance: 79.7
click at [408, 196] on div "UberAPIException: {"code":"address_undeliverable","message":"The specified loca…" at bounding box center [422, 195] width 251 height 63
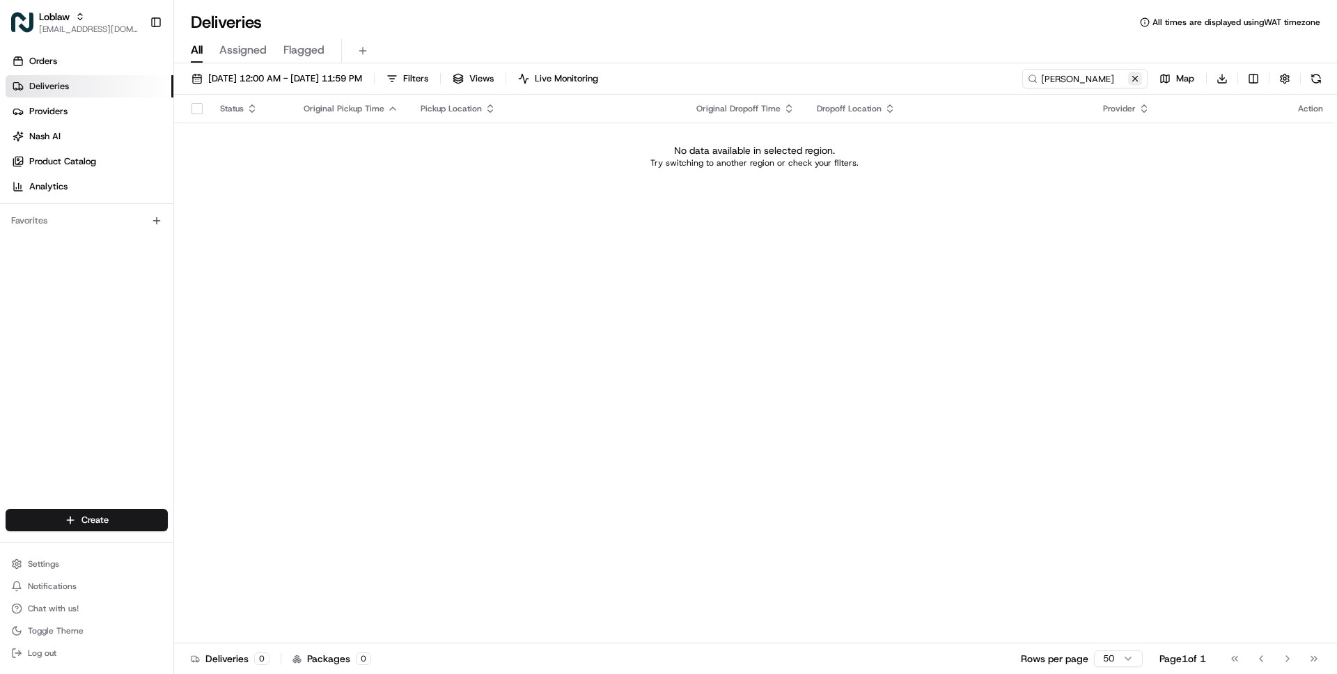
click at [1138, 78] on button at bounding box center [1135, 79] width 14 height 14
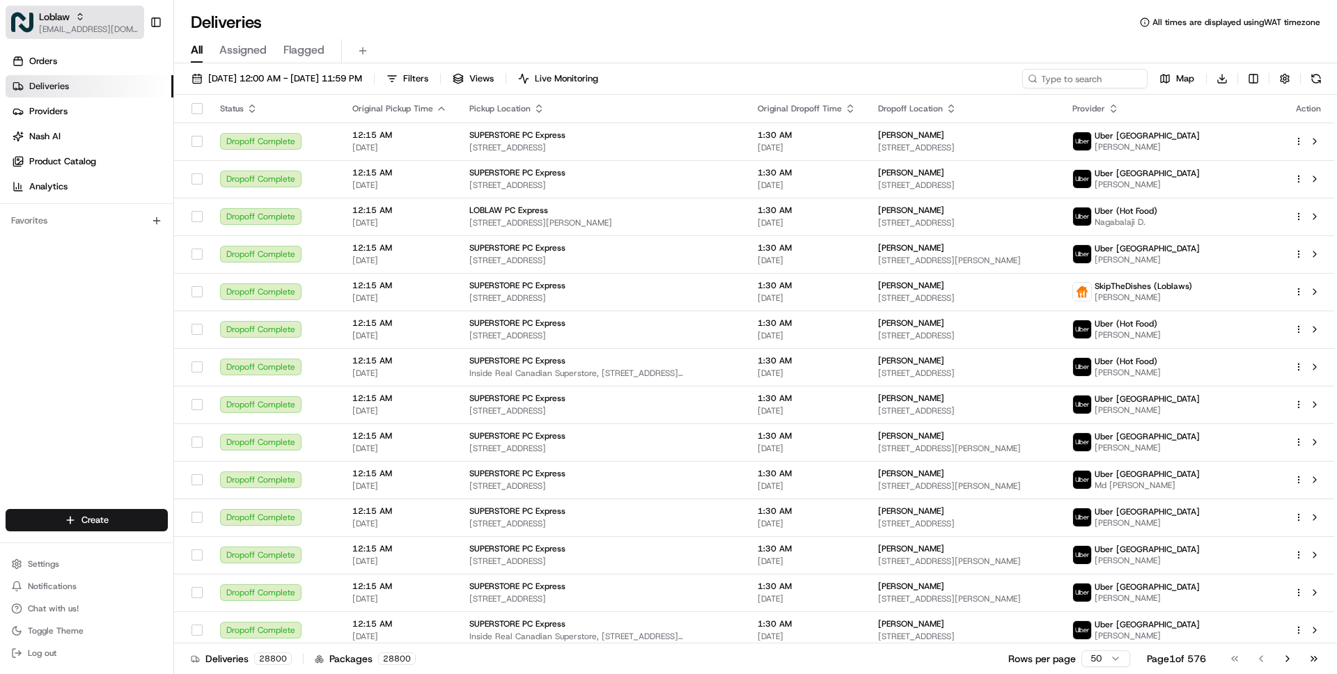
click at [72, 18] on div "Loblaw" at bounding box center [89, 17] width 100 height 14
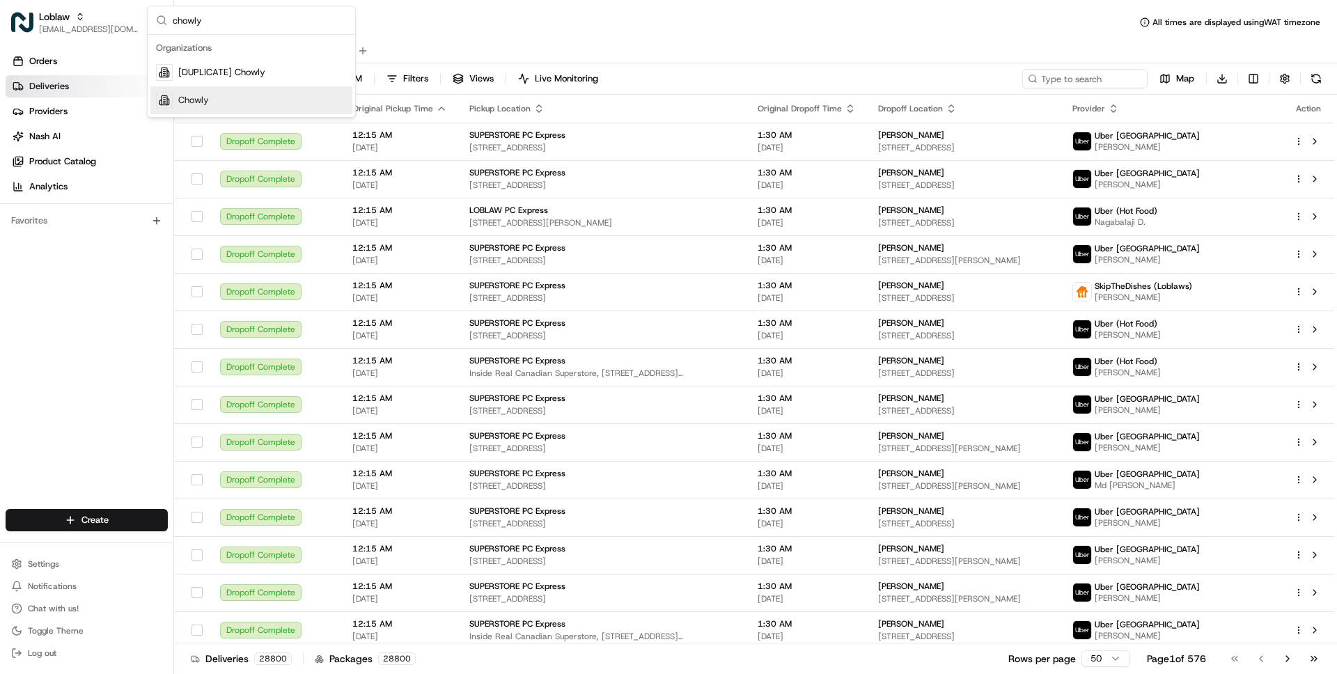
type input "chowly"
click at [201, 95] on span "Chowly" at bounding box center [193, 100] width 31 height 13
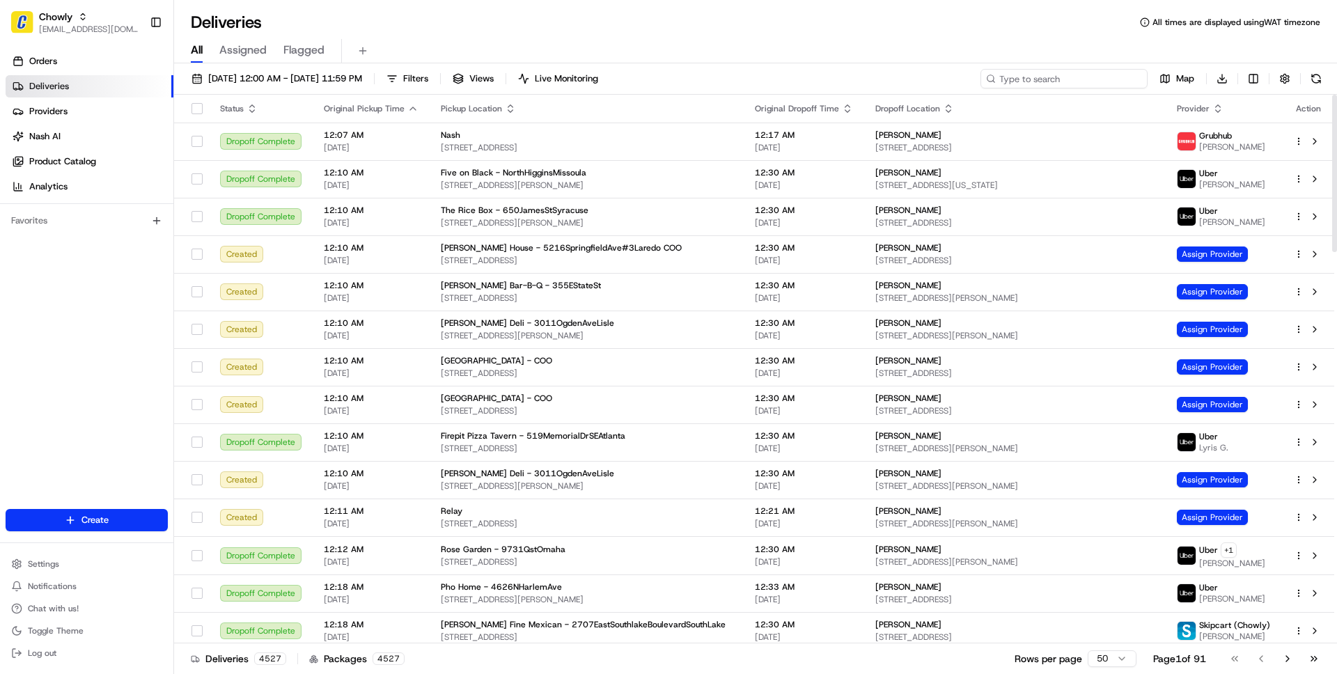
click at [1049, 71] on input at bounding box center [1063, 78] width 167 height 19
paste input "[PERSON_NAME]"
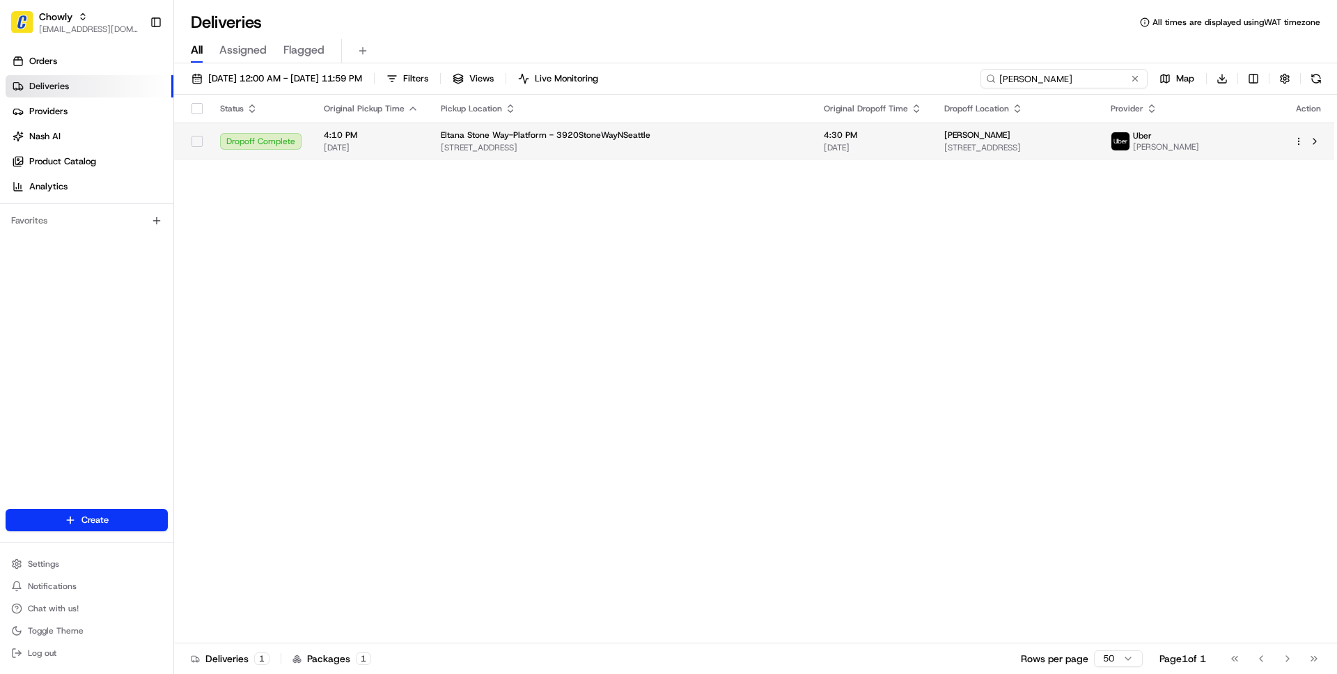
type input "Daniel Natividad"
click at [621, 142] on span "3920 Stone Way N, Seattle, WA 98103, USA" at bounding box center [621, 147] width 361 height 11
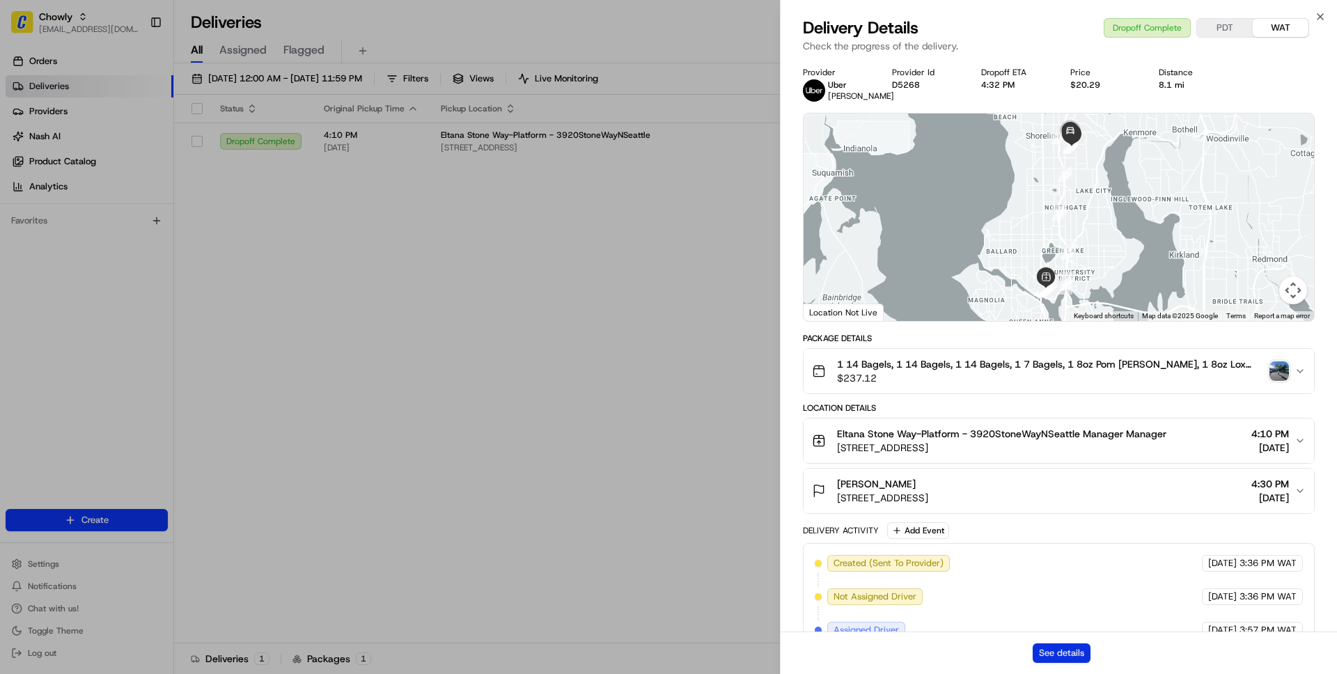
click at [1066, 659] on button "See details" at bounding box center [1062, 652] width 58 height 19
click at [1060, 654] on button "See details" at bounding box center [1062, 652] width 58 height 19
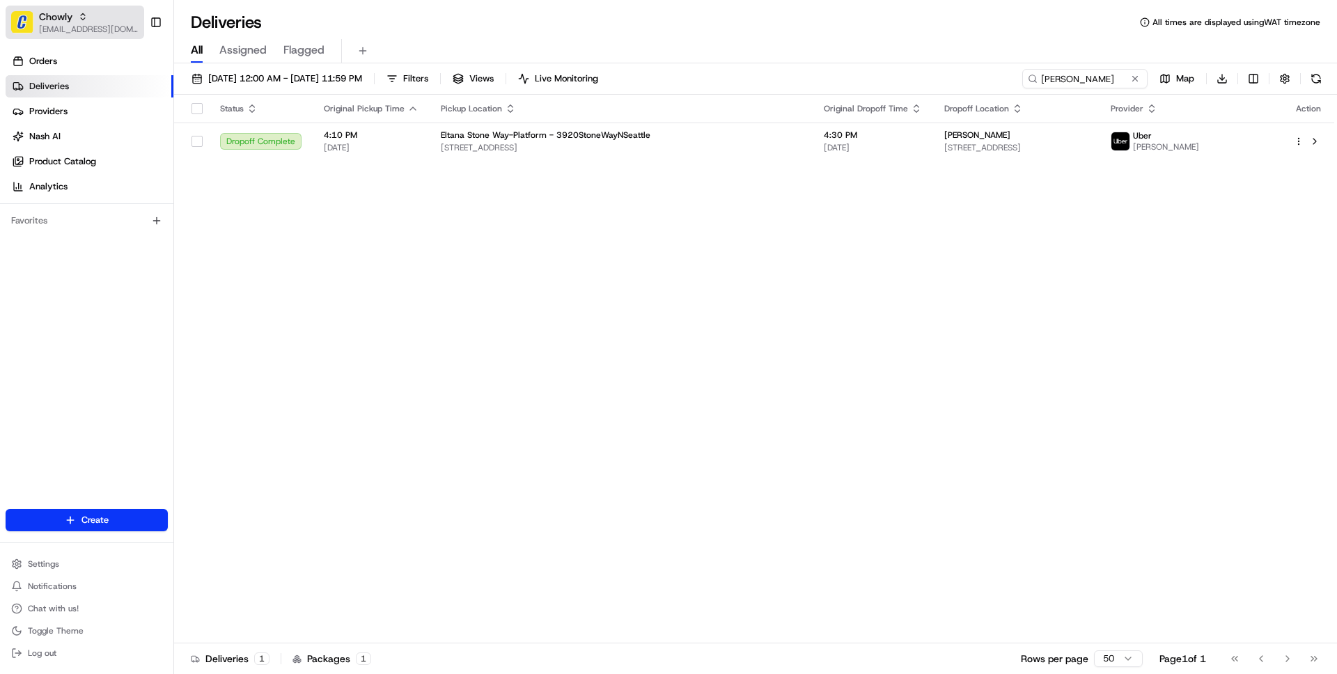
click at [82, 33] on span "[EMAIL_ADDRESS][DOMAIN_NAME]" at bounding box center [89, 29] width 100 height 11
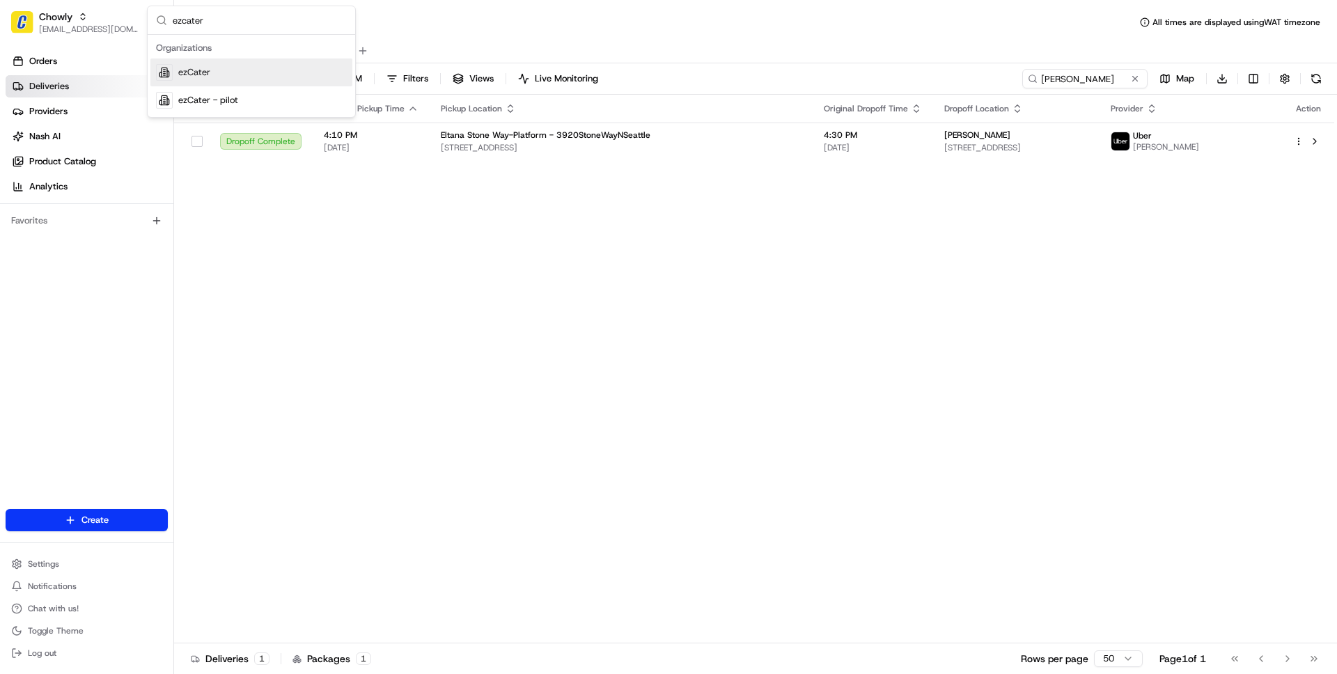
type input "ezcater"
click at [200, 68] on span "ezCater" at bounding box center [194, 72] width 32 height 13
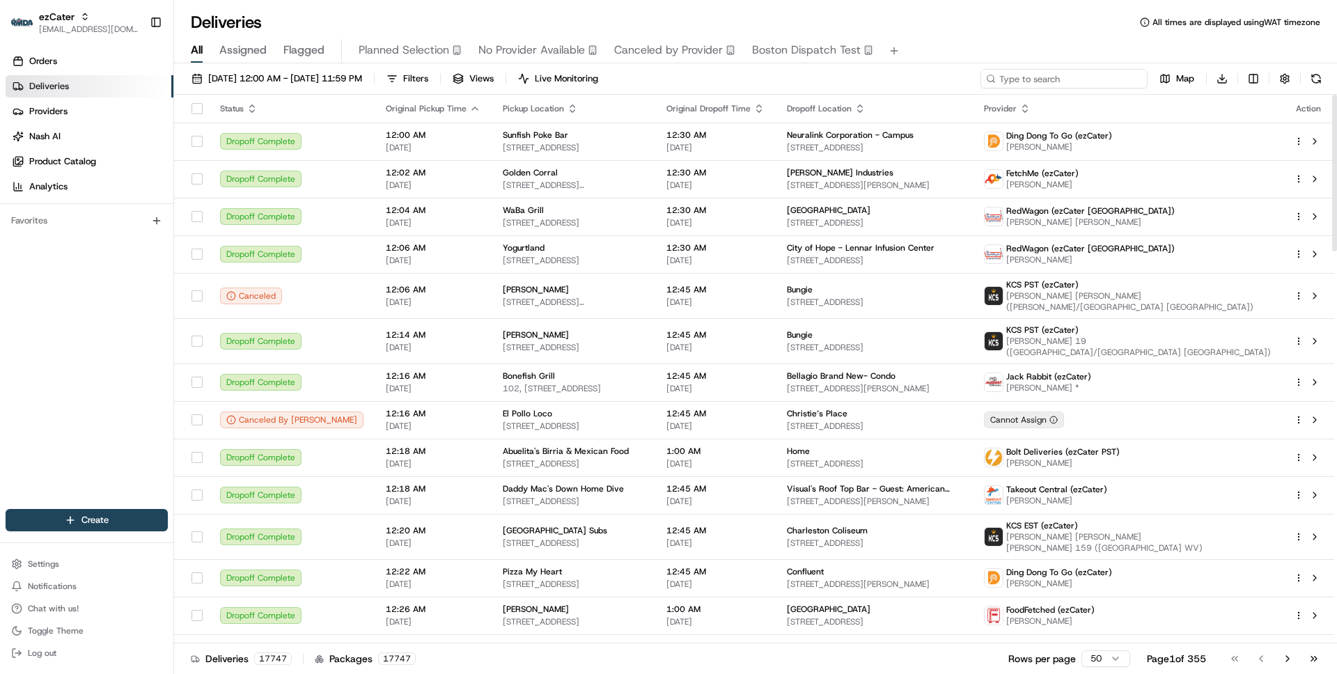
click at [1068, 81] on input at bounding box center [1063, 78] width 167 height 19
paste input "ZFP2V6"
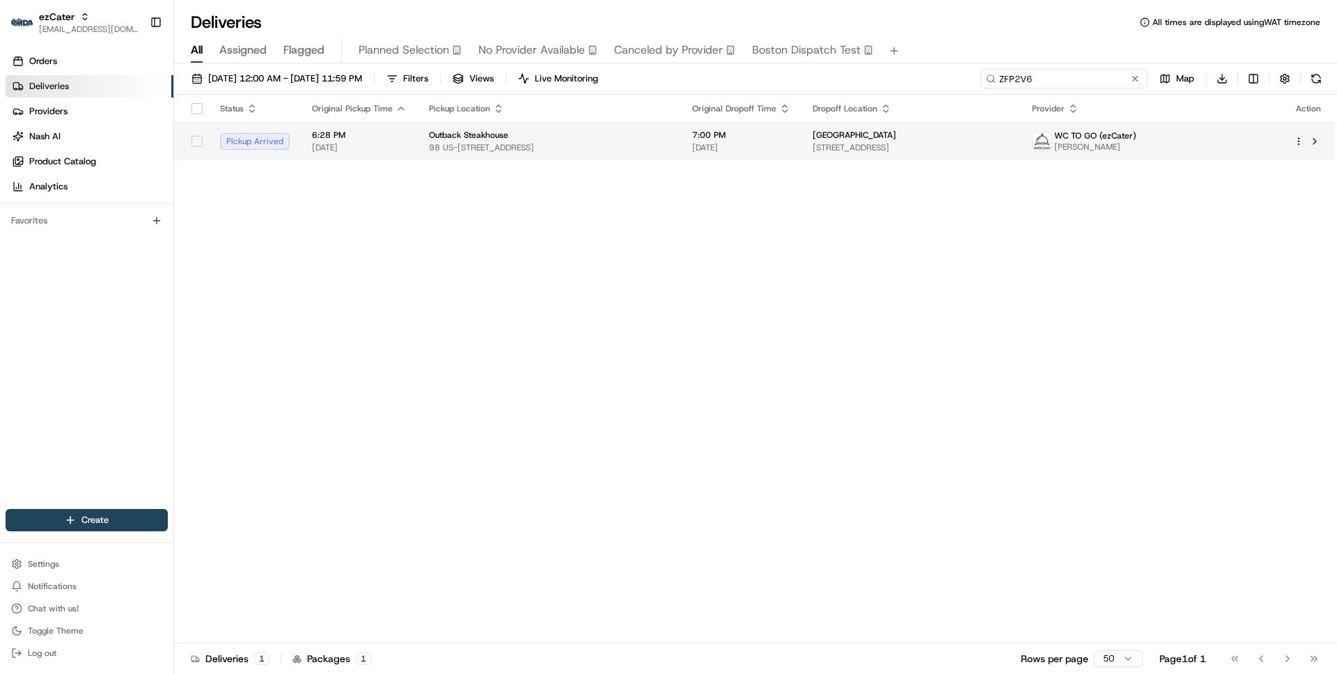
type input "ZFP2V6"
click at [422, 137] on td "Outback Steakhouse 98 US-22, Green Brook Township, NJ 08812, USA" at bounding box center [549, 142] width 263 height 38
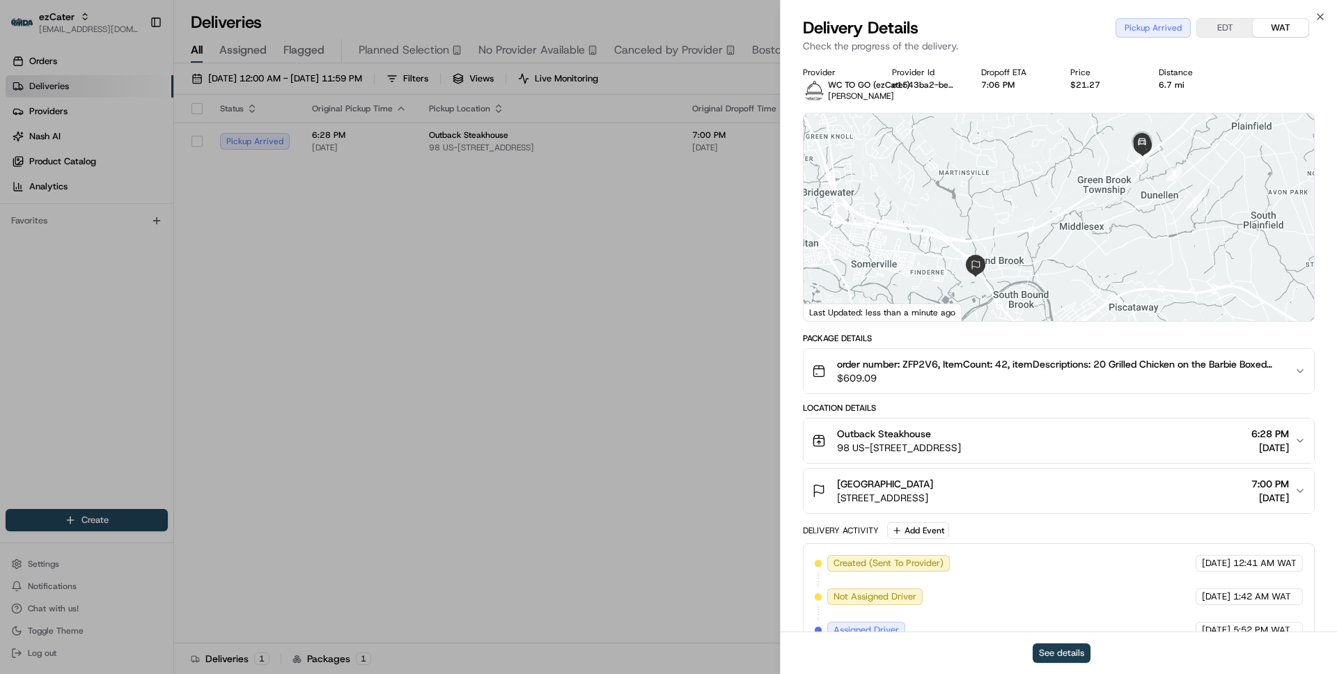
click at [1053, 654] on button "See details" at bounding box center [1062, 652] width 58 height 19
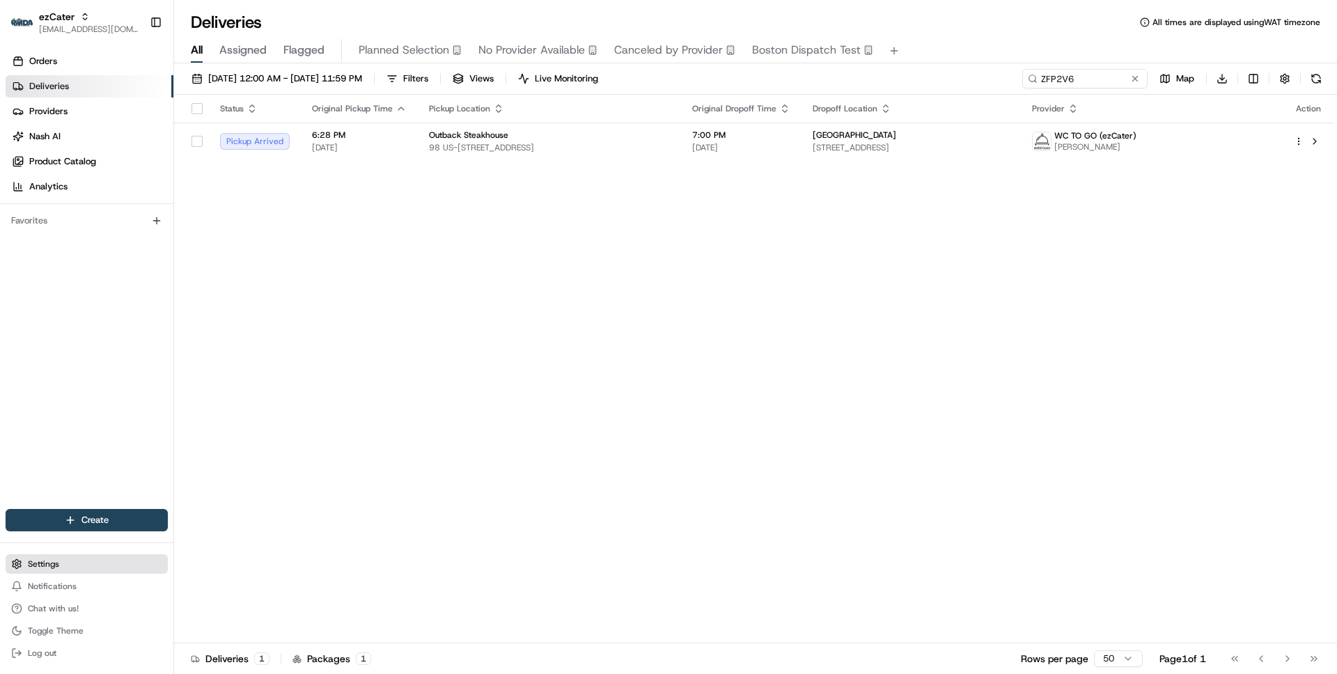
click at [33, 558] on span "Settings" at bounding box center [43, 563] width 31 height 11
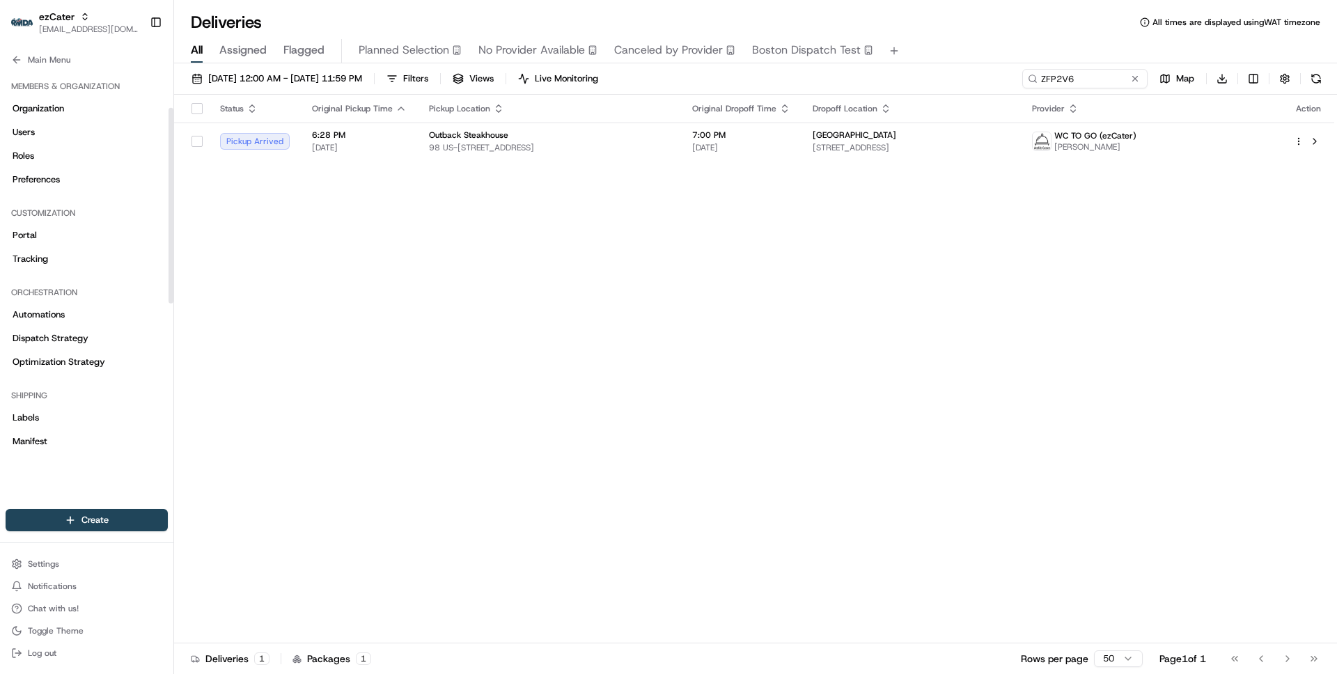
scroll to position [405, 0]
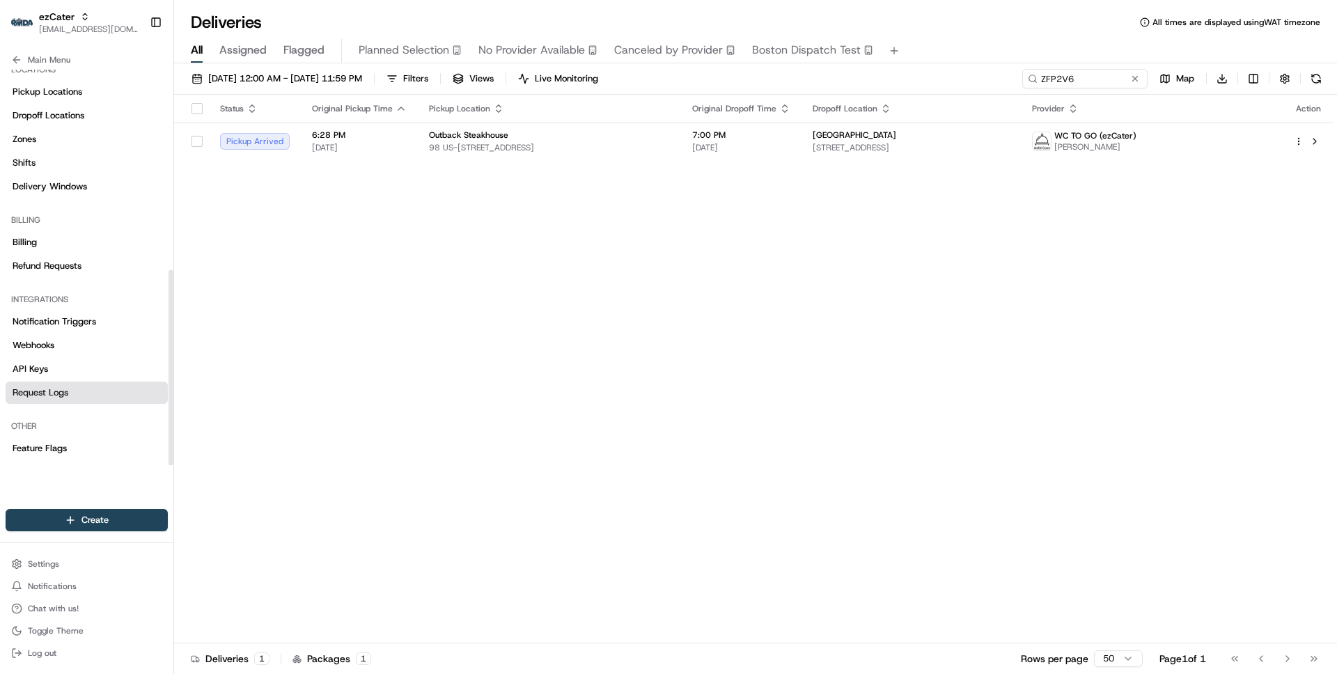
click at [53, 391] on span "Request Logs" at bounding box center [41, 392] width 56 height 13
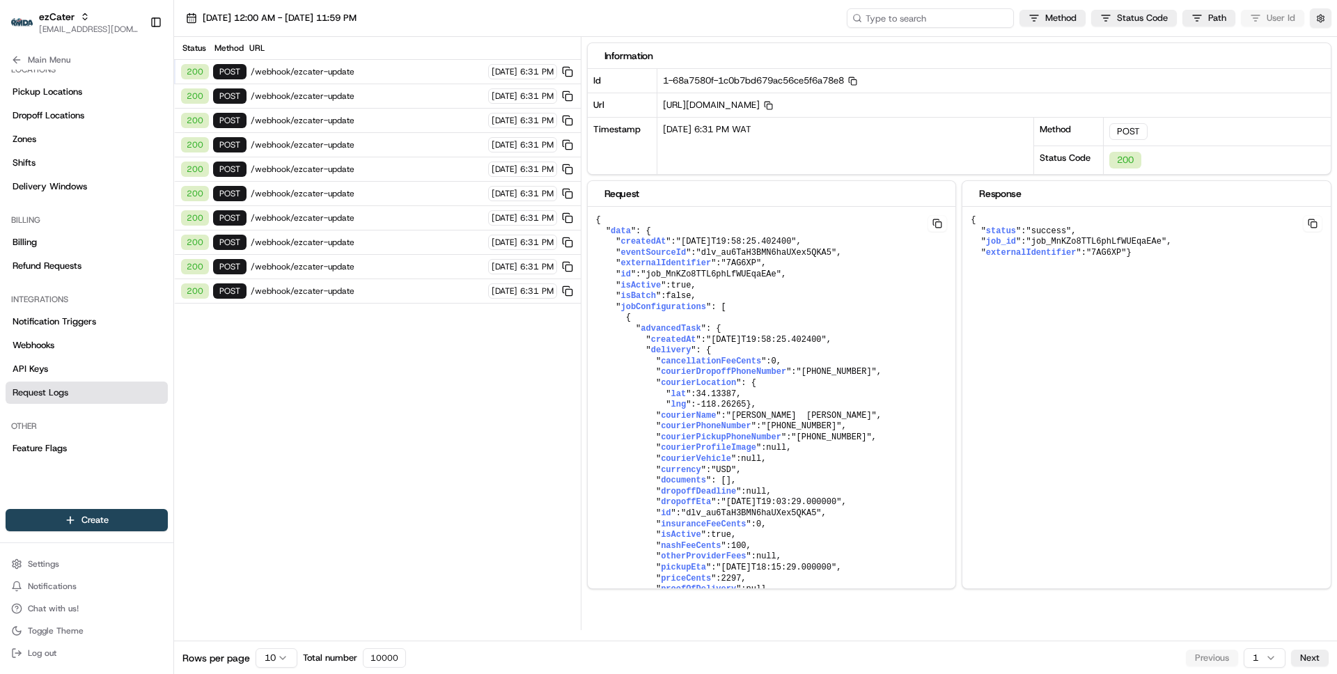
click at [964, 24] on input at bounding box center [930, 17] width 167 height 19
click at [317, 8] on button "08/21/2025 12:00 AM - 08/21/2025 11:59 PM" at bounding box center [271, 17] width 183 height 19
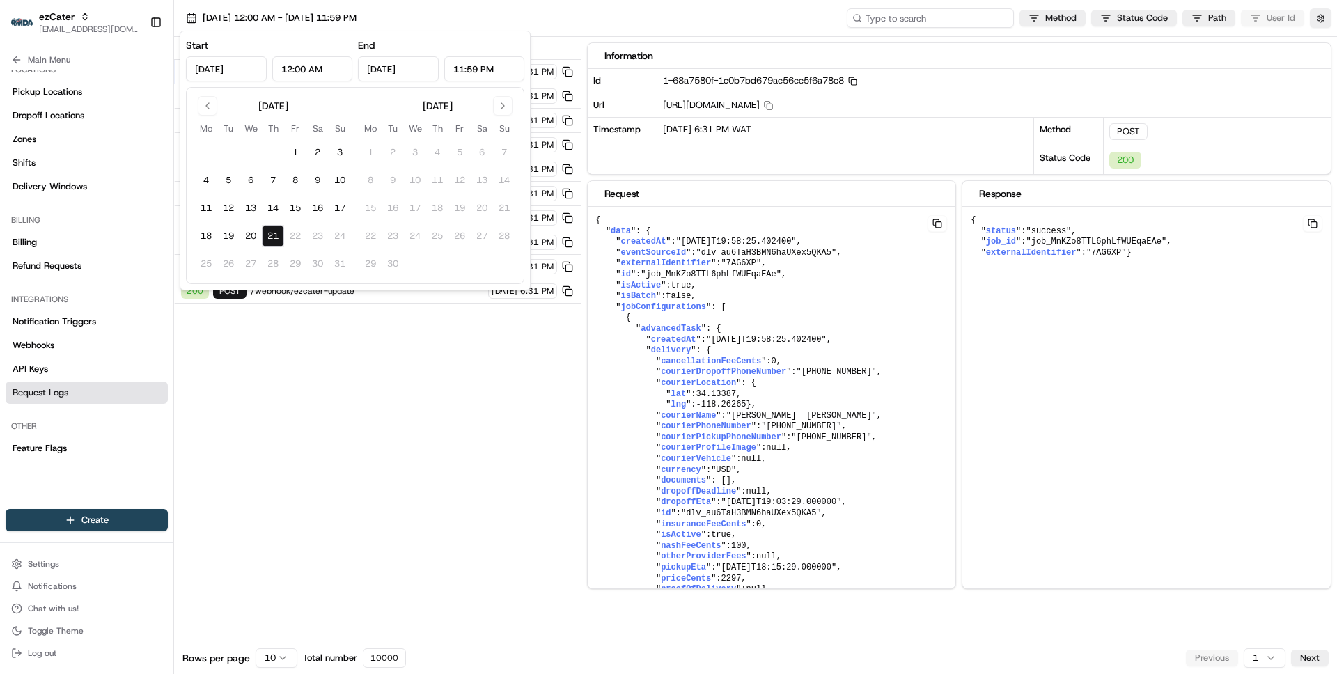
click at [943, 13] on input at bounding box center [930, 17] width 167 height 19
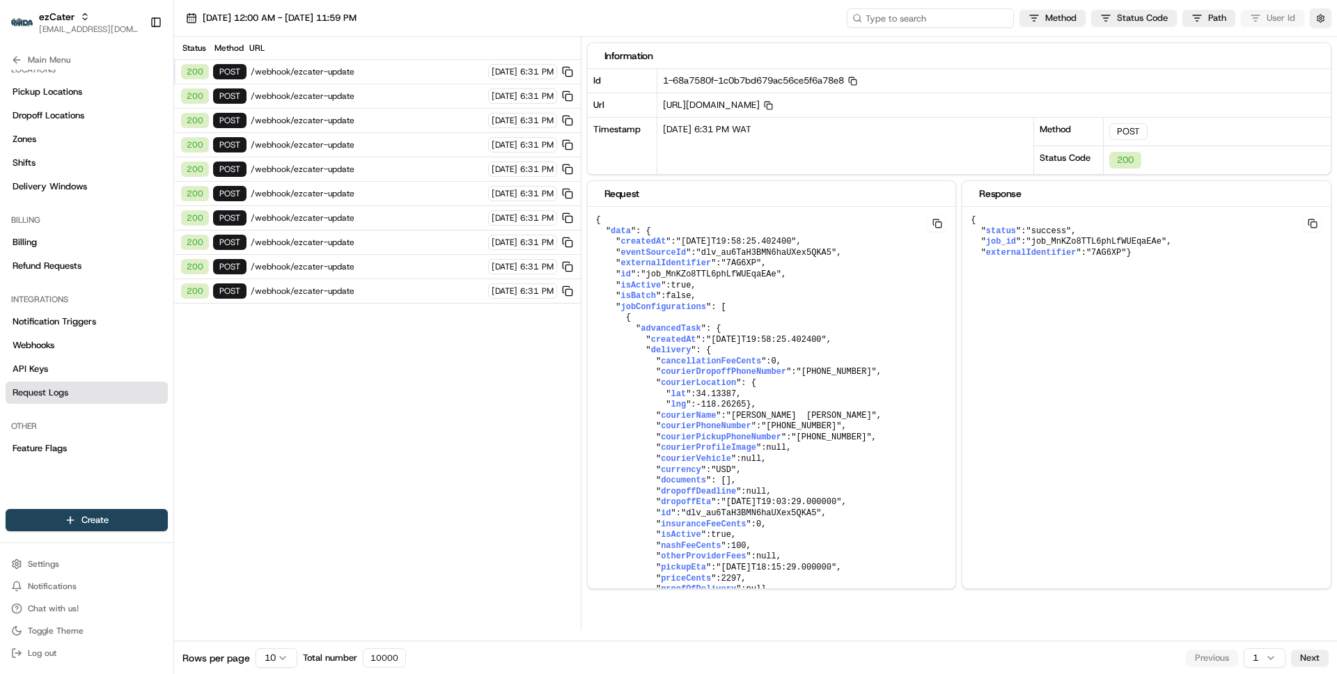
paste input "ord_dpXLAMGbLTK96UNPUNynFT"
type input "ord_dpXLAMGbLTK96UNPUNynFT"
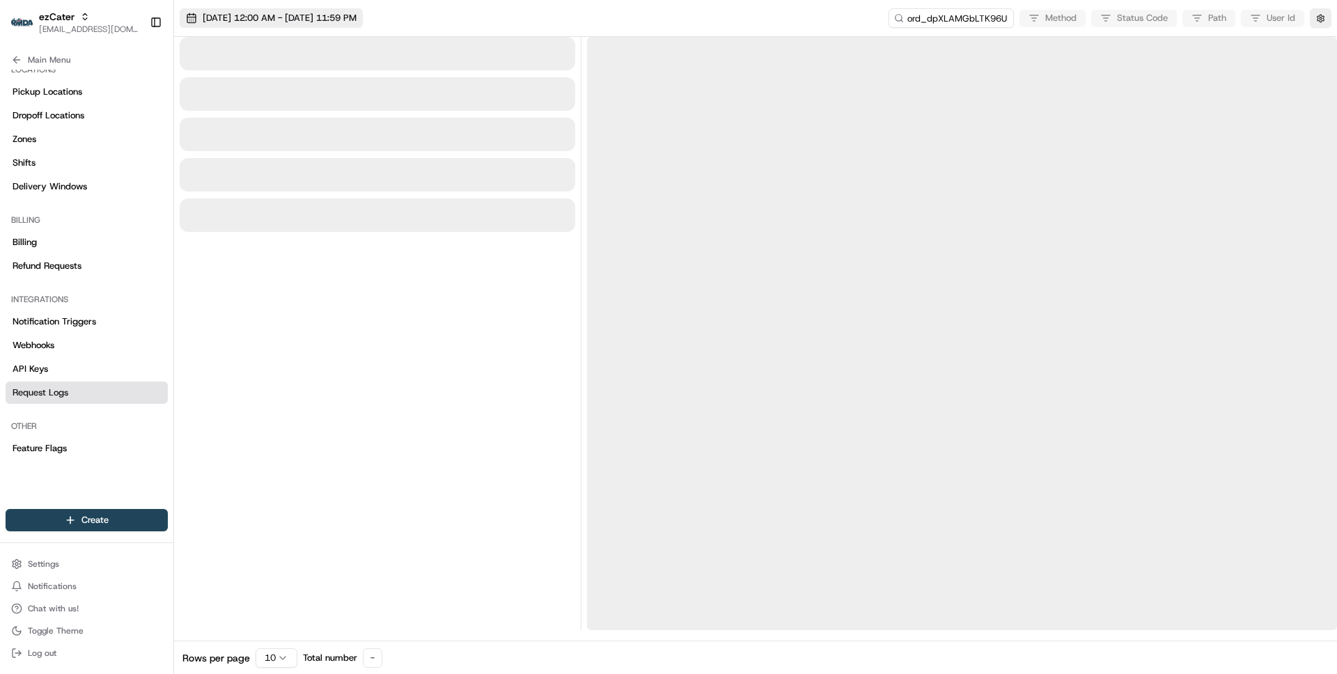
click at [338, 18] on span "08/21/2025 12:00 AM - 08/21/2025 11:59 PM" at bounding box center [280, 18] width 154 height 13
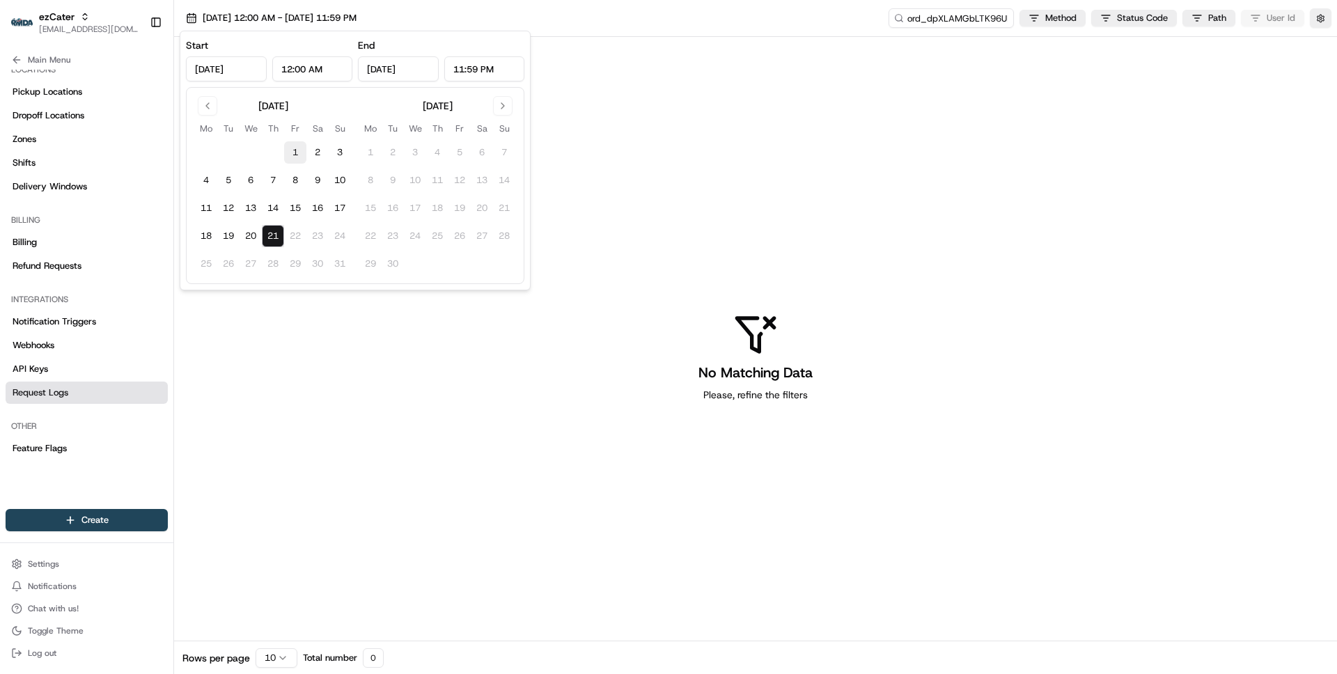
click at [295, 150] on button "1" at bounding box center [295, 152] width 22 height 22
type input "Aug 1, 2025"
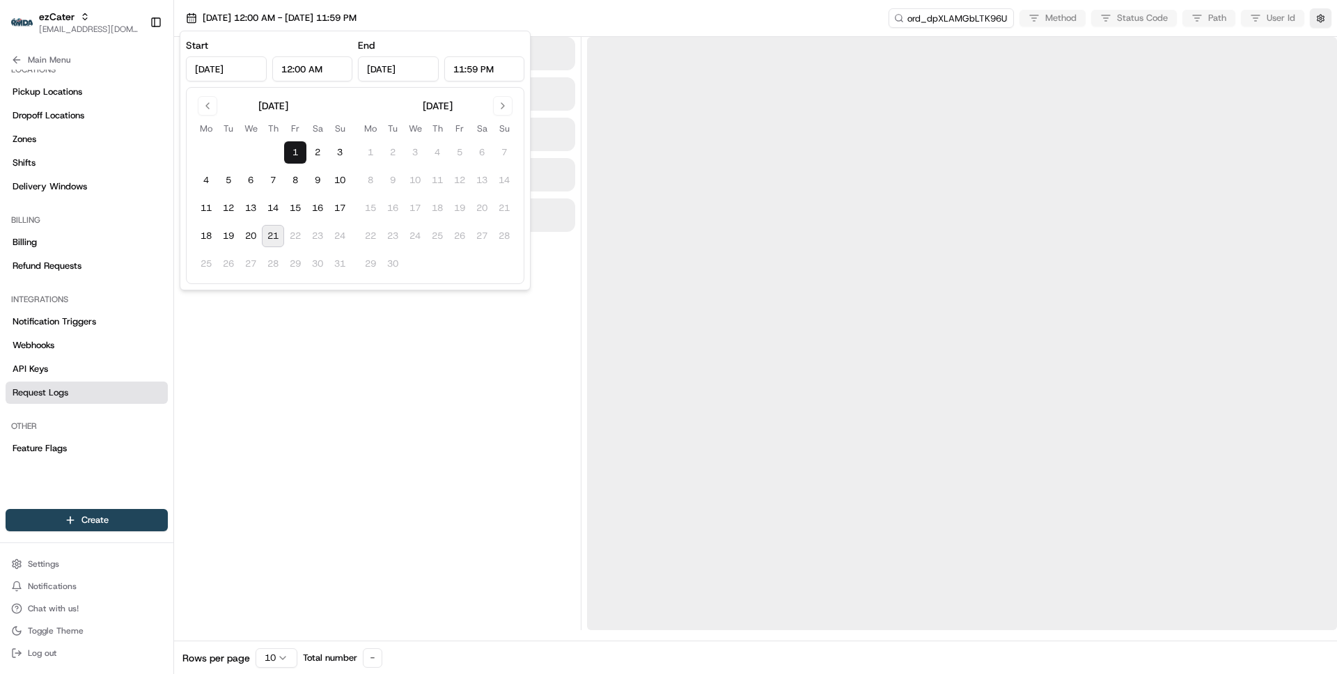
click at [276, 234] on button "21" at bounding box center [273, 236] width 22 height 22
type input "Aug 21, 2025"
click at [445, 448] on div at bounding box center [377, 333] width 395 height 593
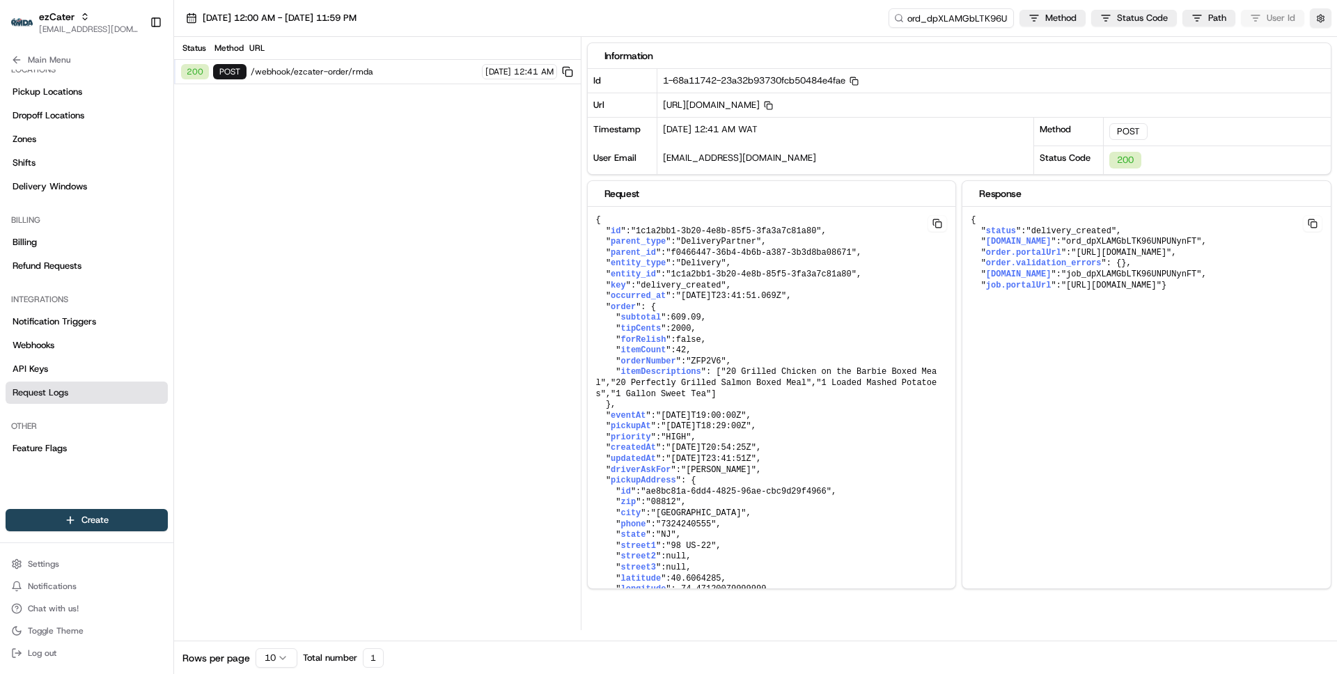
click at [393, 68] on span "/webhook/ezcater-order/rmda" at bounding box center [364, 71] width 227 height 11
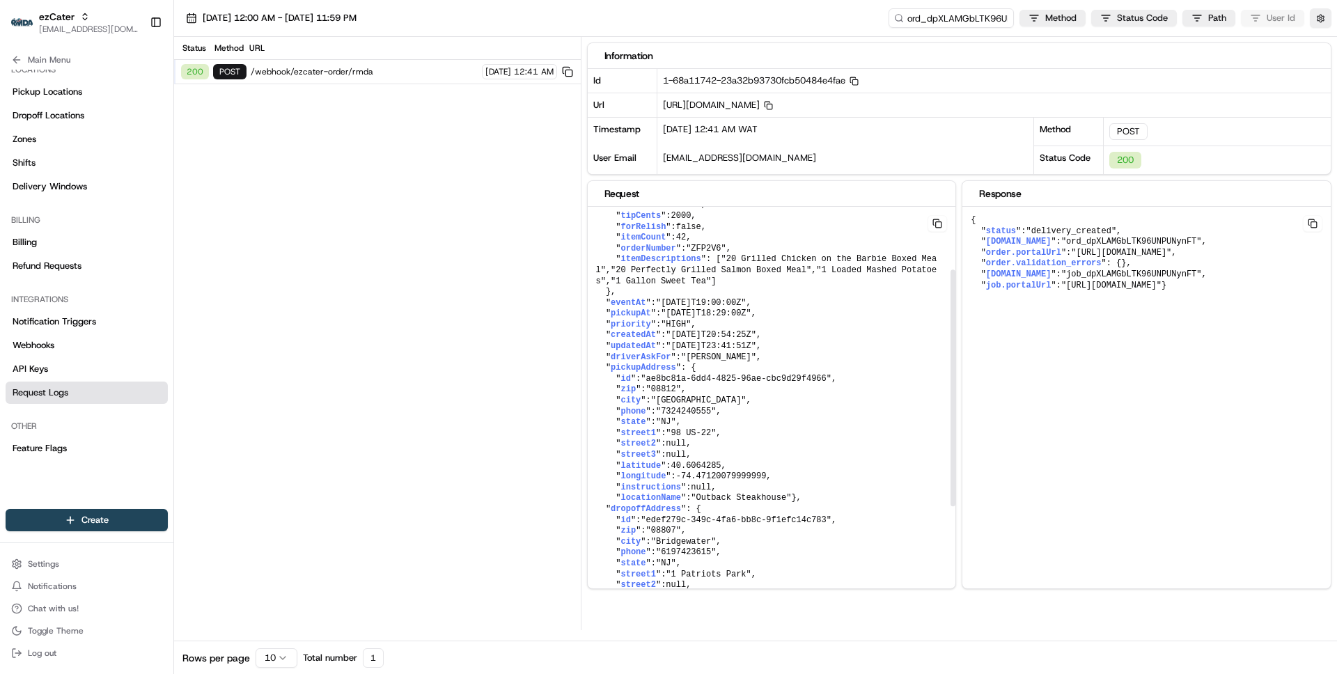
scroll to position [100, 0]
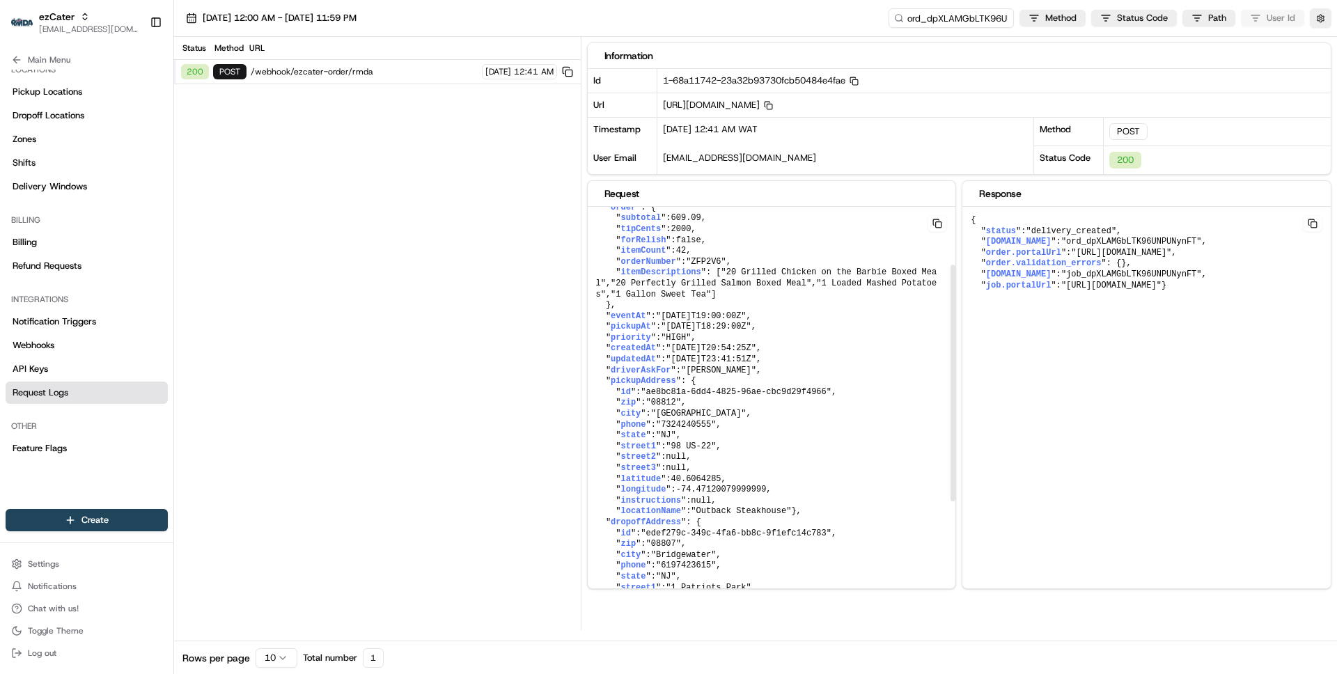
click at [678, 331] on span ""2025-08-21T18:29:00Z"" at bounding box center [706, 327] width 91 height 10
drag, startPoint x: 678, startPoint y: 359, endPoint x: 763, endPoint y: 361, distance: 85.0
click at [751, 331] on span ""2025-08-21T18:29:00Z"" at bounding box center [706, 327] width 91 height 10
copy span "2025-08-21T18:29:00Z"
click at [672, 321] on span ""[DATE]T19:00:00Z"" at bounding box center [701, 316] width 91 height 10
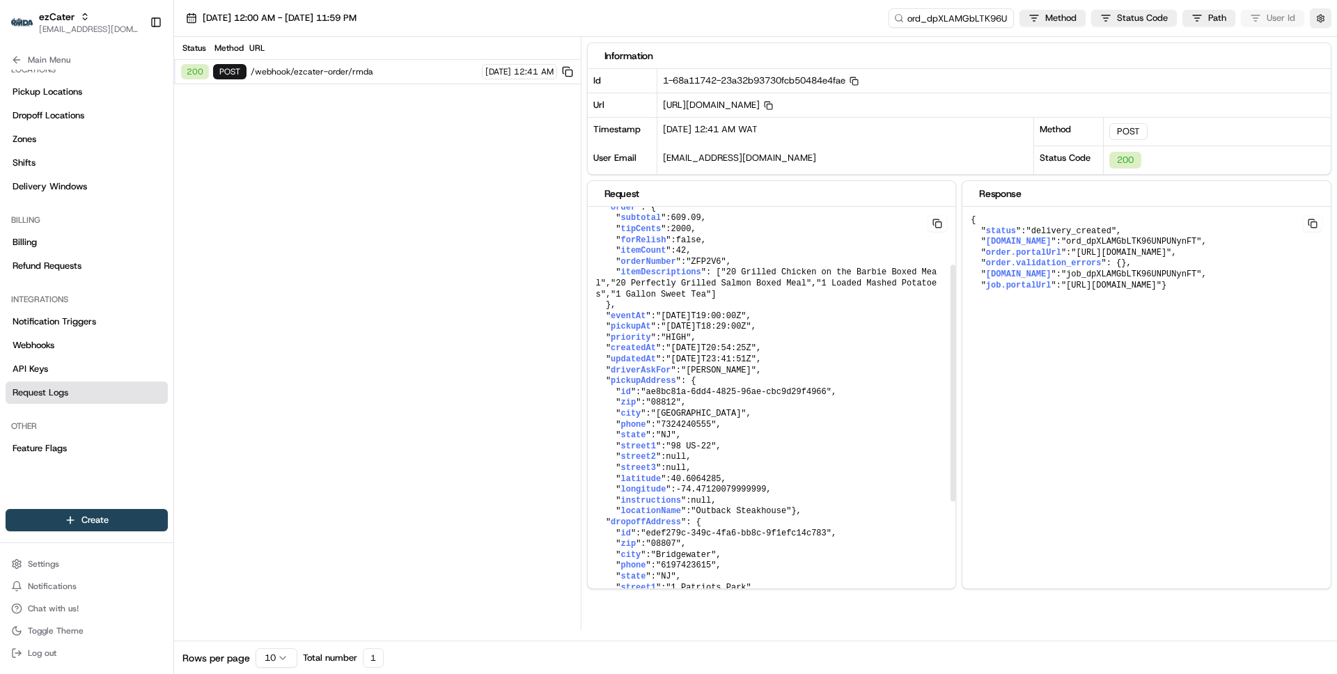
drag, startPoint x: 672, startPoint y: 347, endPoint x: 760, endPoint y: 348, distance: 87.7
click at [746, 321] on span ""[DATE]T19:00:00Z"" at bounding box center [701, 316] width 91 height 10
copy span "2025-08-21T19:00:00Z"
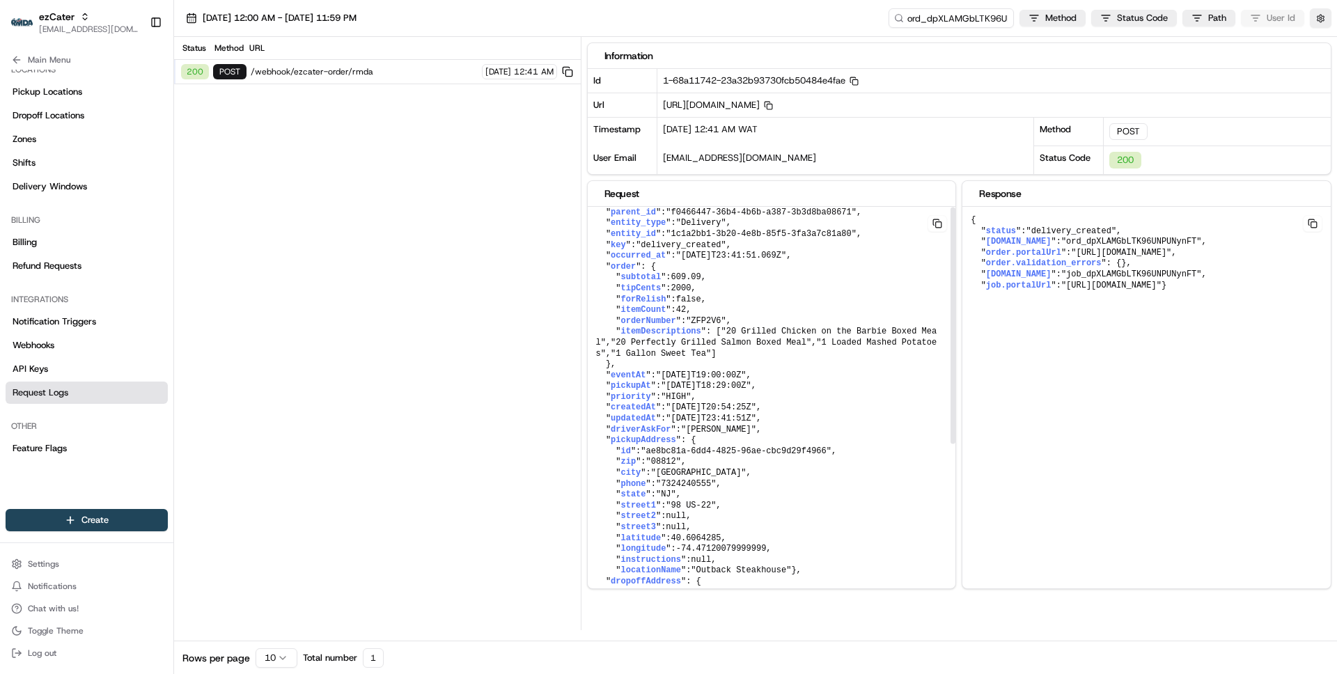
scroll to position [0, 0]
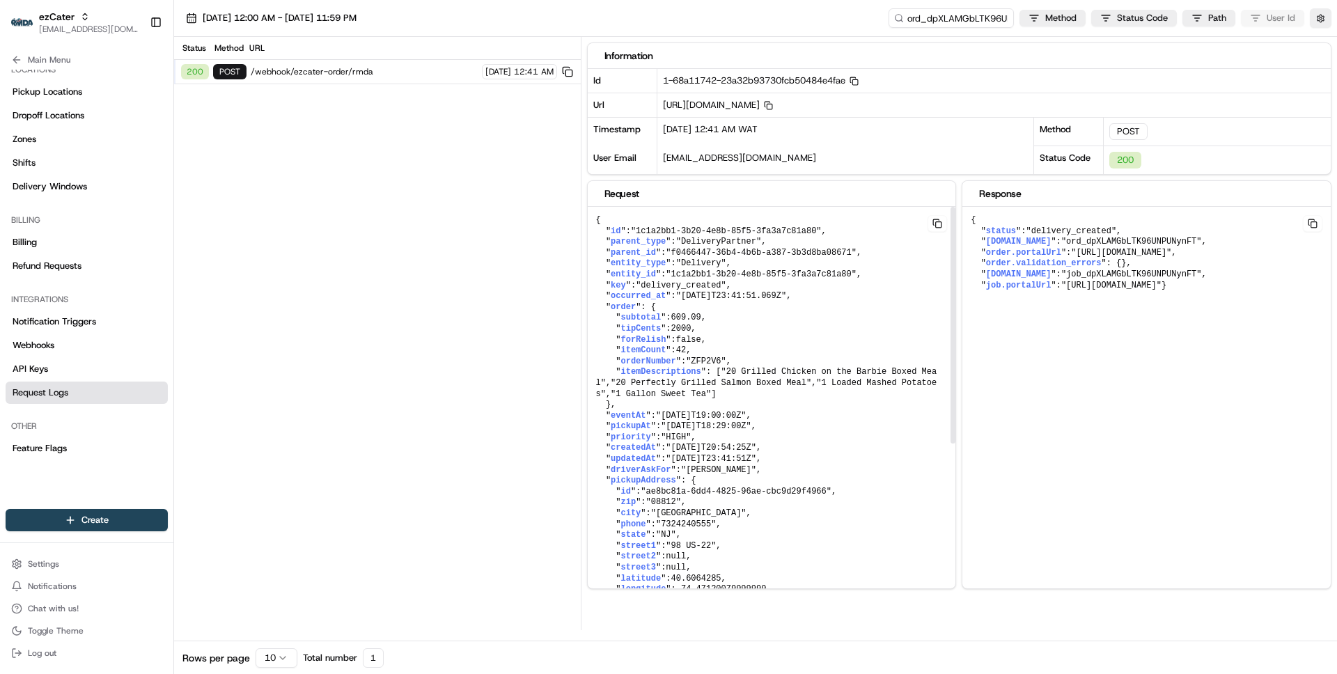
click at [717, 399] on span ""1 Loaded Mashed Potatoes"" at bounding box center [766, 388] width 341 height 21
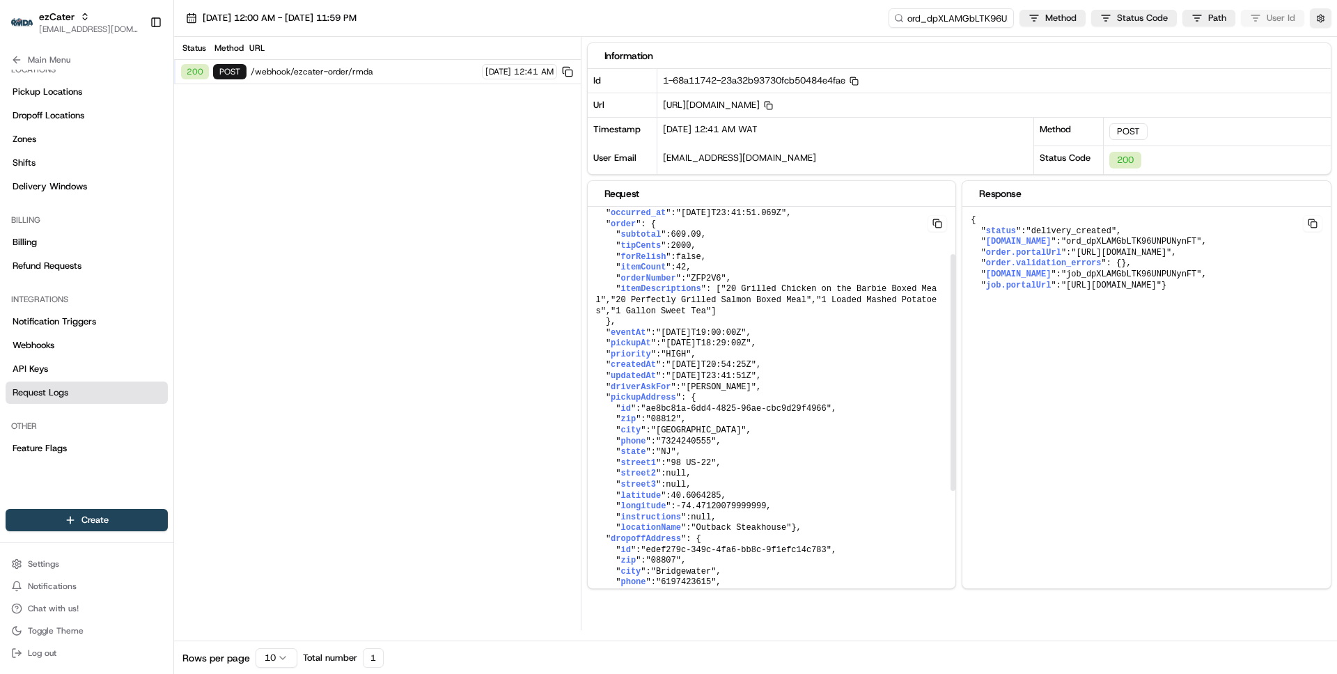
scroll to position [85, 0]
click at [920, 19] on input "ord_dpXLAMGbLTK96UNPUNynFT" at bounding box center [930, 17] width 167 height 19
type input "_dpXLAMGbLTK96UNPUNynFT"
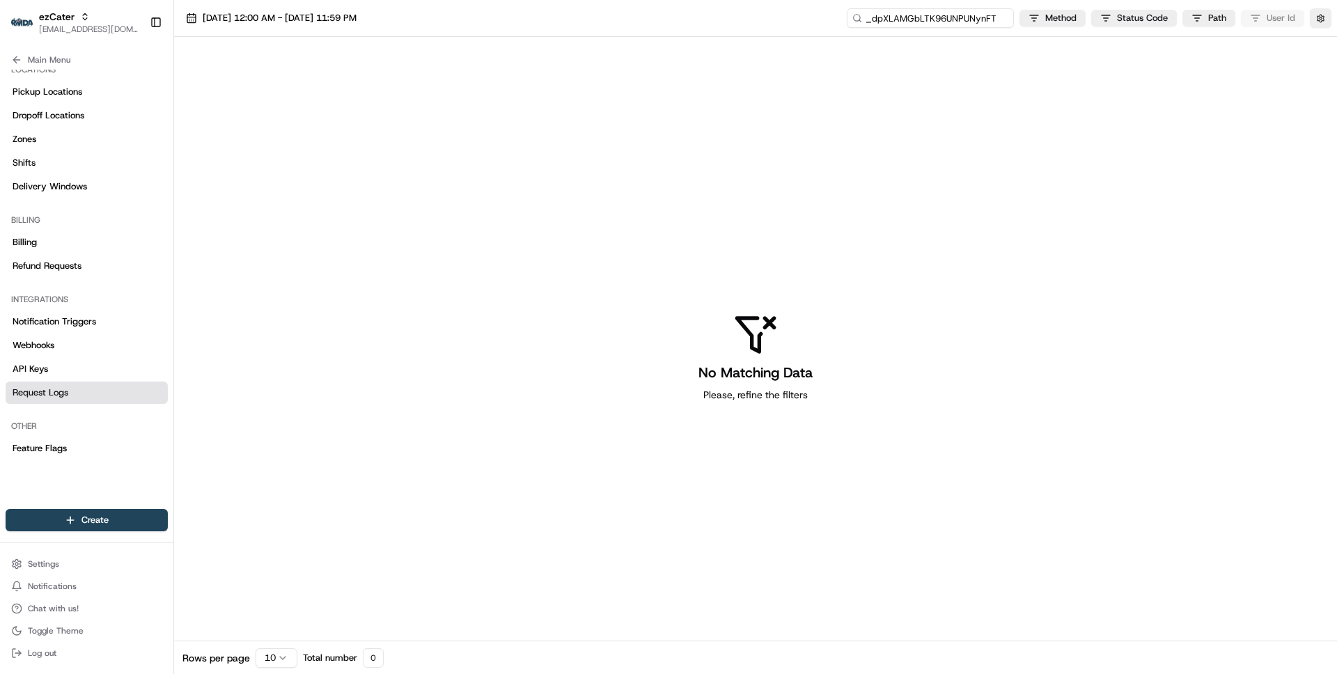
click at [904, 17] on input "_dpXLAMGbLTK96UNPUNynFT" at bounding box center [930, 17] width 167 height 19
type input "job_dpXLAMGbLTK96UNPUNynFT"
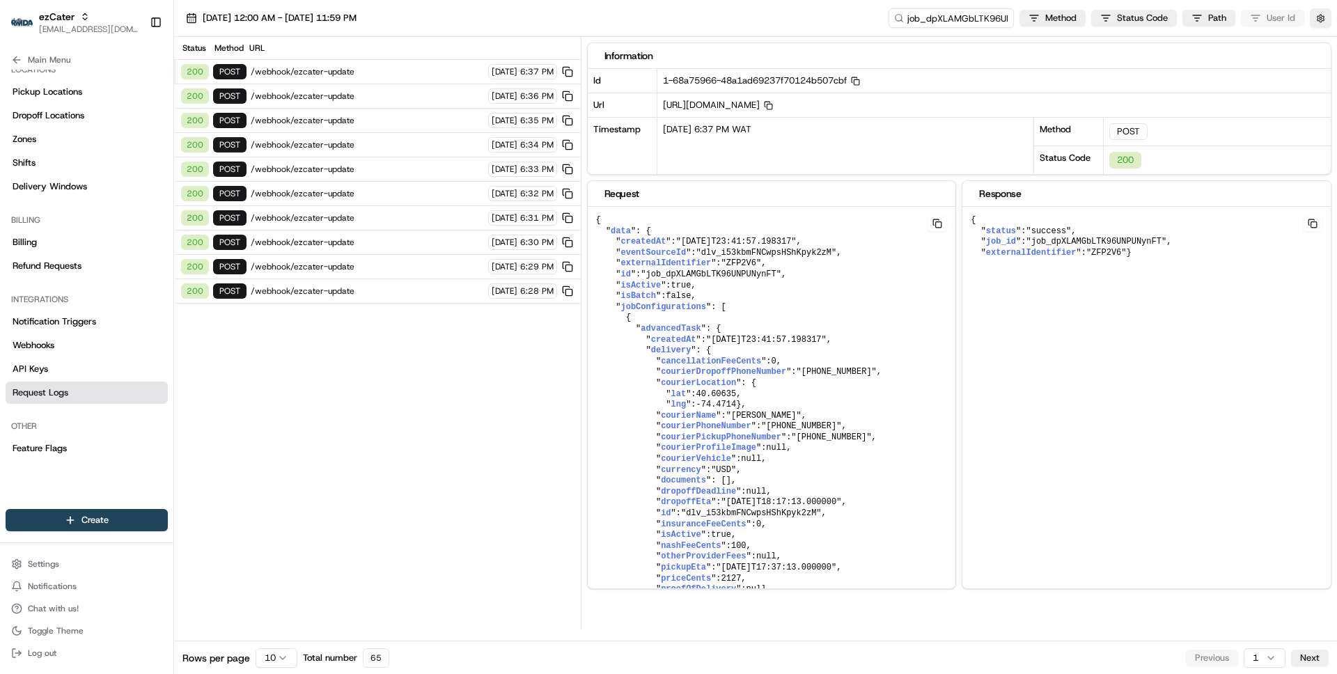
click at [392, 293] on span "/webhook/ezcater-update" at bounding box center [367, 290] width 233 height 11
click at [915, 20] on input "job_dpXLAMGbLTK96UNPUNynFT" at bounding box center [930, 17] width 167 height 19
type input "_dpXLAMGbLTK96UNPUNynFT"
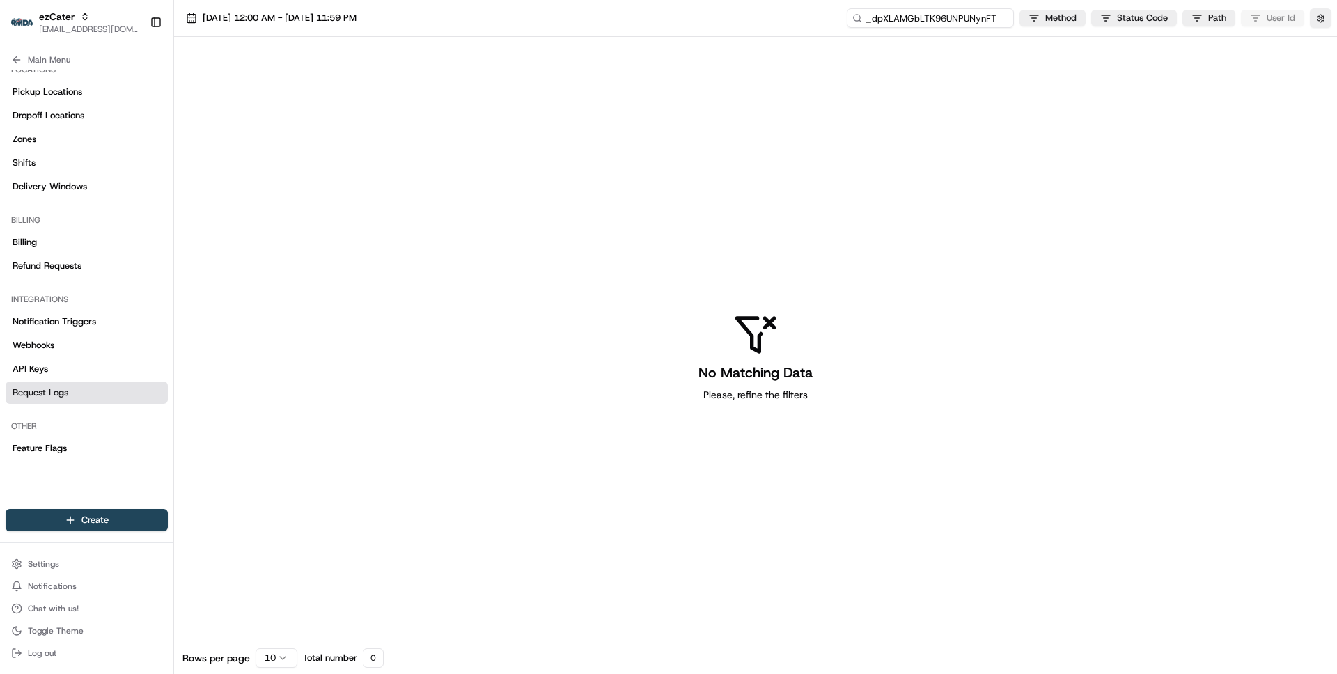
click at [905, 19] on input "_dpXLAMGbLTK96UNPUNynFT" at bounding box center [930, 17] width 167 height 19
type input "ord_dpXLAMGbLTK96UNPUNynFT"
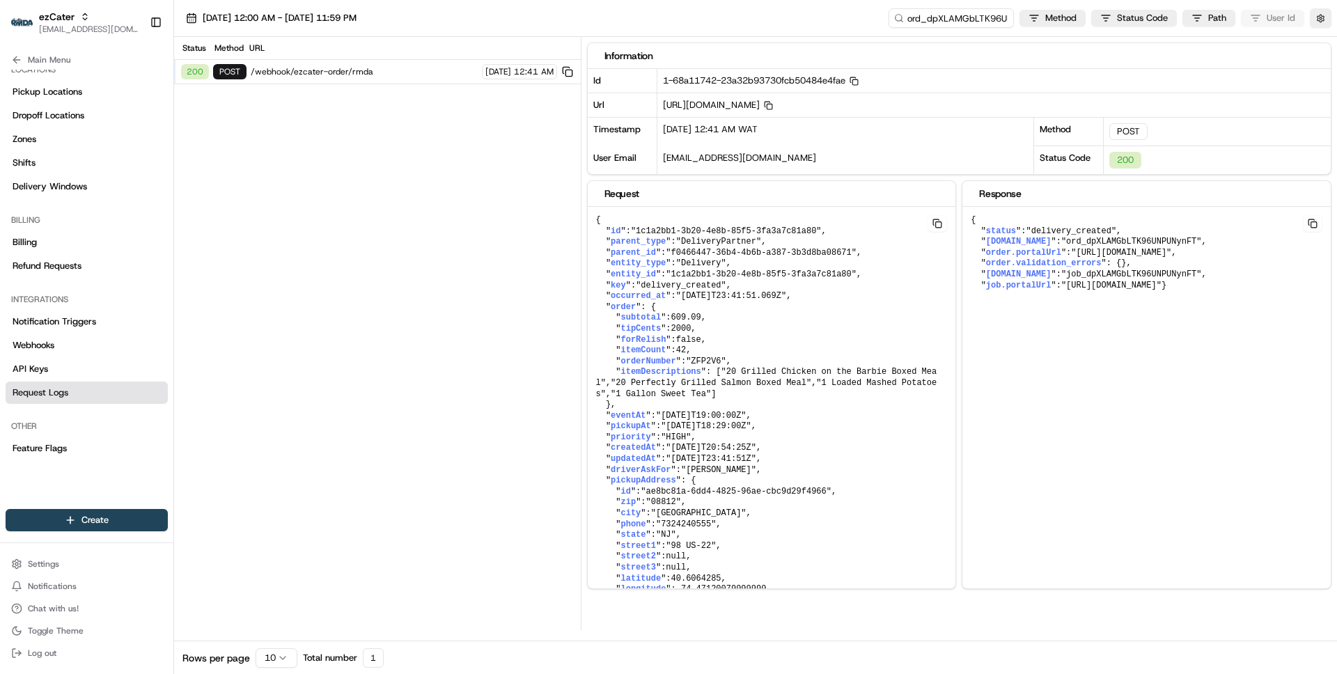
click at [392, 76] on span "/webhook/ezcater-order/rmda" at bounding box center [364, 71] width 227 height 11
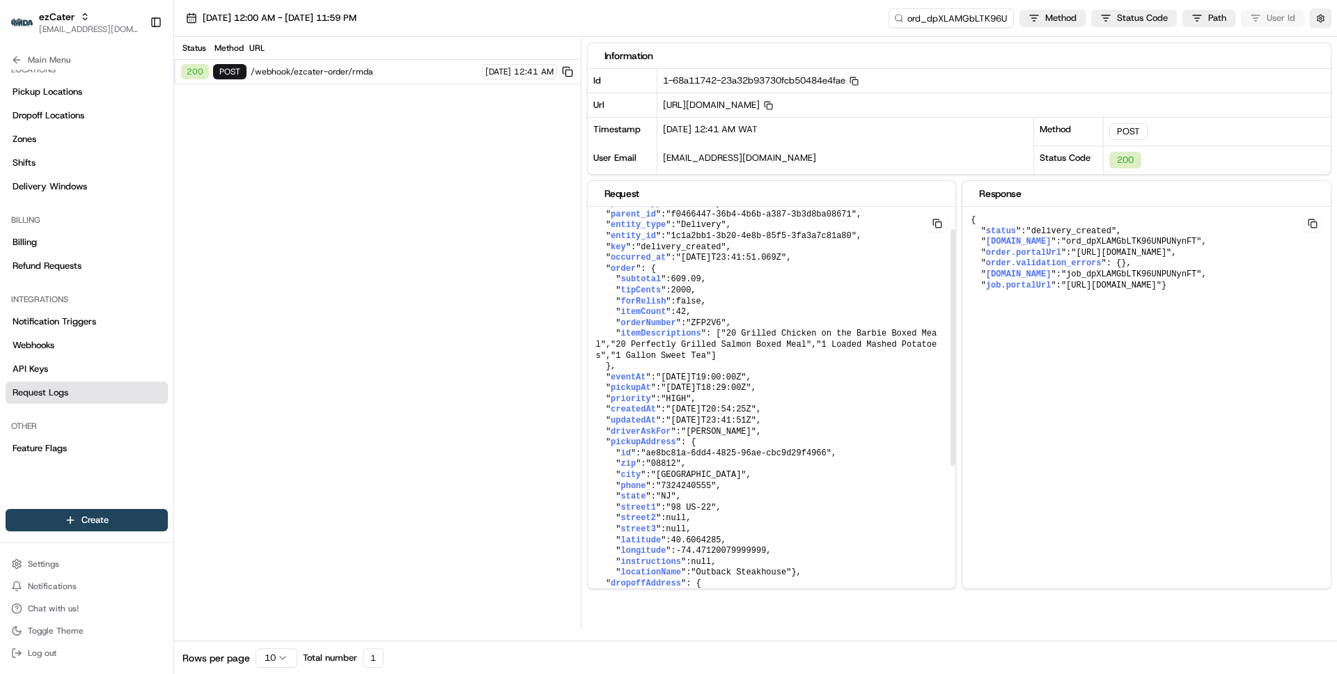
click at [677, 393] on span ""2025-08-21T18:29:00Z"" at bounding box center [706, 388] width 91 height 10
drag, startPoint x: 677, startPoint y: 424, endPoint x: 758, endPoint y: 417, distance: 81.8
click at [751, 393] on span ""2025-08-21T18:29:00Z"" at bounding box center [706, 388] width 91 height 10
copy span "2025-08-21T18:29:00Z"
click at [672, 382] on span ""2025-08-21T19:00:00Z"" at bounding box center [701, 377] width 91 height 10
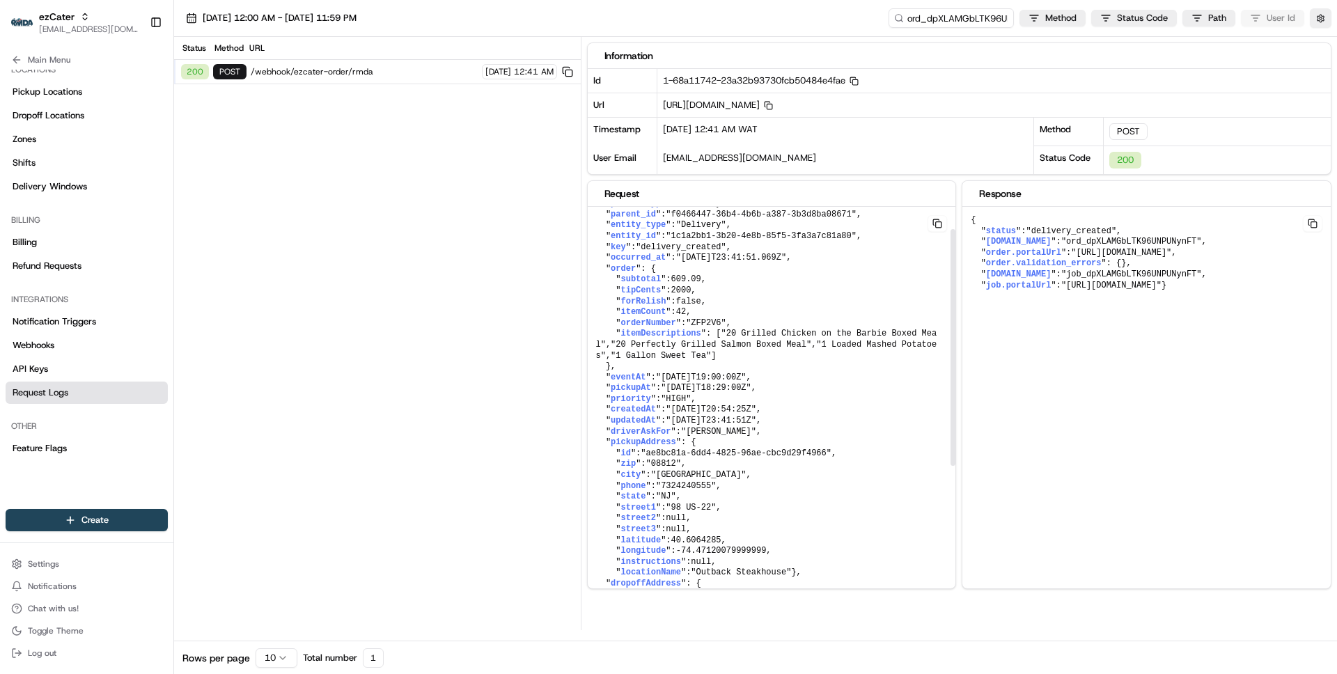
drag, startPoint x: 672, startPoint y: 411, endPoint x: 756, endPoint y: 409, distance: 84.3
click at [746, 382] on span ""2025-08-21T19:00:00Z"" at bounding box center [701, 377] width 91 height 10
copy span "2025-08-21T19:00:00Z"
click at [875, 31] on div "08/01/2025 12:00 AM - 08/21/2025 11:59 PM ord_dpXLAMGbLTK96UNPUNynFT Method Sta…" at bounding box center [755, 18] width 1163 height 37
click at [880, 26] on div "08/01/2025 12:00 AM - 08/21/2025 11:59 PM ord_dpXLAMGbLTK96UNPUNynFT Method Sta…" at bounding box center [755, 18] width 1163 height 37
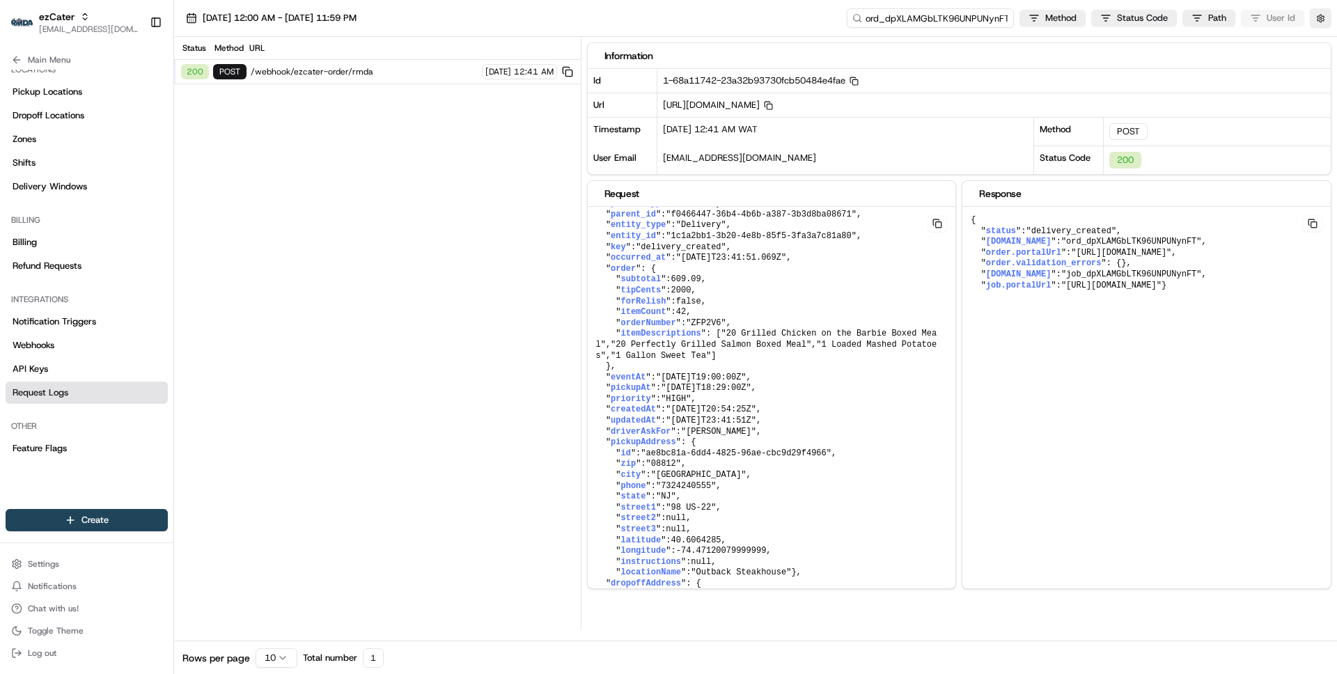
click at [919, 23] on input "ord_dpXLAMGbLTK96UNPUNynFT" at bounding box center [930, 17] width 167 height 19
type input "_dpXLAMGbLTK96UNPUNynFT"
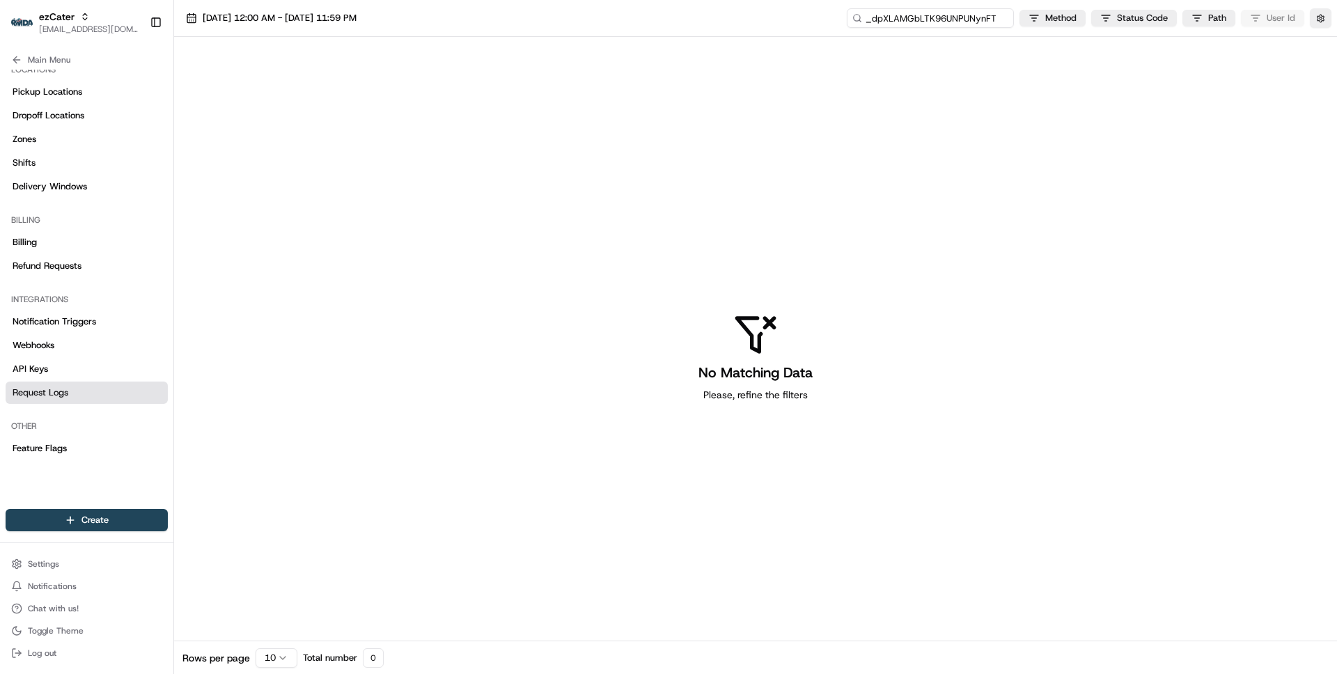
click at [908, 19] on input "_dpXLAMGbLTK96UNPUNynFT" at bounding box center [930, 17] width 167 height 19
type input "job_dpXLAMGbLTK96UNPUNynFT"
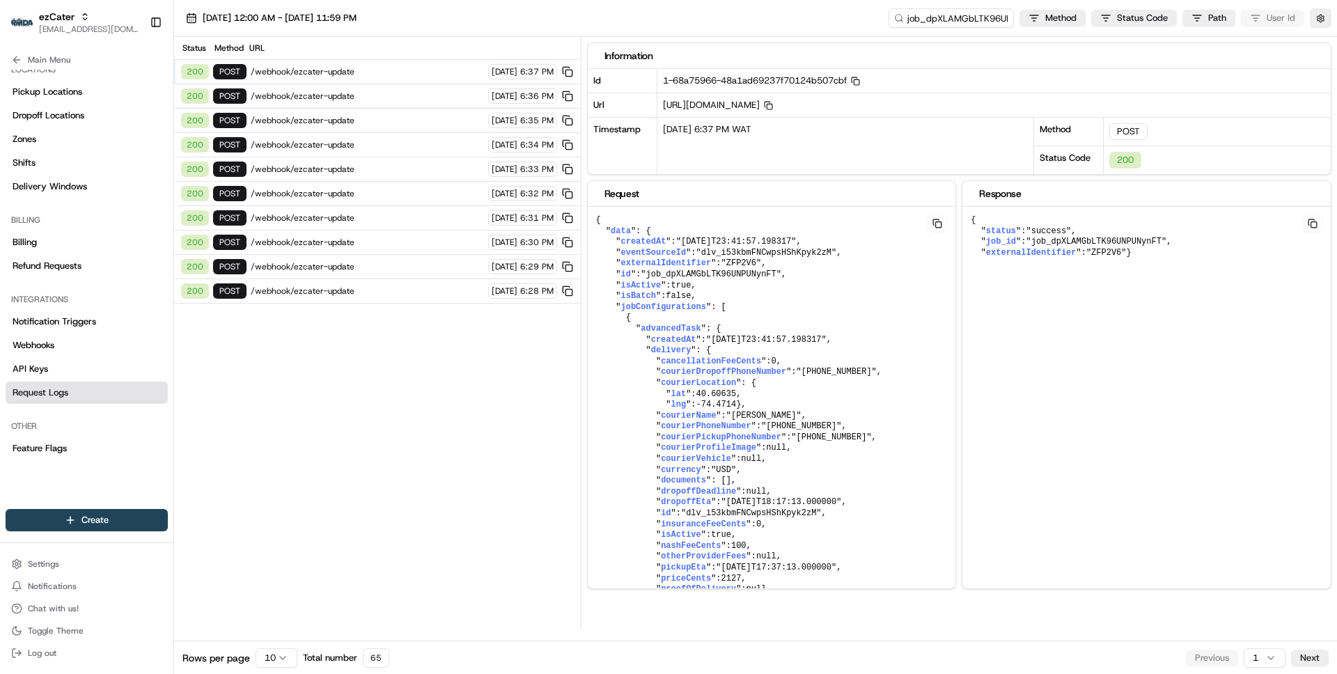
click at [393, 293] on span "/webhook/ezcater-update" at bounding box center [367, 290] width 233 height 11
click at [400, 283] on div "200 POST /webhook/ezcater-update 08/21/2025 6:28 PM" at bounding box center [377, 291] width 407 height 24
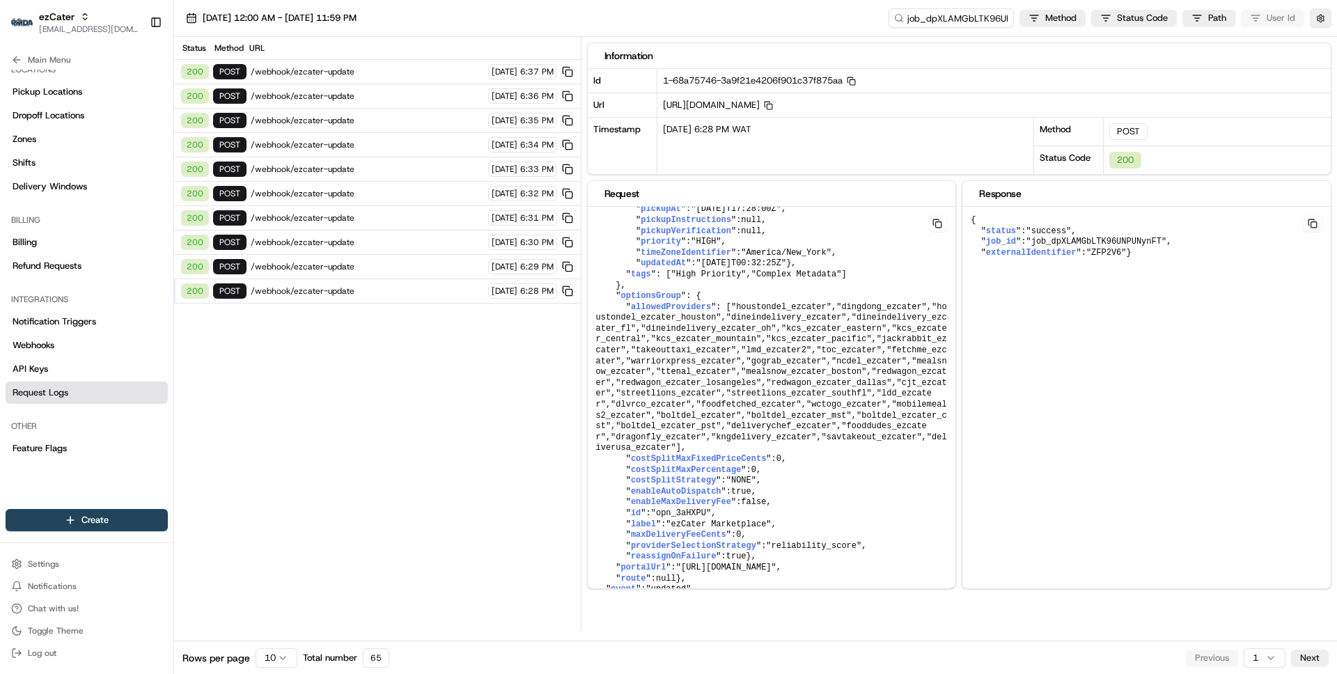
scroll to position [5635, 0]
click at [53, 55] on span "Main Menu" at bounding box center [49, 59] width 42 height 11
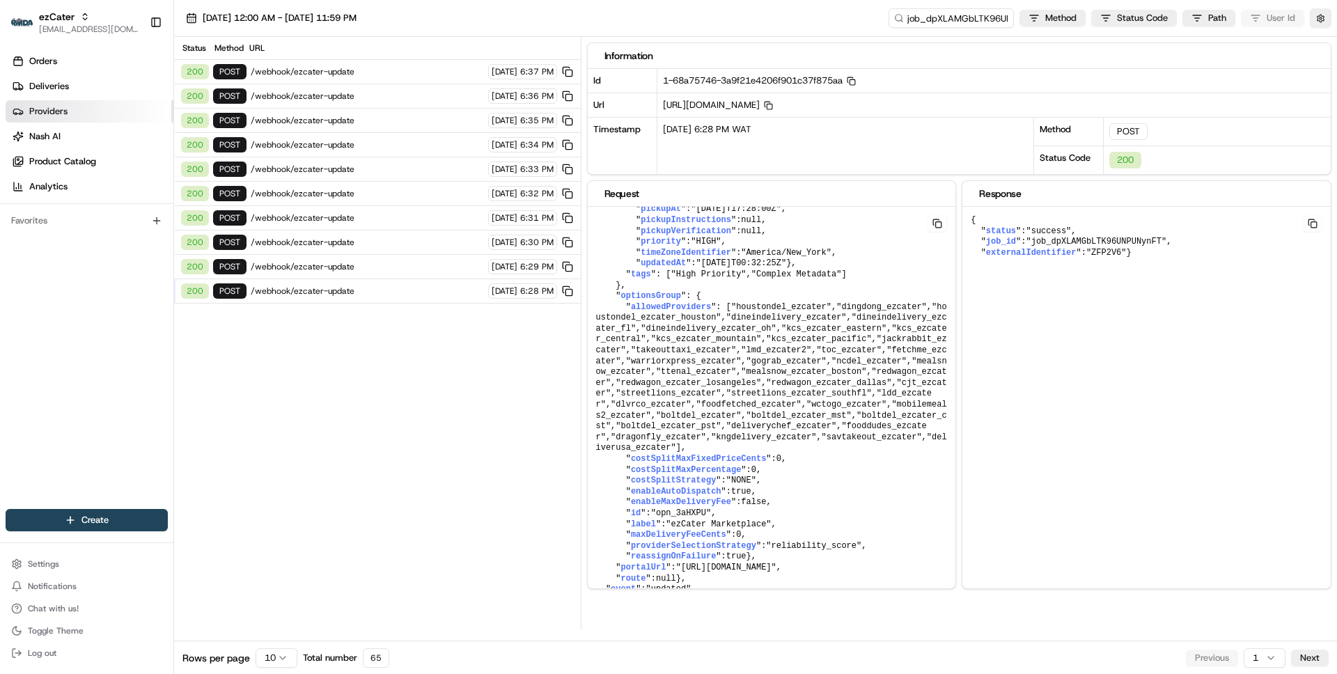
click at [50, 106] on span "Providers" at bounding box center [48, 111] width 38 height 13
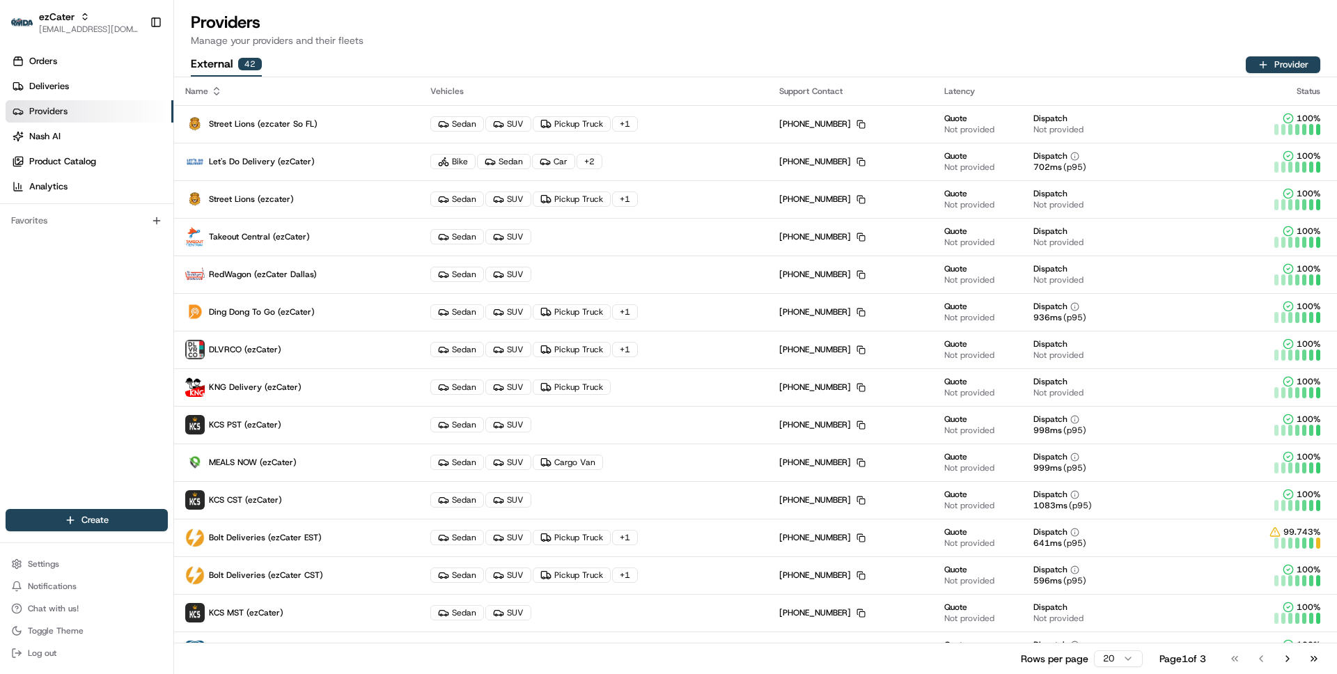
click at [588, 68] on div "External 42 Provider" at bounding box center [755, 65] width 1129 height 24
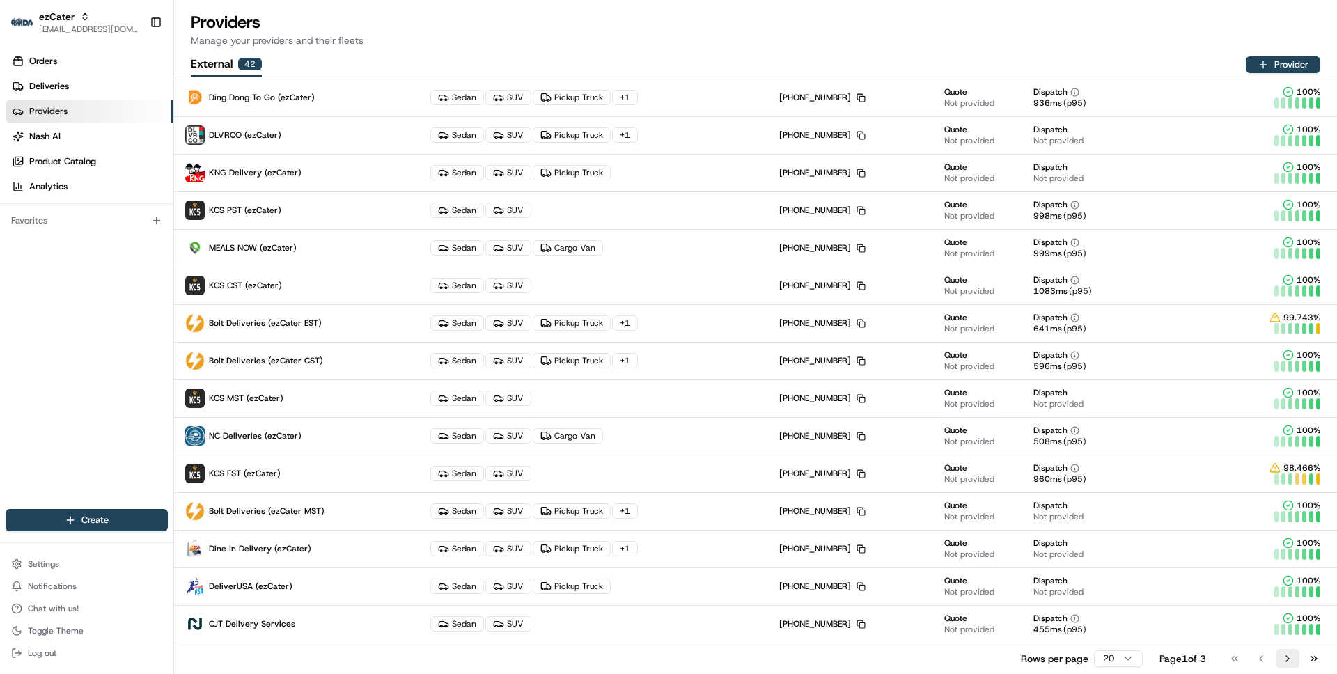
click at [1287, 662] on button "Go to next page" at bounding box center [1288, 658] width 24 height 19
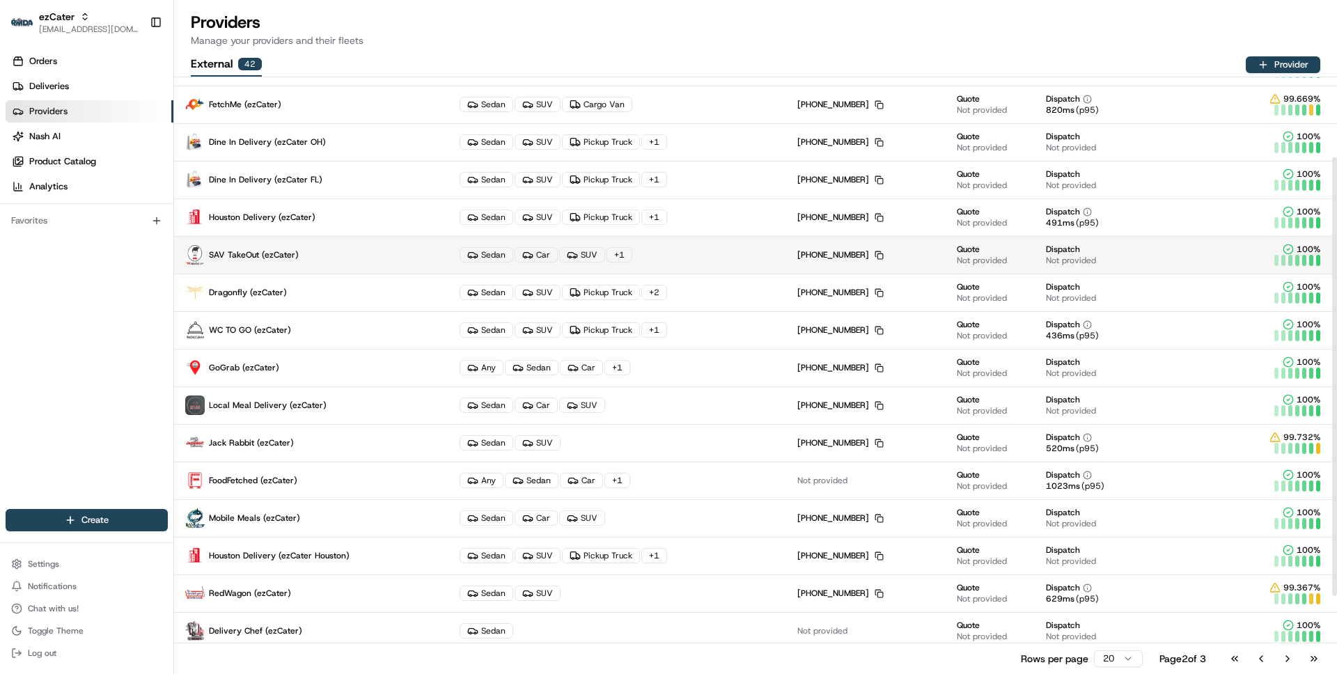
scroll to position [171, 0]
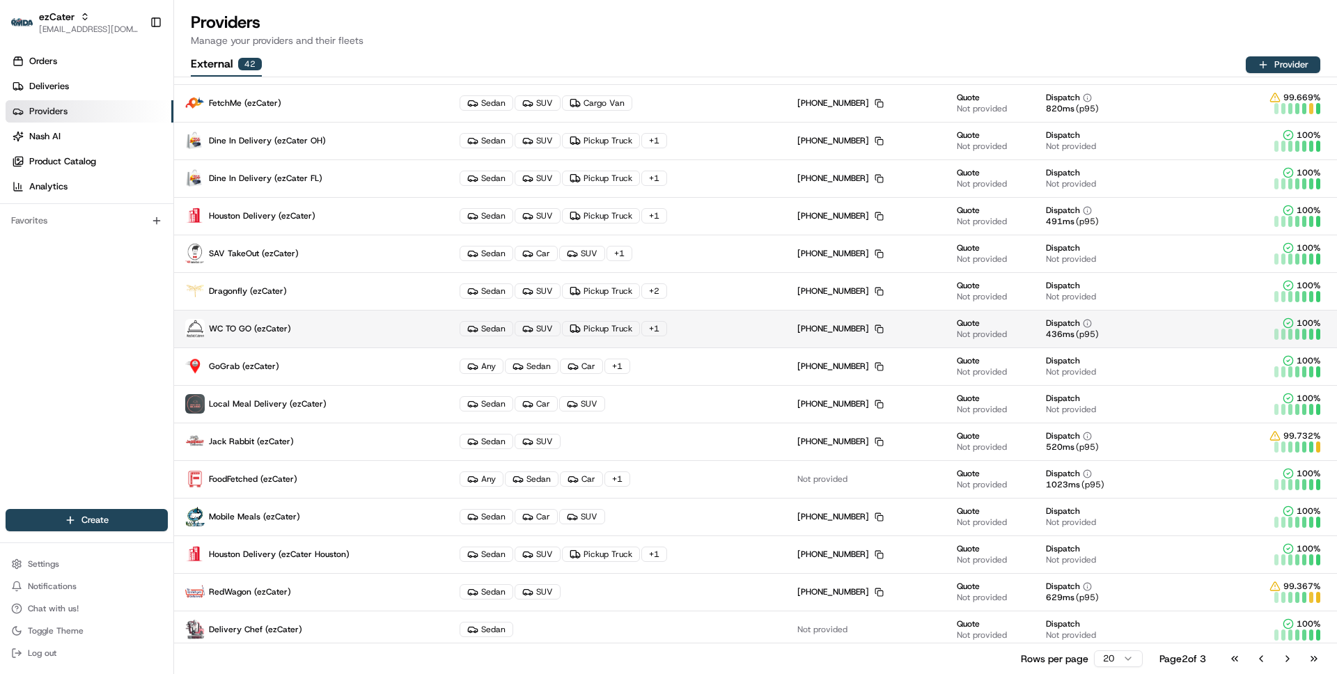
click at [324, 336] on p "WC TO GO (ezCater)" at bounding box center [311, 328] width 252 height 19
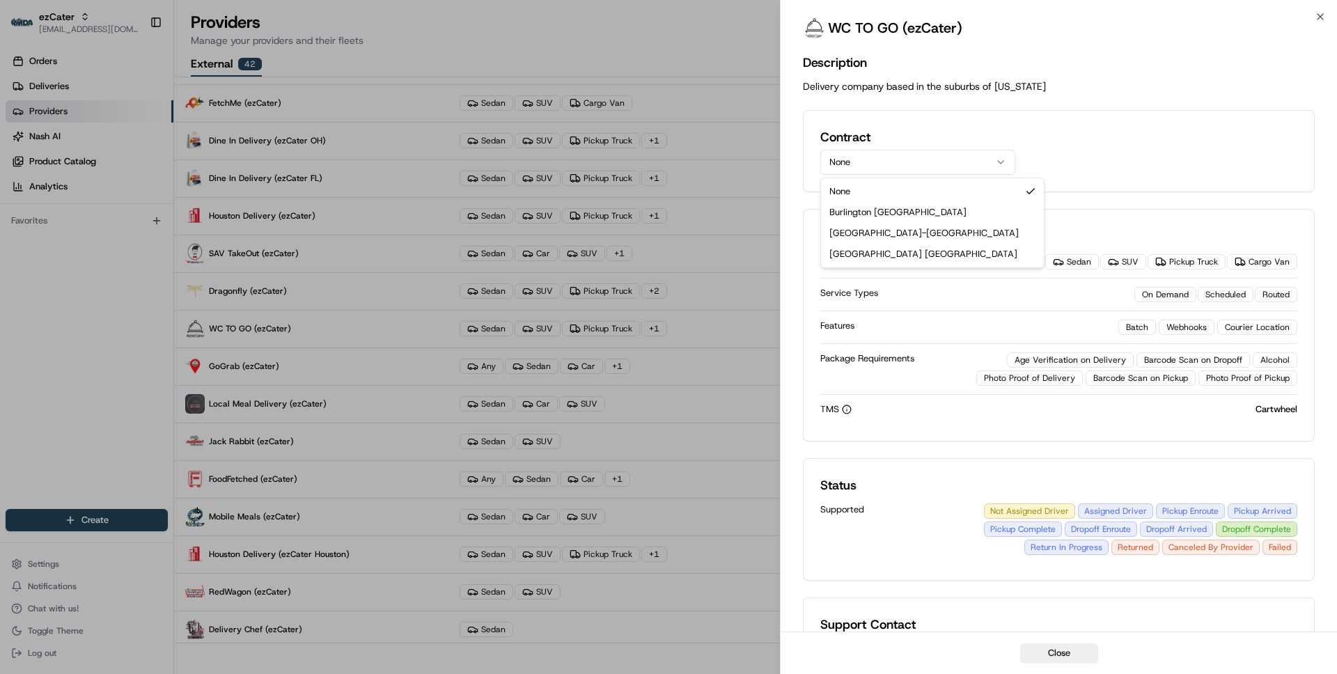
click at [958, 160] on button "None" at bounding box center [917, 162] width 195 height 25
click at [1047, 127] on div "Contract None" at bounding box center [1058, 150] width 477 height 47
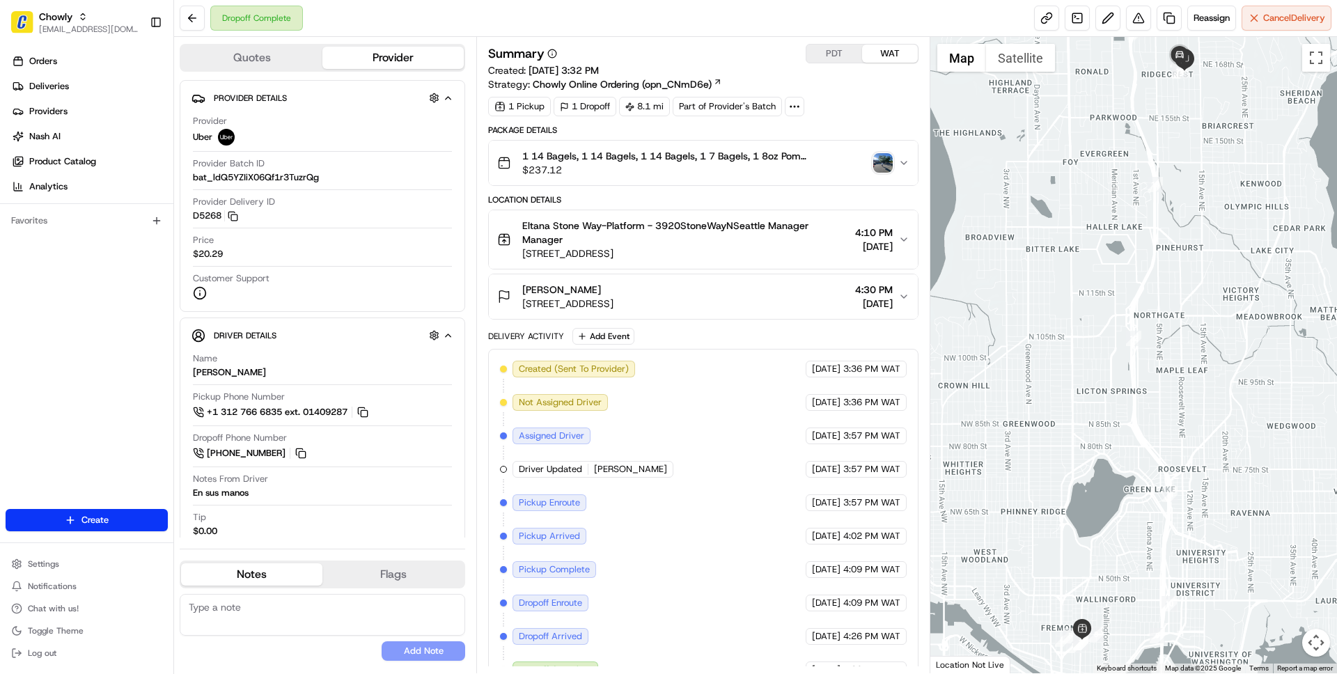
click at [775, 166] on span "$237.12" at bounding box center [694, 170] width 345 height 14
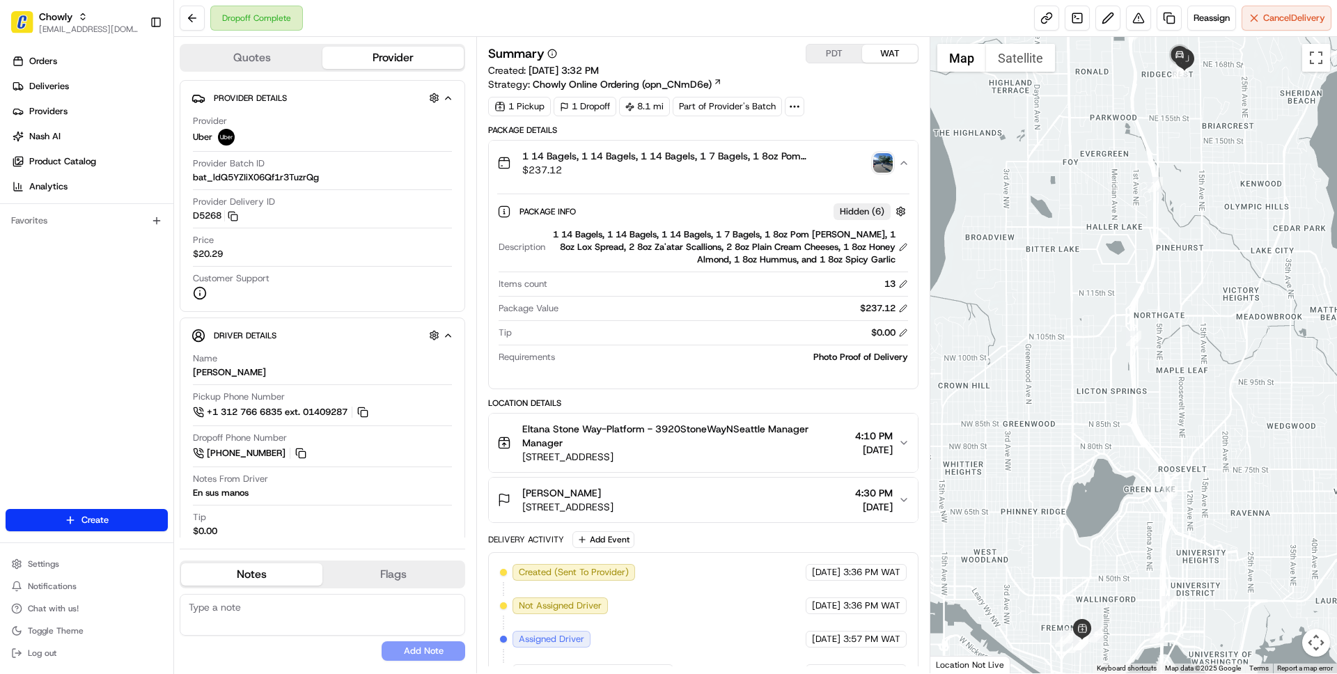
click at [775, 166] on span "$237.12" at bounding box center [694, 170] width 345 height 14
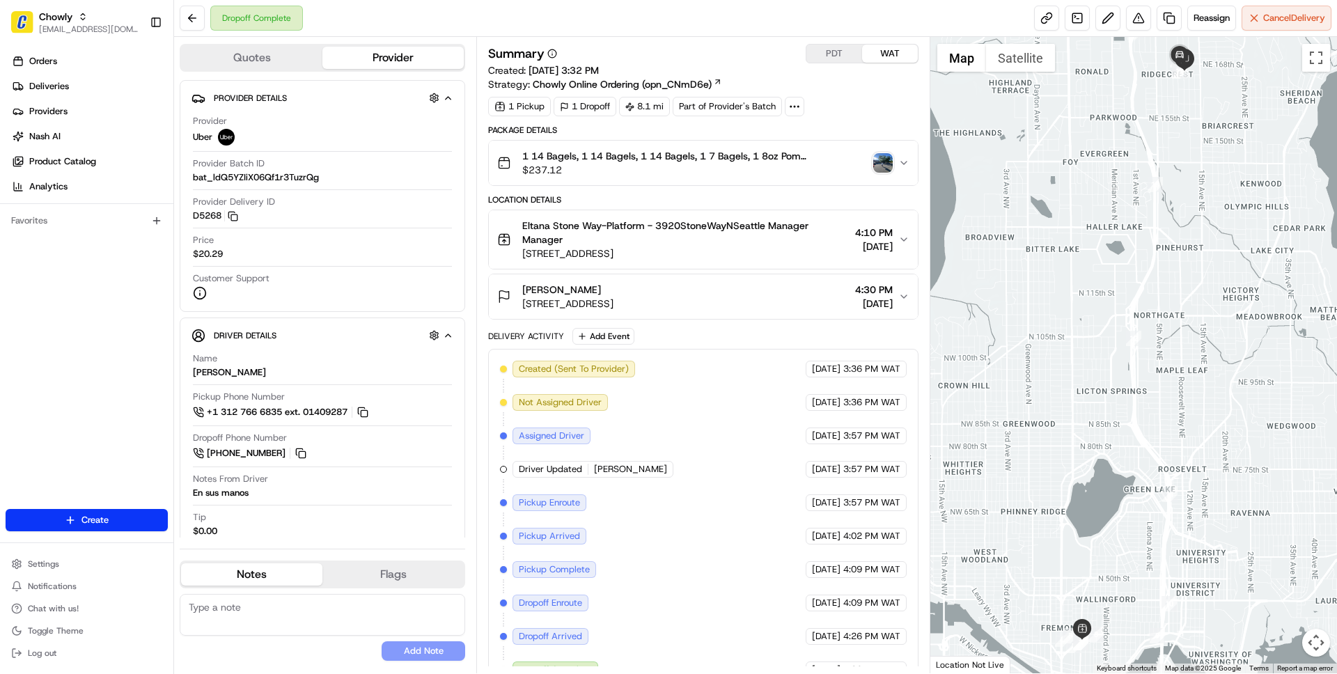
click at [775, 166] on span "$237.12" at bounding box center [694, 170] width 345 height 14
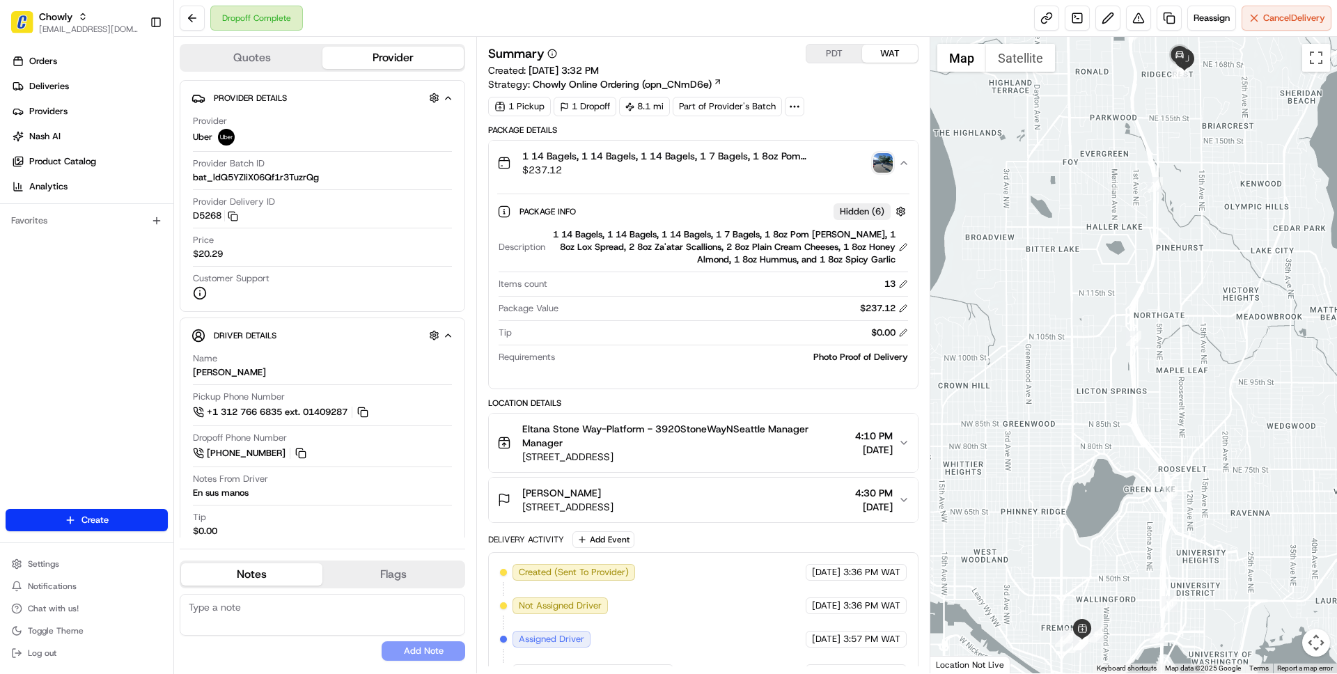
click at [775, 166] on span "$237.12" at bounding box center [694, 170] width 345 height 14
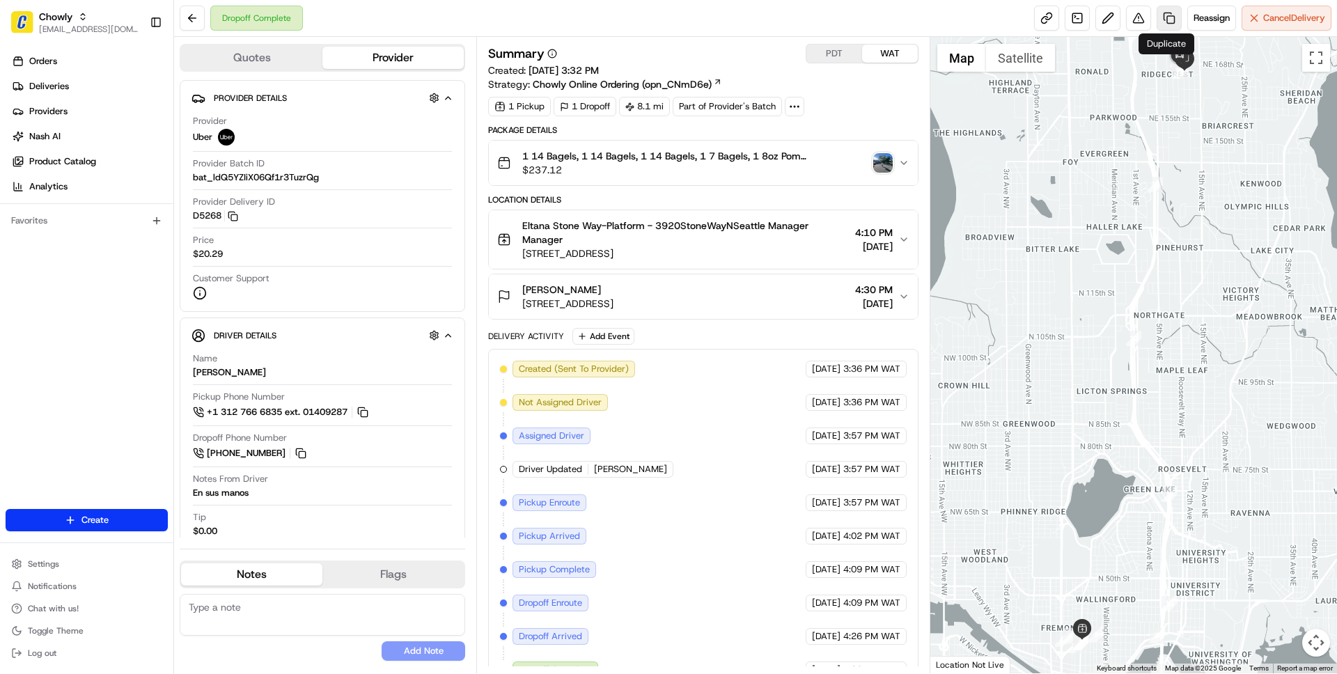
click at [1163, 23] on link at bounding box center [1168, 18] width 25 height 25
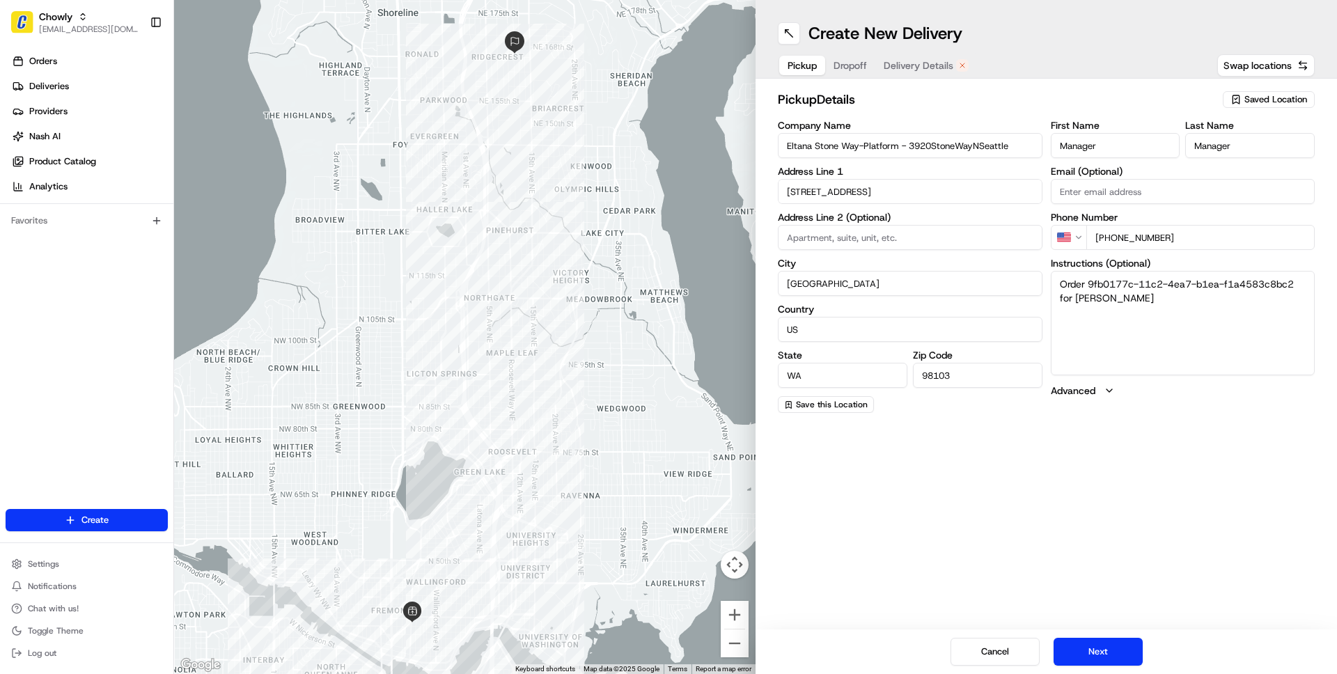
click at [927, 69] on span "Delivery Details" at bounding box center [919, 65] width 70 height 14
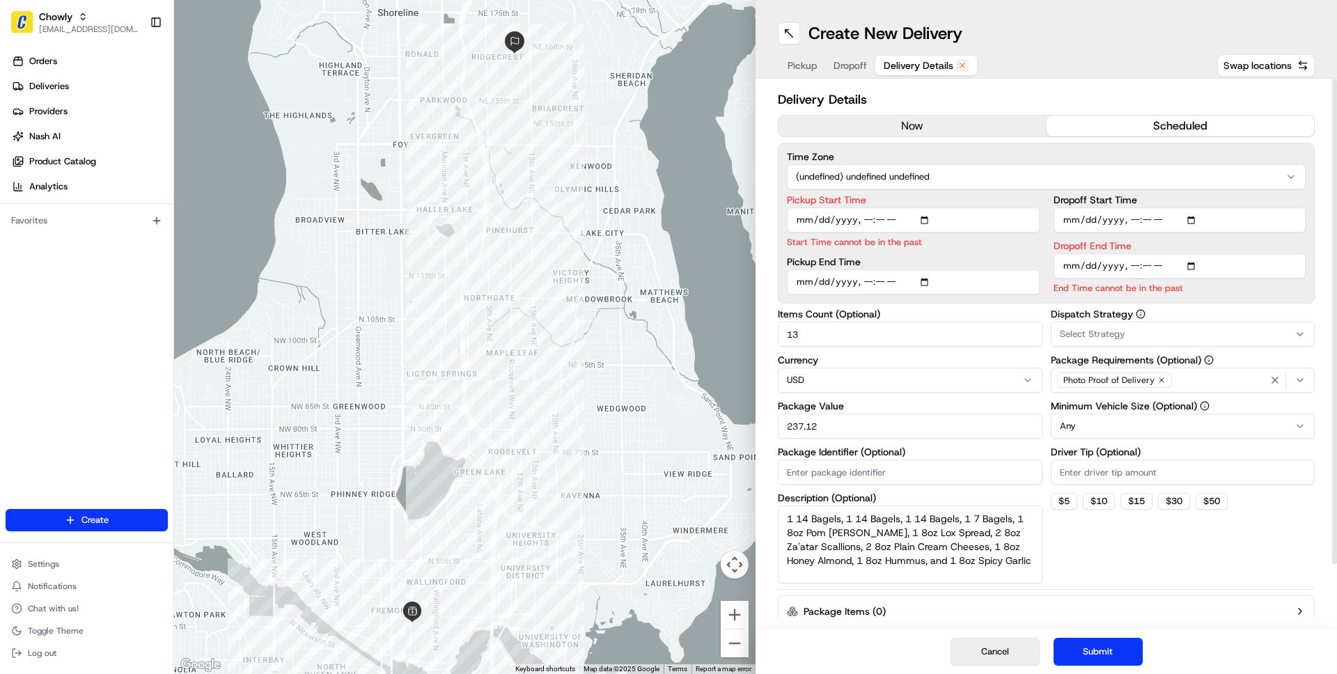
click at [1004, 650] on button "Cancel" at bounding box center [994, 652] width 89 height 28
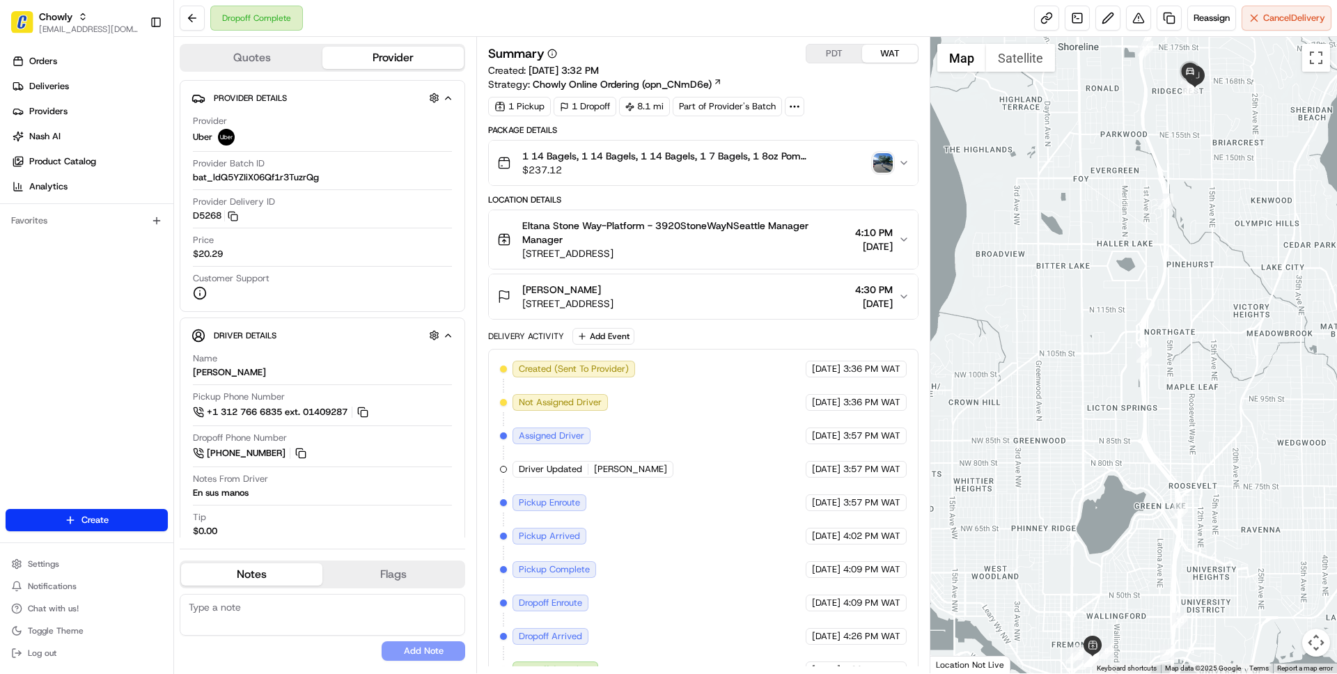
click at [826, 67] on div "Summary PDT WAT Created: [DATE] 3:32 PM Strategy: Chowly Online Ordering (opn_C…" at bounding box center [703, 67] width 430 height 47
click at [832, 54] on button "PDT" at bounding box center [834, 54] width 56 height 18
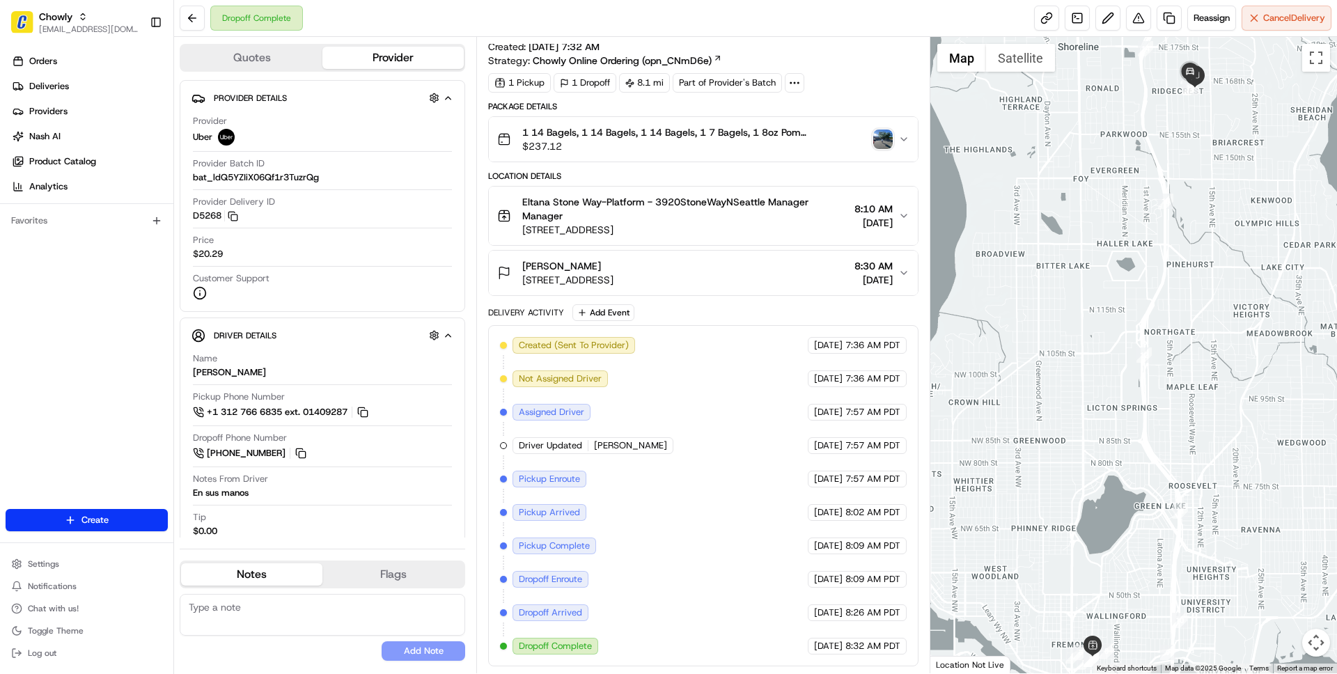
click at [801, 221] on span "Eltana Stone Way-Platform - 3920StoneWayNSeattle Manager Manager" at bounding box center [685, 209] width 326 height 28
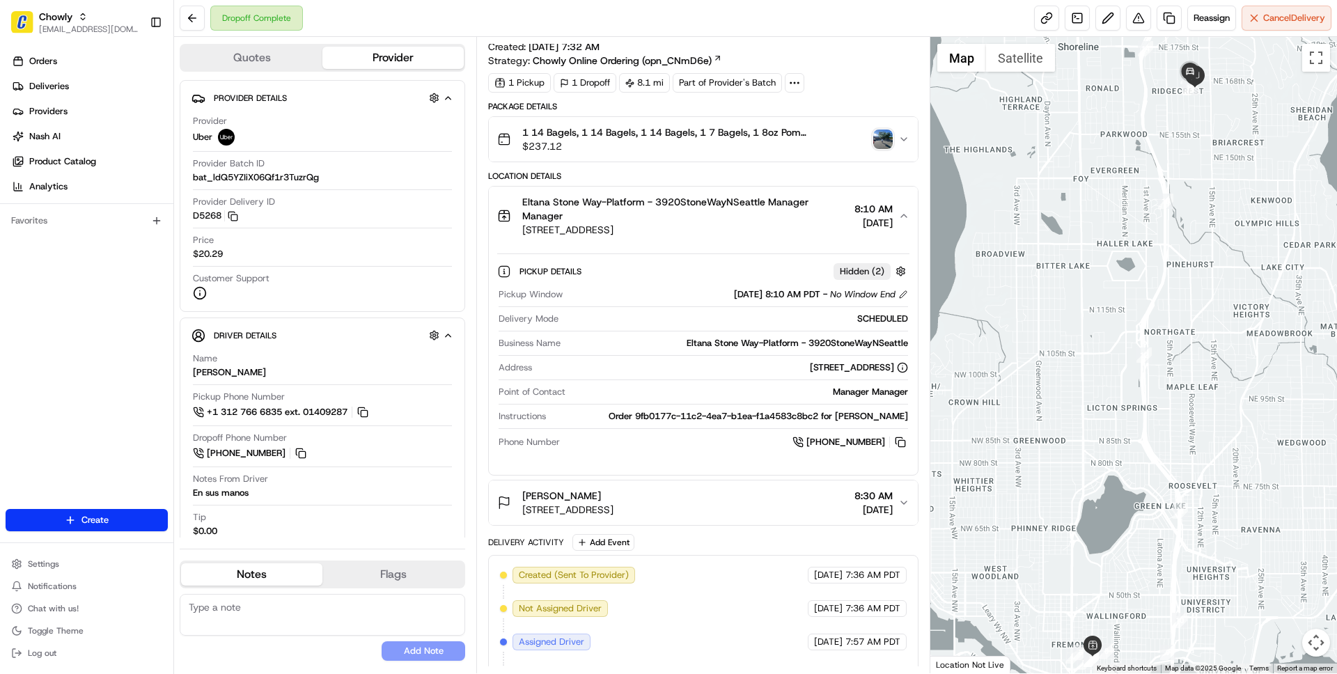
click at [801, 221] on span "Eltana Stone Way-Platform - 3920StoneWayNSeattle Manager Manager" at bounding box center [685, 209] width 326 height 28
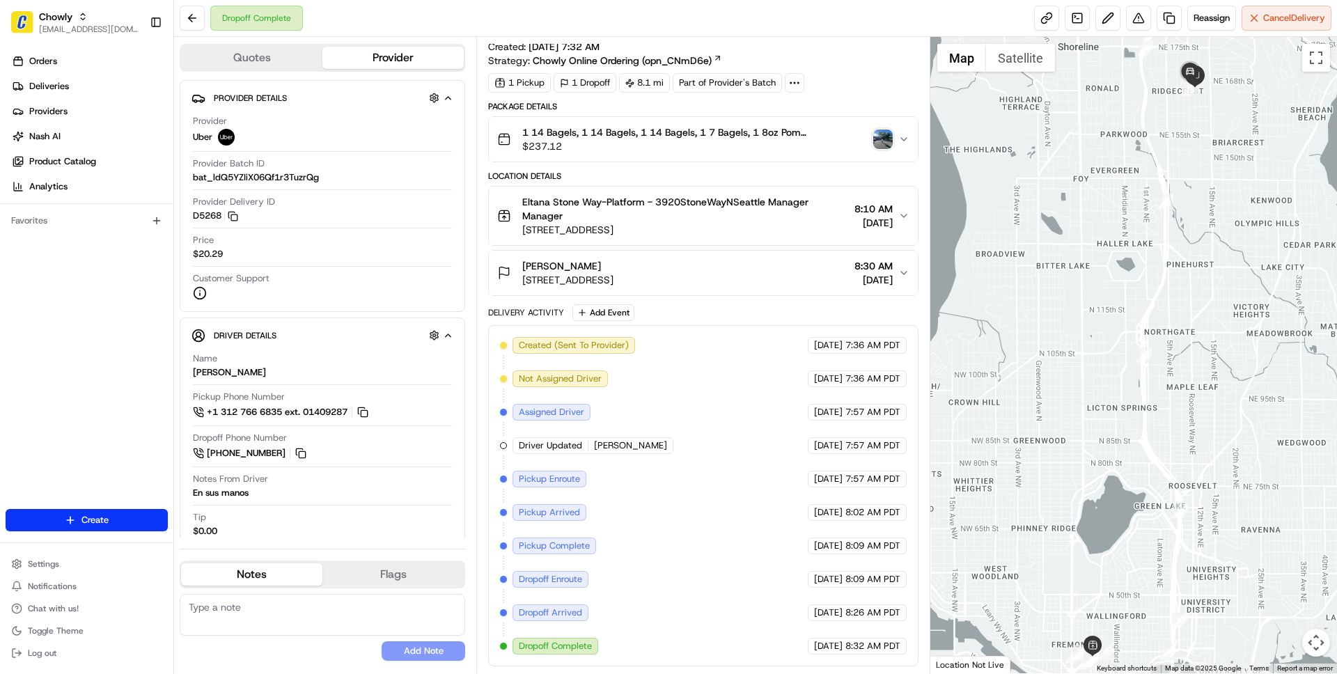
click at [806, 263] on div "Daniel Natividad 16516 10th Ave NE, Shoreline, WA 98155, USA 8:30 AM 08/21/2025" at bounding box center [697, 273] width 400 height 28
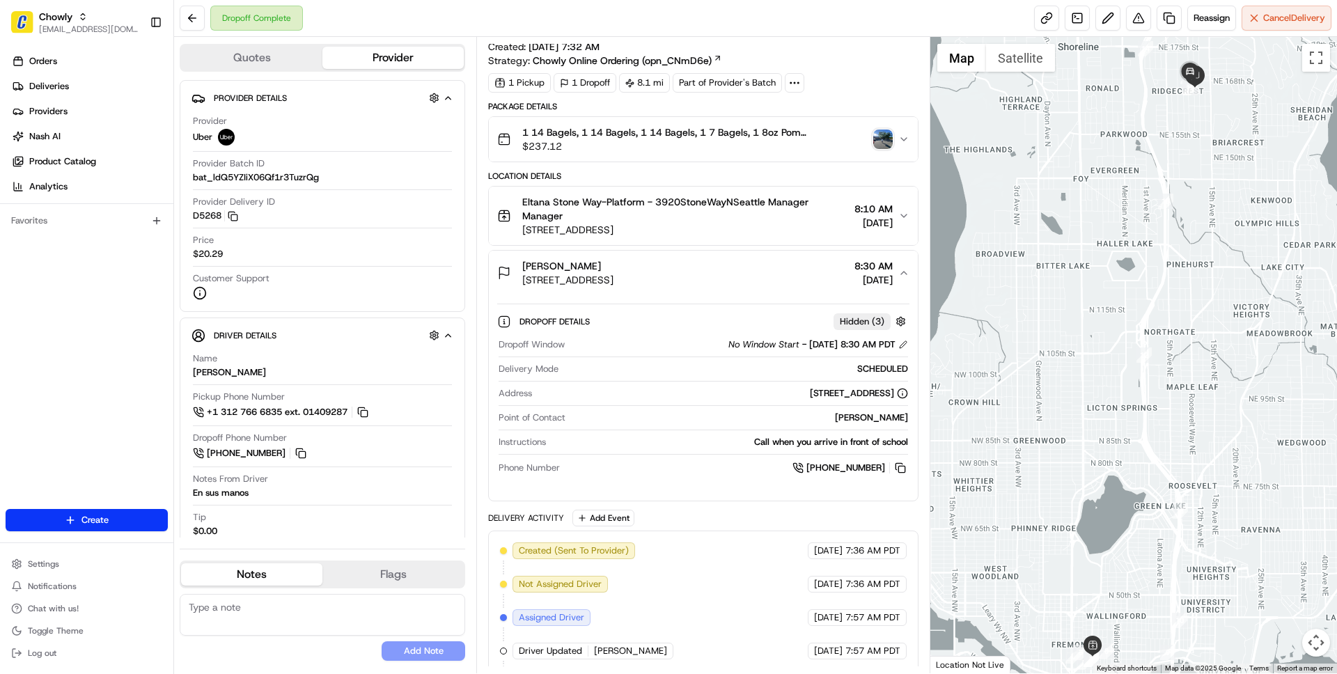
click at [806, 263] on div "Daniel Natividad 16516 10th Ave NE, Shoreline, WA 98155, USA 8:30 AM 08/21/2025" at bounding box center [697, 273] width 400 height 28
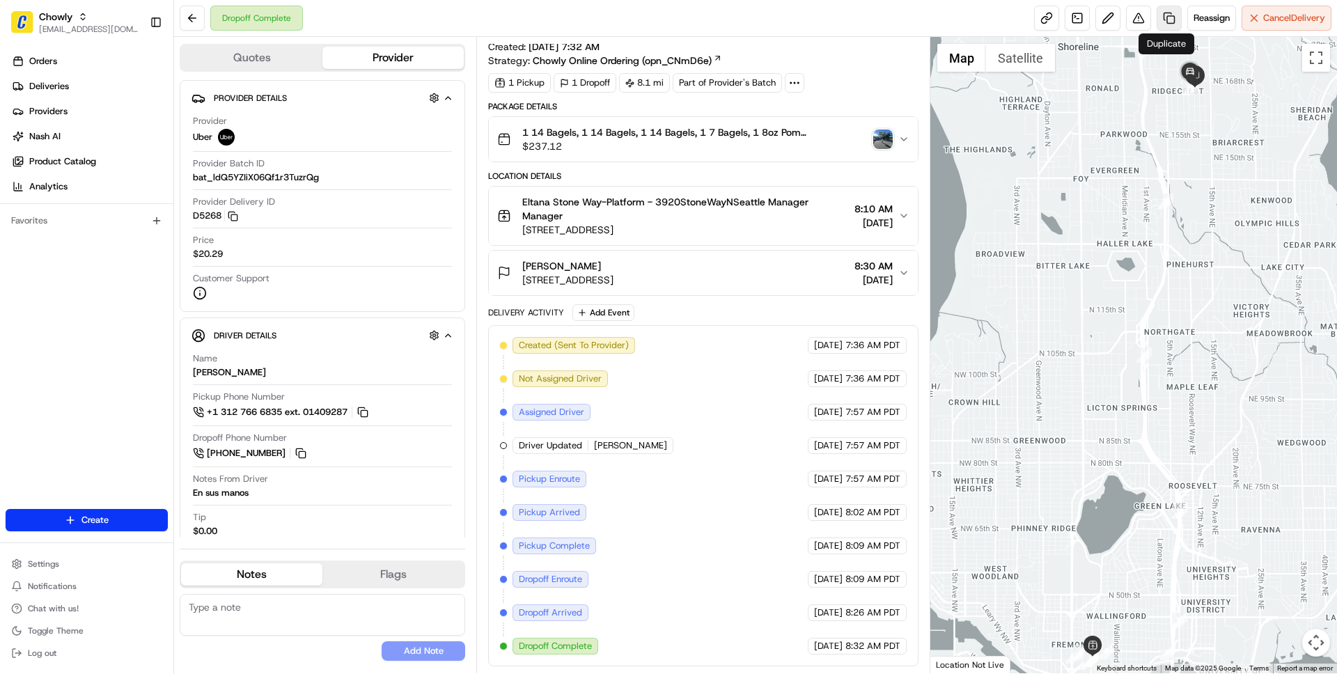
click at [1165, 15] on link at bounding box center [1168, 18] width 25 height 25
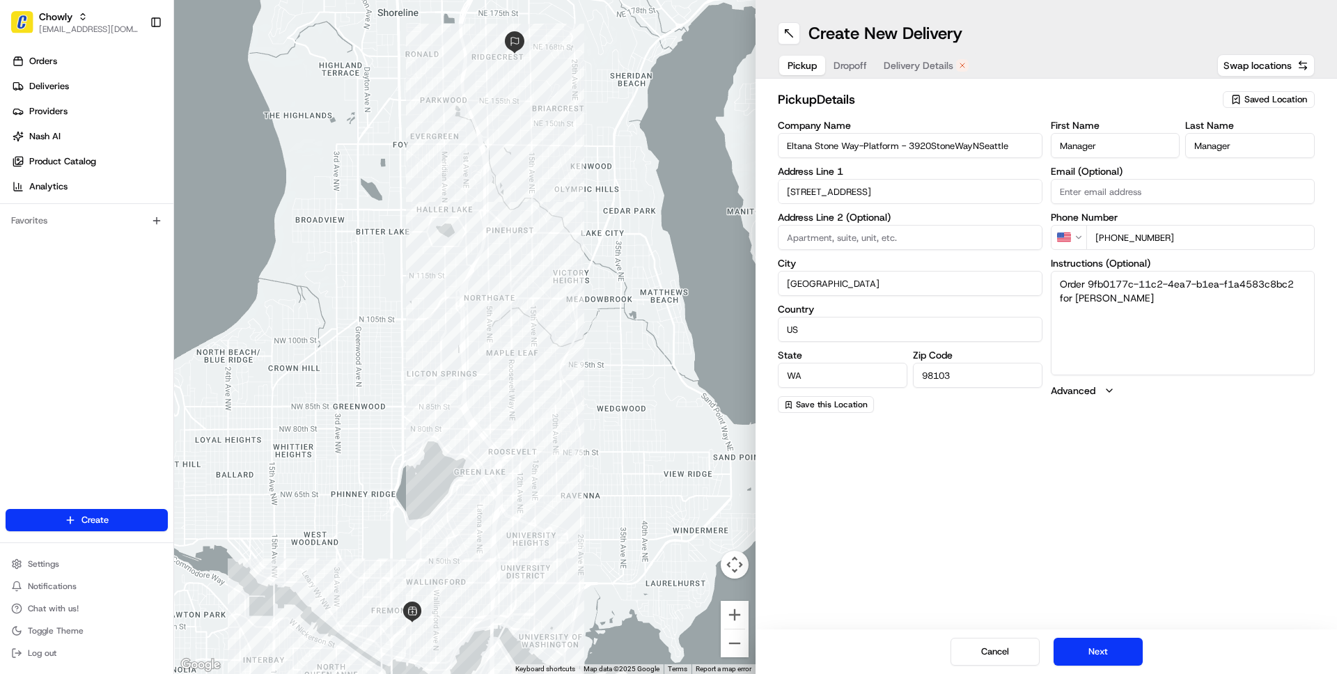
click at [923, 65] on span "Delivery Details" at bounding box center [919, 65] width 70 height 14
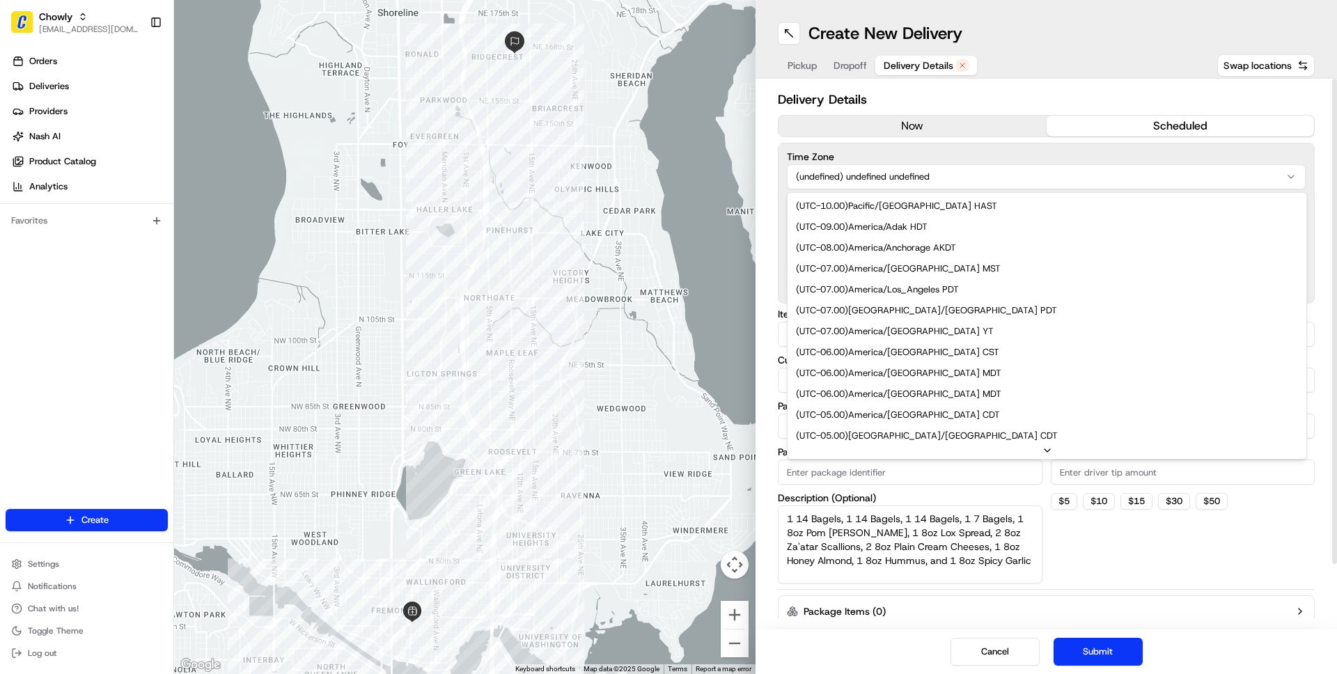
click at [952, 181] on html "Chowly wisdom@usenash.com Toggle Sidebar Orders Deliveries Providers Nash AI Pr…" at bounding box center [668, 337] width 1337 height 674
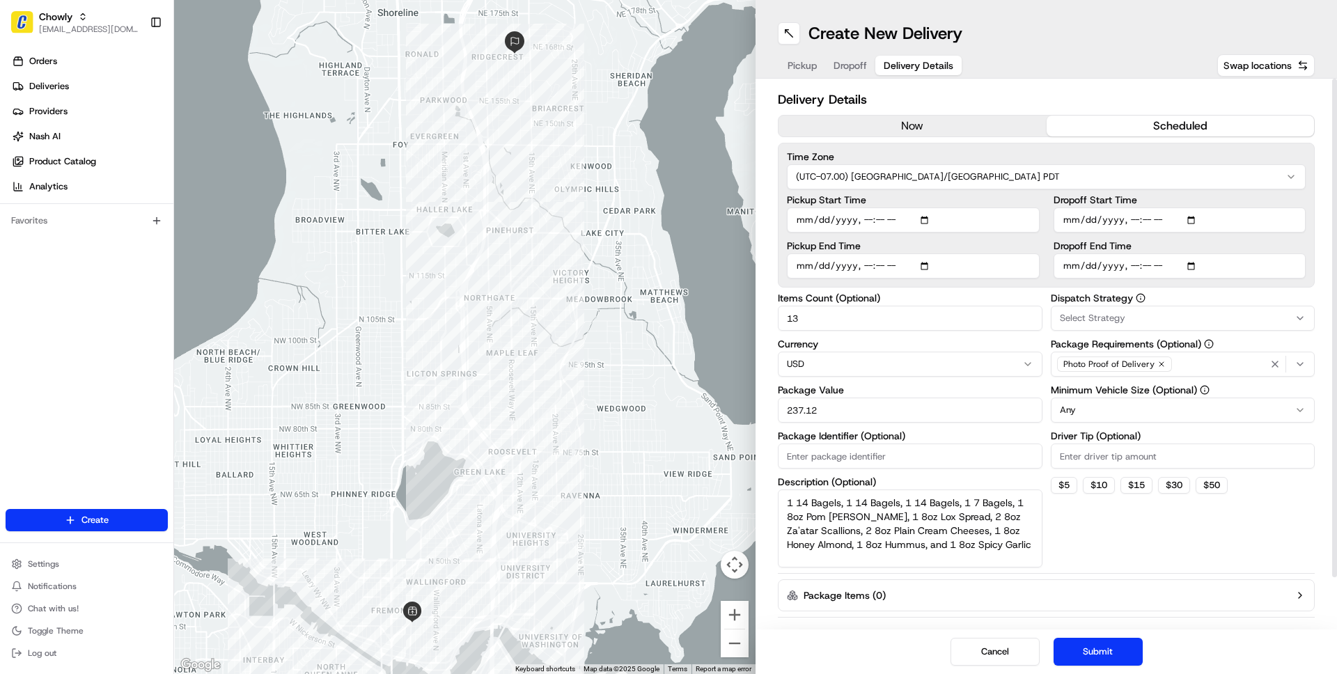
click at [909, 219] on input "Pickup Start Time" at bounding box center [913, 219] width 253 height 25
click at [968, 201] on label "Pickup Start Time" at bounding box center [913, 200] width 253 height 10
click at [968, 207] on input "Pickup Start Time" at bounding box center [913, 219] width 253 height 25
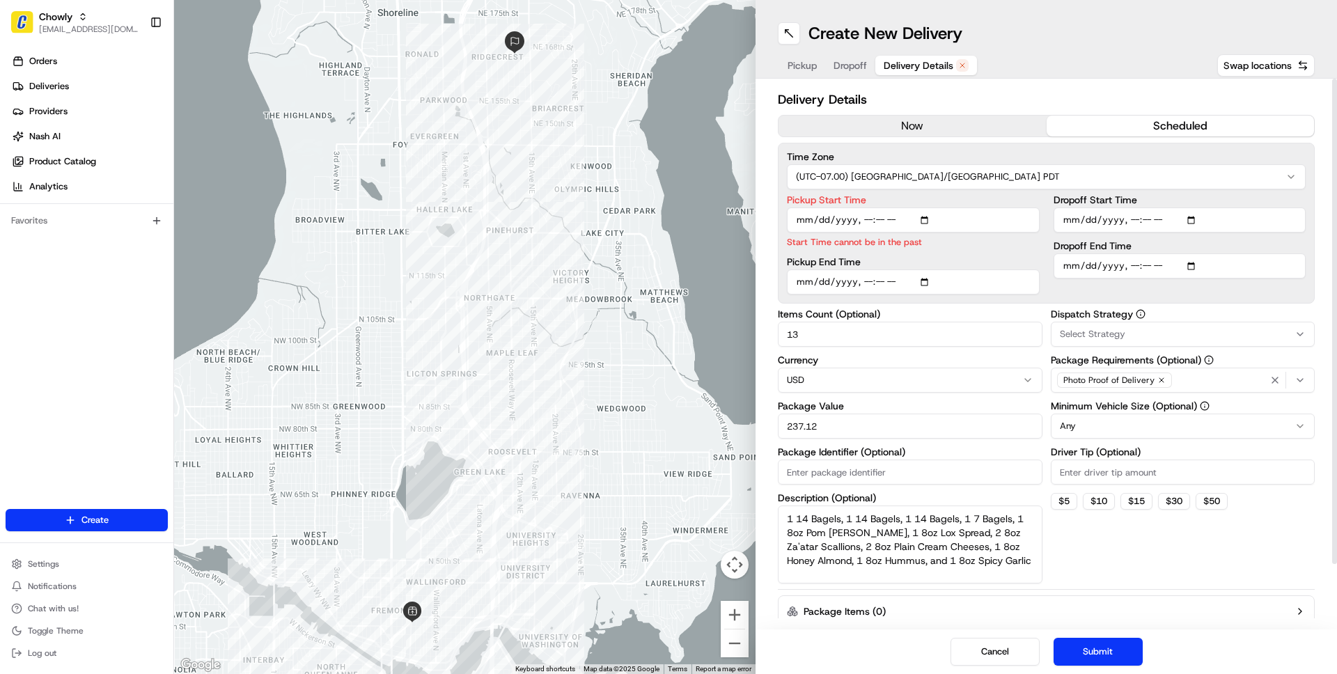
click at [803, 219] on input "Pickup Start Time" at bounding box center [913, 219] width 253 height 25
click at [911, 221] on input "Pickup Start Time" at bounding box center [913, 219] width 253 height 25
type input "2025-08-25T08:10"
click at [1007, 200] on label "Pickup Start Time" at bounding box center [913, 200] width 253 height 10
click at [1007, 207] on input "Pickup Start Time" at bounding box center [913, 219] width 253 height 25
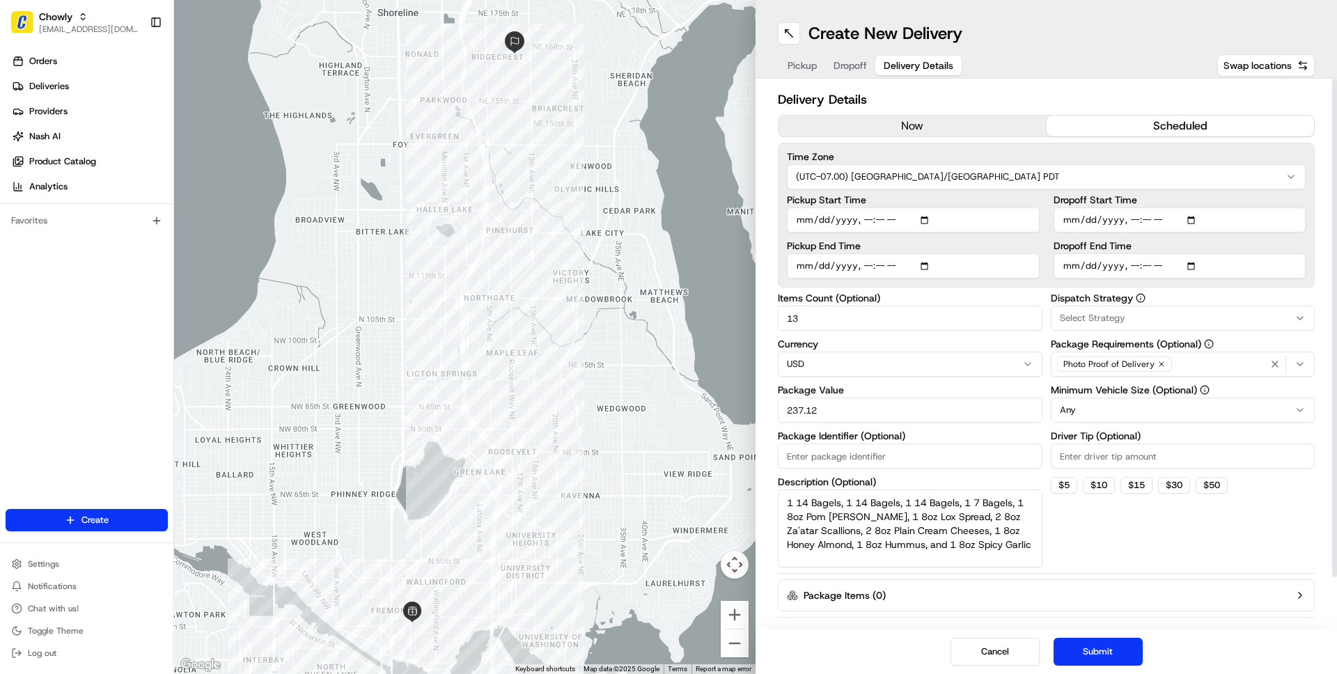
click at [1171, 265] on input "Dropoff End Time" at bounding box center [1179, 265] width 253 height 25
type input "2025-08-25T08:30"
click at [1222, 241] on label "Dropoff End Time" at bounding box center [1179, 246] width 253 height 10
click at [1222, 253] on input "Dropoff End Time" at bounding box center [1179, 265] width 253 height 25
click at [1222, 241] on label "Dropoff End Time" at bounding box center [1179, 246] width 253 height 10
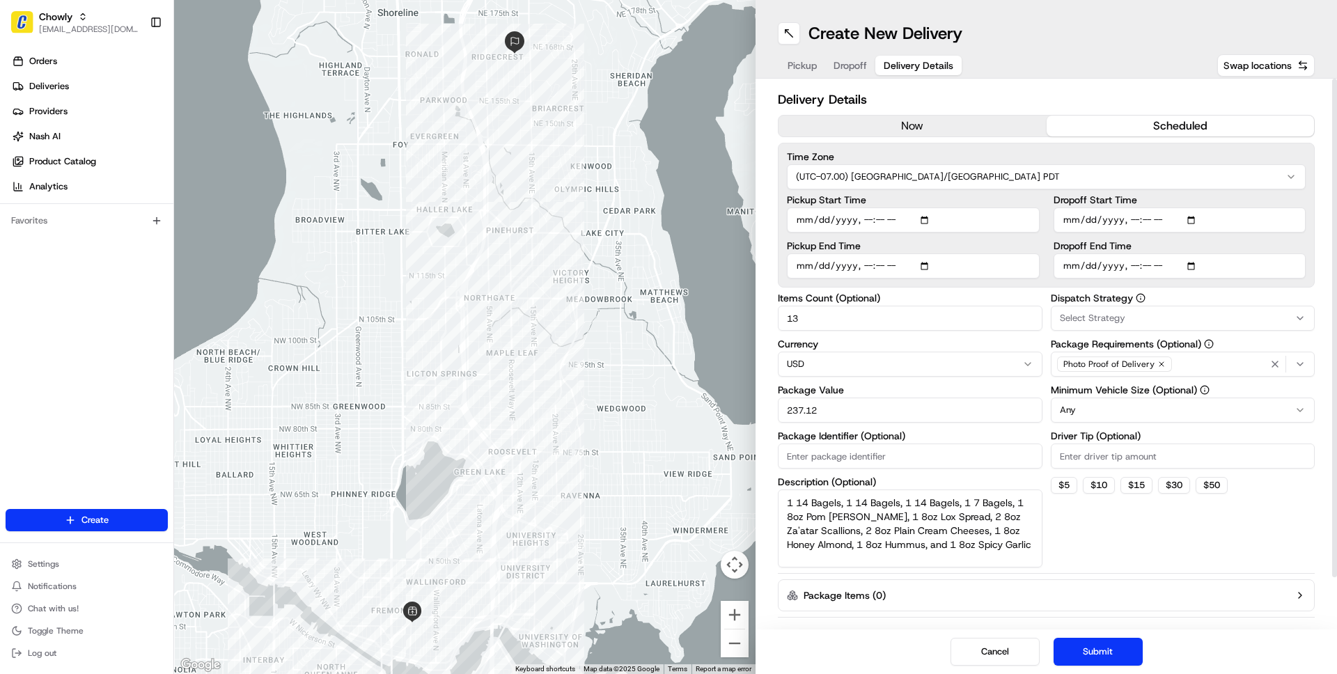
click at [1222, 253] on input "Dropoff End Time" at bounding box center [1179, 265] width 253 height 25
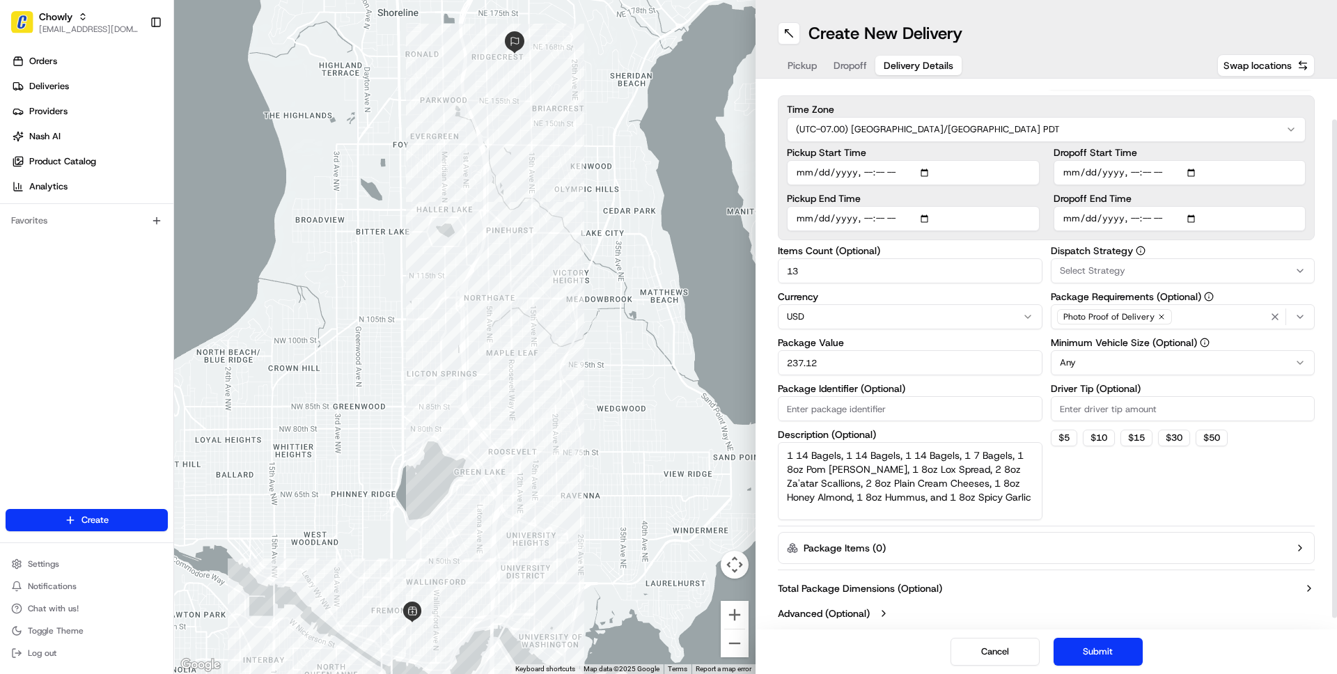
scroll to position [55, 0]
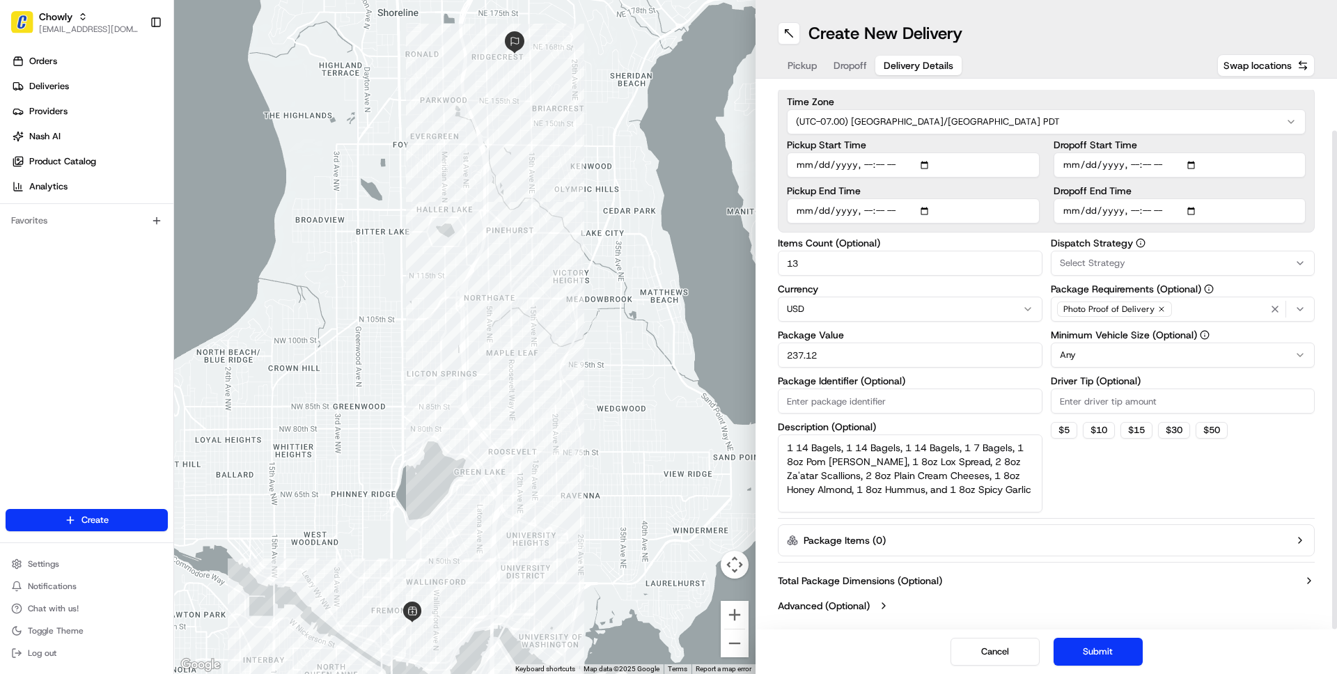
click at [1152, 270] on button "Select Strategy" at bounding box center [1183, 263] width 265 height 25
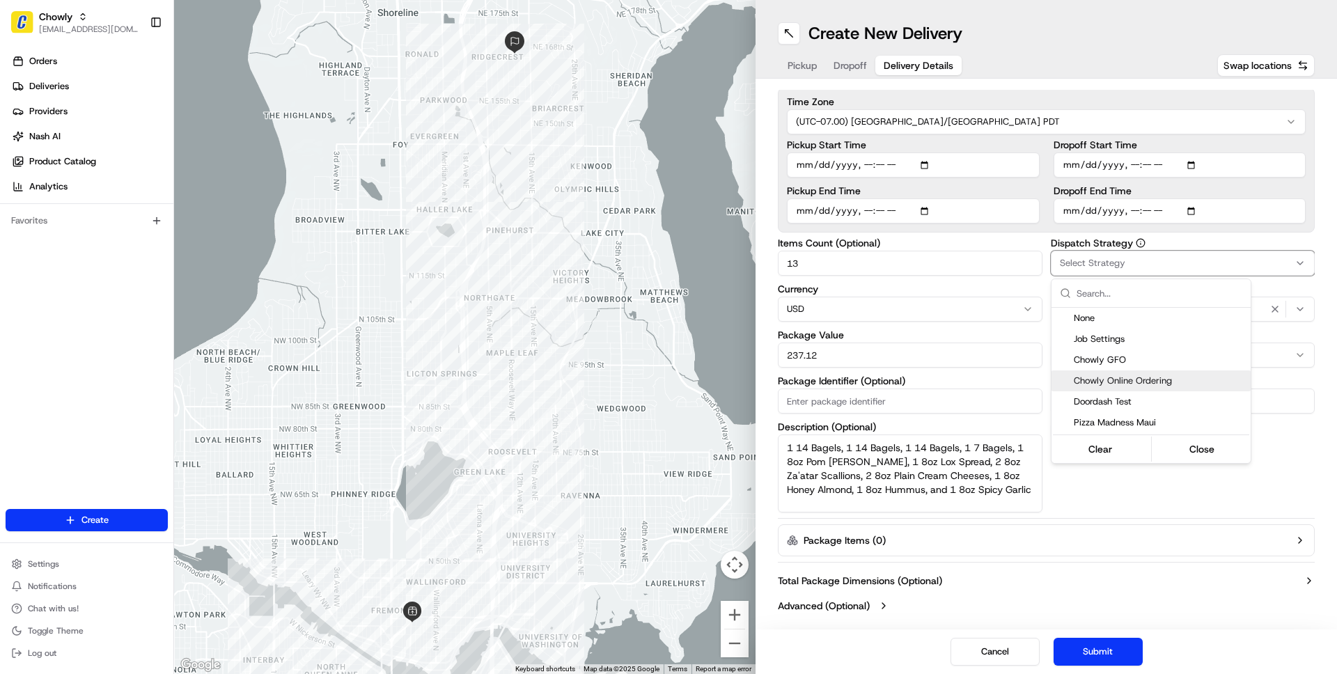
click at [1122, 381] on span "Chowly Online Ordering" at bounding box center [1159, 381] width 171 height 13
click at [1239, 486] on html "Chowly wisdom@usenash.com Toggle Sidebar Orders Deliveries Providers Nash AI Pr…" at bounding box center [668, 337] width 1337 height 674
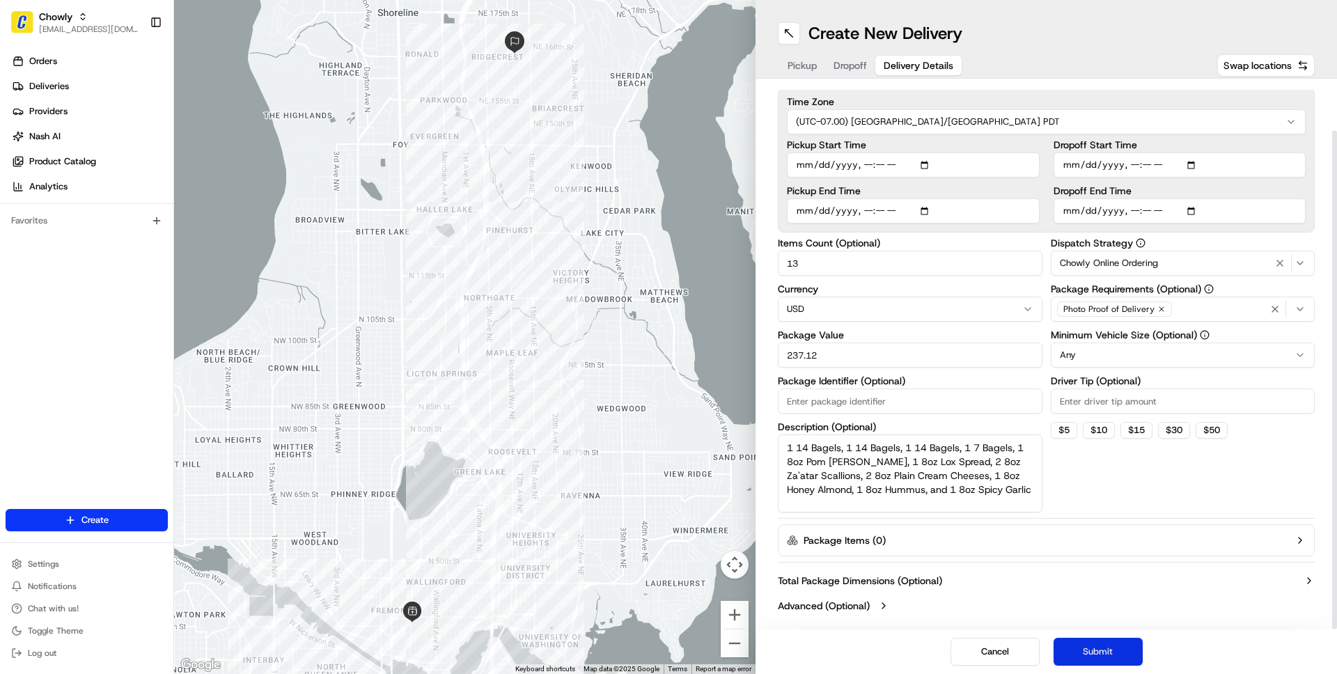
click at [1104, 652] on button "Submit" at bounding box center [1097, 652] width 89 height 28
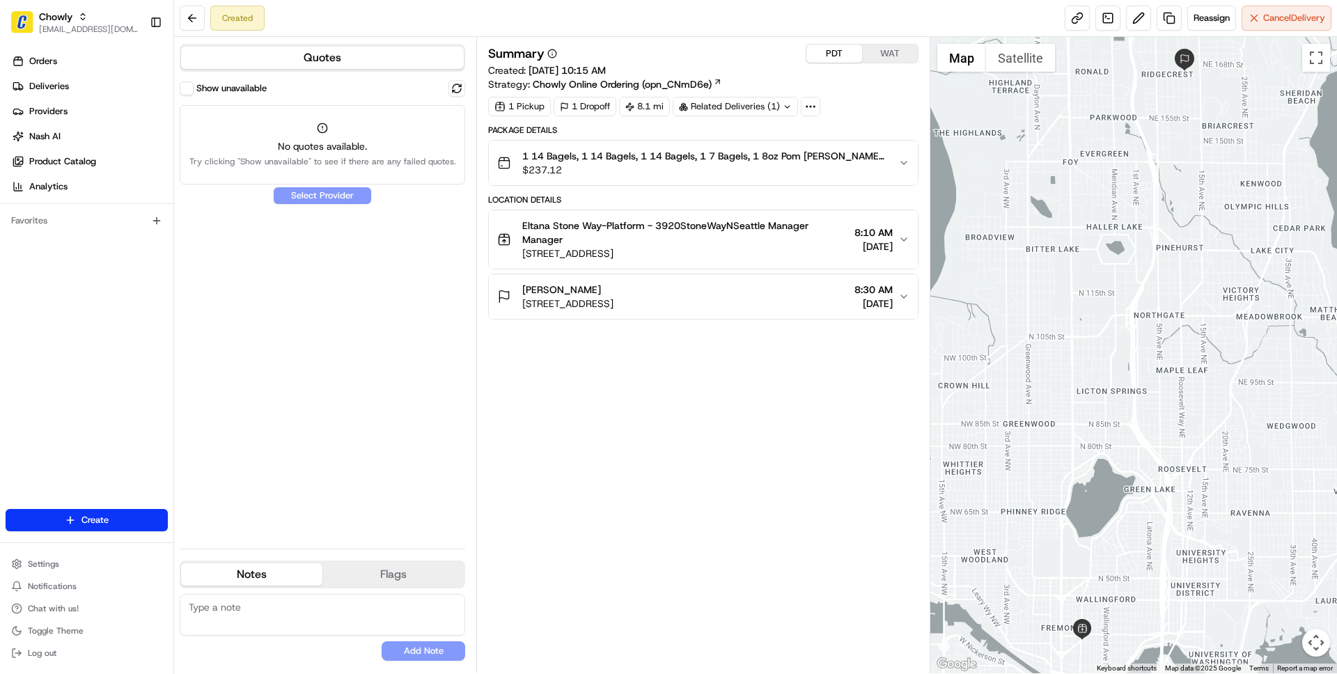
click at [187, 86] on button "Show unavailable" at bounding box center [187, 88] width 14 height 14
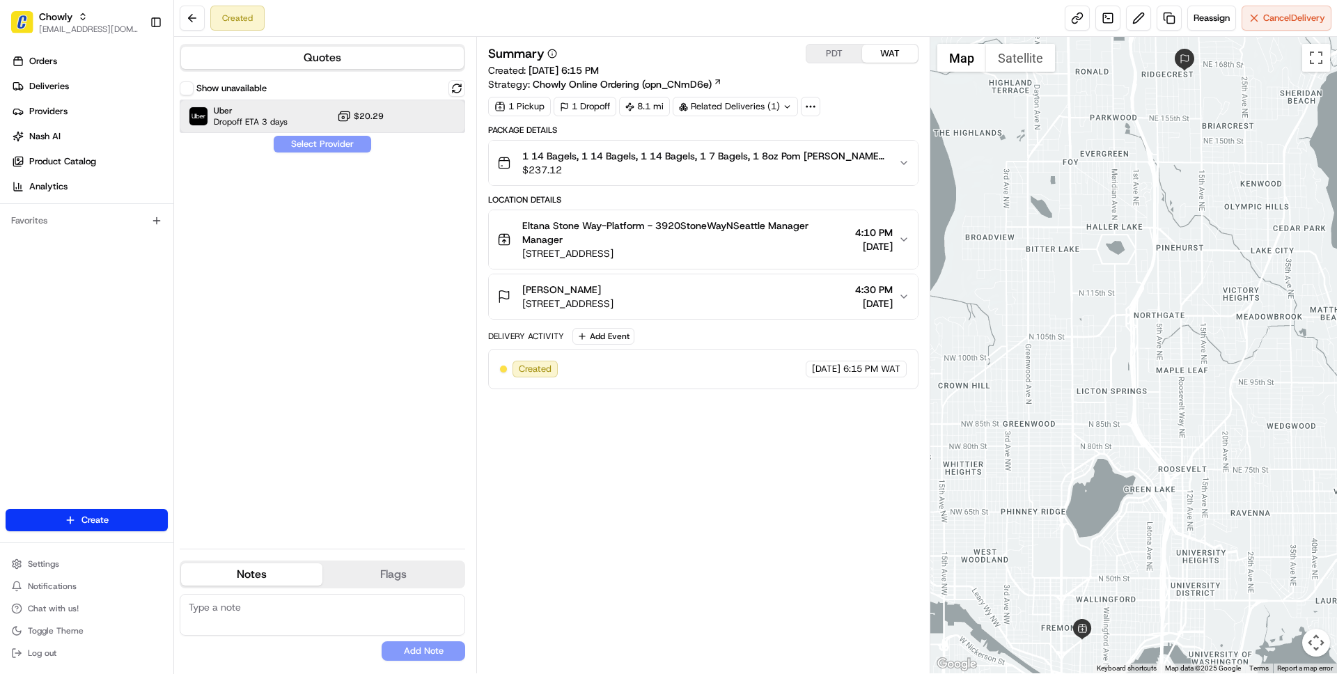
click at [246, 123] on span "Dropoff ETA 3 days" at bounding box center [251, 121] width 74 height 11
click at [317, 143] on button "Assign Provider" at bounding box center [322, 144] width 99 height 17
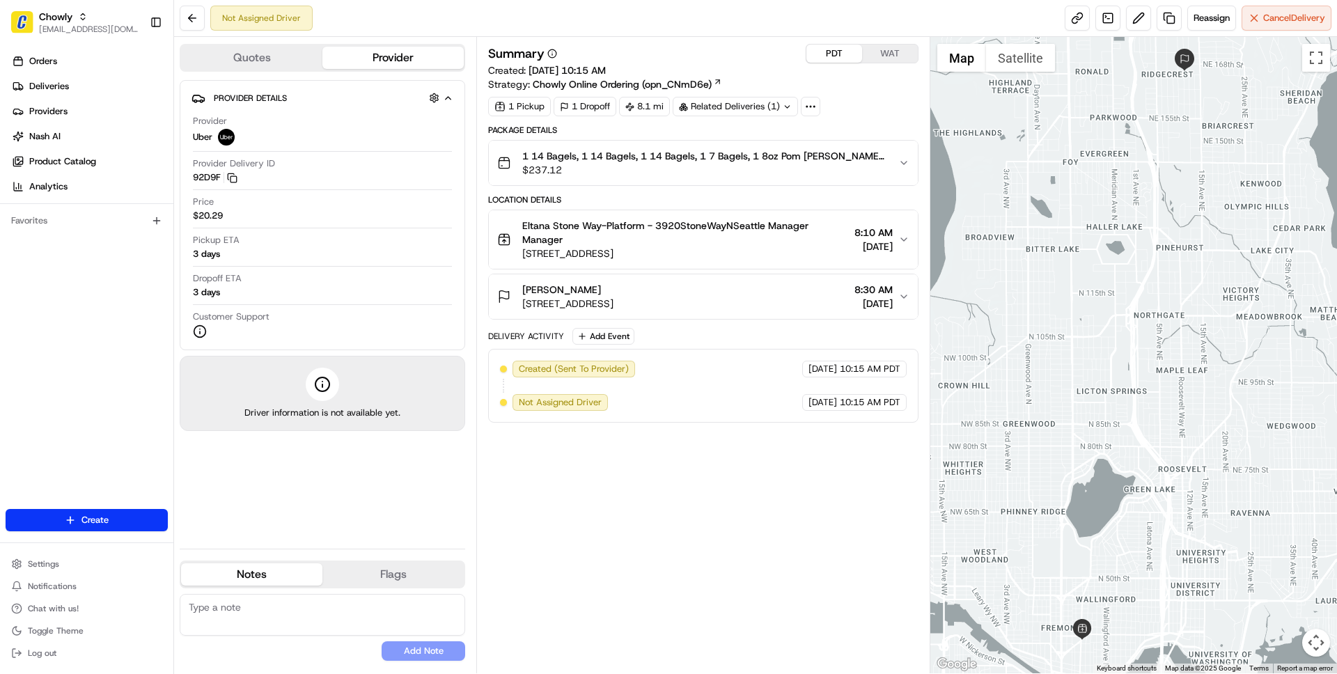
click at [838, 52] on button "PDT" at bounding box center [834, 54] width 56 height 18
click at [778, 299] on div "[PERSON_NAME] [STREET_ADDRESS] 8:30 AM [DATE]" at bounding box center [697, 297] width 400 height 28
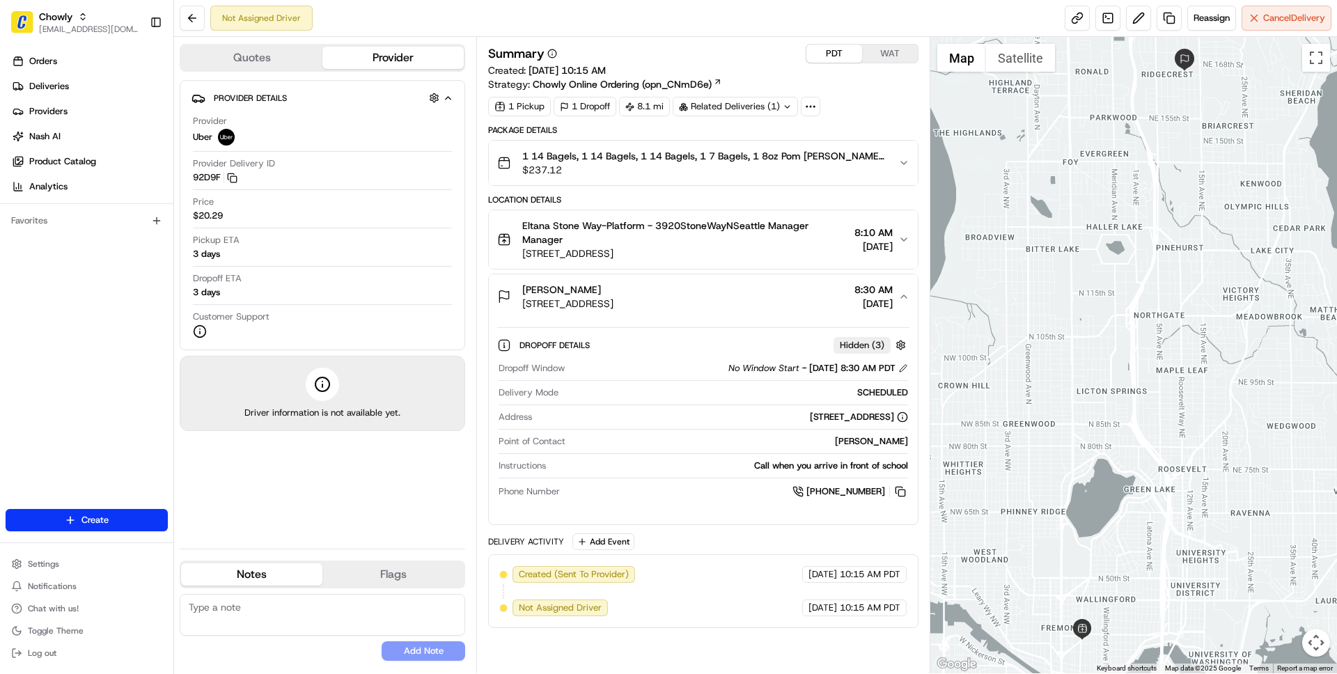
click at [778, 299] on div "[PERSON_NAME] [STREET_ADDRESS] 8:30 AM [DATE]" at bounding box center [697, 297] width 400 height 28
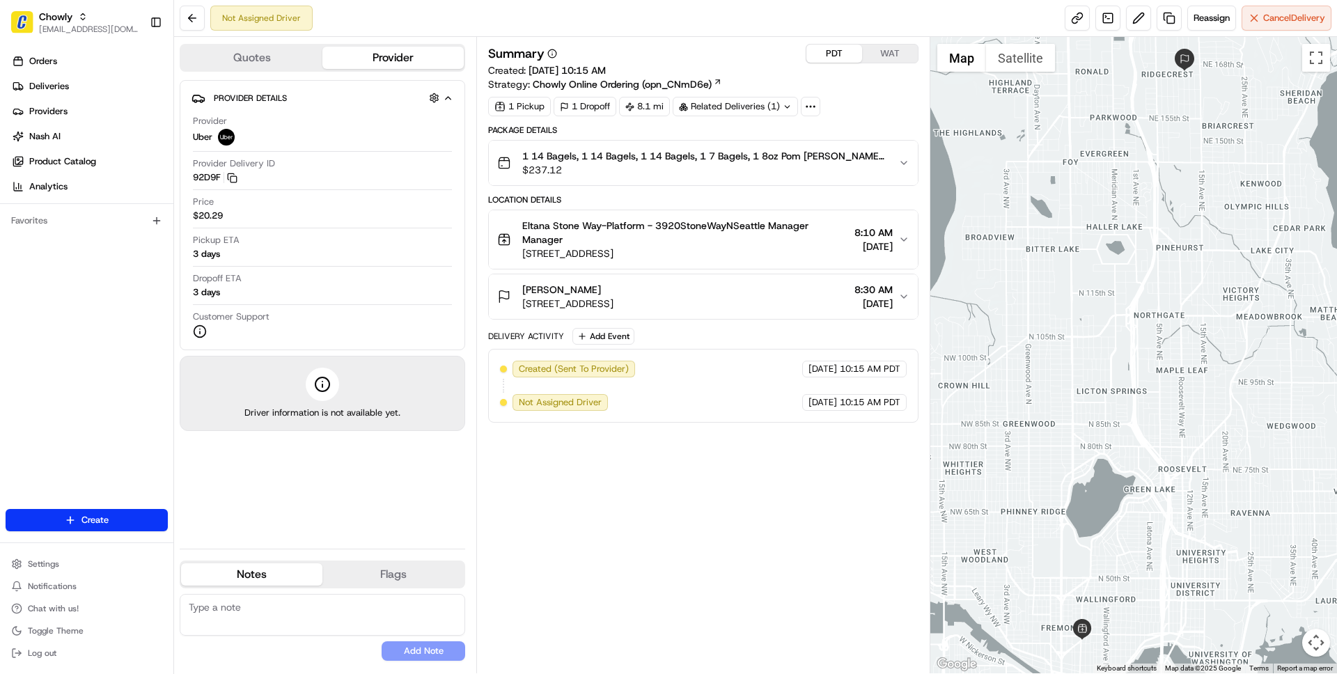
click at [771, 256] on span "[STREET_ADDRESS]" at bounding box center [685, 253] width 326 height 14
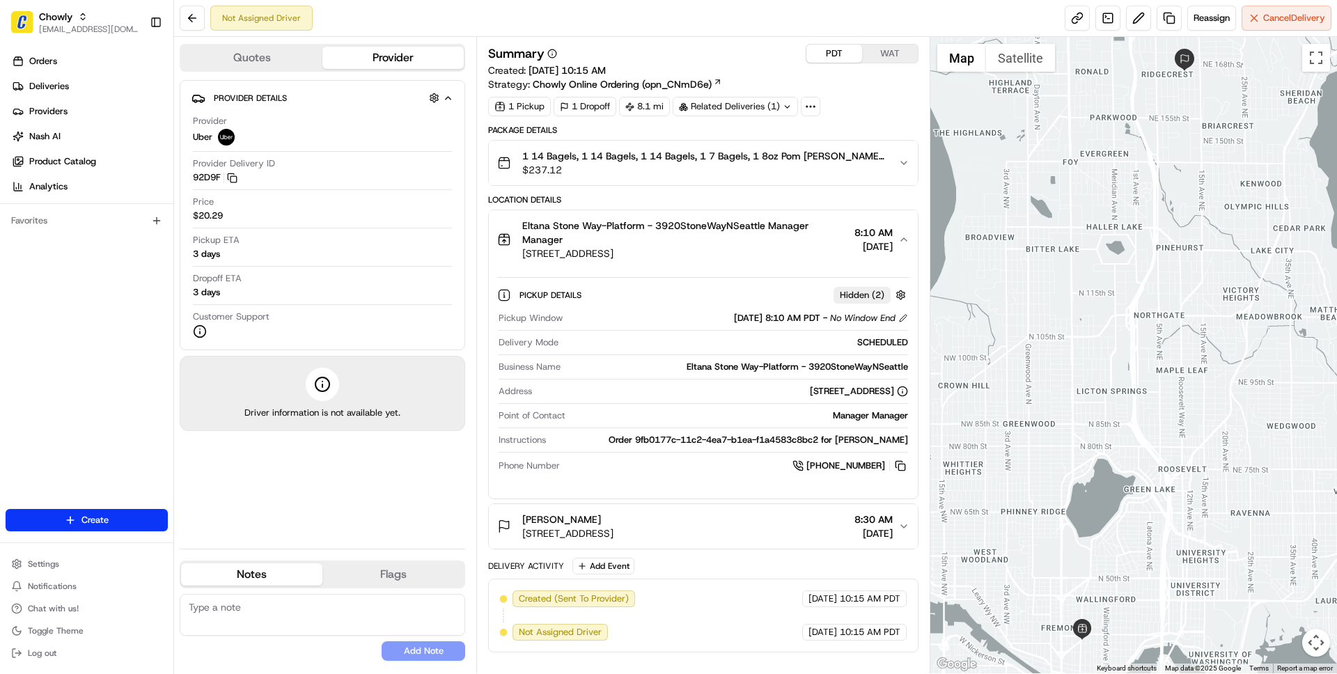
click at [771, 256] on span "3920 Stone Way N, Seattle, WA 98103, USA" at bounding box center [685, 253] width 326 height 14
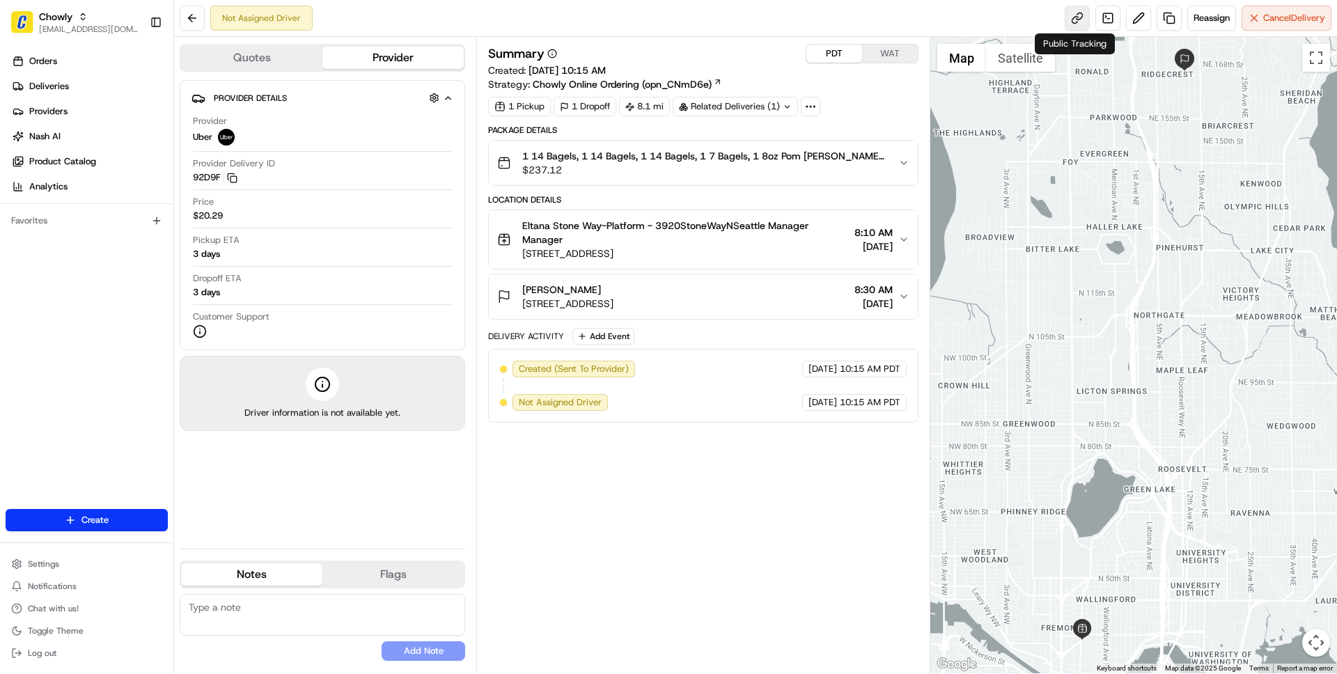
click at [1076, 22] on link at bounding box center [1077, 18] width 25 height 25
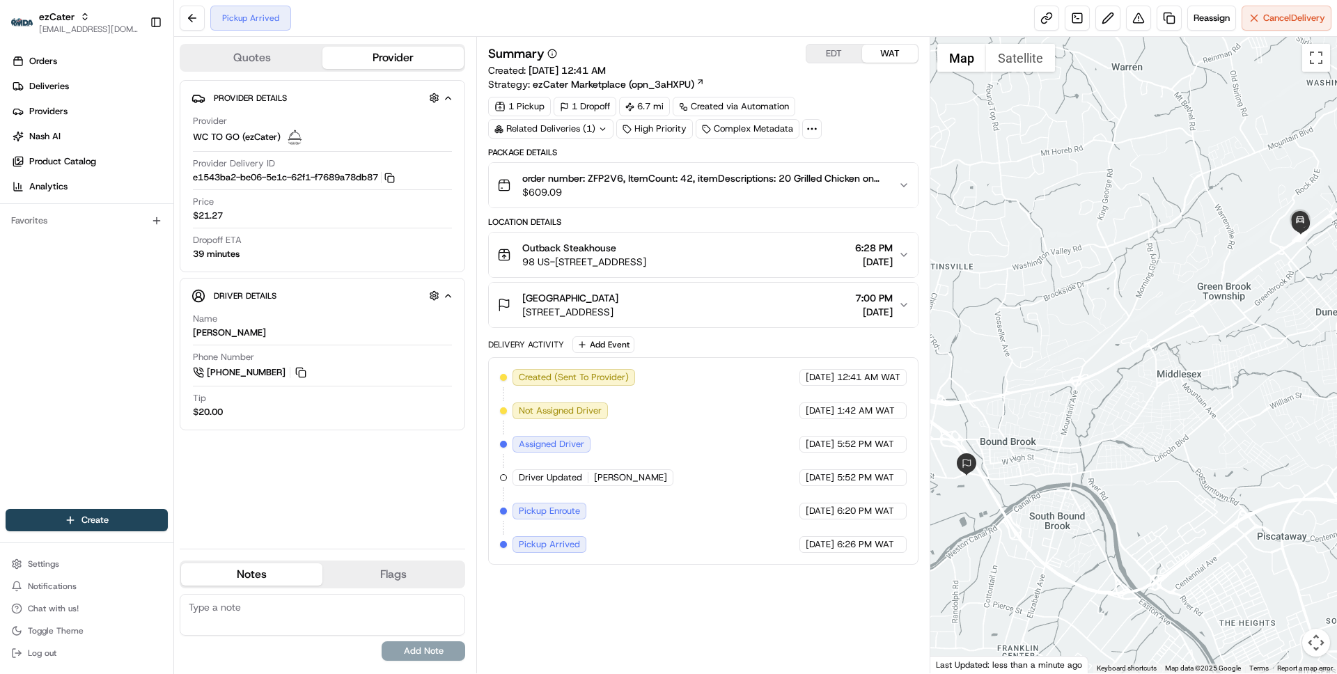
click at [833, 49] on button "EDT" at bounding box center [834, 54] width 56 height 18
click at [646, 246] on div "Outback Steakhouse" at bounding box center [584, 248] width 124 height 14
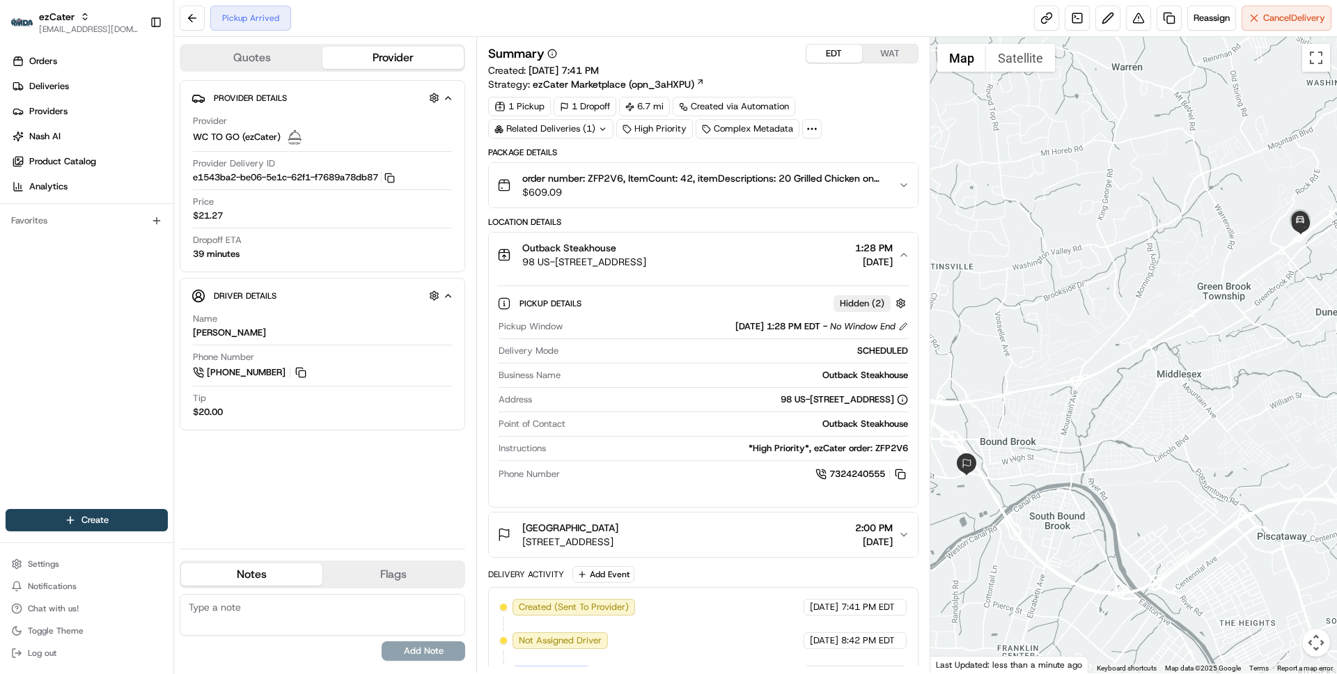
click at [646, 246] on div "Outback Steakhouse" at bounding box center [584, 248] width 124 height 14
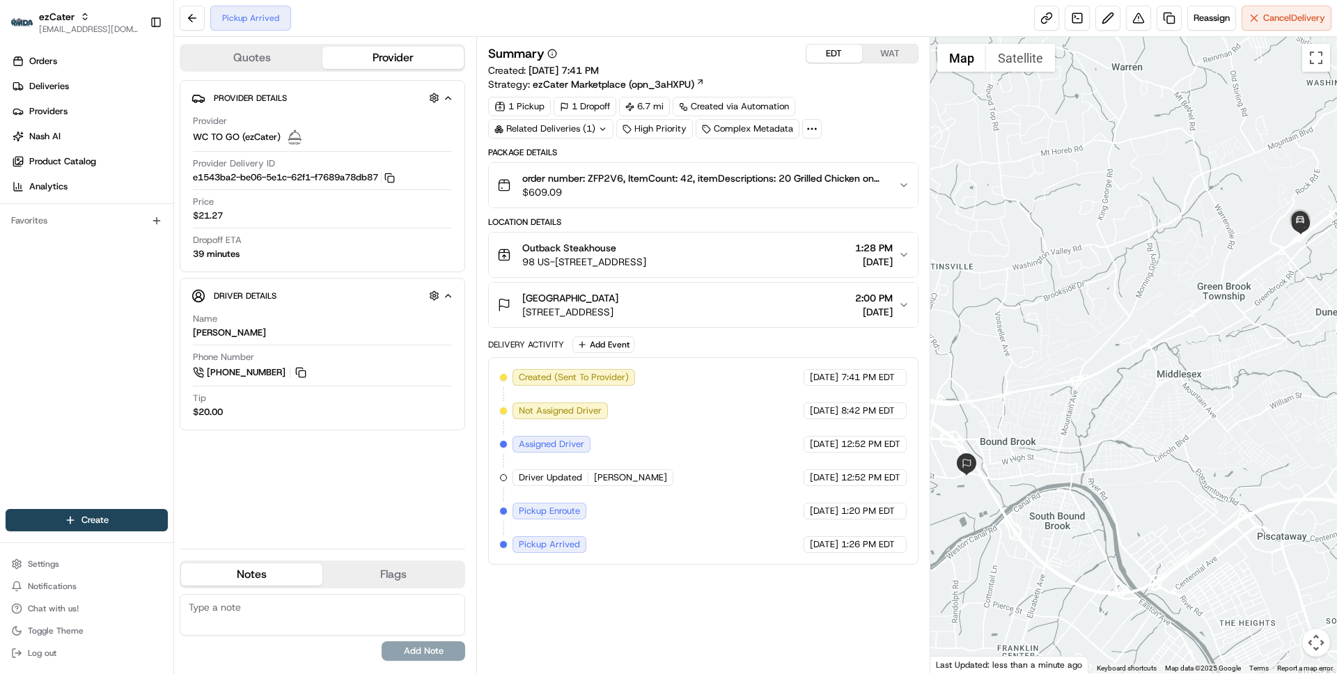
click at [618, 300] on div "[GEOGRAPHIC_DATA]" at bounding box center [570, 298] width 96 height 14
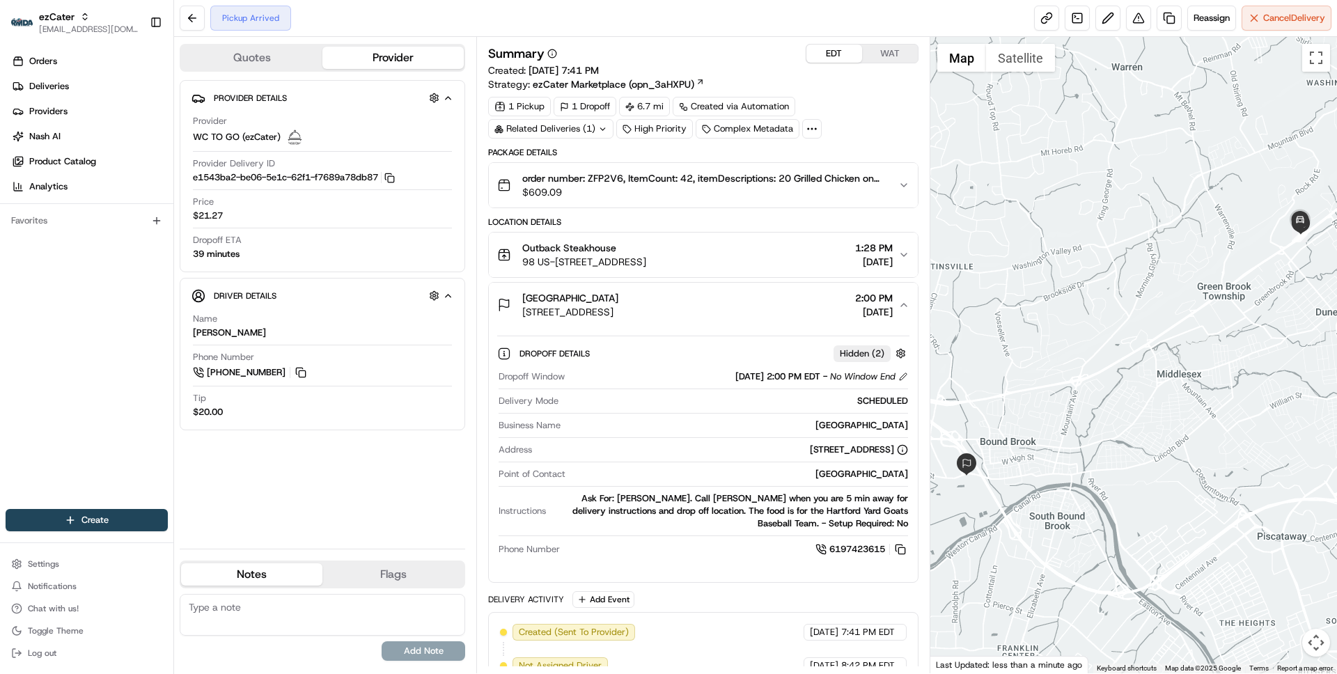
click at [618, 300] on div "[GEOGRAPHIC_DATA]" at bounding box center [570, 298] width 96 height 14
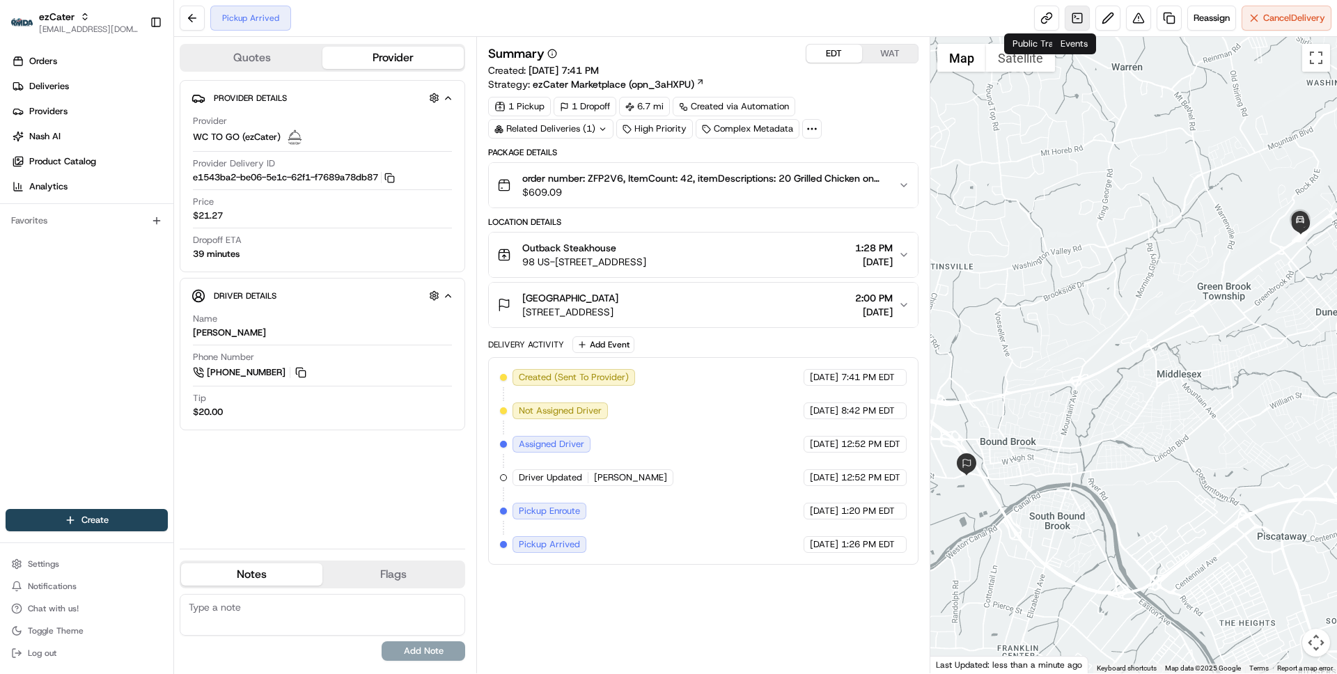
click at [1066, 19] on link at bounding box center [1077, 18] width 25 height 25
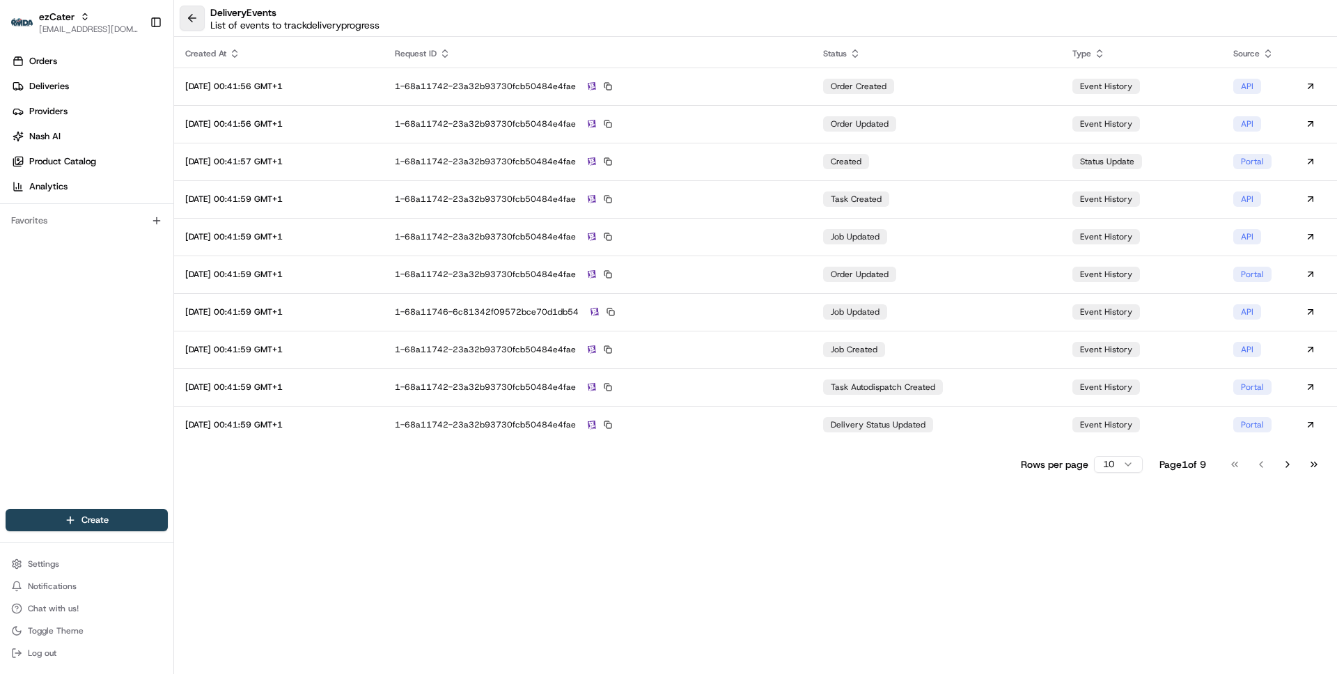
click at [184, 13] on button at bounding box center [192, 18] width 25 height 25
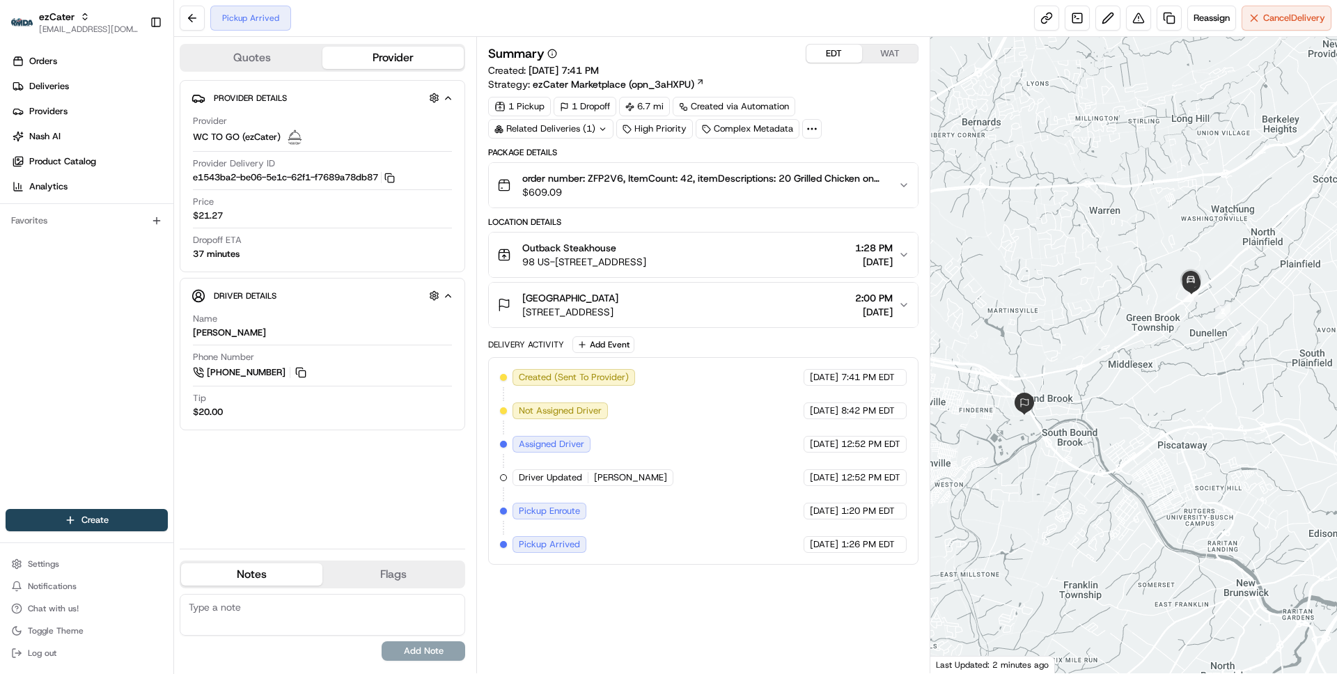
click at [582, 125] on div "Related Deliveries (1)" at bounding box center [550, 128] width 125 height 19
click at [588, 159] on span "ord_dpXLAMGbLTK96UNPUNynFT" at bounding box center [565, 160] width 144 height 13
click at [741, 55] on div "Summary EDT WAT" at bounding box center [703, 53] width 430 height 19
click at [886, 256] on span "[DATE]" at bounding box center [874, 262] width 38 height 14
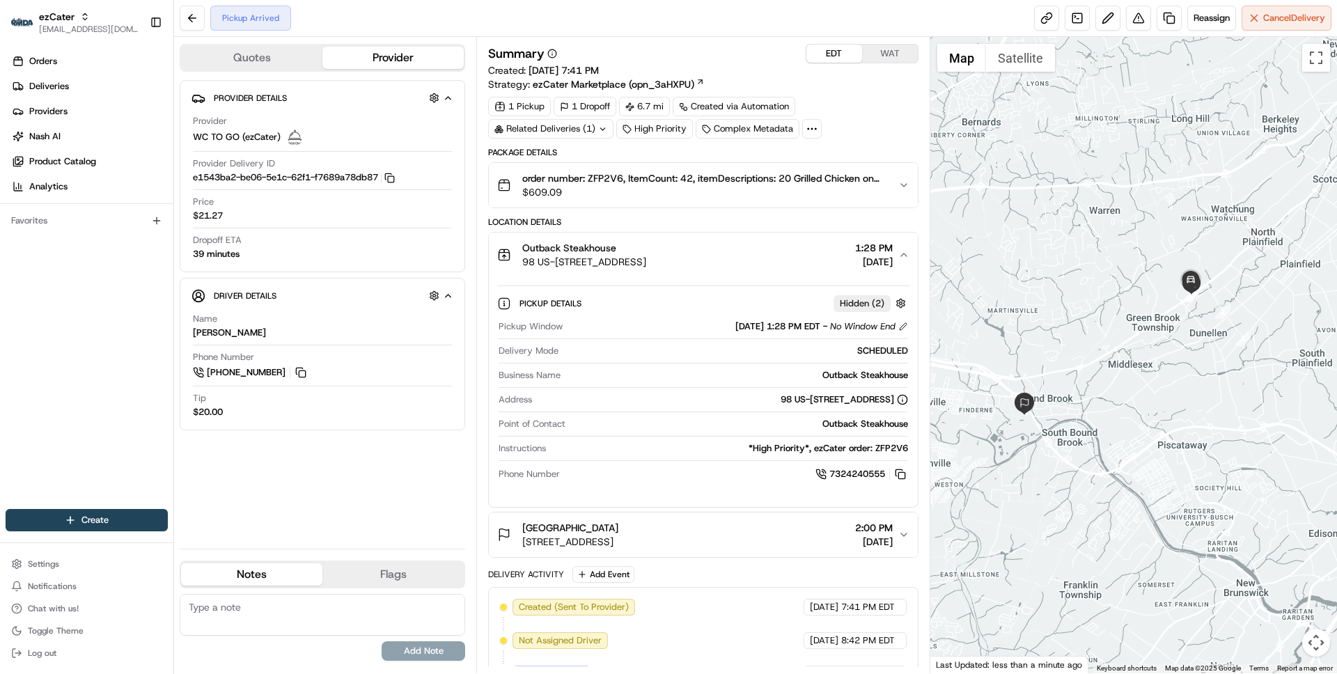
click at [886, 256] on span "[DATE]" at bounding box center [874, 262] width 38 height 14
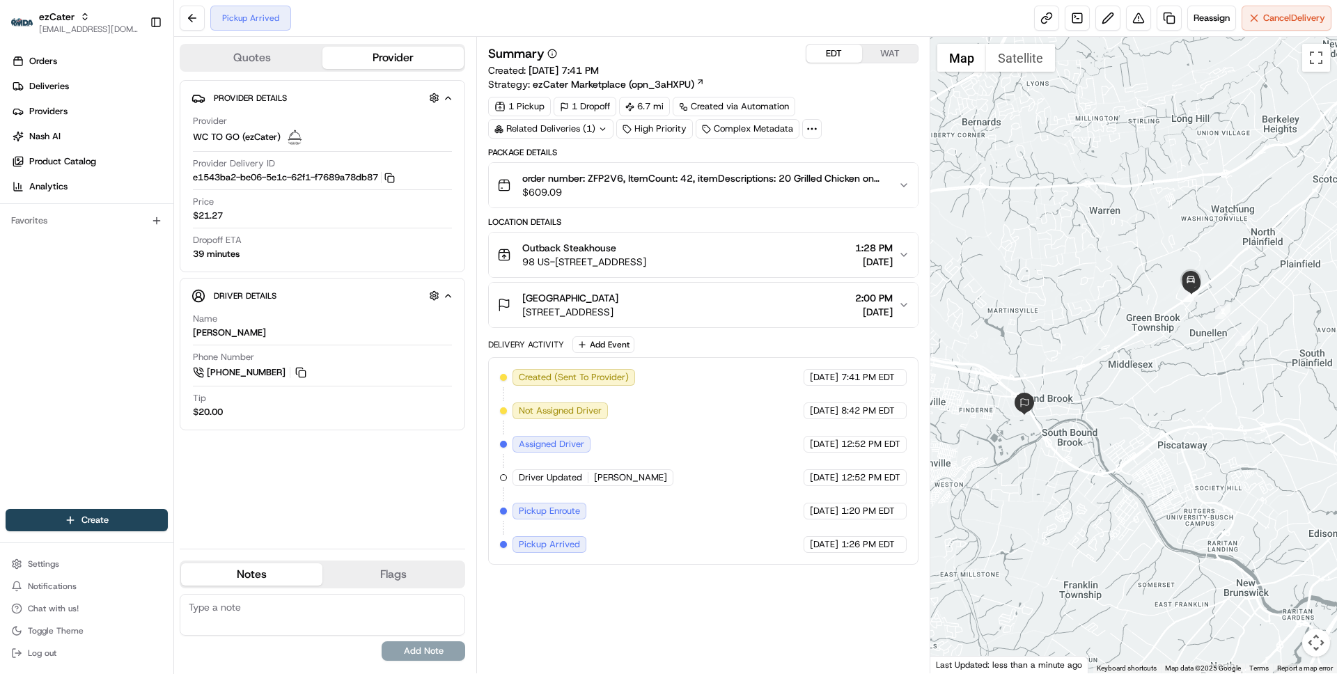
click at [886, 256] on span "[DATE]" at bounding box center [874, 262] width 38 height 14
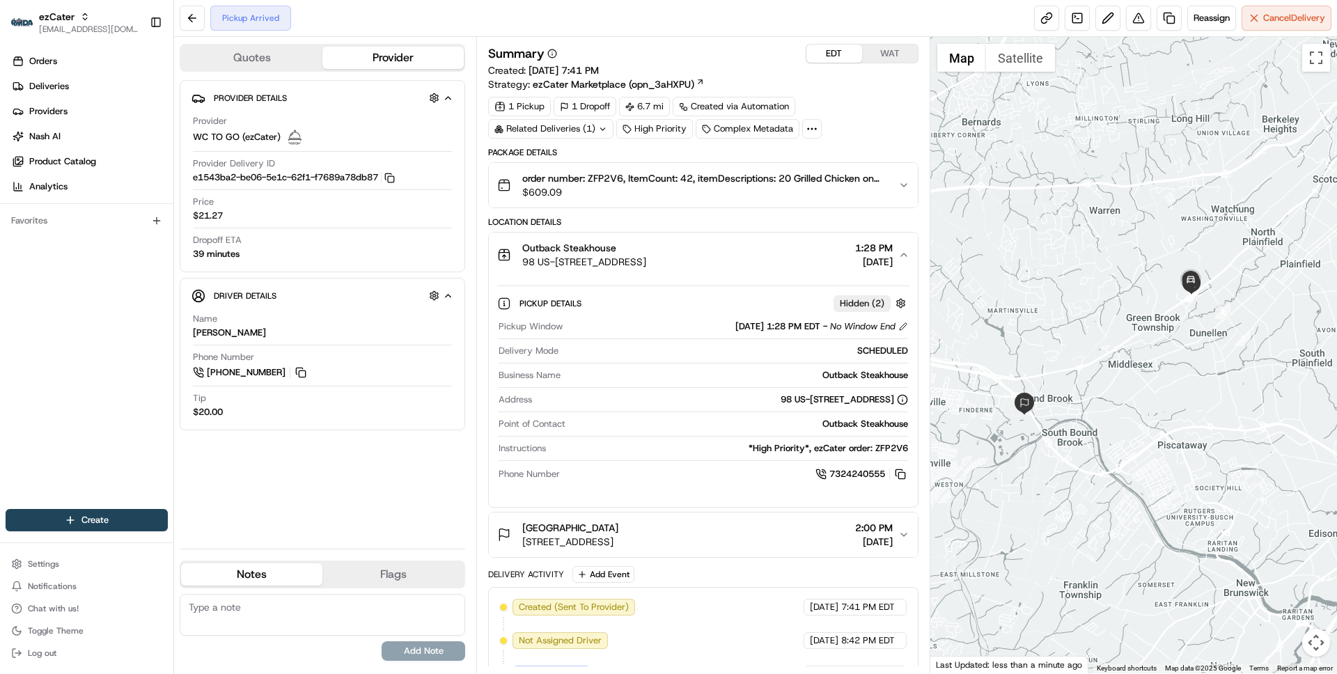
click at [886, 256] on span "[DATE]" at bounding box center [874, 262] width 38 height 14
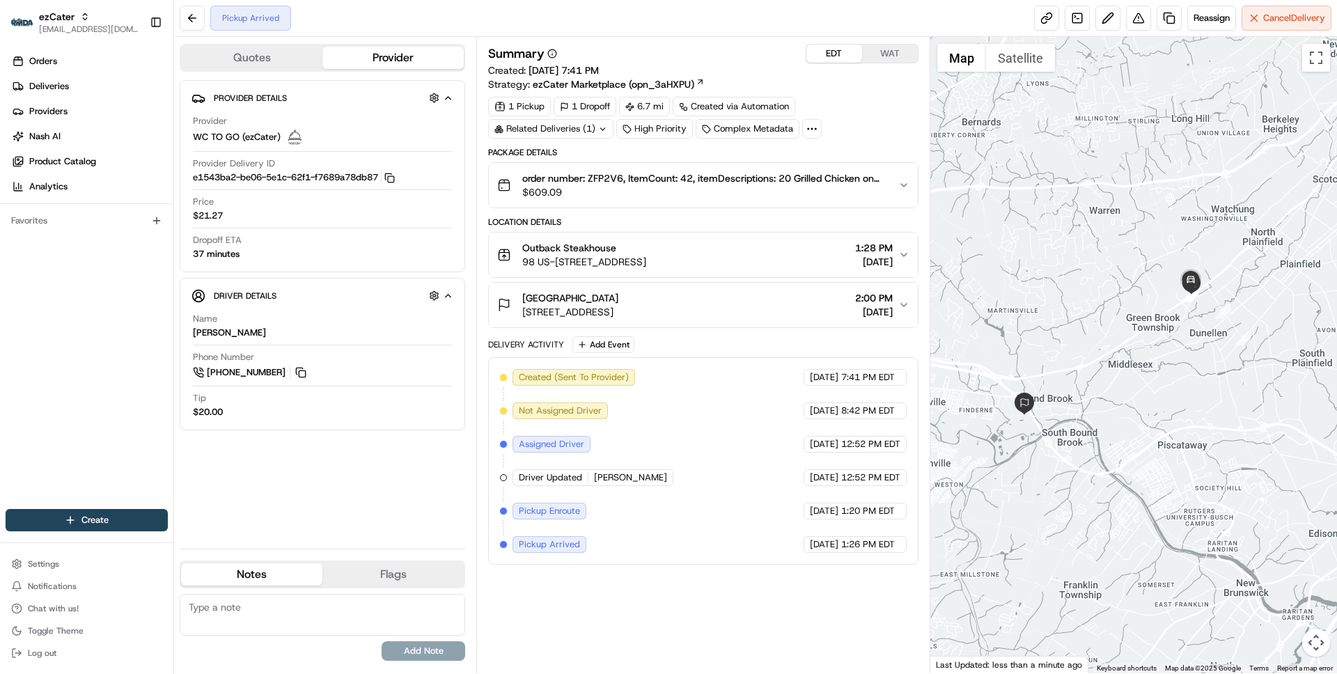
click at [197, 139] on span "WC TO GO (ezCater)" at bounding box center [237, 137] width 88 height 13
drag, startPoint x: 197, startPoint y: 139, endPoint x: 231, endPoint y: 141, distance: 34.1
click at [231, 141] on span "WC TO GO (ezCater)" at bounding box center [237, 137] width 88 height 13
copy span "WC TO GO"
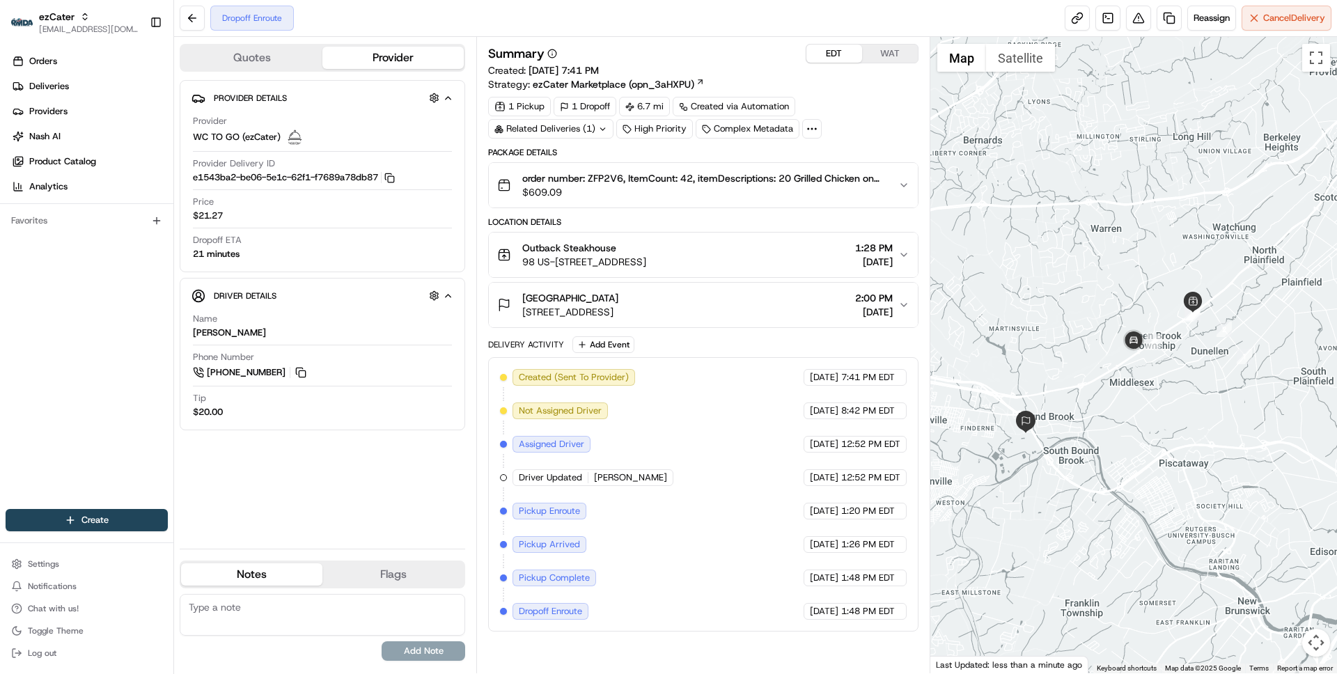
click at [766, 68] on div "Summary EDT WAT Created: 08/16/2025 7:41 PM Strategy: ezCater Marketplace (opn_…" at bounding box center [703, 67] width 430 height 47
click at [888, 312] on span "08/21/2025" at bounding box center [874, 312] width 38 height 14
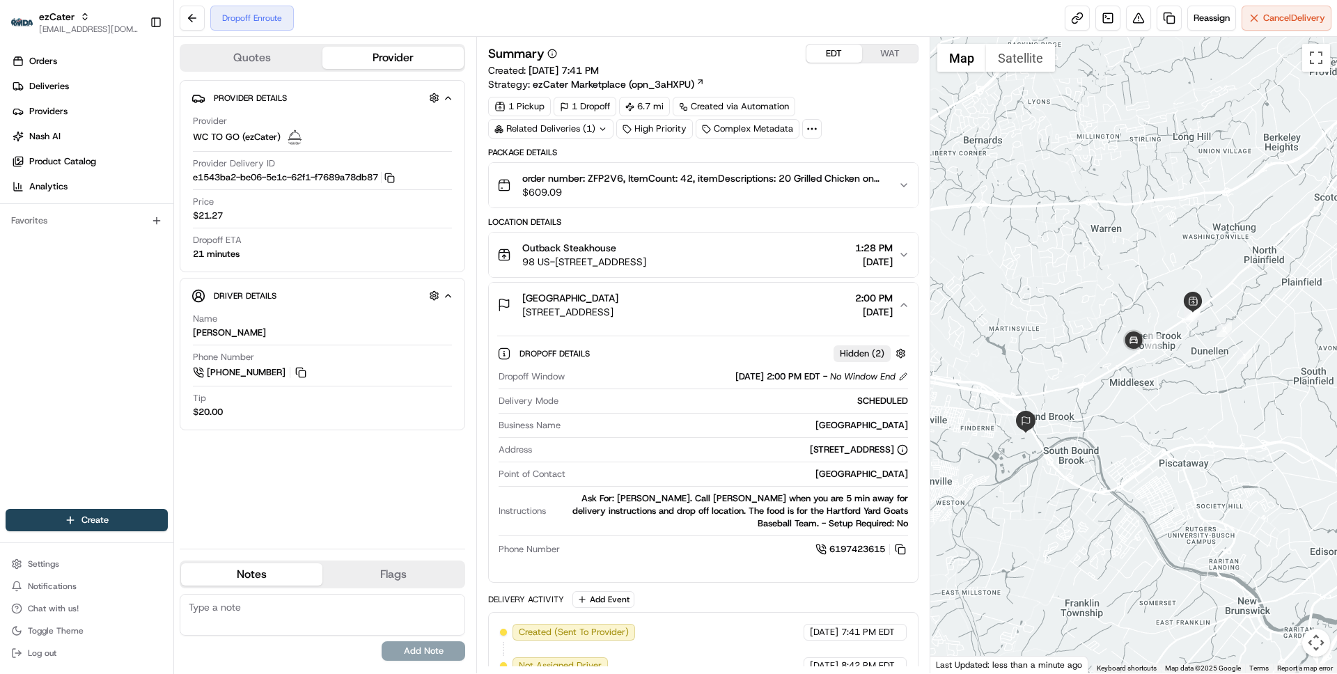
click at [888, 312] on span "08/21/2025" at bounding box center [874, 312] width 38 height 14
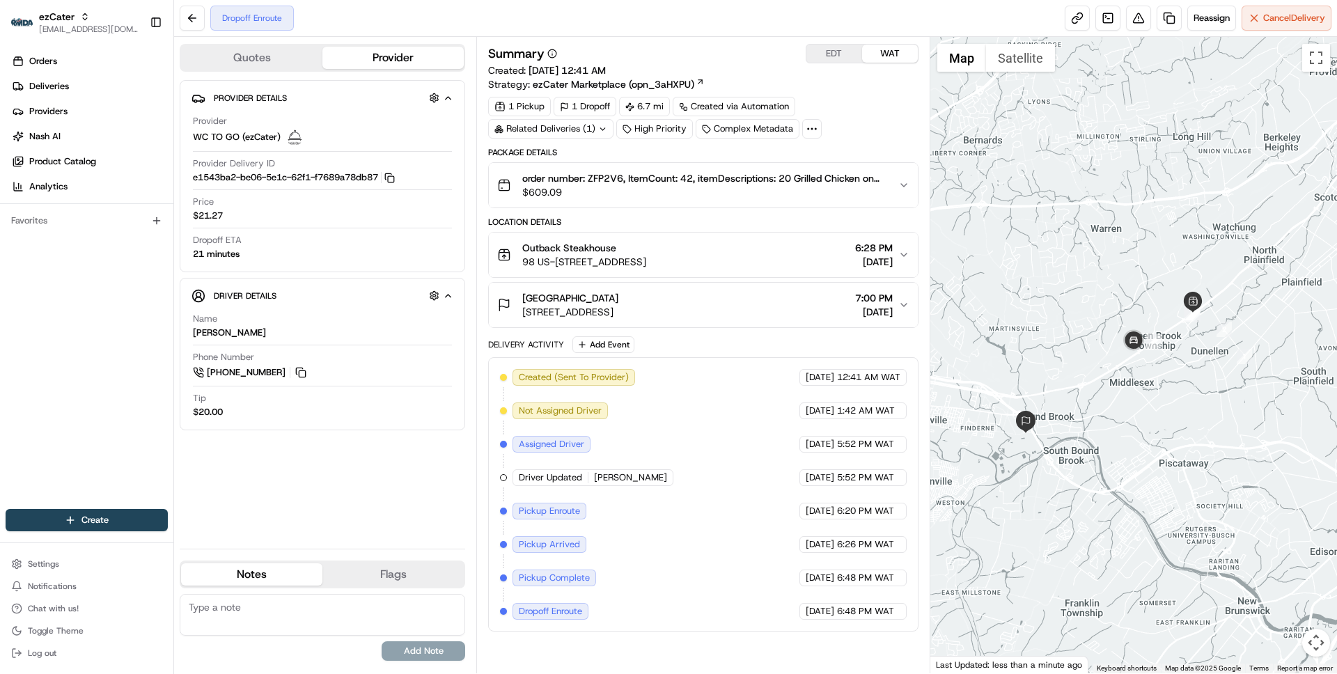
click at [891, 58] on button "WAT" at bounding box center [890, 54] width 56 height 18
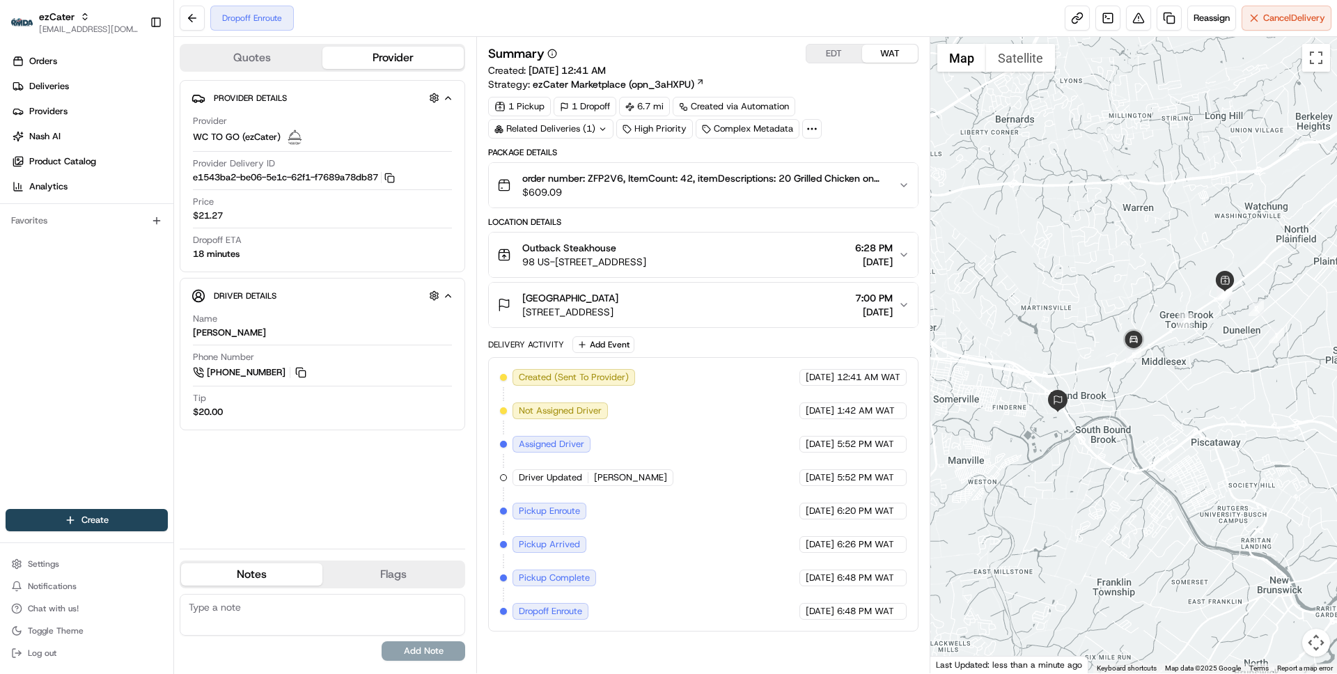
click at [846, 53] on button "EDT" at bounding box center [834, 54] width 56 height 18
click at [815, 256] on div "Outback Steakhouse 98 US-22, Green Brook Township, NJ 08812, USA 1:28 PM 08/21/…" at bounding box center [697, 255] width 400 height 28
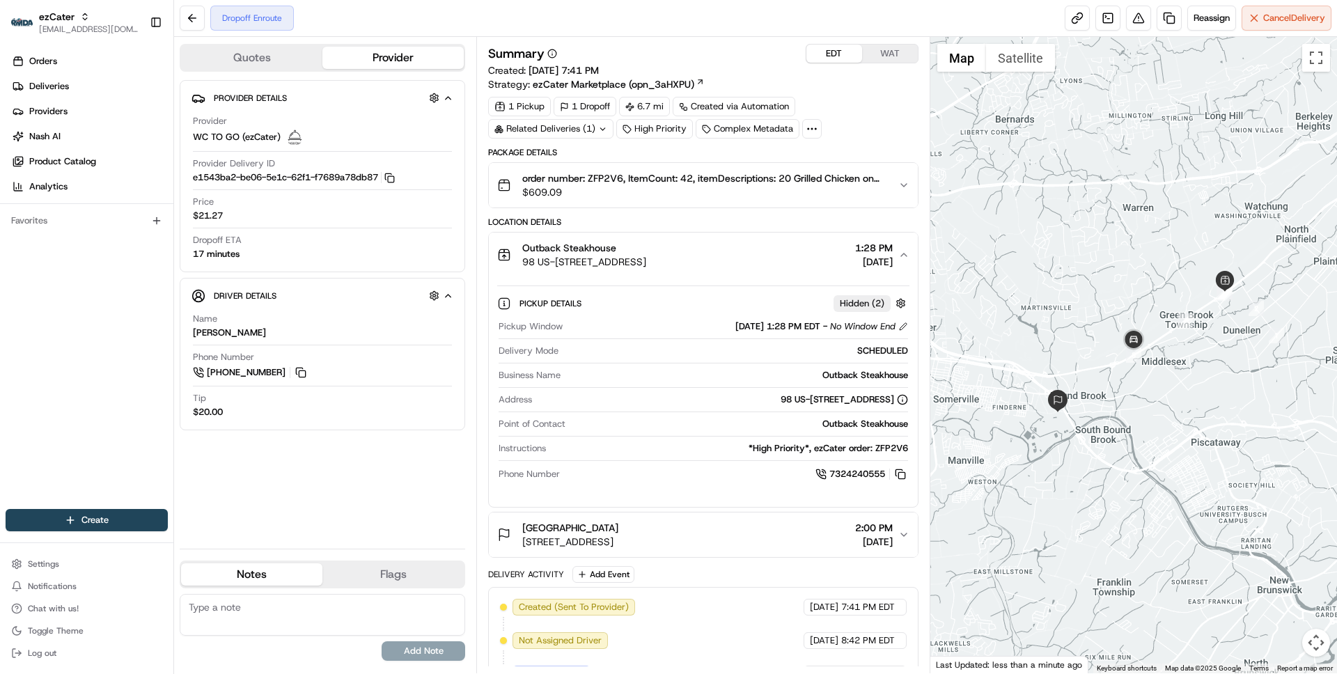
click at [815, 256] on div "Outback Steakhouse 98 US-22, Green Brook Township, NJ 08812, USA 1:28 PM 08/21/…" at bounding box center [697, 255] width 400 height 28
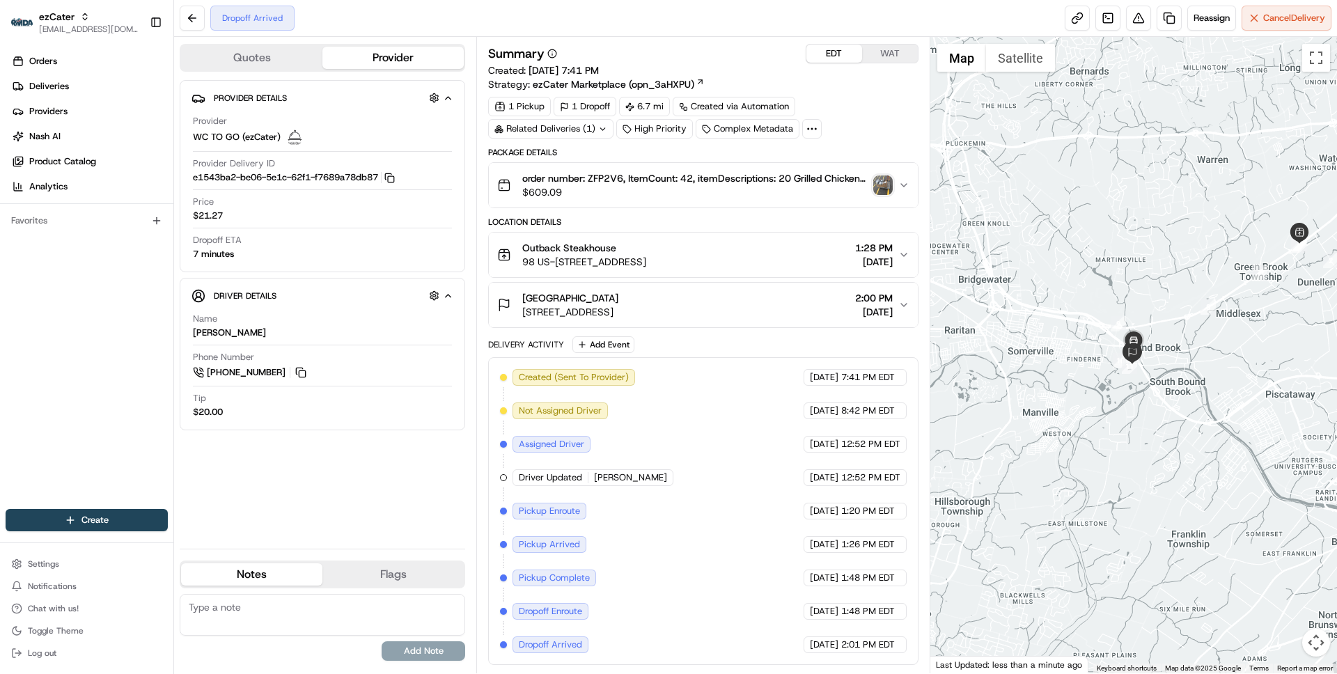
click at [686, 38] on div "Summary EDT WAT Created: 08/16/2025 7:41 PM Strategy: ezCater Marketplace (opn_…" at bounding box center [702, 355] width 453 height 636
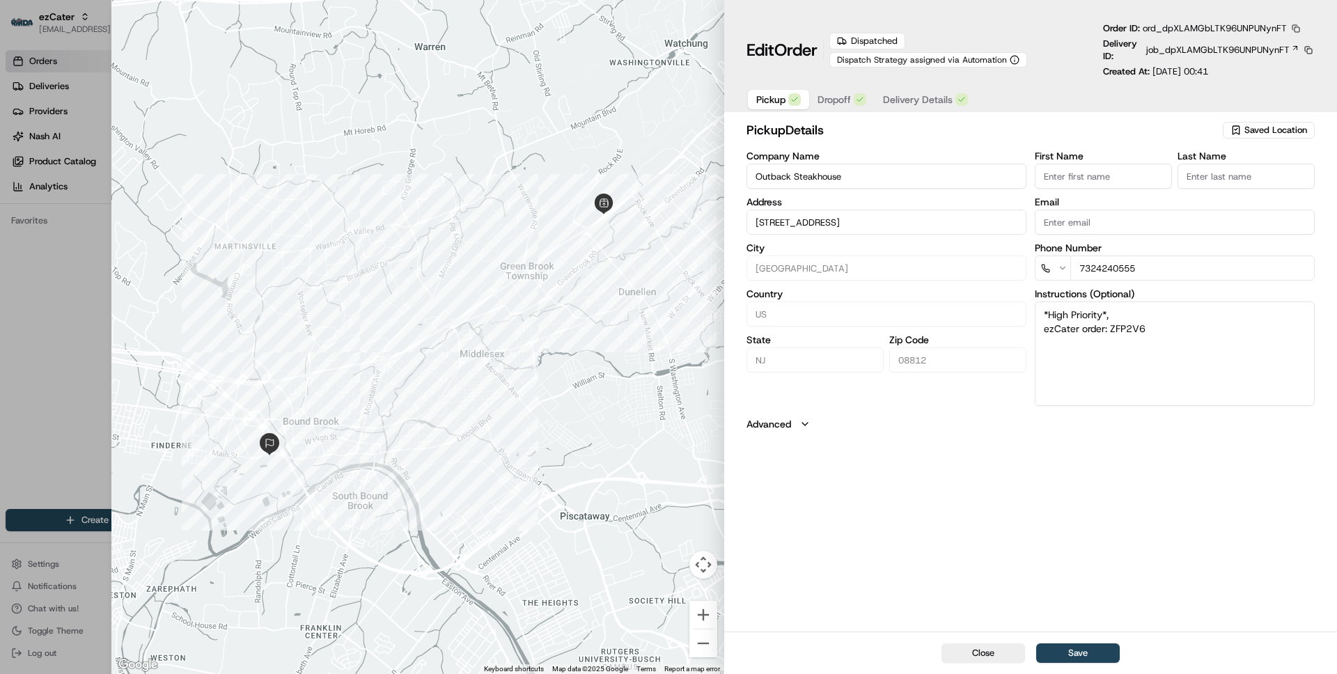
click at [1300, 27] on button "button" at bounding box center [1295, 28] width 13 height 13
click at [1243, 49] on button "Copy ID" at bounding box center [1270, 49] width 127 height 17
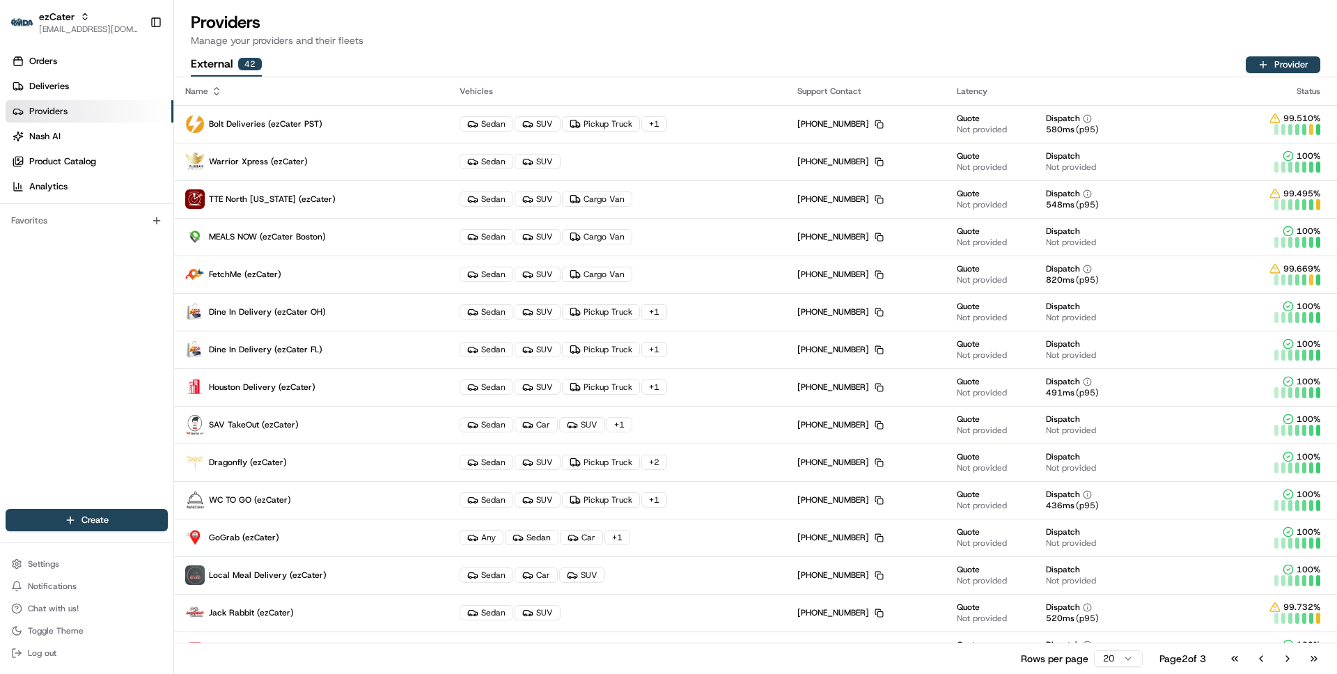
scroll to position [171, 0]
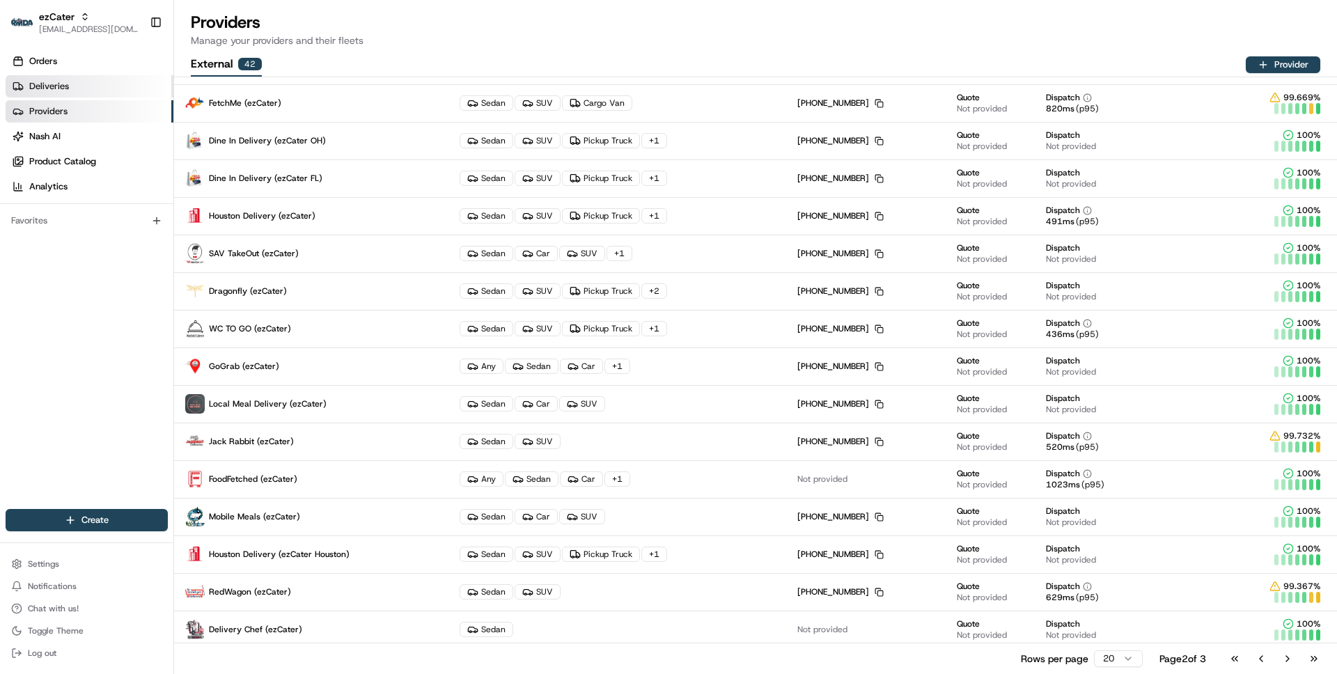
click at [54, 86] on span "Deliveries" at bounding box center [49, 86] width 40 height 13
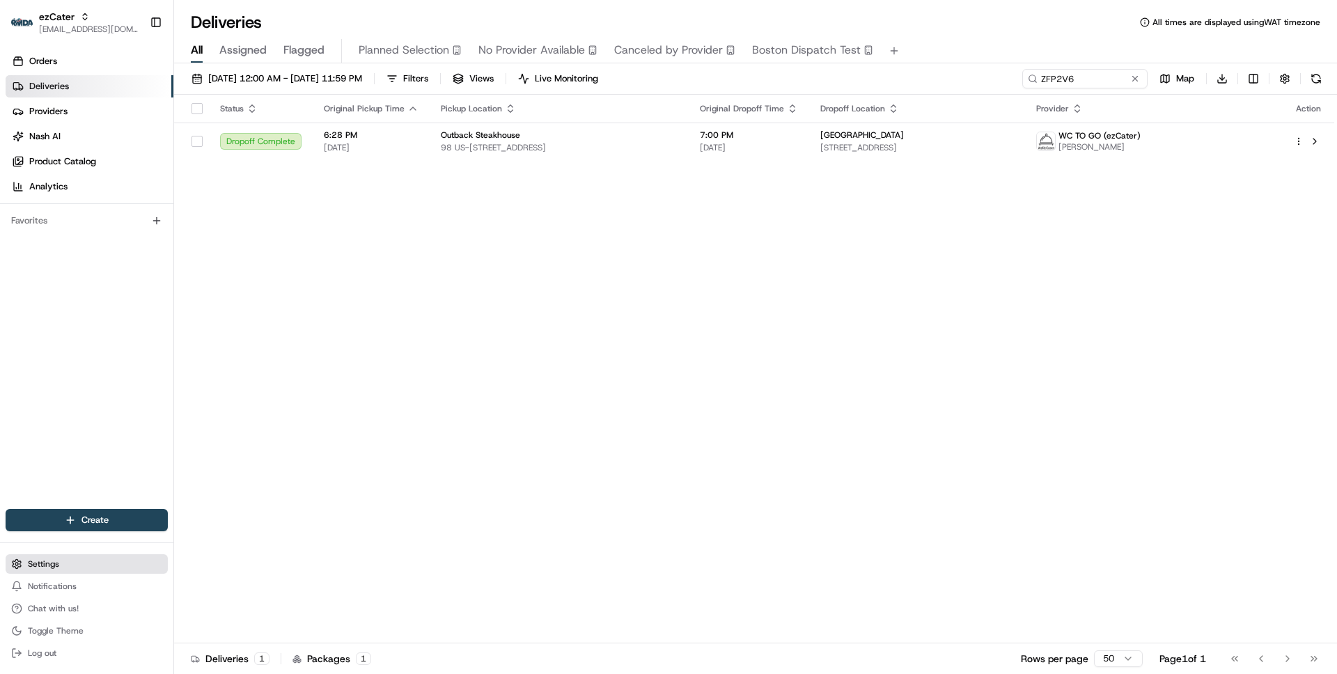
click at [45, 563] on span "Settings" at bounding box center [43, 563] width 31 height 11
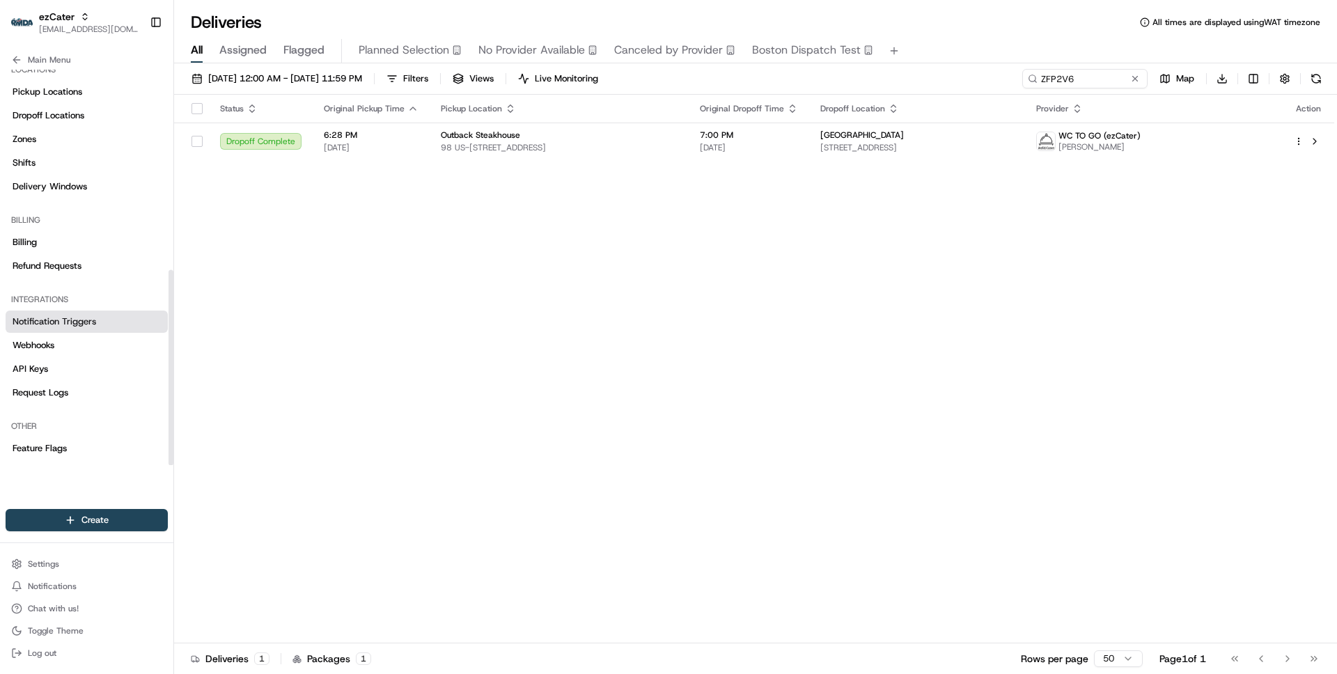
click at [74, 326] on span "Notification Triggers" at bounding box center [55, 321] width 84 height 13
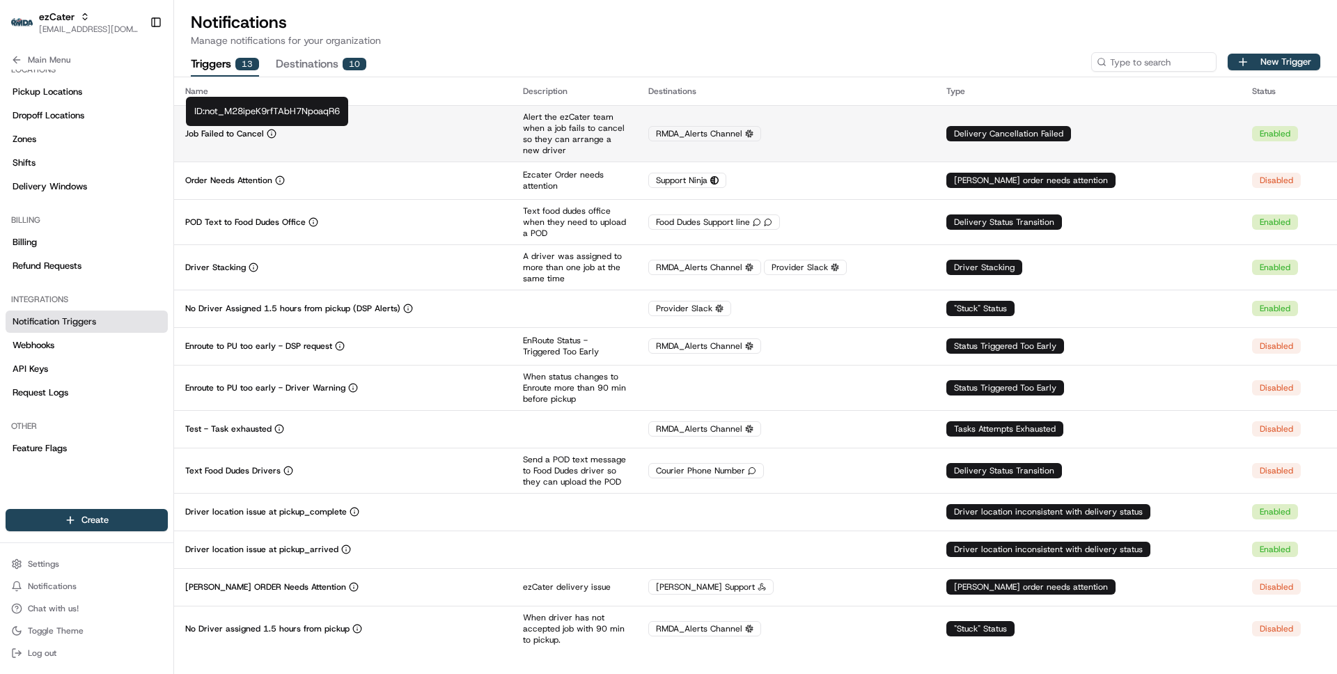
click at [333, 141] on td "Job Failed to Cancel" at bounding box center [343, 133] width 338 height 56
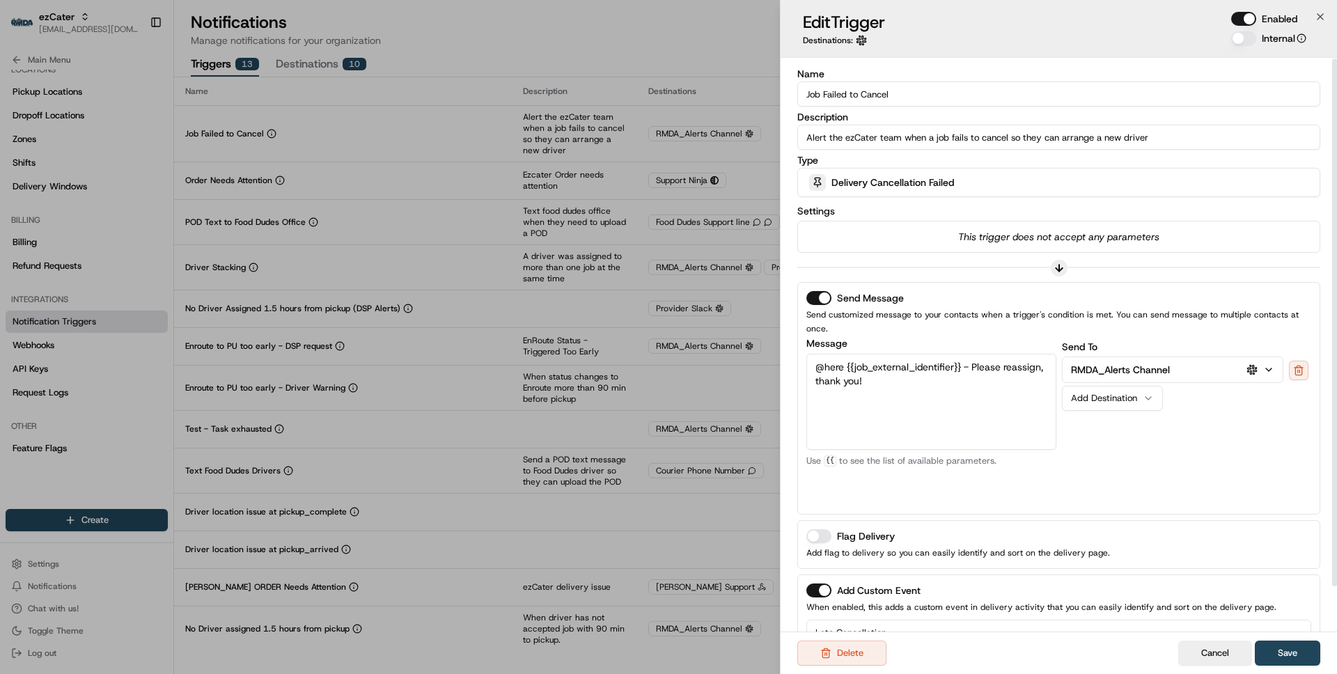
scroll to position [50, 0]
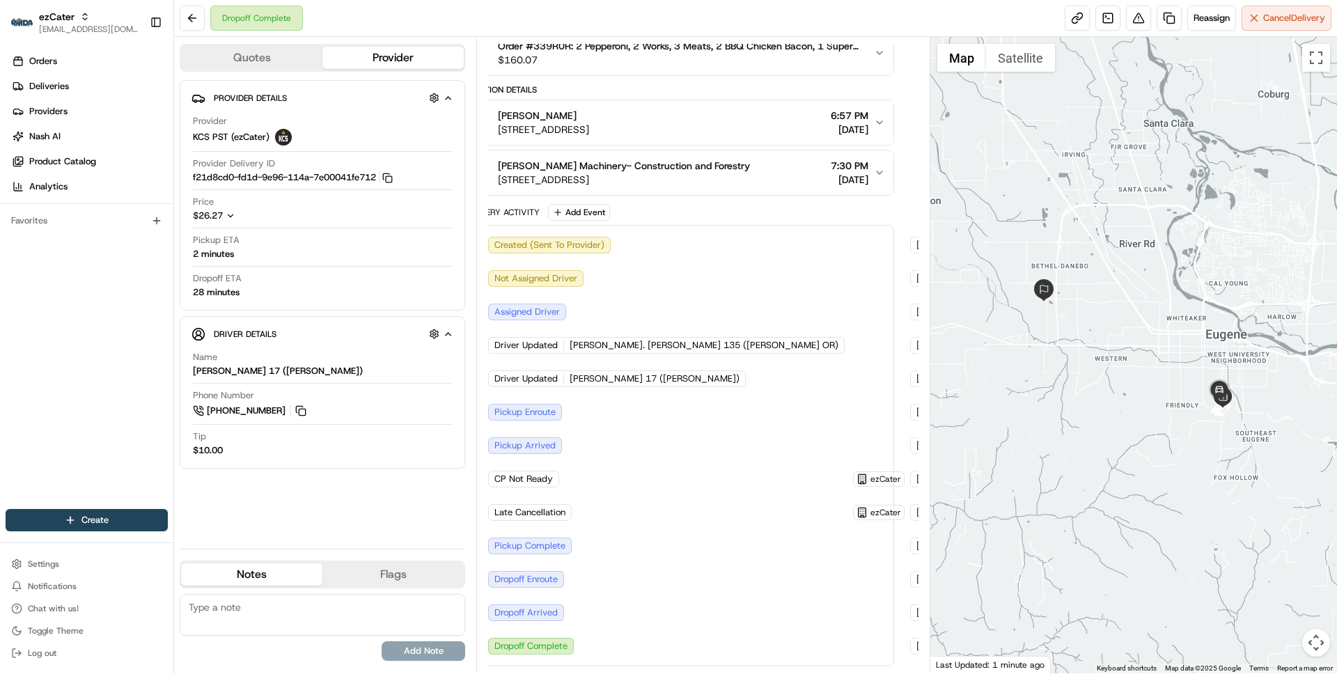
scroll to position [0, 24]
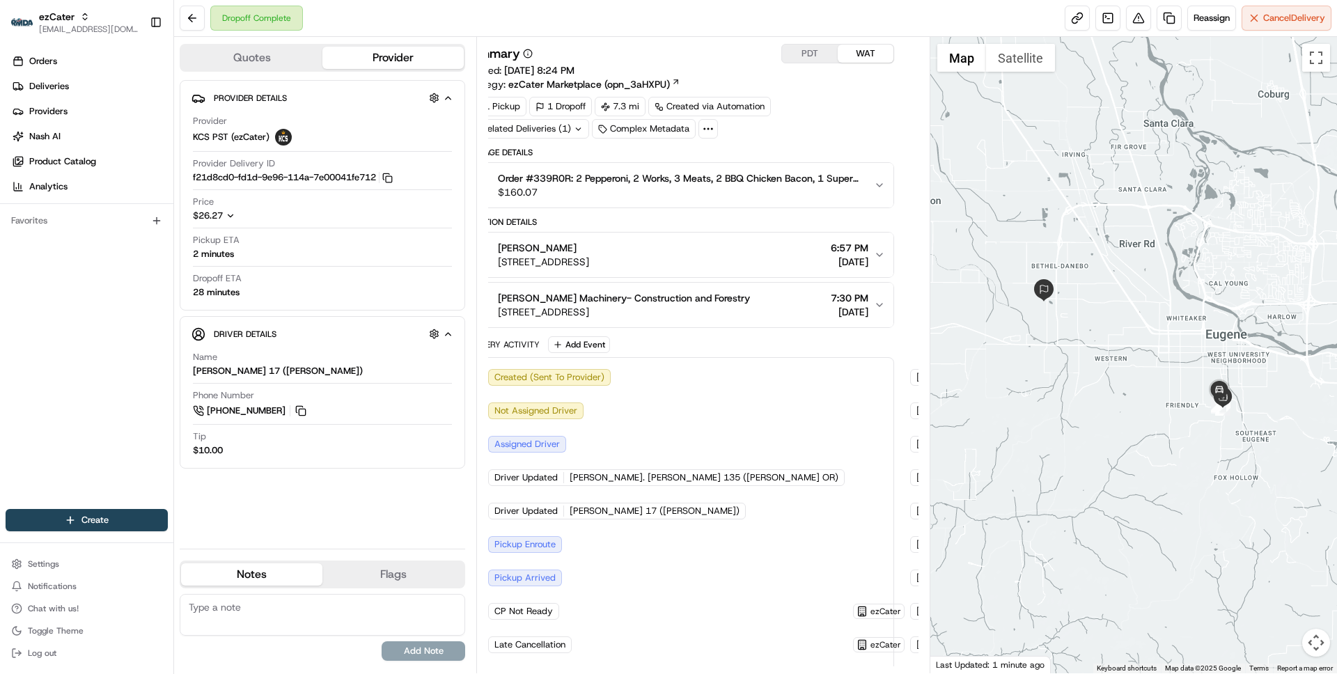
click at [874, 184] on icon "button" at bounding box center [879, 185] width 11 height 11
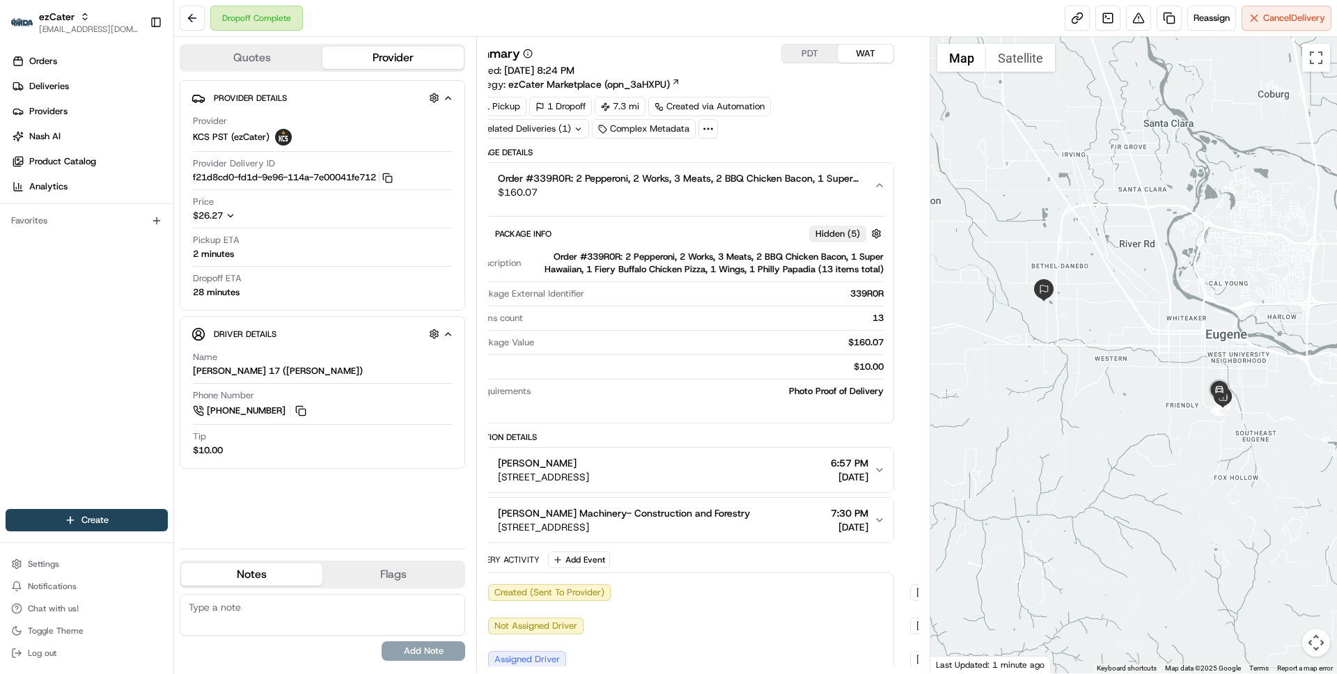
click at [874, 184] on icon "button" at bounding box center [879, 185] width 11 height 11
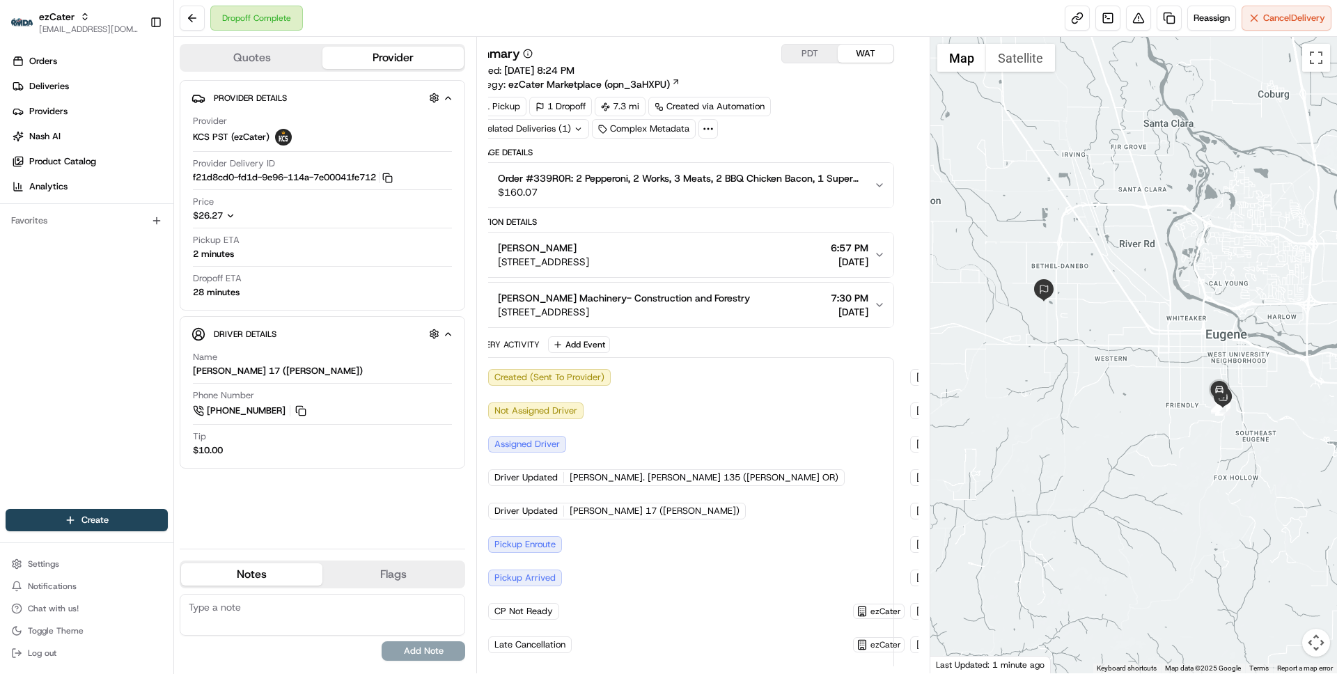
scroll to position [132, 24]
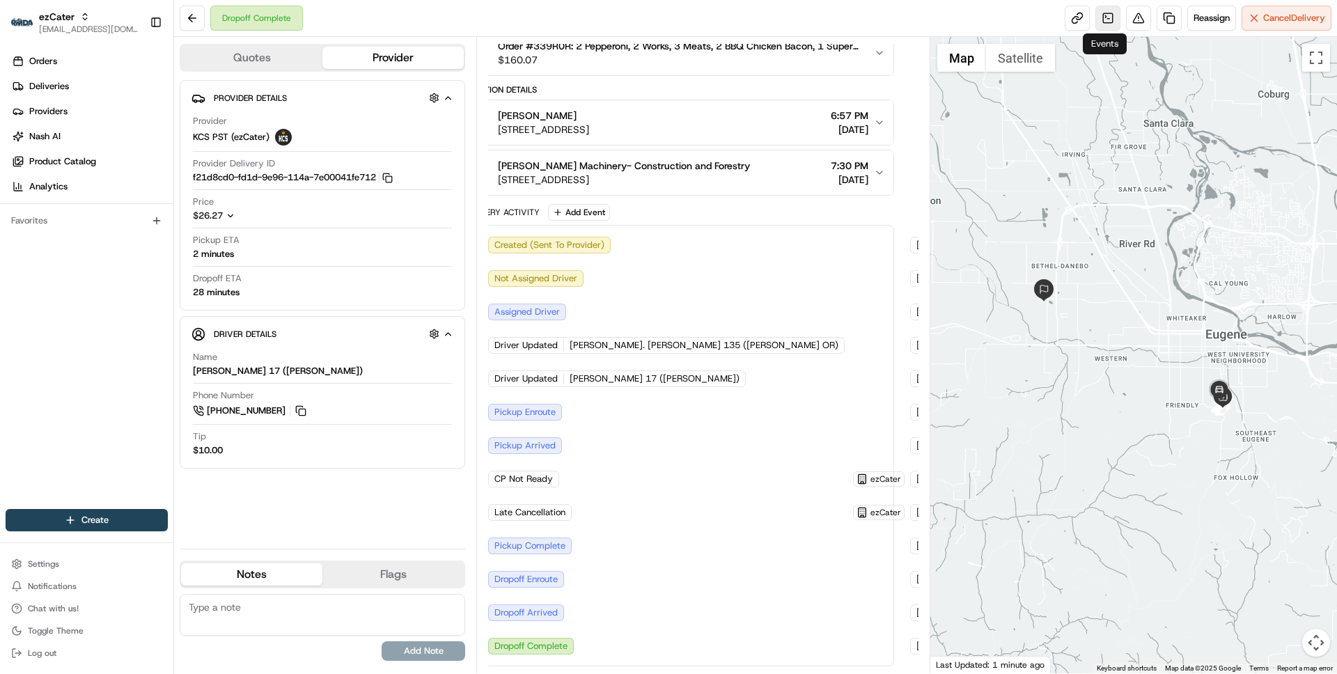
click at [1102, 13] on link at bounding box center [1107, 18] width 25 height 25
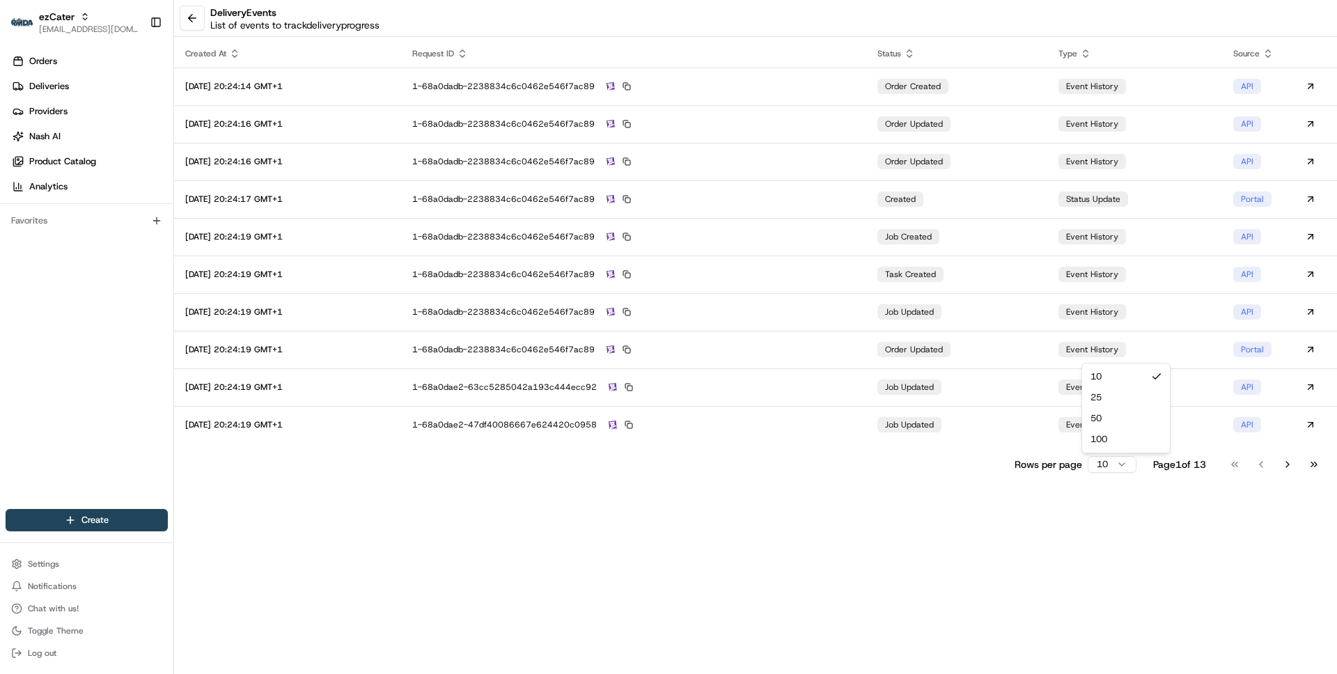
click at [1105, 460] on html "ezCater [EMAIL_ADDRESS][DOMAIN_NAME] Toggle Sidebar Orders Deliveries Providers…" at bounding box center [668, 337] width 1337 height 674
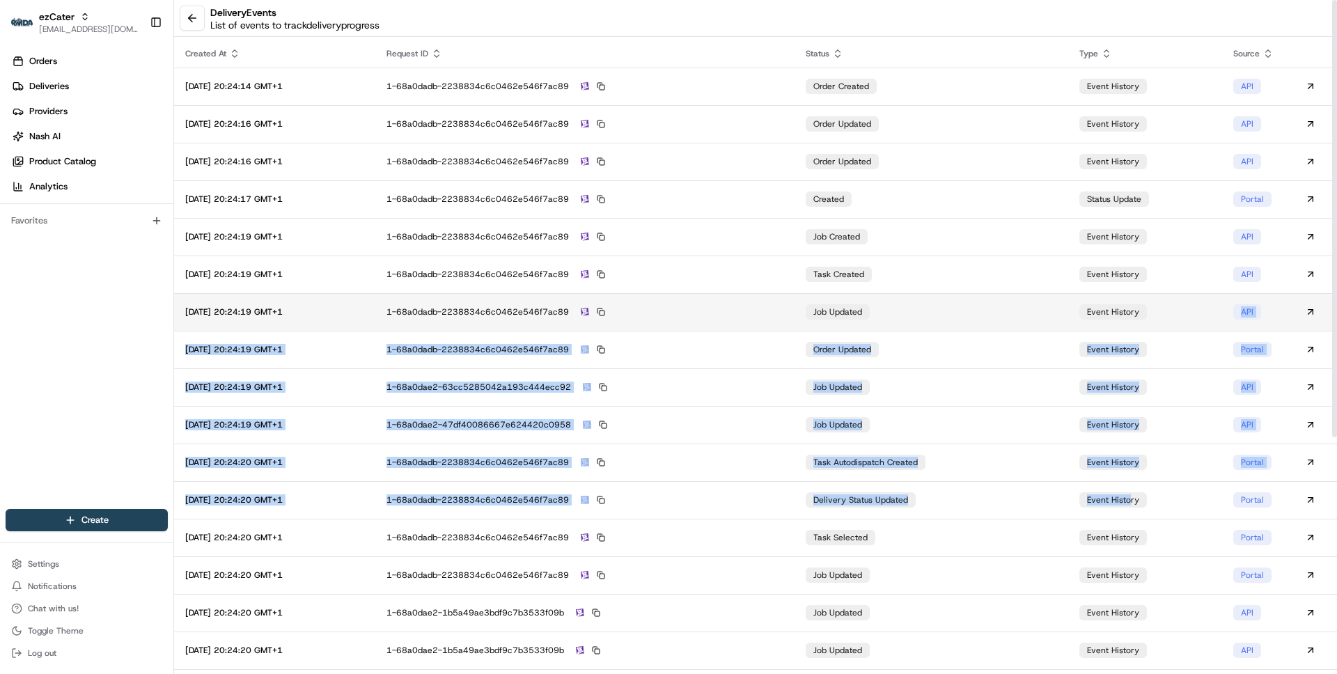
drag, startPoint x: 1134, startPoint y: 495, endPoint x: 1134, endPoint y: 323, distance: 172.0
click at [1134, 323] on tbody "2025-08-16 20:24:14 GMT+1 1-68a0dadb-2238834c6c0462e546f7ac89 order created eve…" at bounding box center [755, 538] width 1163 height 940
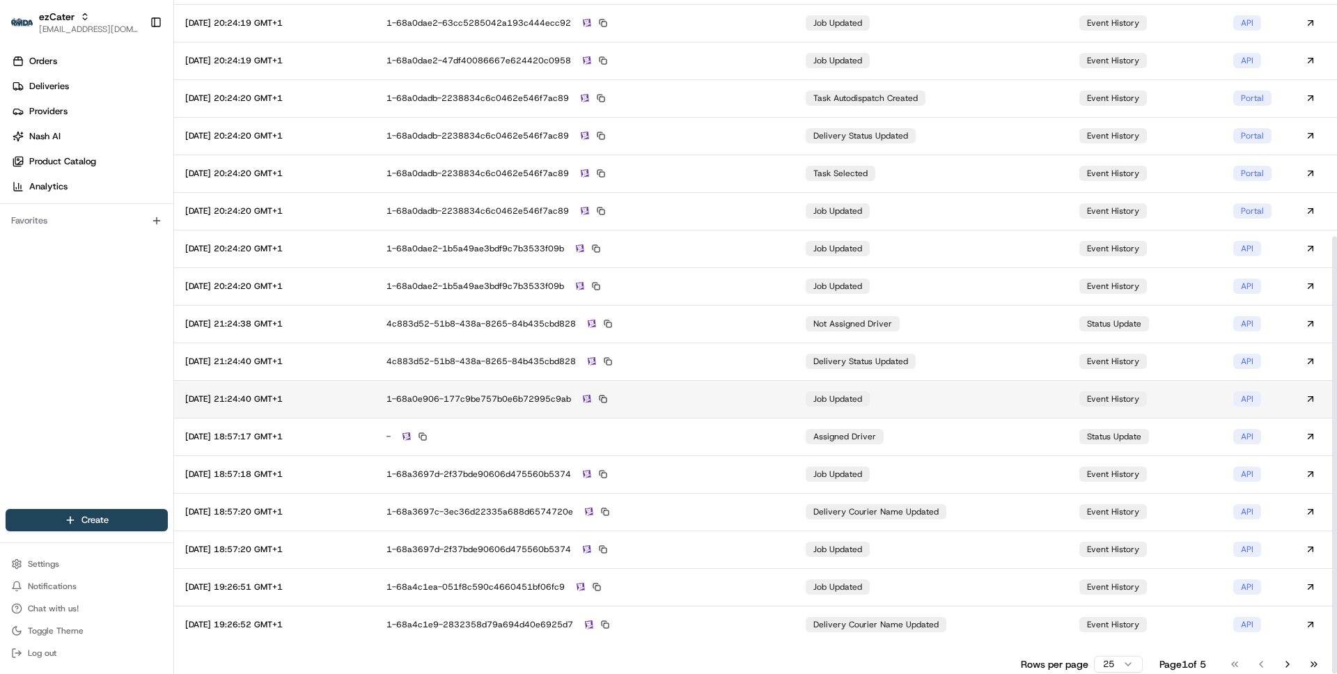
click at [1005, 388] on td "job updated" at bounding box center [931, 399] width 274 height 38
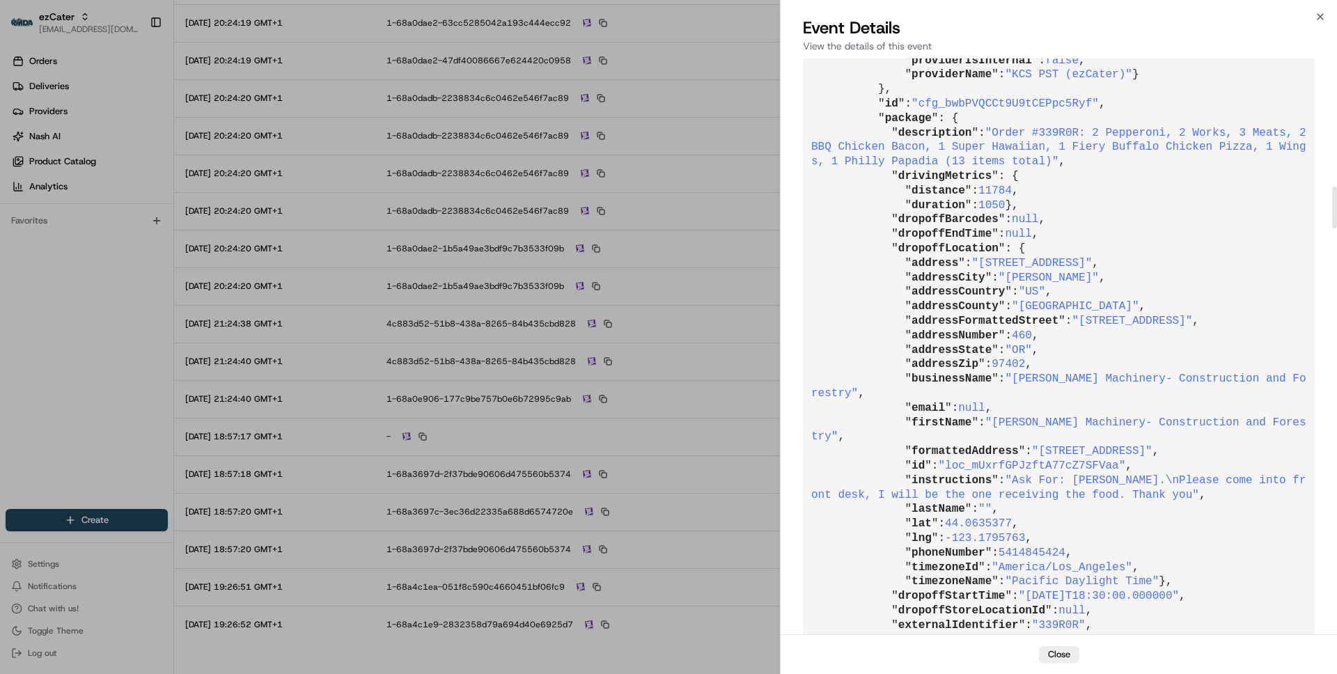
scroll to position [1761, 0]
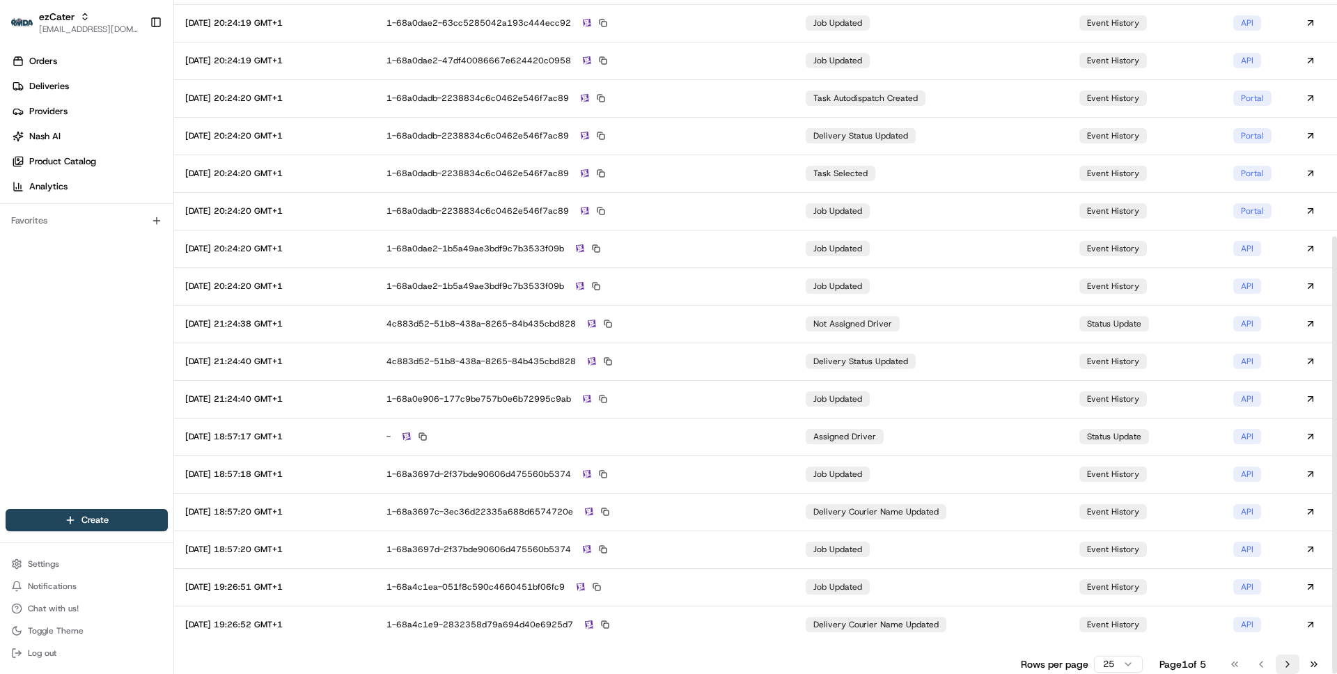
click at [1283, 661] on button "Go to next page" at bounding box center [1288, 663] width 24 height 19
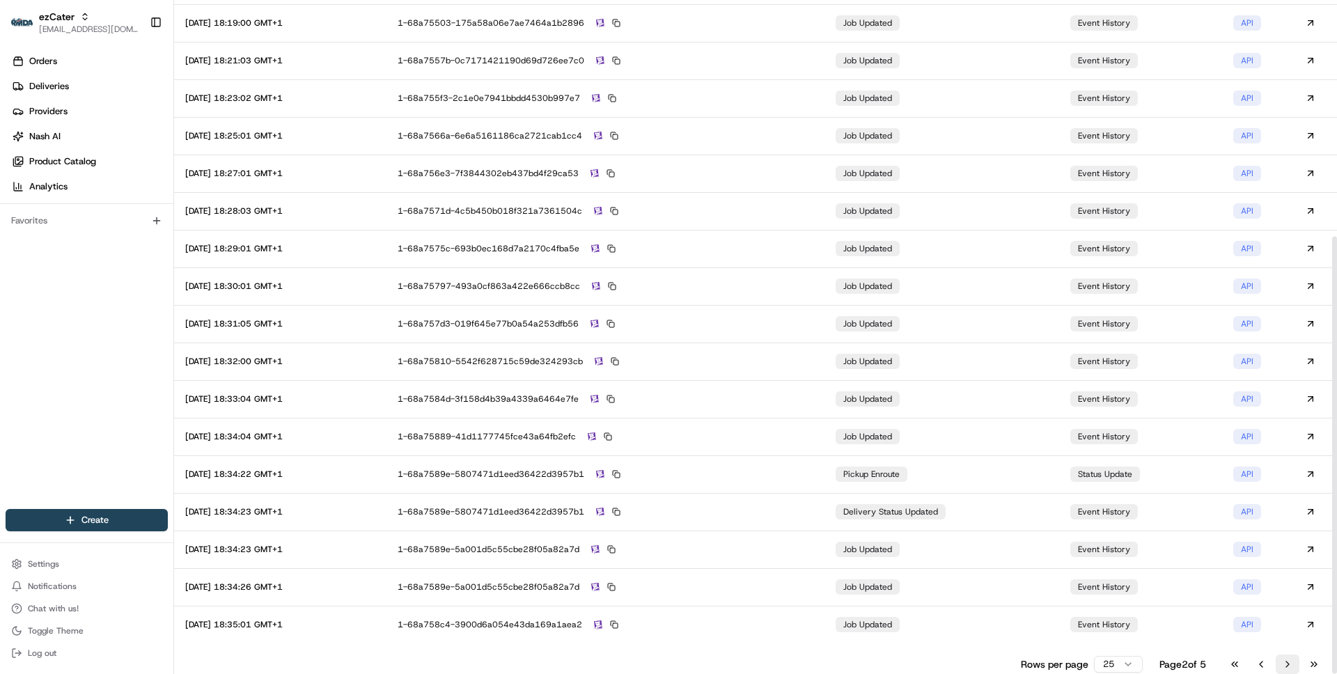
click at [1283, 661] on button "Go to next page" at bounding box center [1288, 663] width 24 height 19
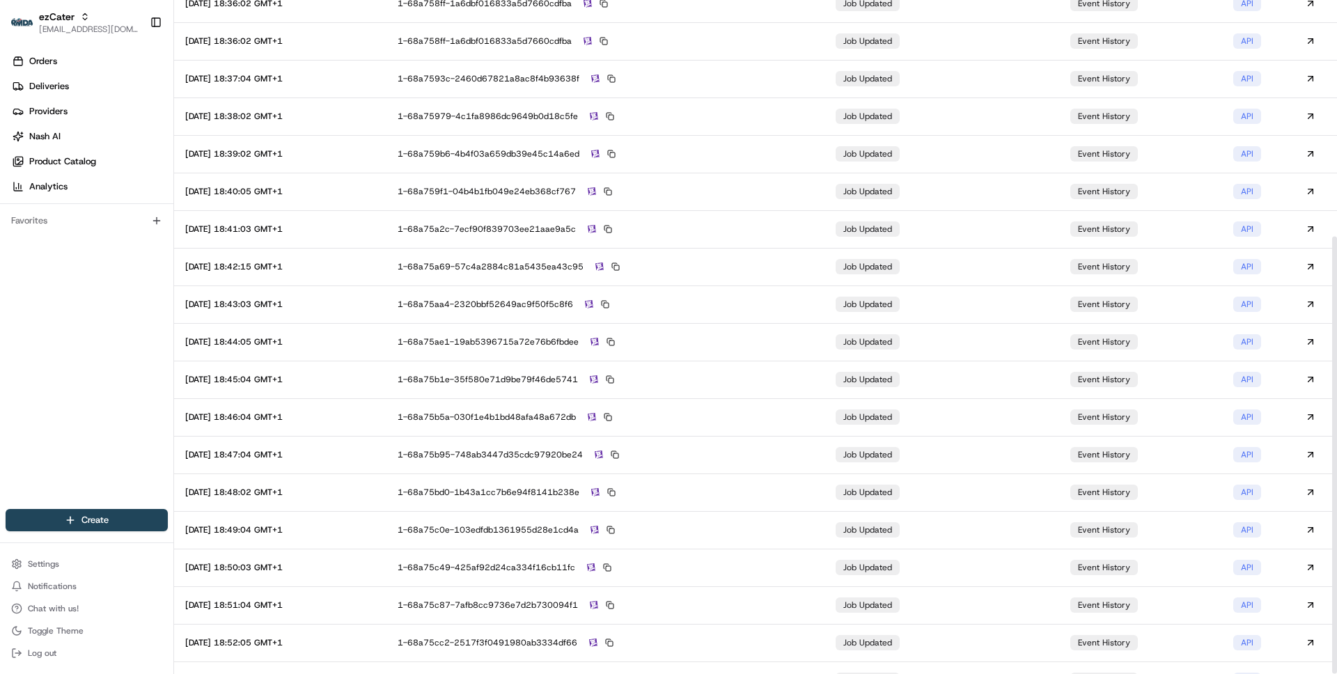
scroll to position [364, 0]
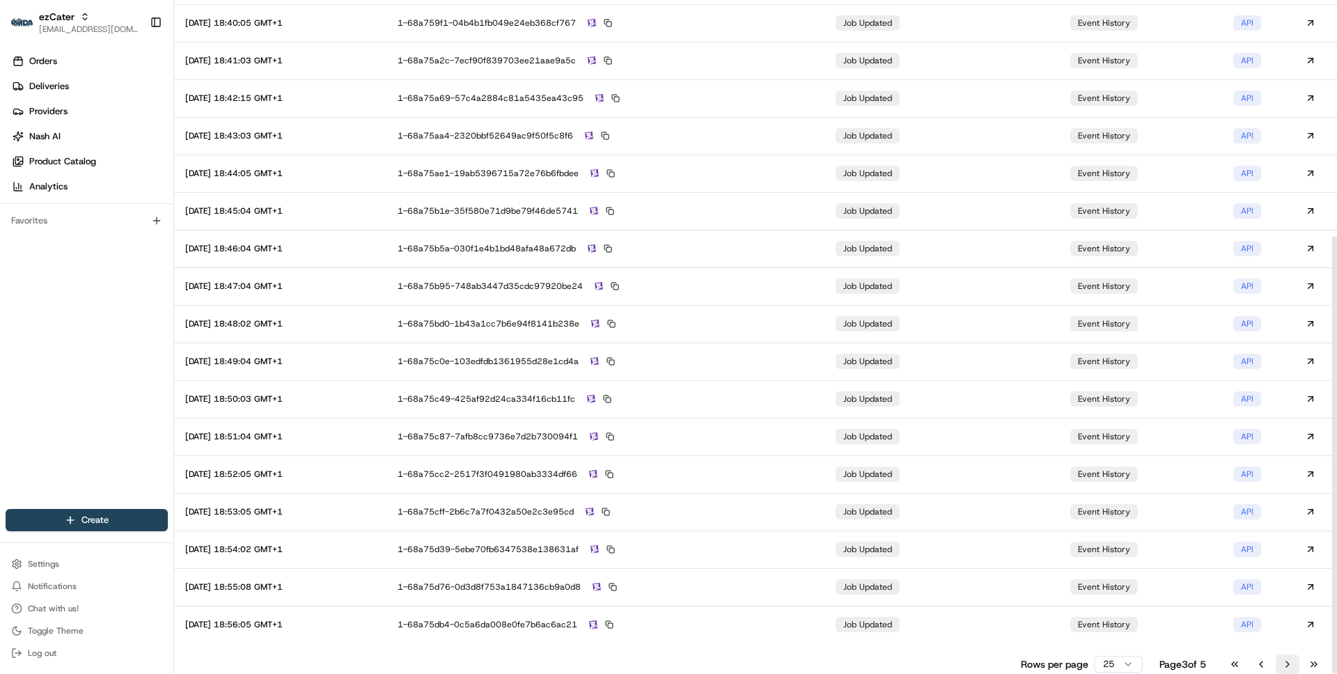
click at [1287, 659] on button "Go to next page" at bounding box center [1288, 663] width 24 height 19
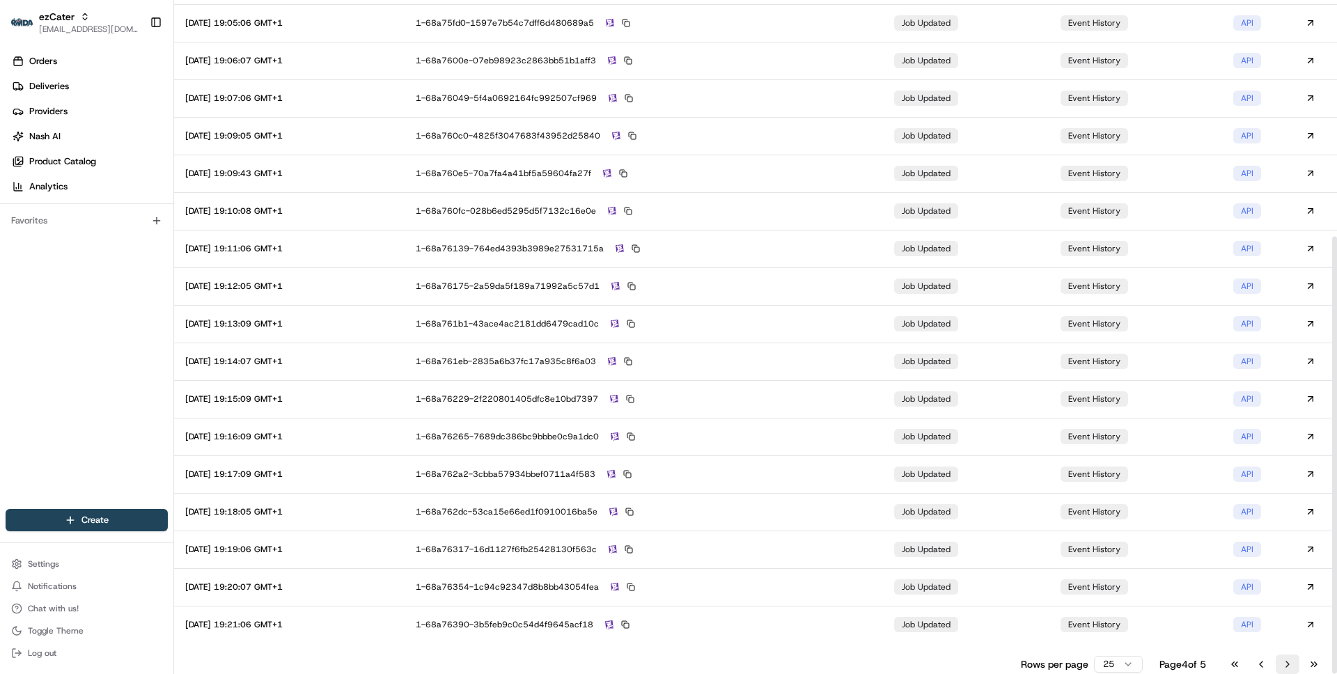
click at [1287, 659] on button "Go to next page" at bounding box center [1288, 663] width 24 height 19
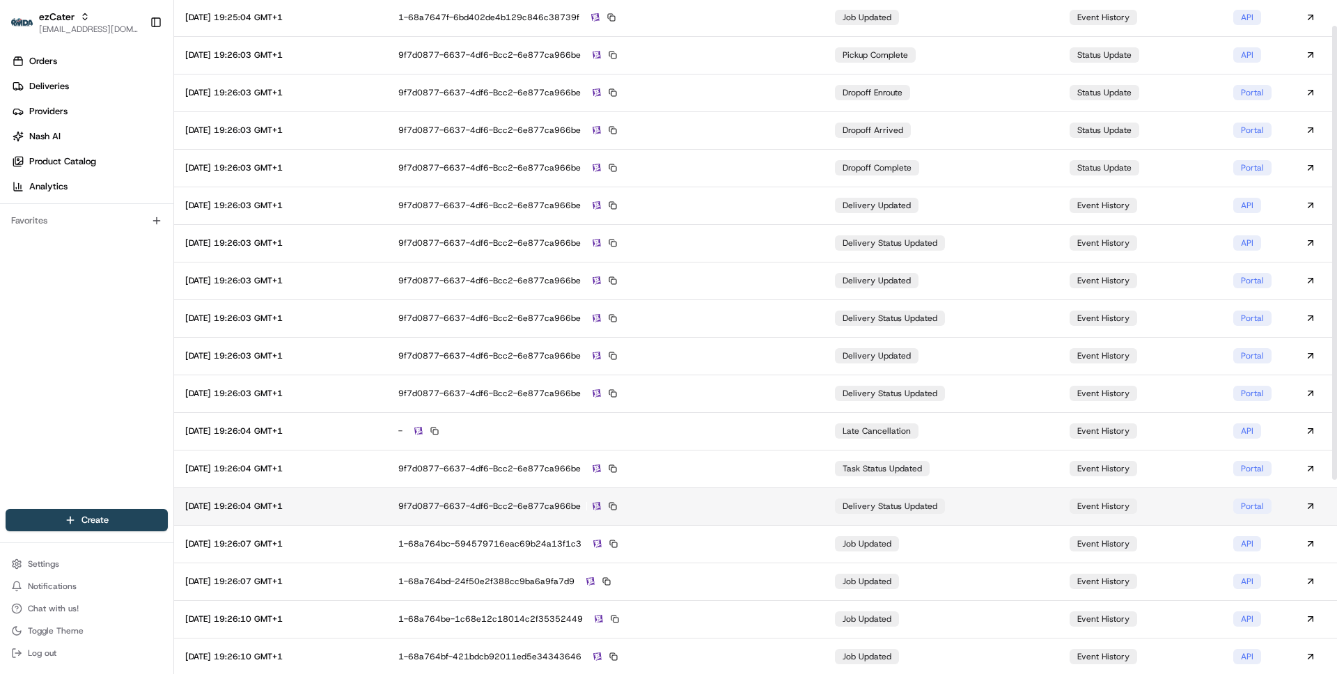
scroll to position [0, 0]
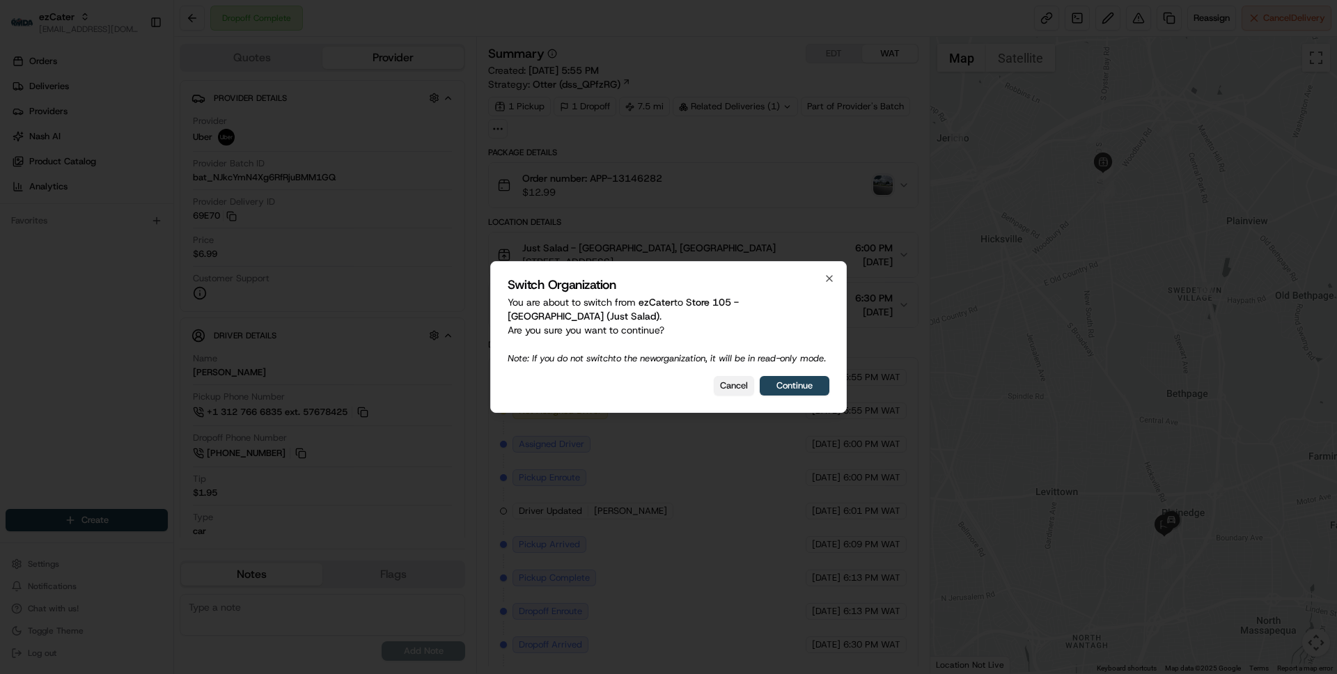
click at [730, 384] on button "Cancel" at bounding box center [734, 385] width 40 height 19
click at [725, 395] on button "Cancel" at bounding box center [734, 385] width 40 height 19
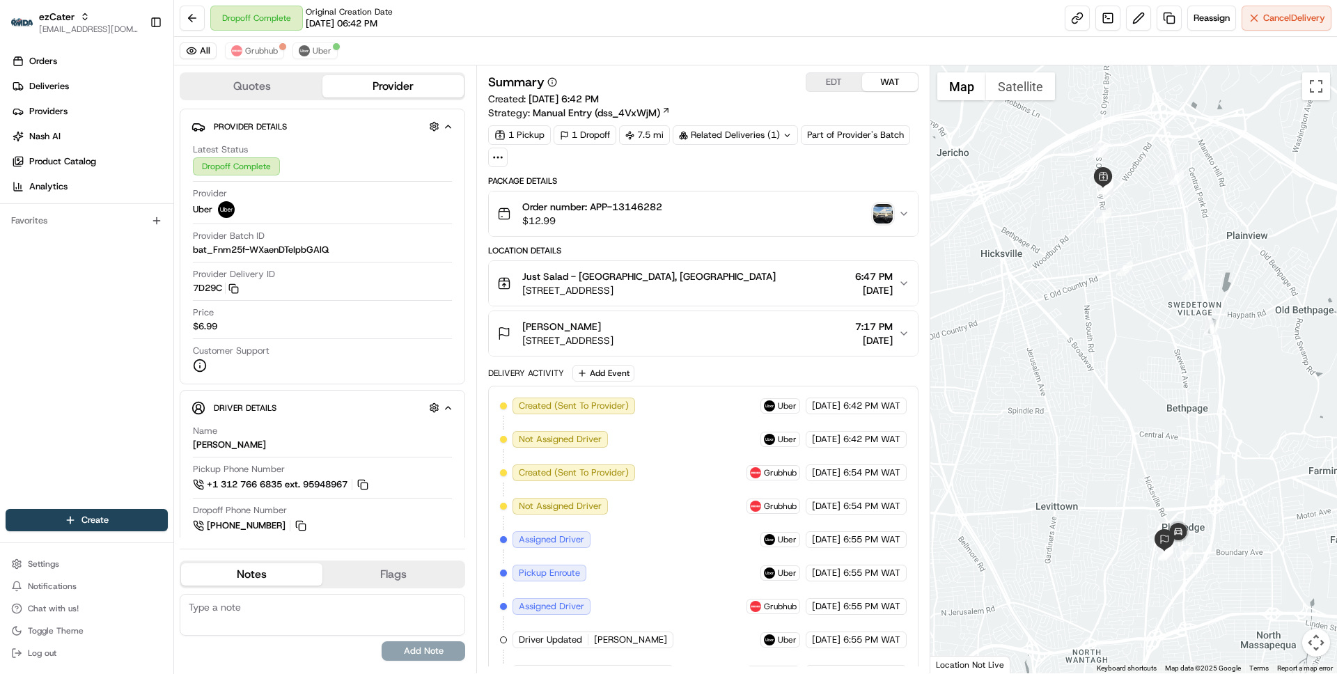
click at [885, 210] on img "button" at bounding box center [882, 213] width 19 height 19
click at [254, 46] on span "Grubhub" at bounding box center [261, 50] width 33 height 11
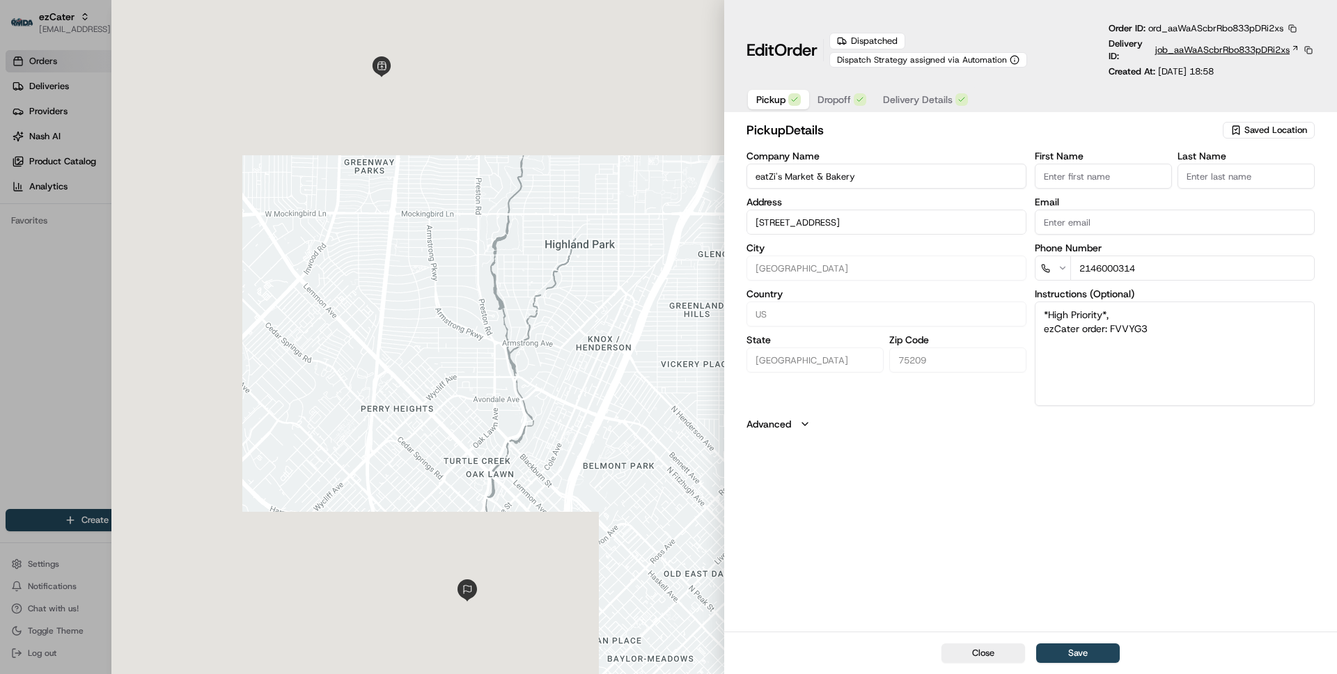
click at [1217, 52] on span "job_aaWaAScbrRbo833pDRi2xs" at bounding box center [1222, 50] width 134 height 13
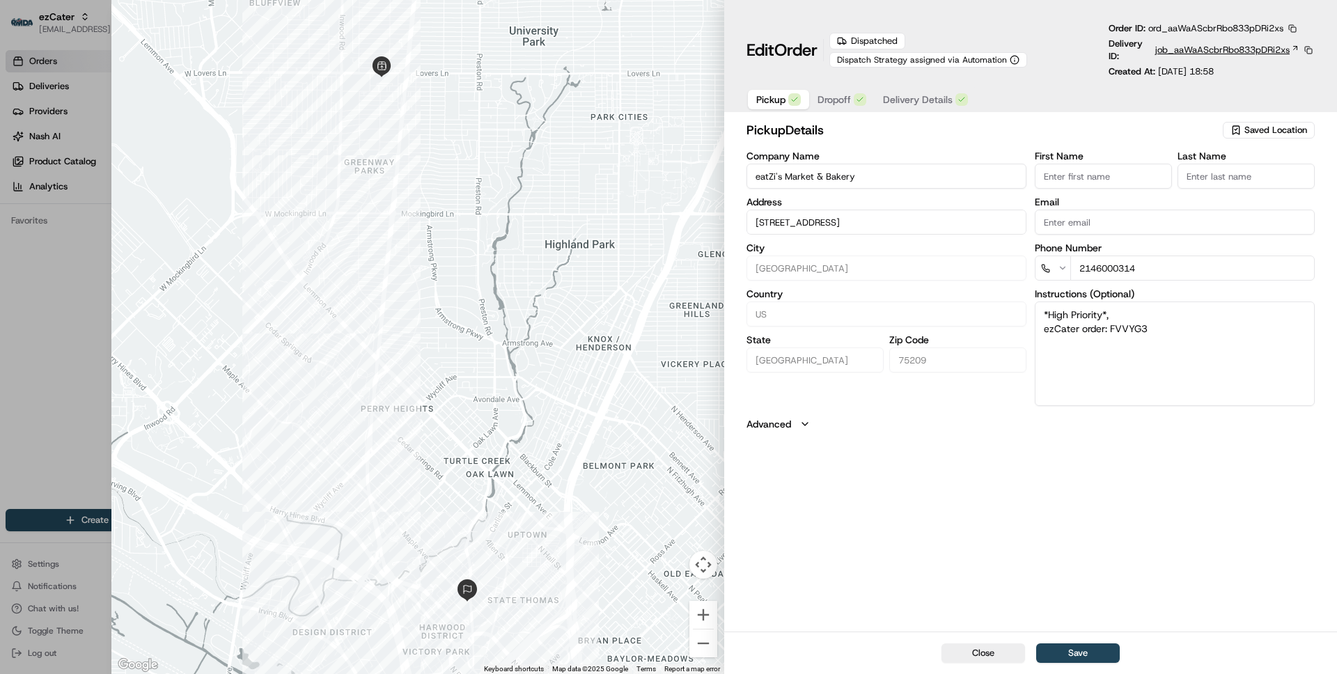
click at [1215, 51] on span "job_aaWaAScbrRbo833pDRi2xs" at bounding box center [1222, 50] width 134 height 13
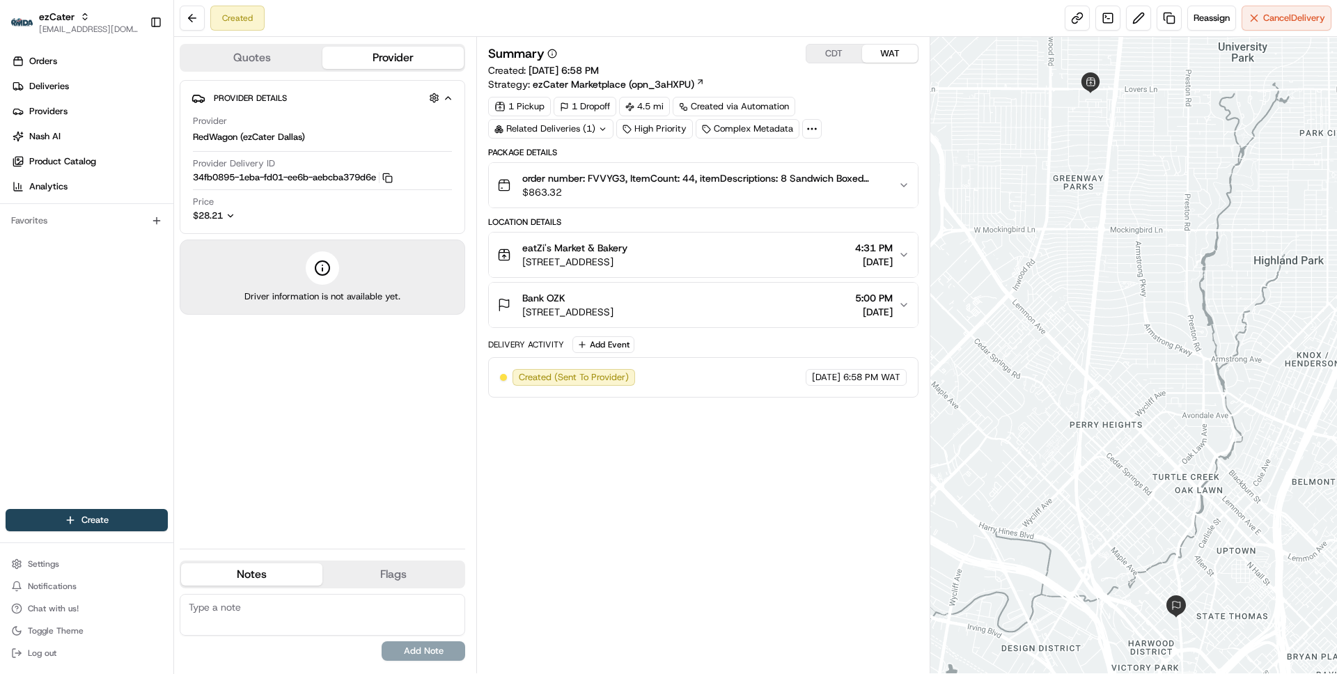
click at [634, 195] on span "$863.32" at bounding box center [704, 192] width 364 height 14
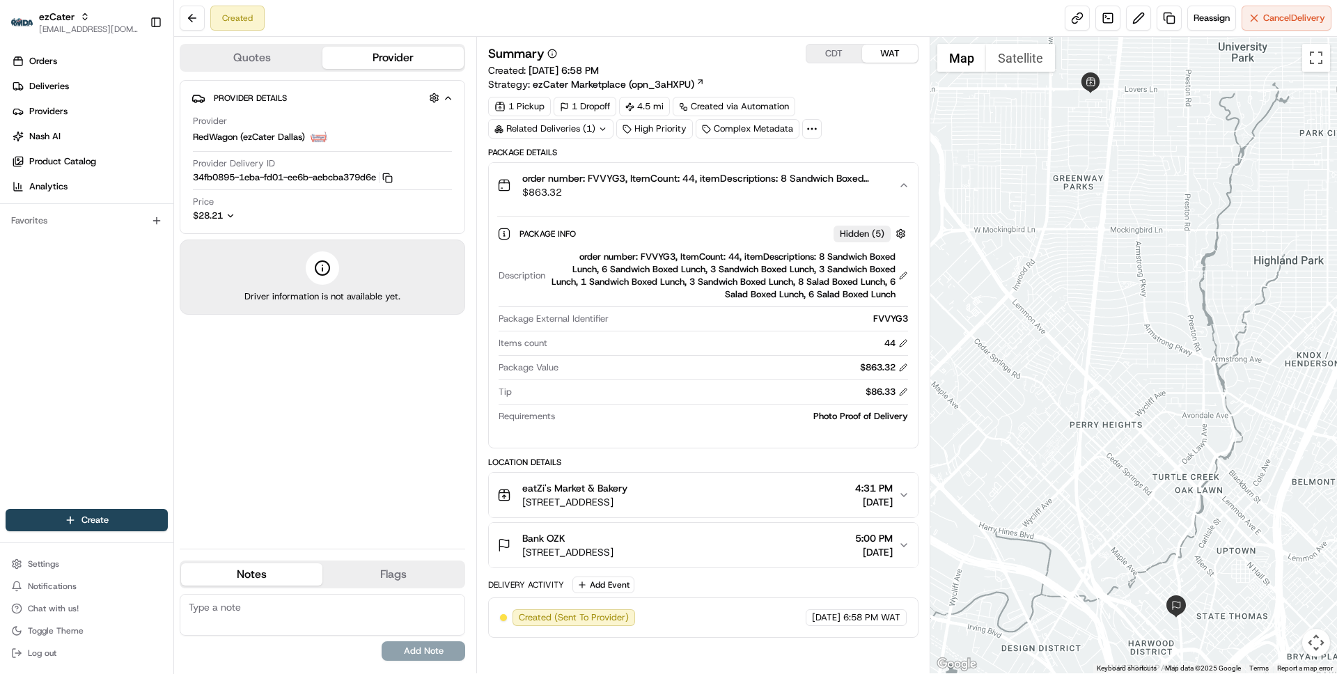
click at [634, 195] on span "$863.32" at bounding box center [704, 192] width 364 height 14
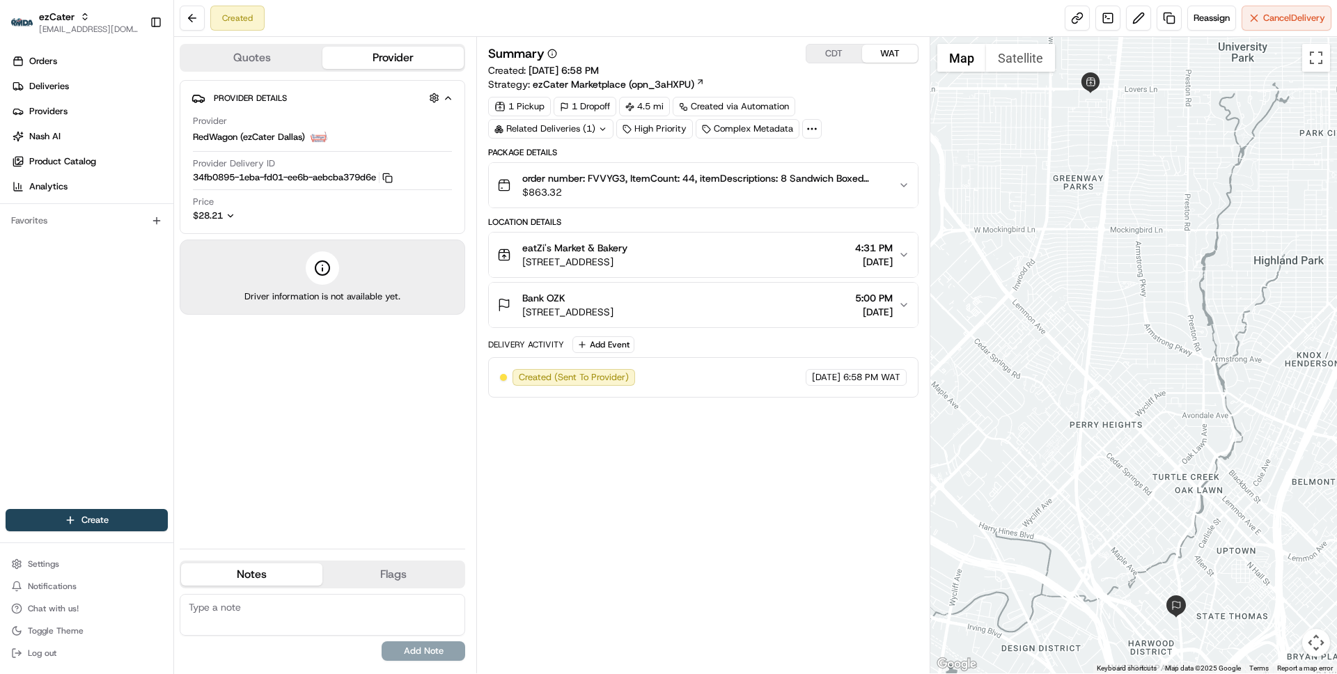
click at [627, 246] on div "eatZi's Market & Bakery" at bounding box center [574, 248] width 105 height 14
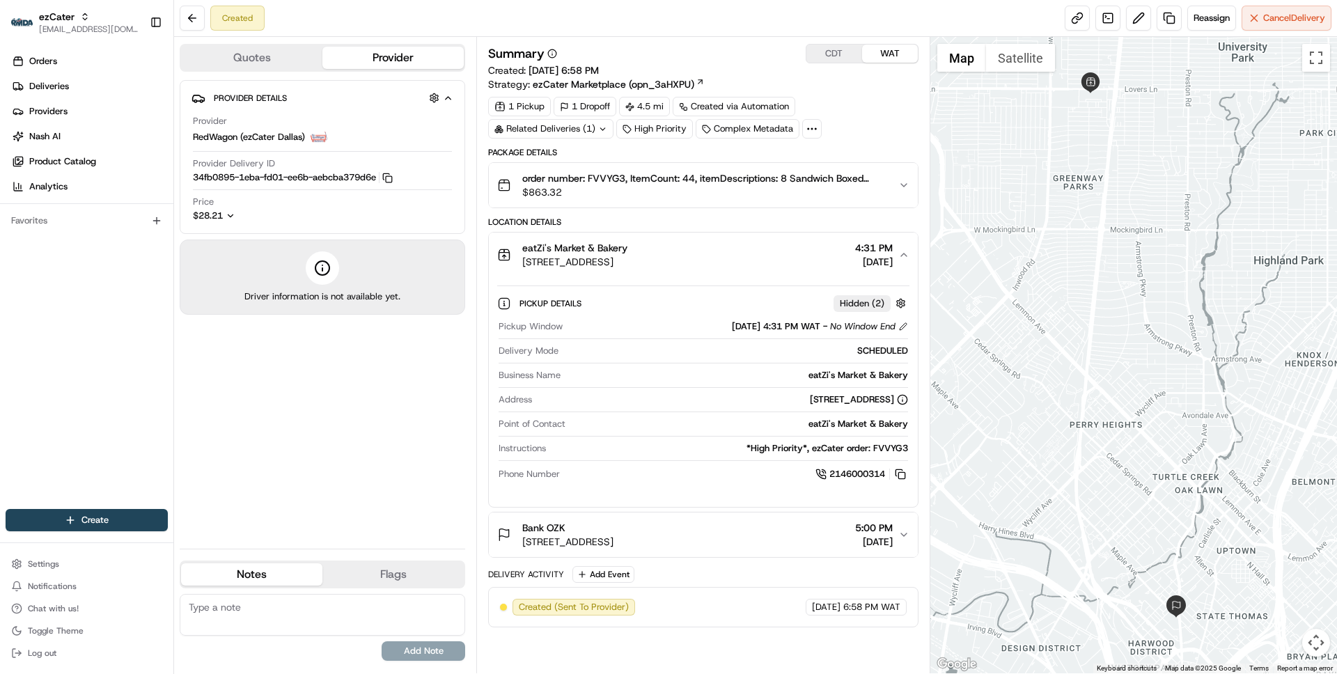
click at [627, 246] on div "eatZi's Market & Bakery" at bounding box center [574, 248] width 105 height 14
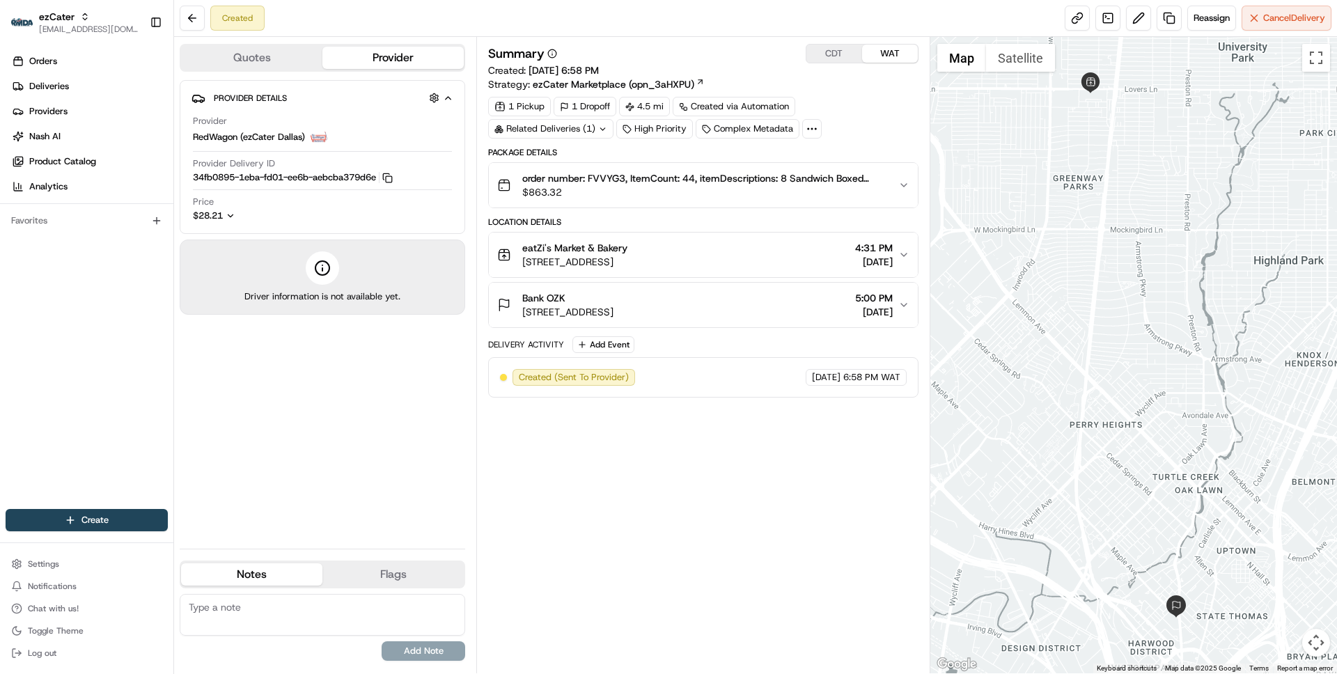
click at [639, 283] on button "Bank OZK [STREET_ADDRESS] 5:00 PM [DATE]" at bounding box center [703, 305] width 428 height 45
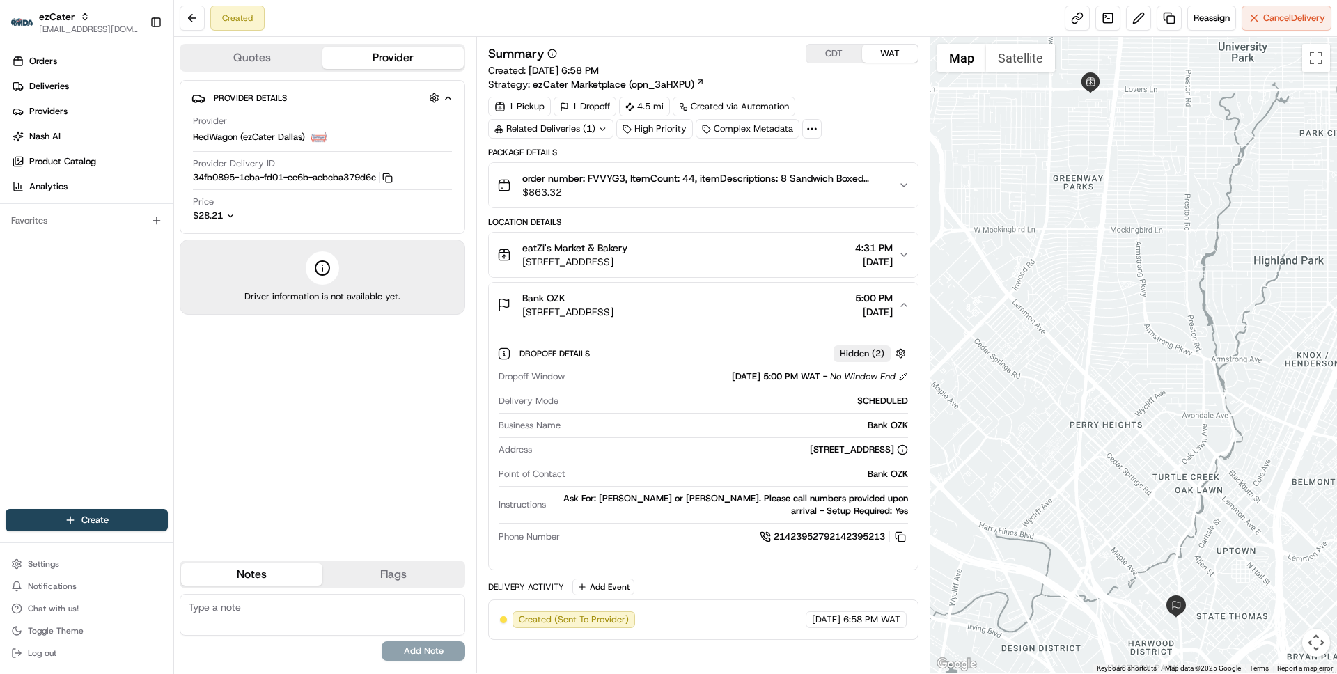
click at [639, 284] on button "Bank OZK [STREET_ADDRESS] 5:00 PM [DATE]" at bounding box center [703, 305] width 428 height 45
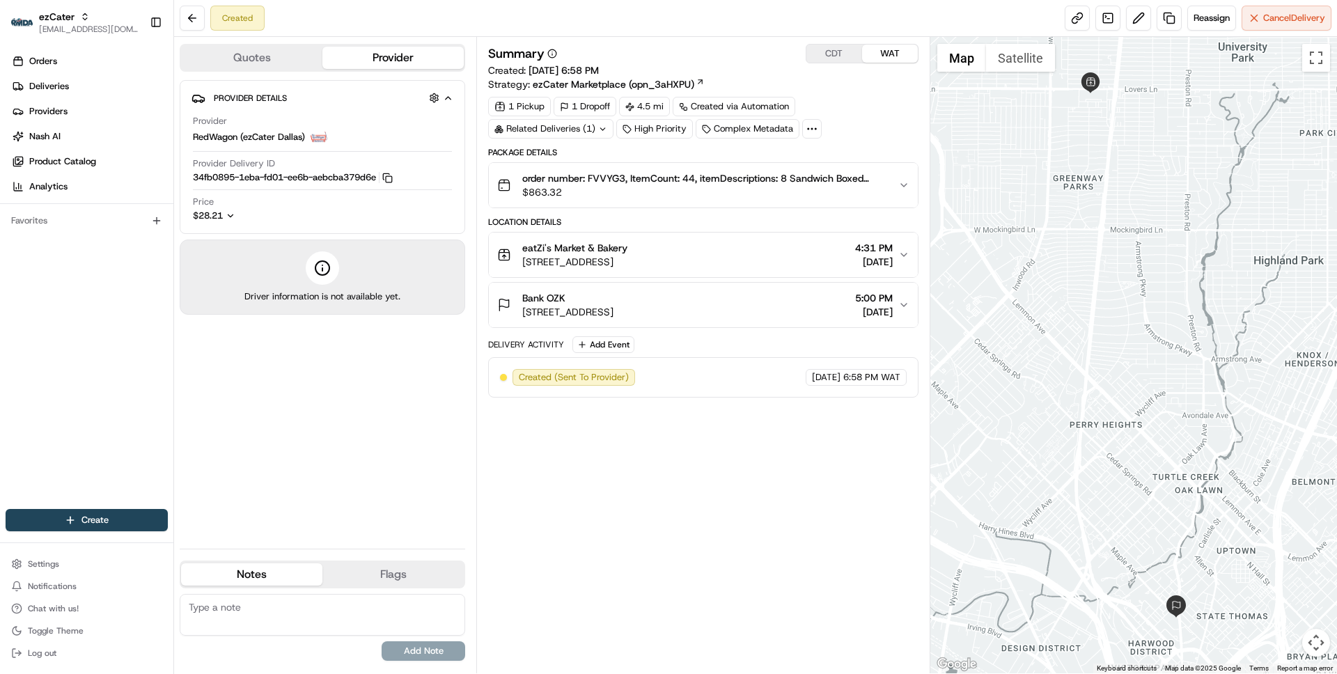
click at [639, 285] on button "Bank OZK [STREET_ADDRESS] 5:00 PM [DATE]" at bounding box center [703, 305] width 428 height 45
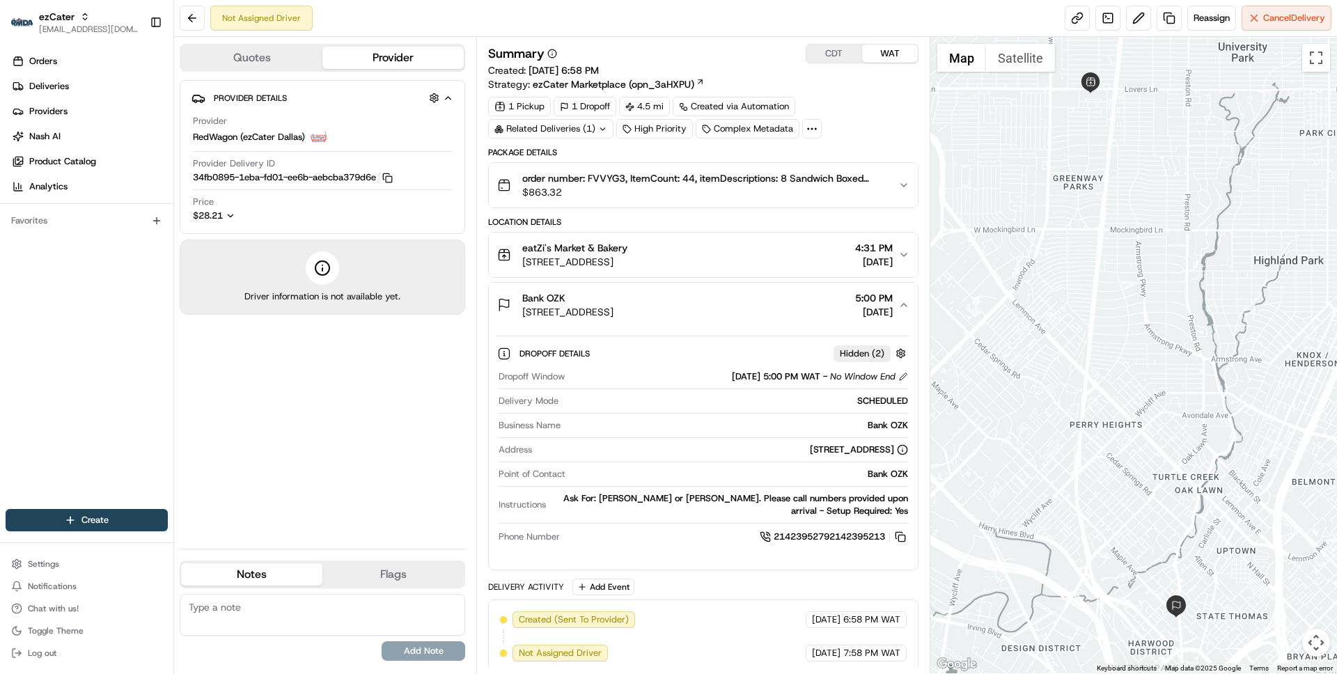
click at [780, 313] on div "Bank OZK [STREET_ADDRESS] 5:00 PM [DATE]" at bounding box center [697, 305] width 400 height 28
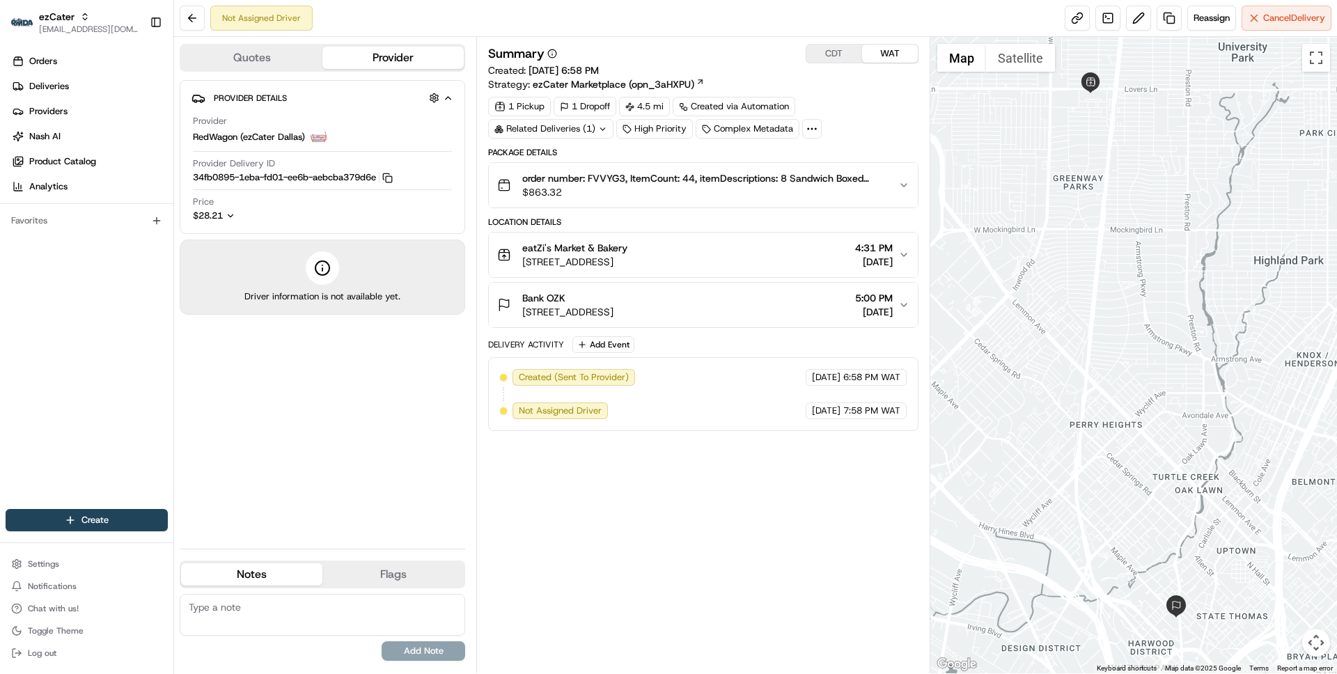
click at [708, 194] on span "$863.32" at bounding box center [704, 192] width 364 height 14
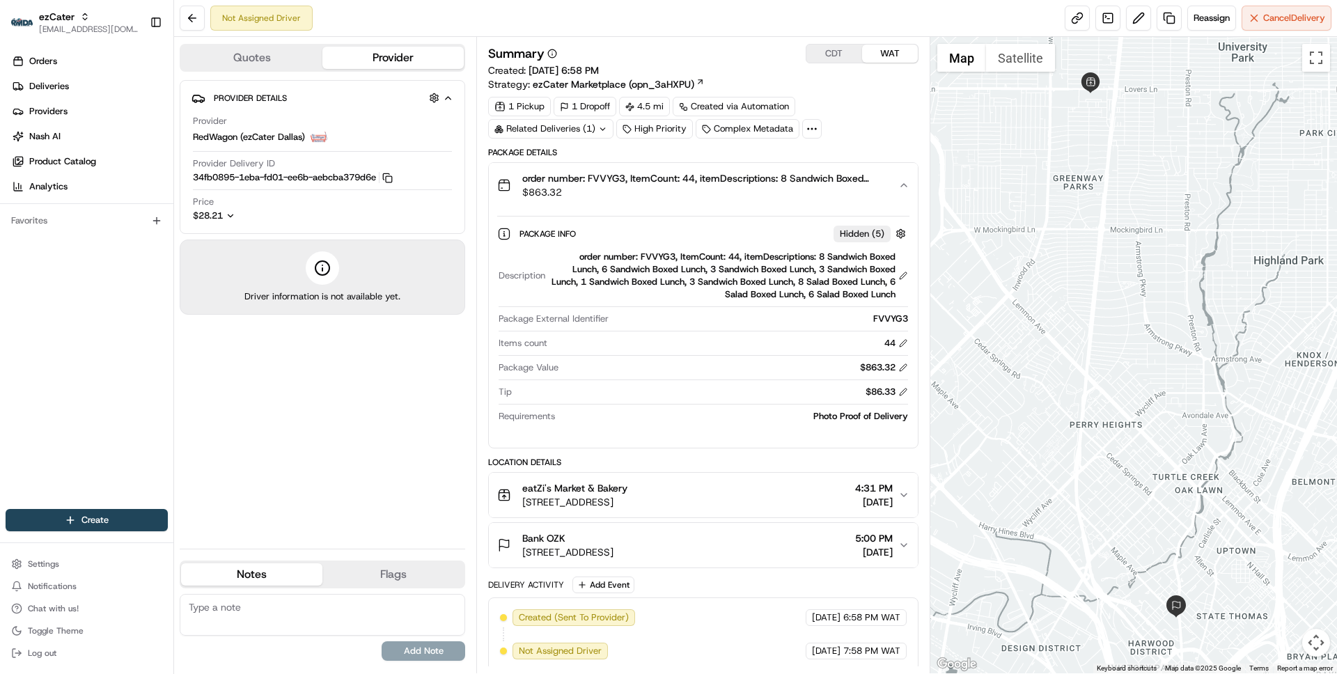
click at [887, 315] on div "FVVYG3" at bounding box center [760, 319] width 293 height 13
copy div "FVVYG3"
click at [720, 188] on span "$863.32" at bounding box center [704, 192] width 364 height 14
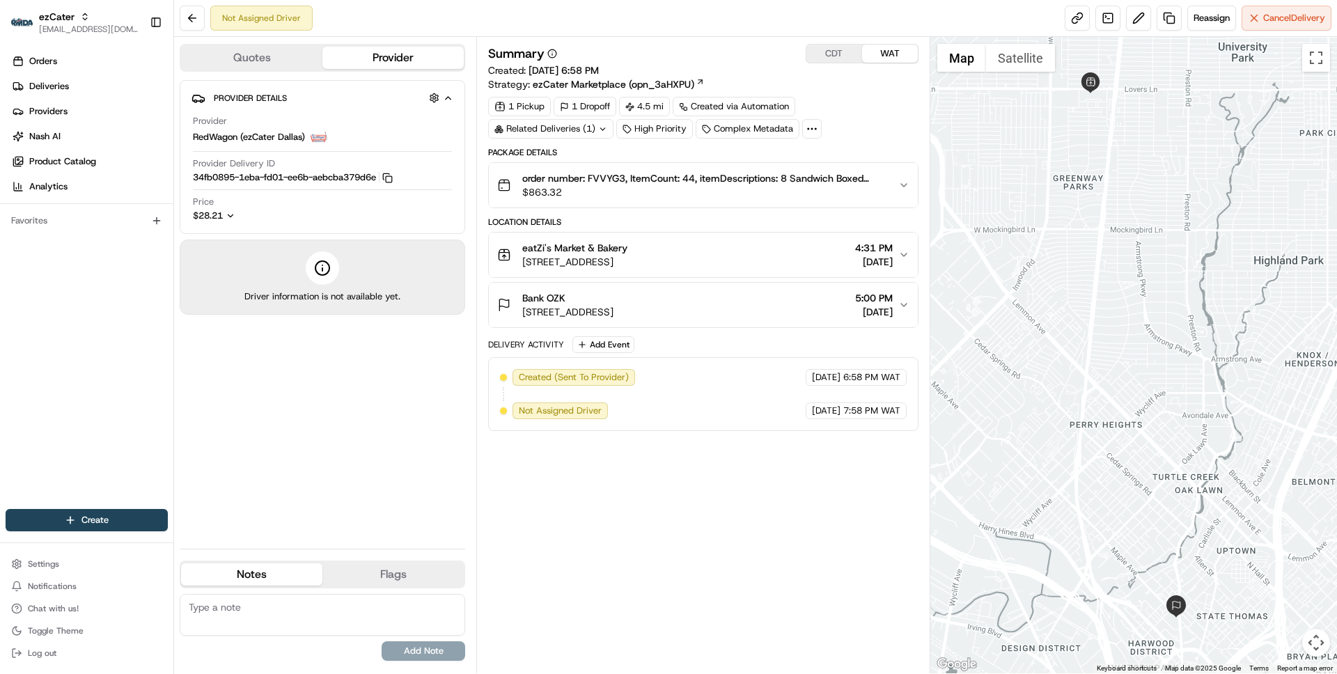
click at [810, 306] on div "Bank OZK [STREET_ADDRESS] 5:00 PM [DATE]" at bounding box center [697, 305] width 400 height 28
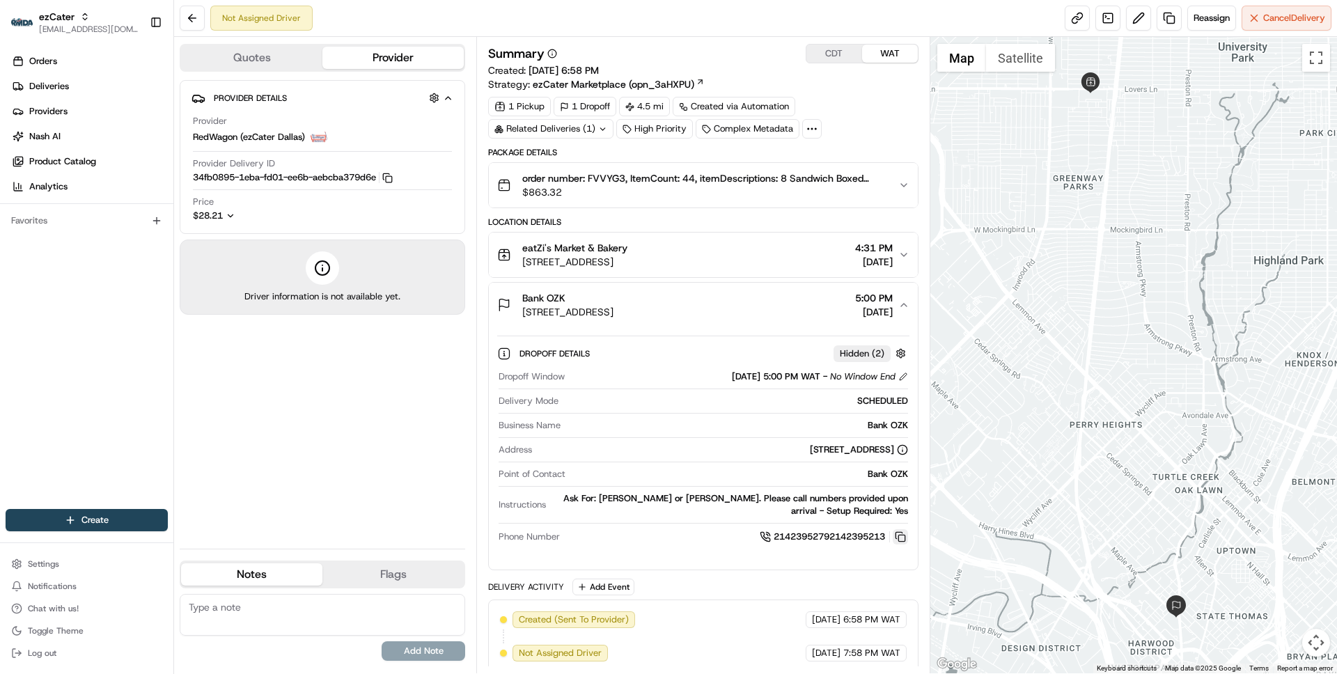
click at [900, 537] on button at bounding box center [900, 536] width 15 height 15
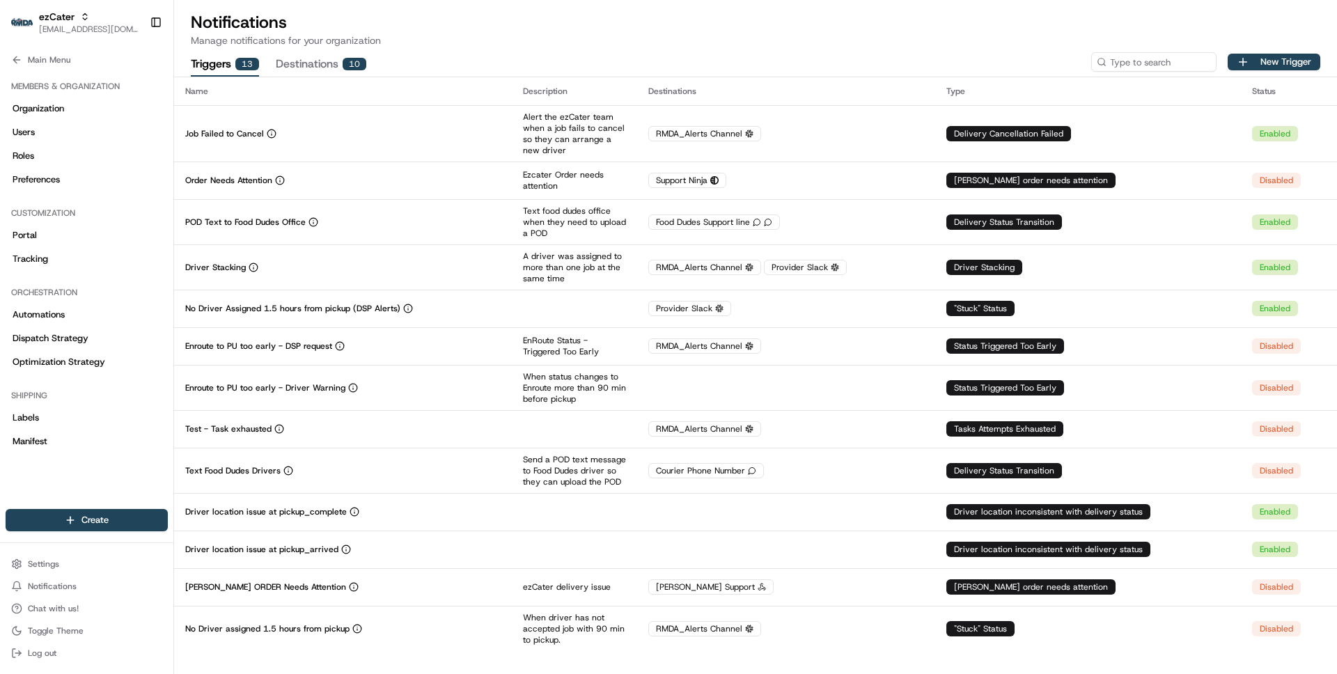
scroll to position [405, 0]
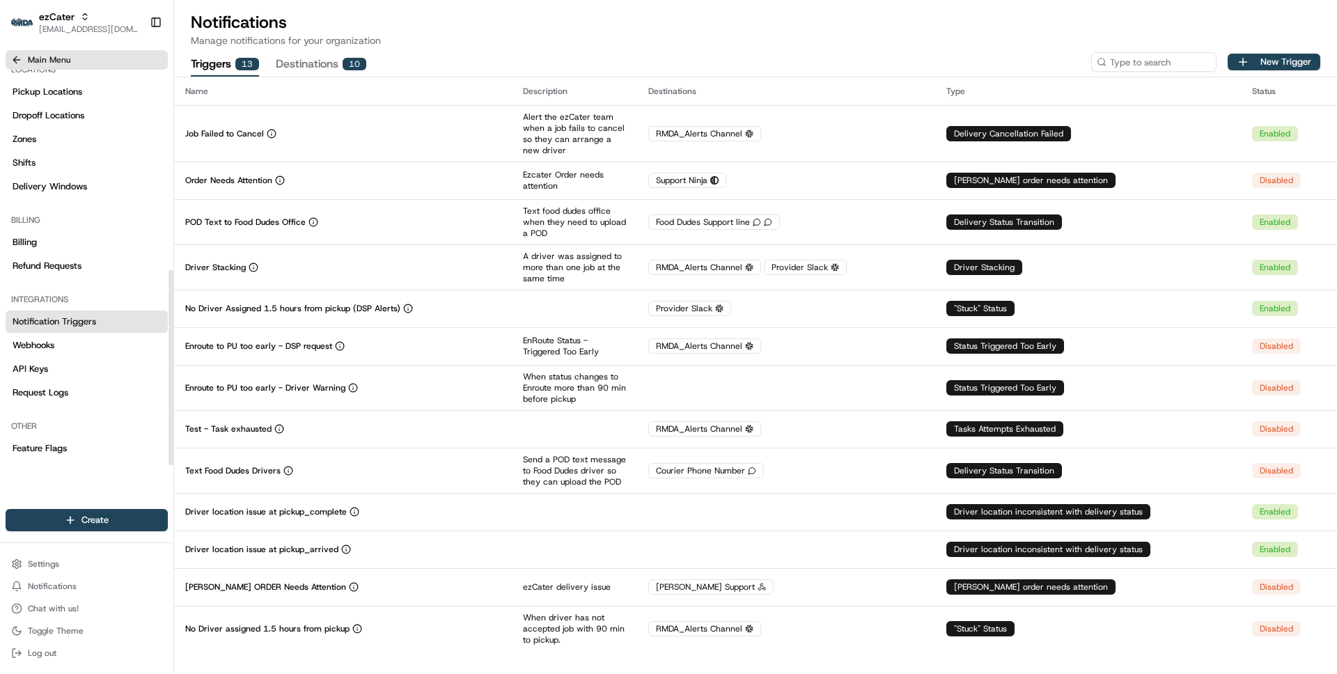
click at [65, 59] on span "Main Menu" at bounding box center [49, 59] width 42 height 11
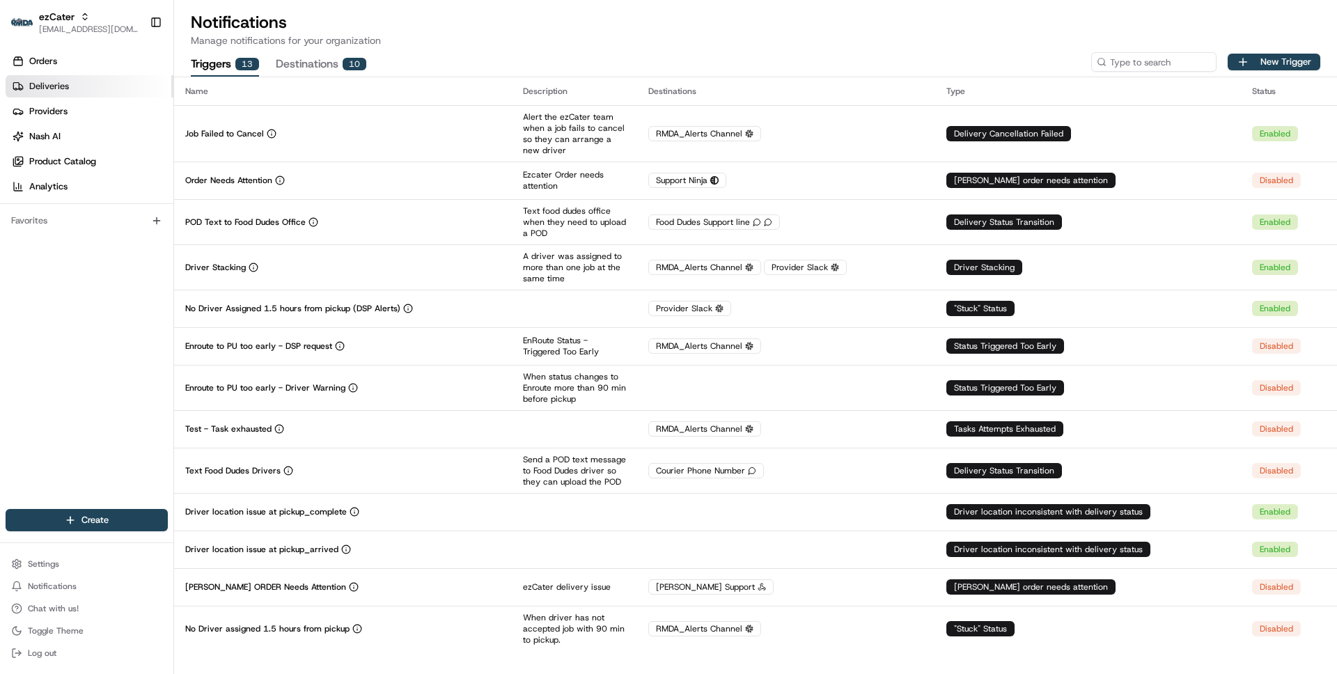
click at [52, 79] on link "Deliveries" at bounding box center [90, 86] width 168 height 22
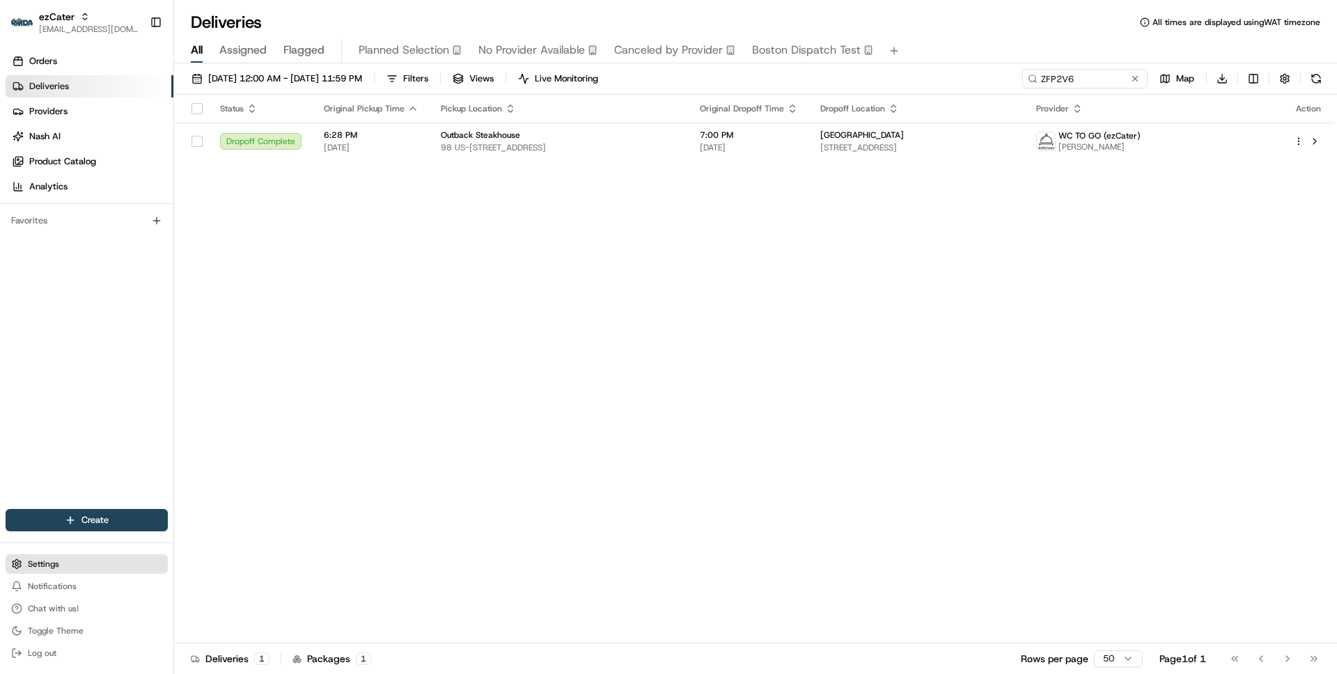
click at [47, 561] on span "Settings" at bounding box center [43, 563] width 31 height 11
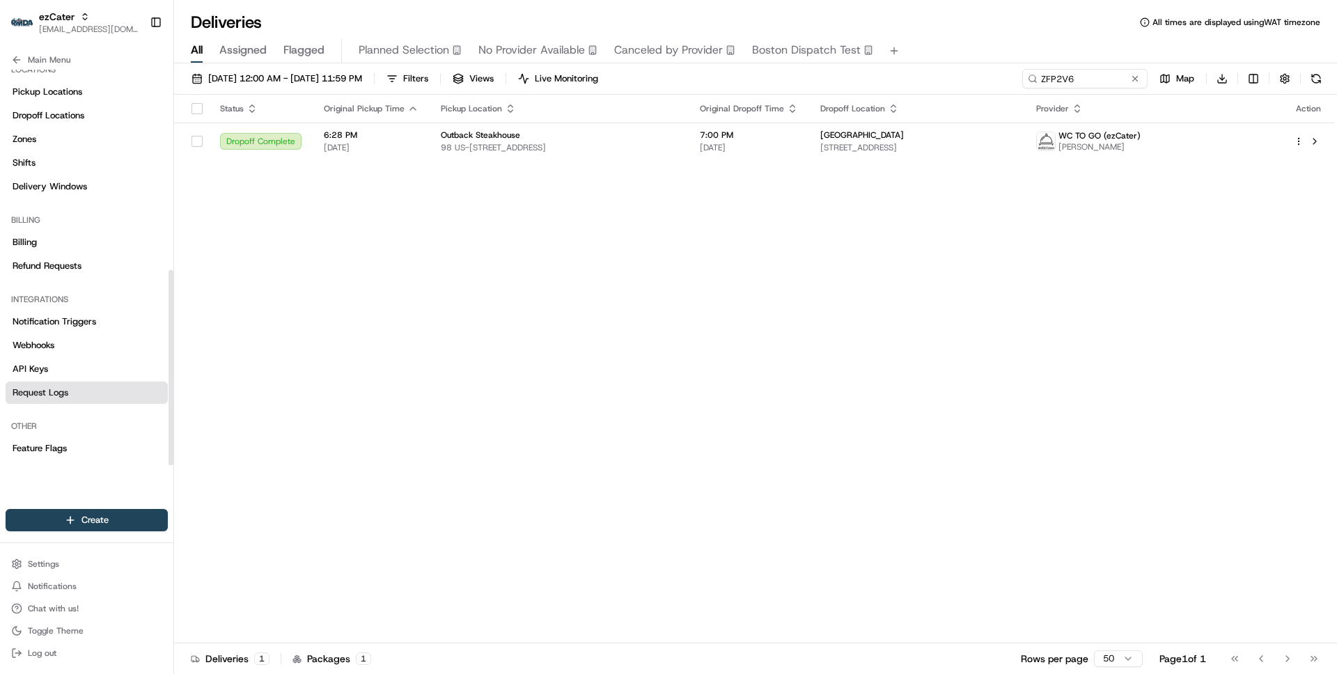
click at [30, 396] on span "Request Logs" at bounding box center [41, 392] width 56 height 13
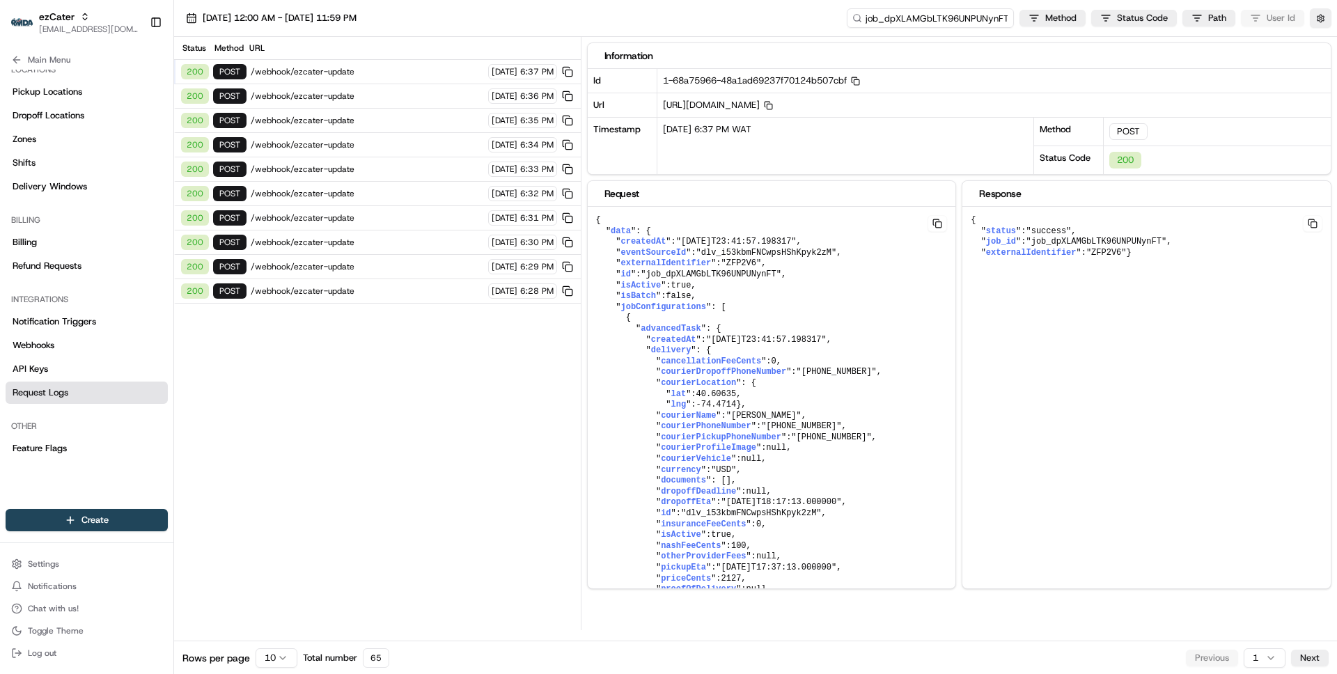
click at [966, 25] on input "job_dpXLAMGbLTK96UNPUNynFT" at bounding box center [930, 17] width 167 height 19
paste input "ord_dpXLAMGbLTK96UNPUNynFT"
type input "ord_dpXLAMGbLTK96UNPUNynFT"
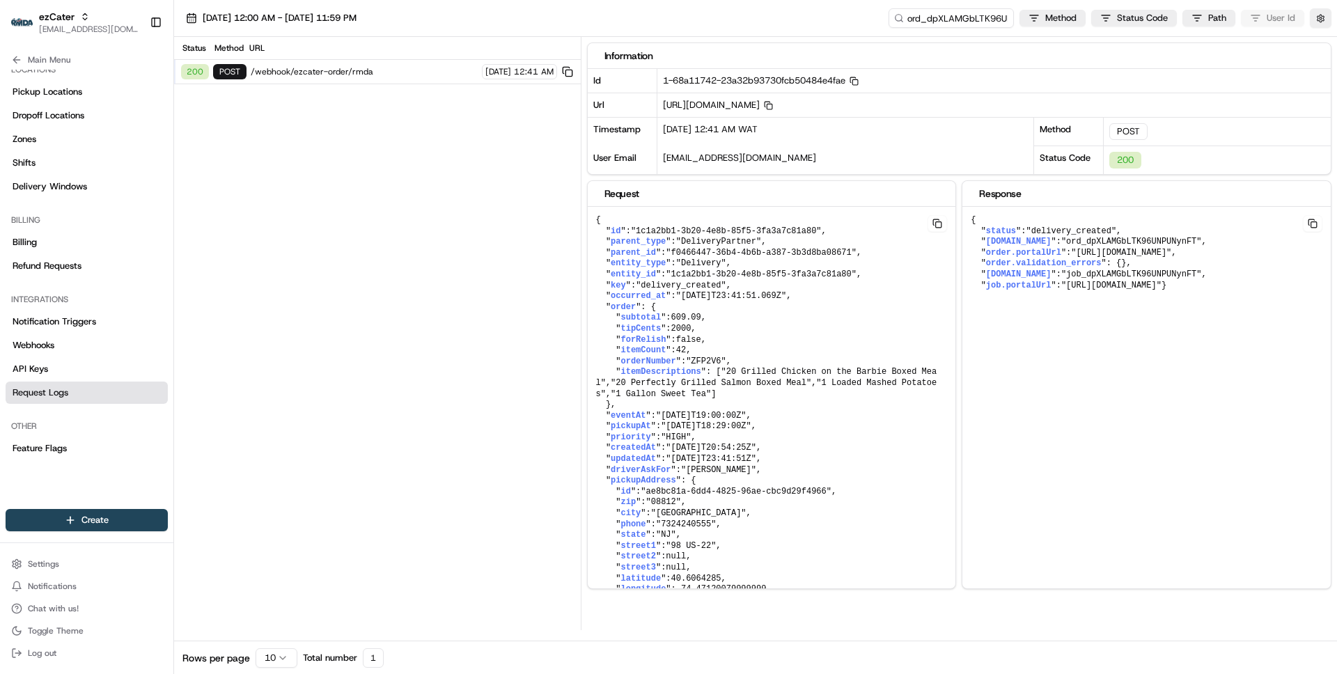
click at [398, 75] on span "/webhook/ezcater-order/rmda" at bounding box center [364, 71] width 227 height 11
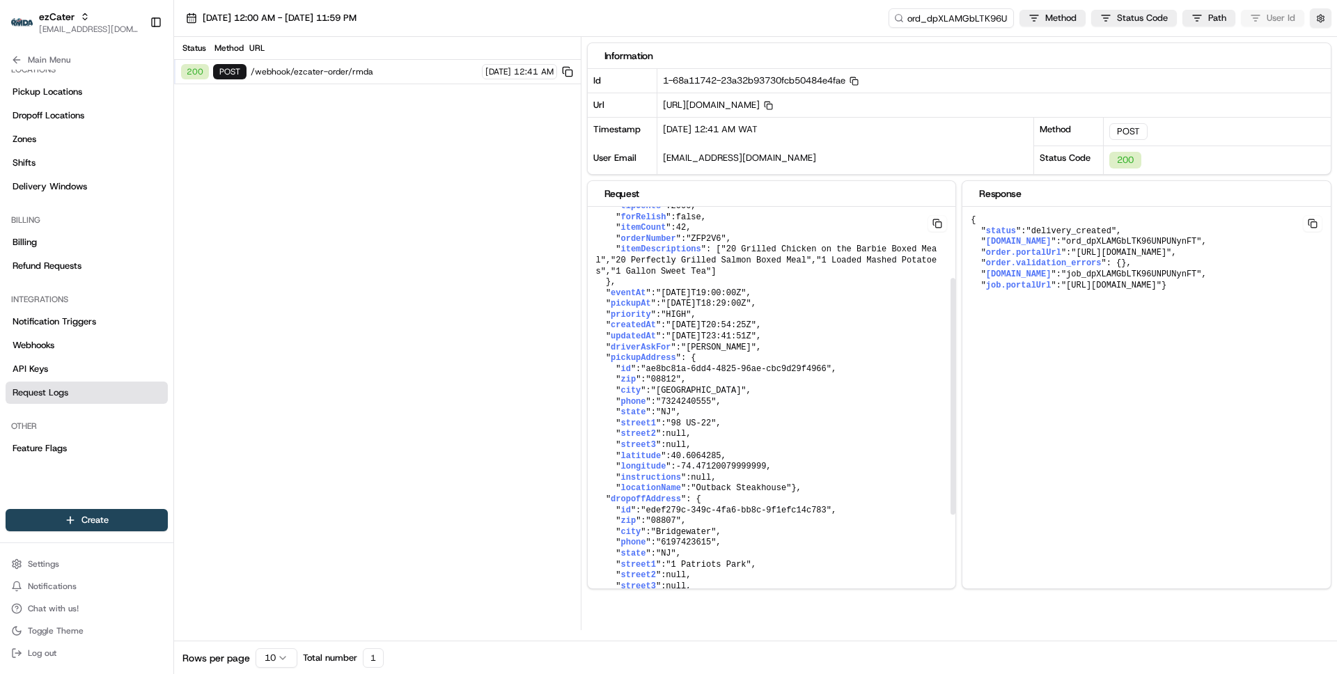
scroll to position [118, 0]
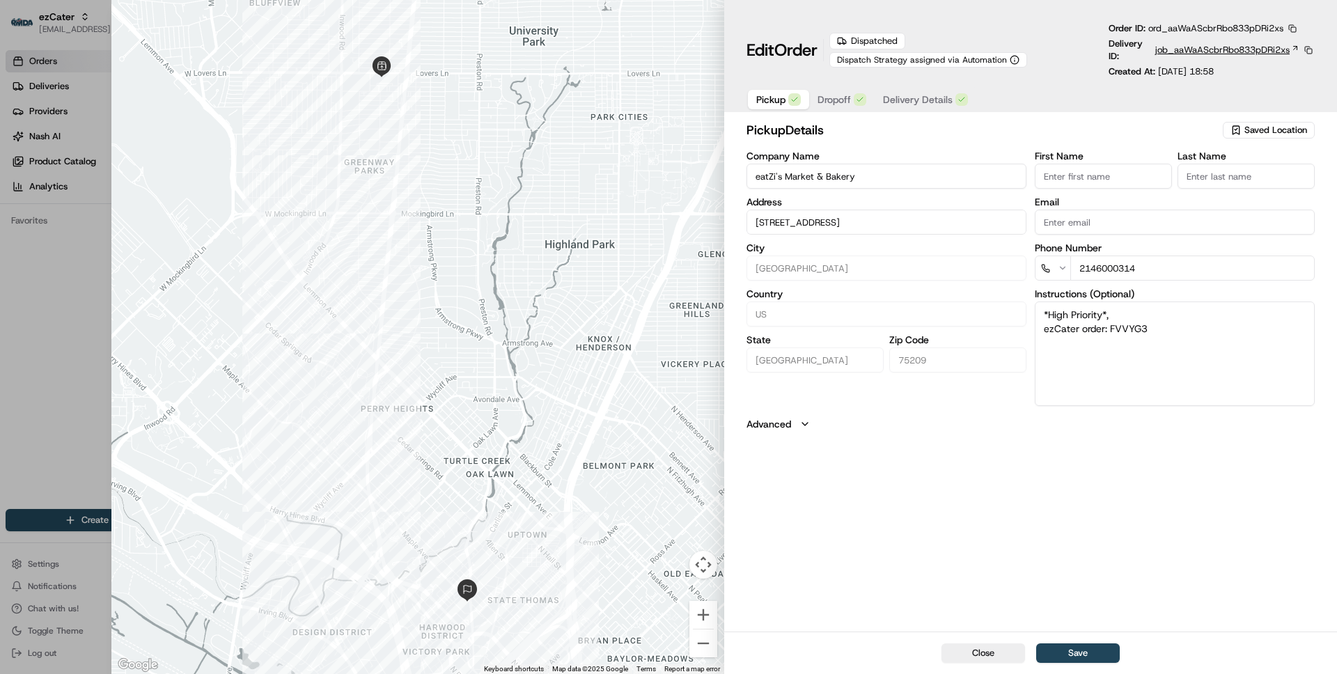
click at [1195, 49] on span "job_aaWaAScbrRbo833pDRi2xs" at bounding box center [1222, 50] width 134 height 13
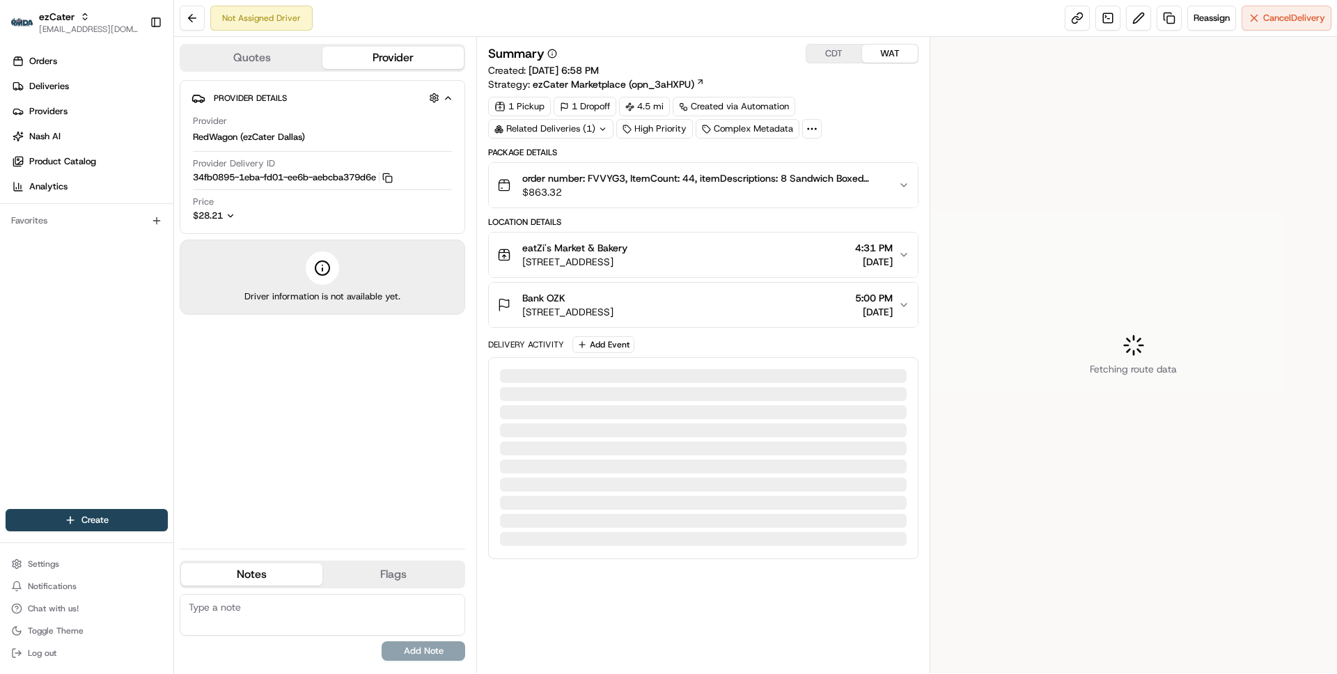
click at [829, 301] on div "Bank OZK [STREET_ADDRESS] 5:00 PM [DATE]" at bounding box center [697, 305] width 400 height 28
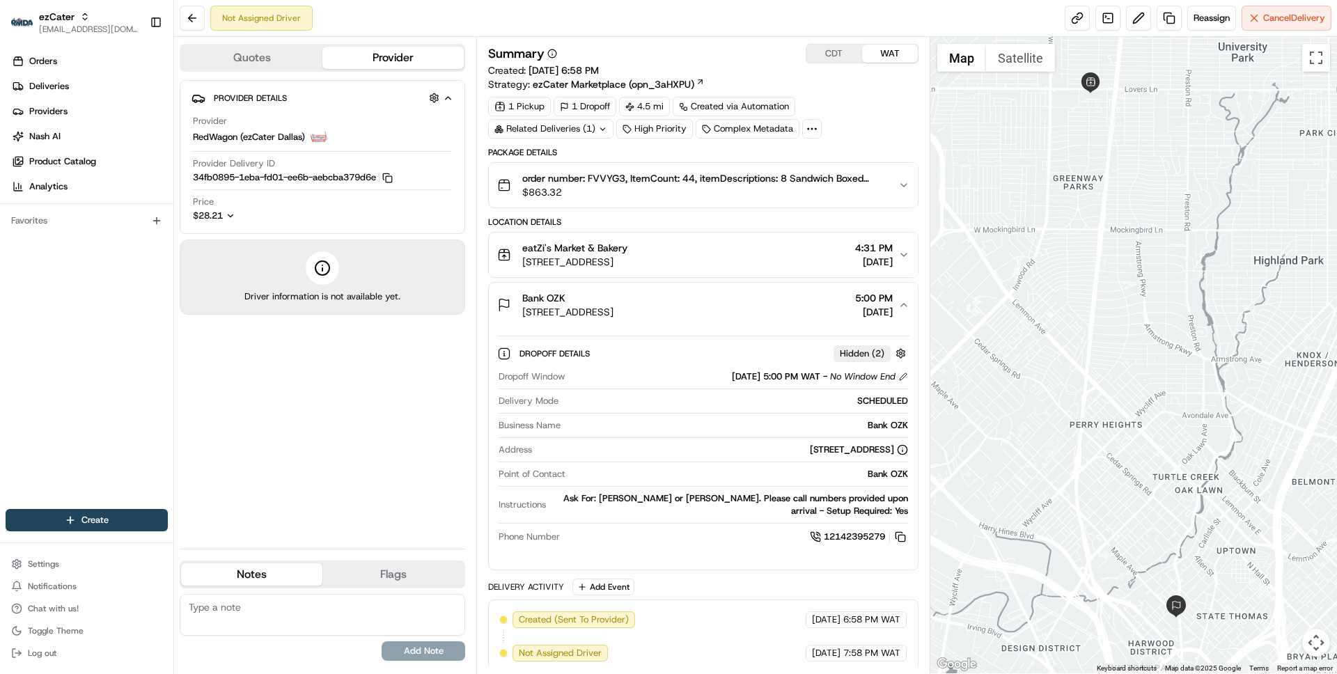
click at [808, 263] on div "eatZi's Market & Bakery [STREET_ADDRESS] 4:31 PM [DATE]" at bounding box center [697, 255] width 400 height 28
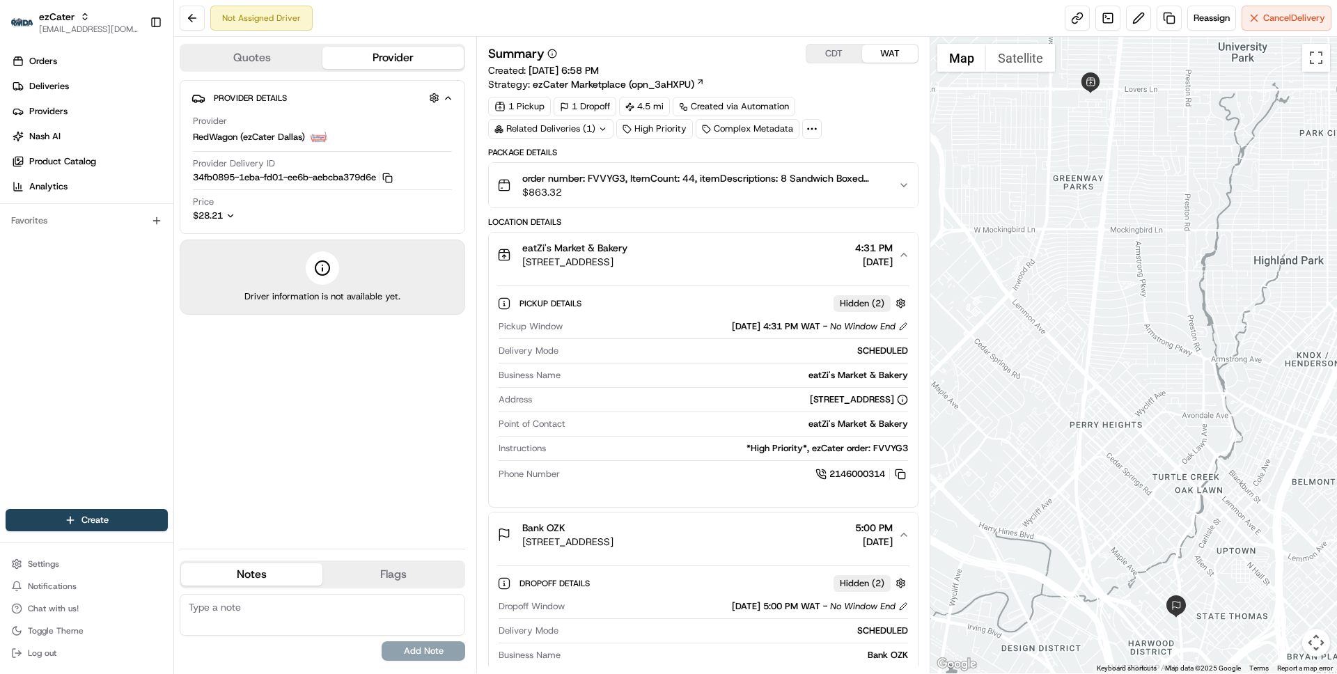
click at [808, 263] on div "eatZi's Market & Bakery [STREET_ADDRESS] 4:31 PM [DATE]" at bounding box center [697, 255] width 400 height 28
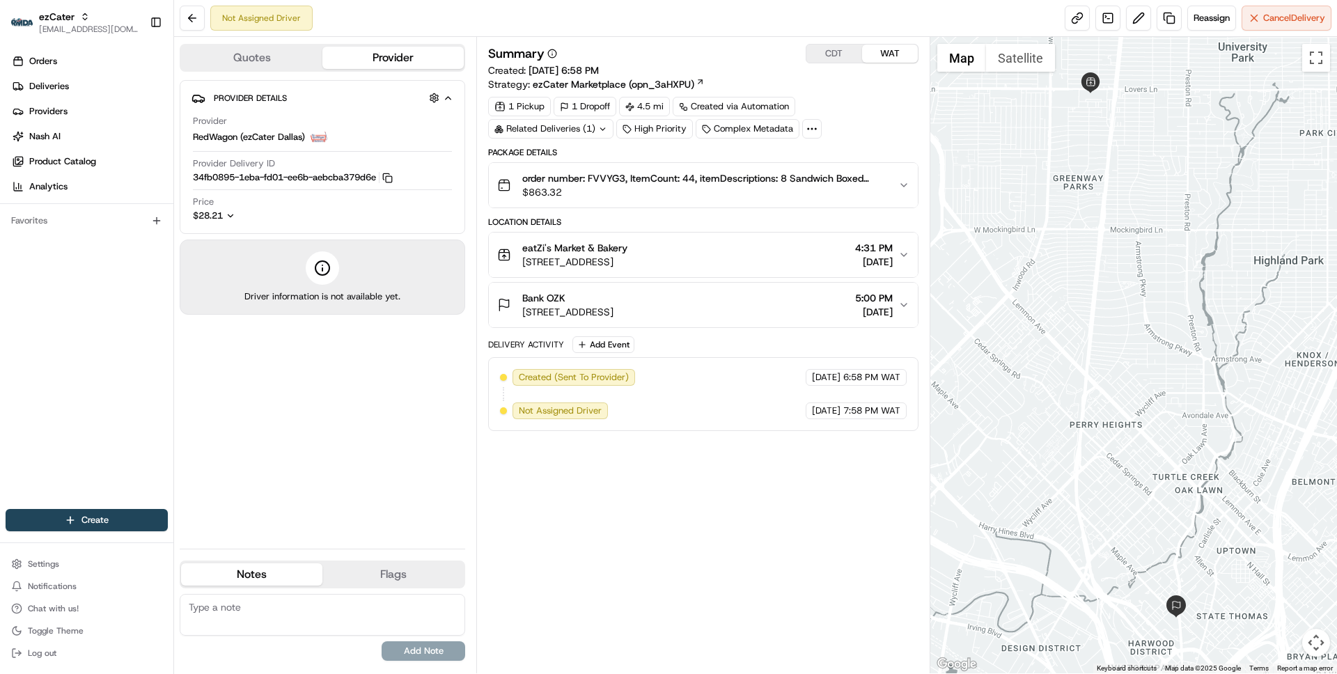
click at [613, 308] on span "[STREET_ADDRESS]" at bounding box center [567, 312] width 91 height 14
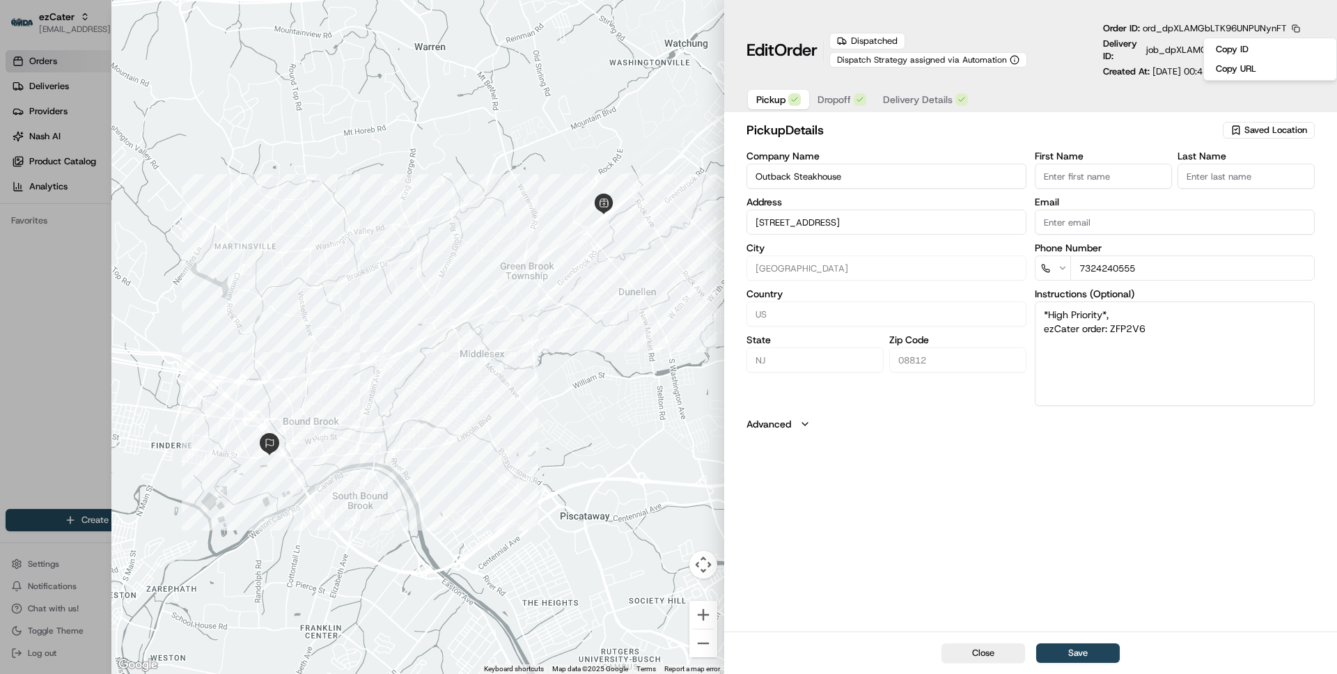
click at [1005, 480] on div "pickup Details Saved Location Company Name Outback Steakhouse Address [STREET_A…" at bounding box center [1030, 375] width 613 height 514
click at [1296, 28] on button "button" at bounding box center [1295, 28] width 13 height 13
click at [1241, 49] on button "Copy ID" at bounding box center [1270, 49] width 127 height 17
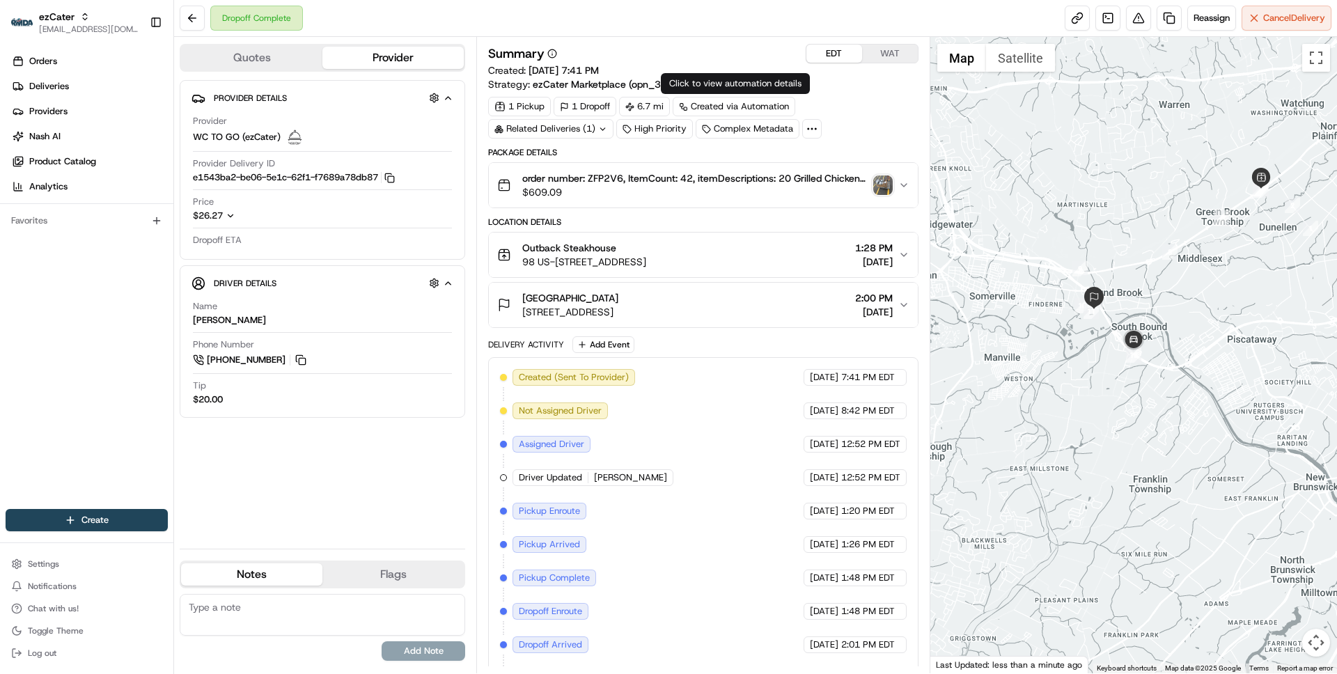
click at [884, 52] on button "WAT" at bounding box center [890, 54] width 56 height 18
click at [849, 49] on button "EDT" at bounding box center [834, 54] width 56 height 18
